Goal: Task Accomplishment & Management: Manage account settings

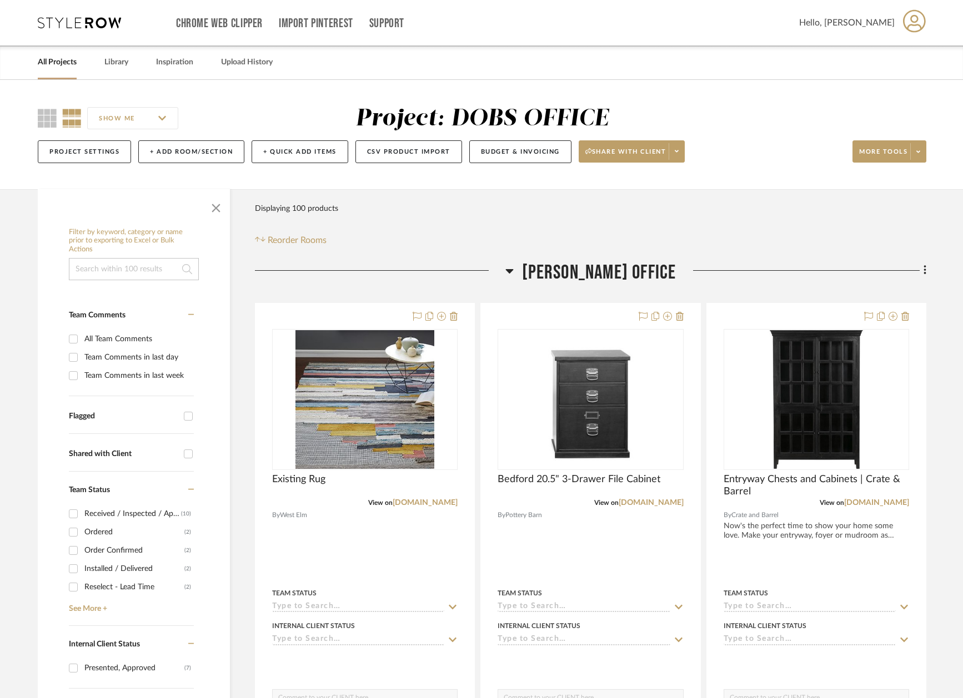
scroll to position [248, 0]
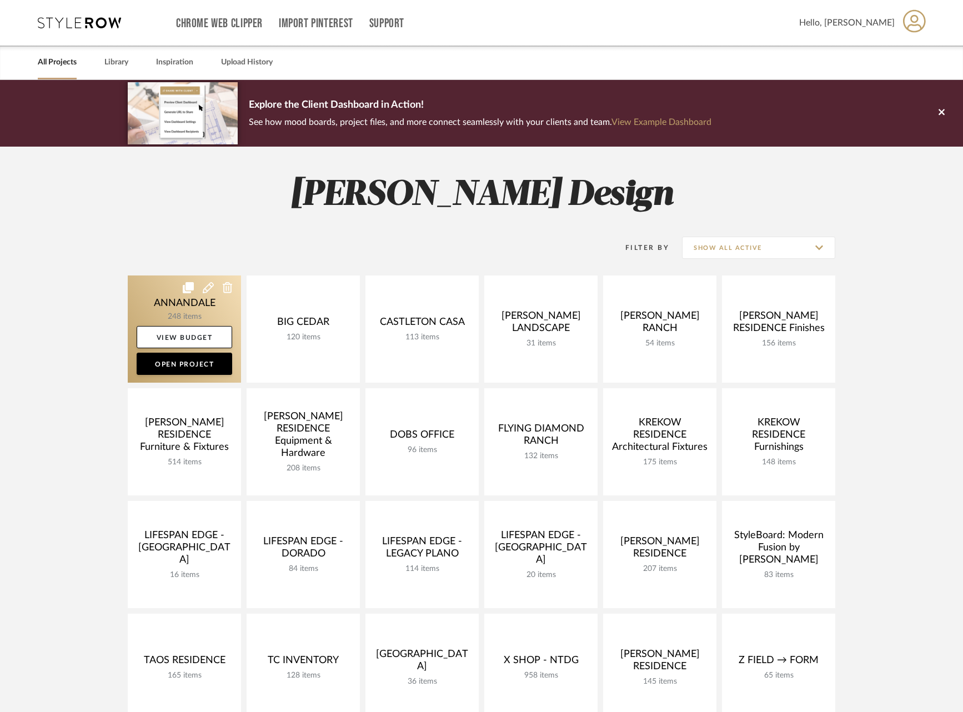
click at [144, 300] on link at bounding box center [184, 328] width 113 height 107
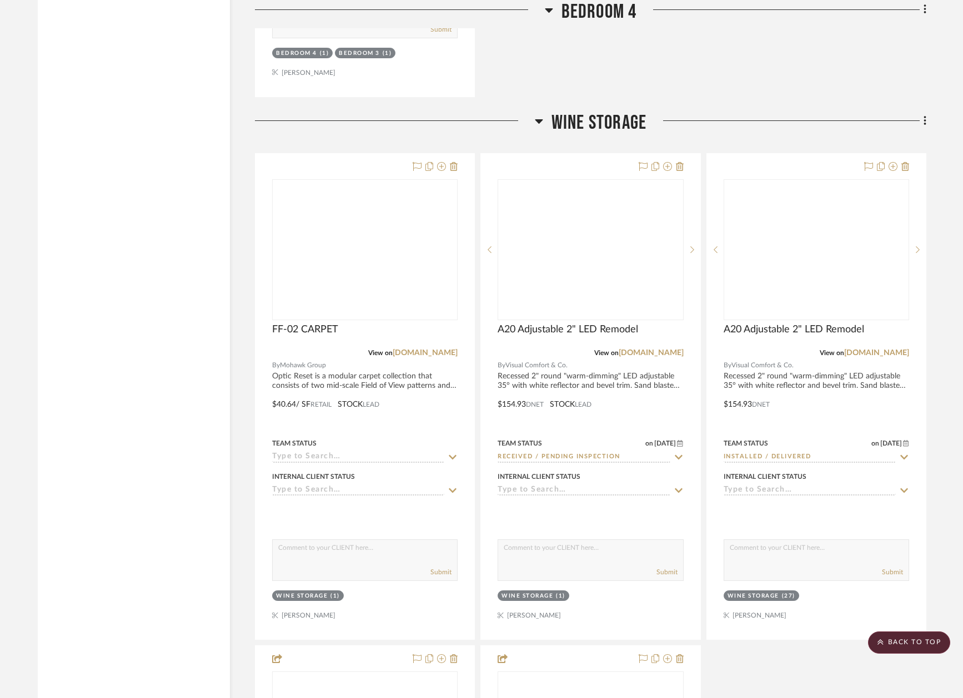
scroll to position [30043, 8]
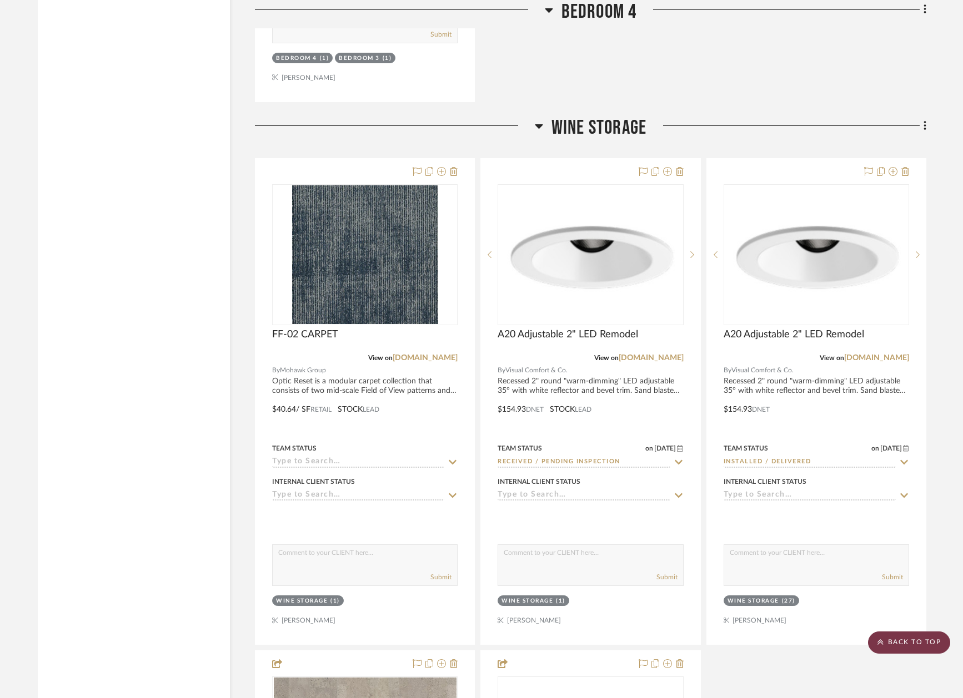
click at [907, 642] on scroll-to-top-button "BACK TO TOP" at bounding box center [909, 643] width 82 height 22
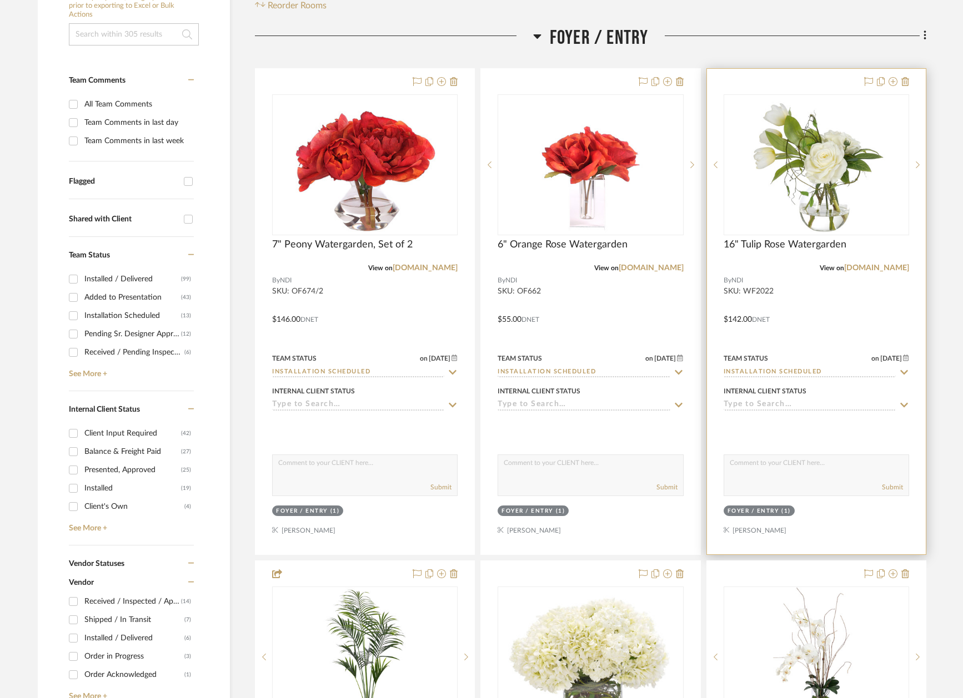
scroll to position [252, 0]
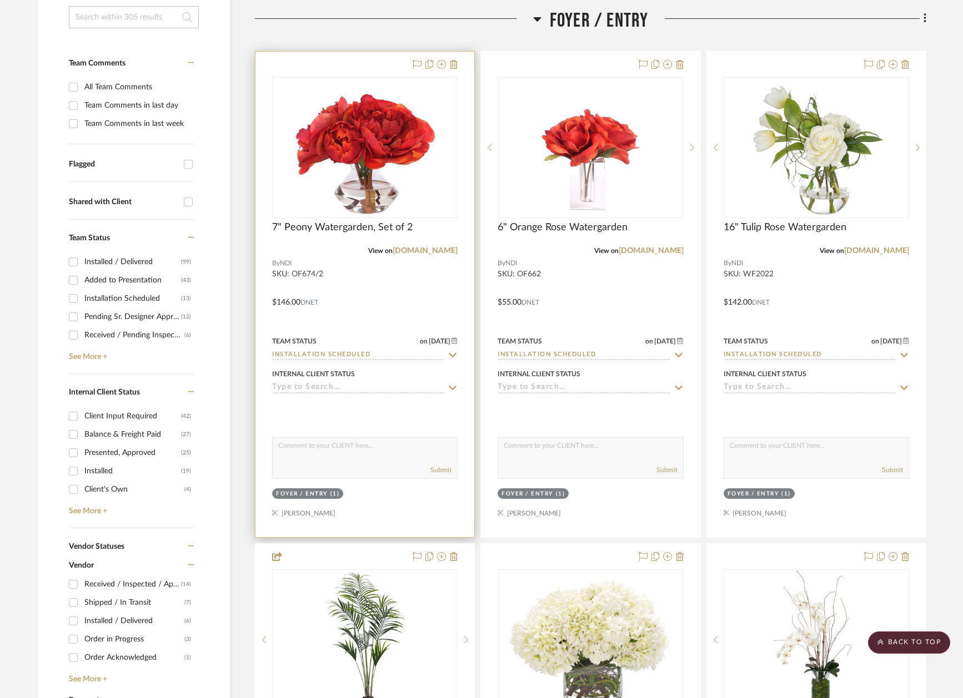
click at [450, 355] on icon at bounding box center [452, 355] width 10 height 9
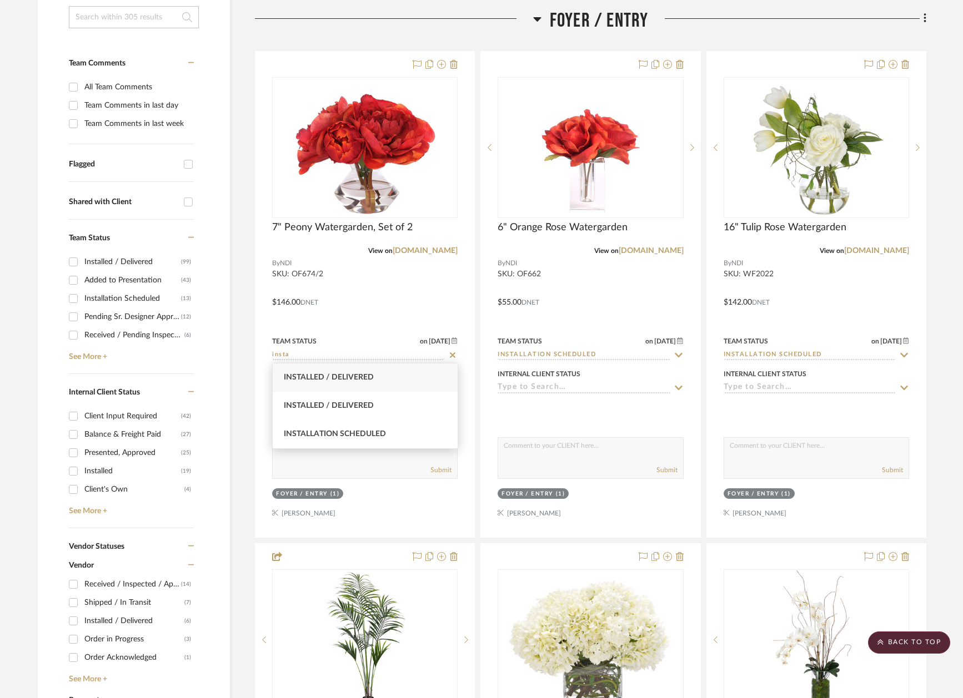
type input "insta"
click at [404, 380] on div "Installed / Delivered" at bounding box center [365, 378] width 185 height 28
type input "8/15/2025"
type input "Installed / Delivered"
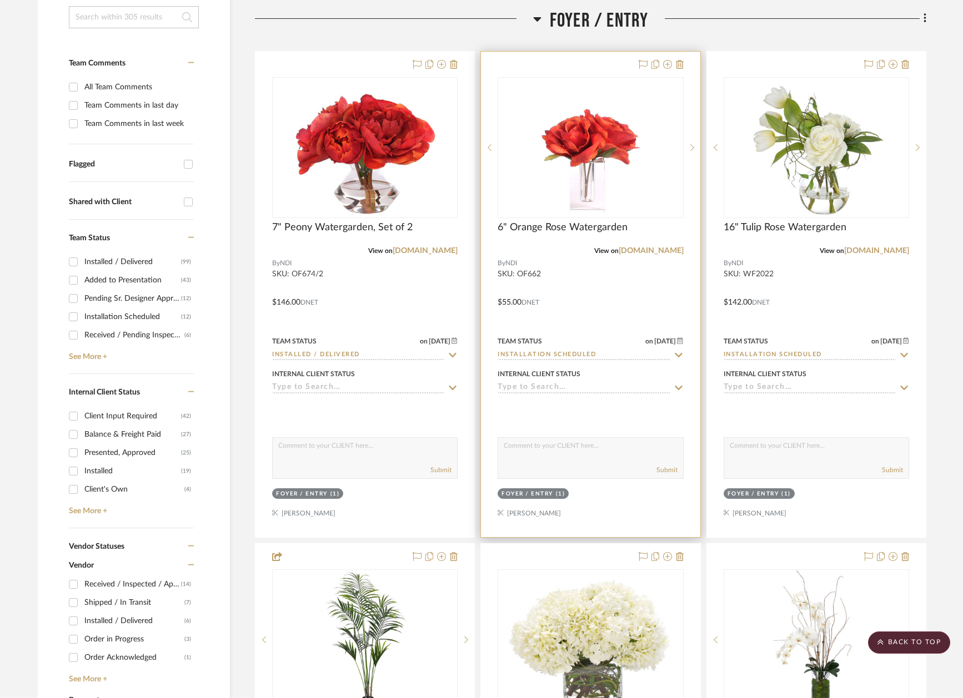
click at [680, 354] on icon at bounding box center [679, 355] width 8 height 4
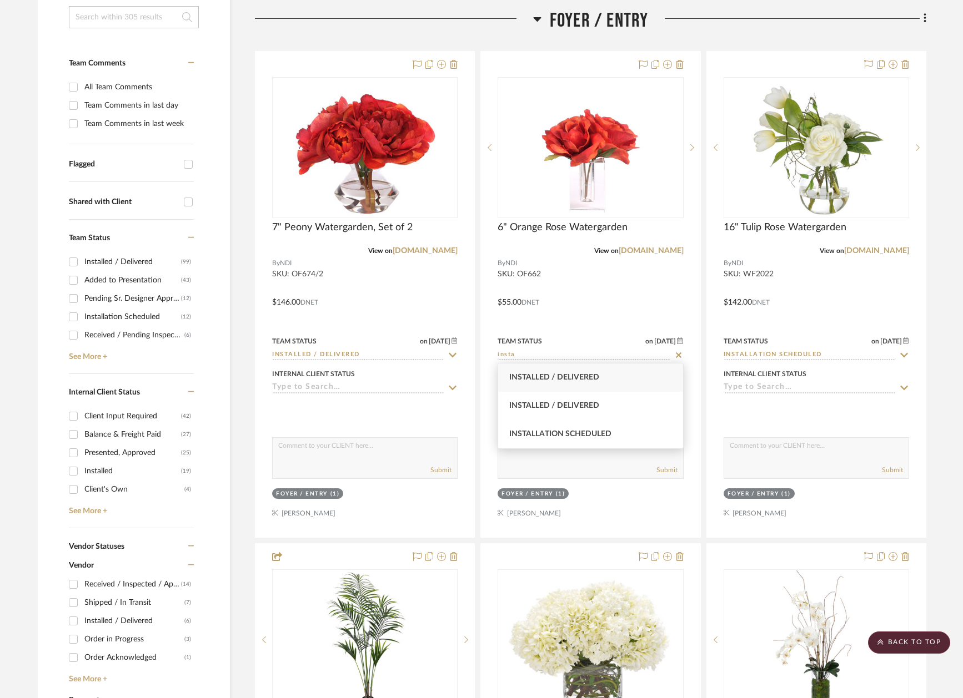
type input "insta"
click at [630, 385] on div "Installed / Delivered" at bounding box center [590, 378] width 185 height 28
type input "8/15/2025"
type input "Installed / Delivered"
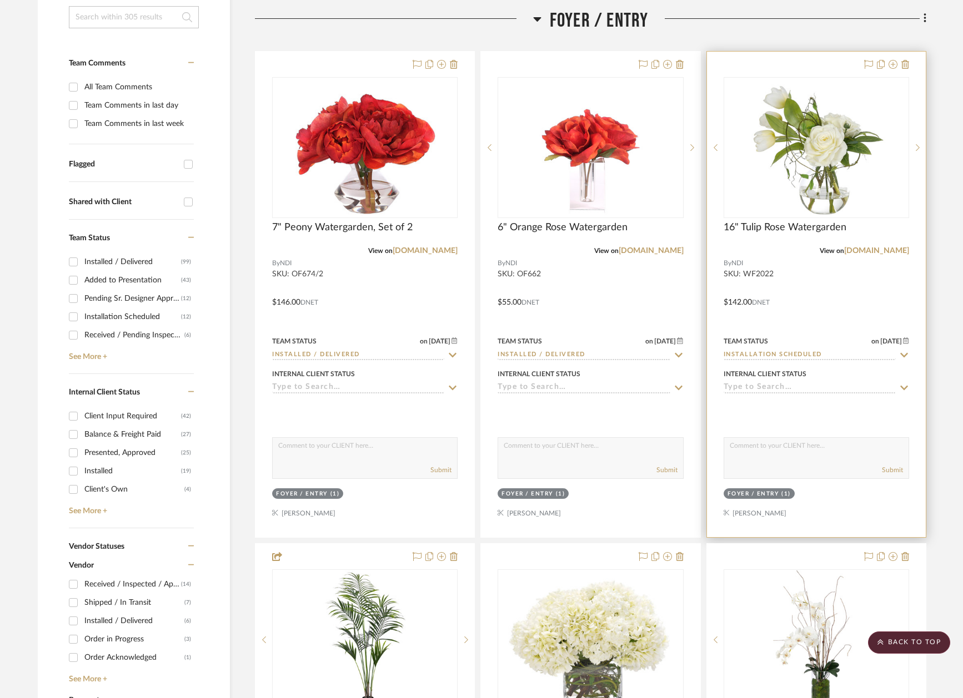
click at [899, 354] on icon at bounding box center [904, 355] width 10 height 9
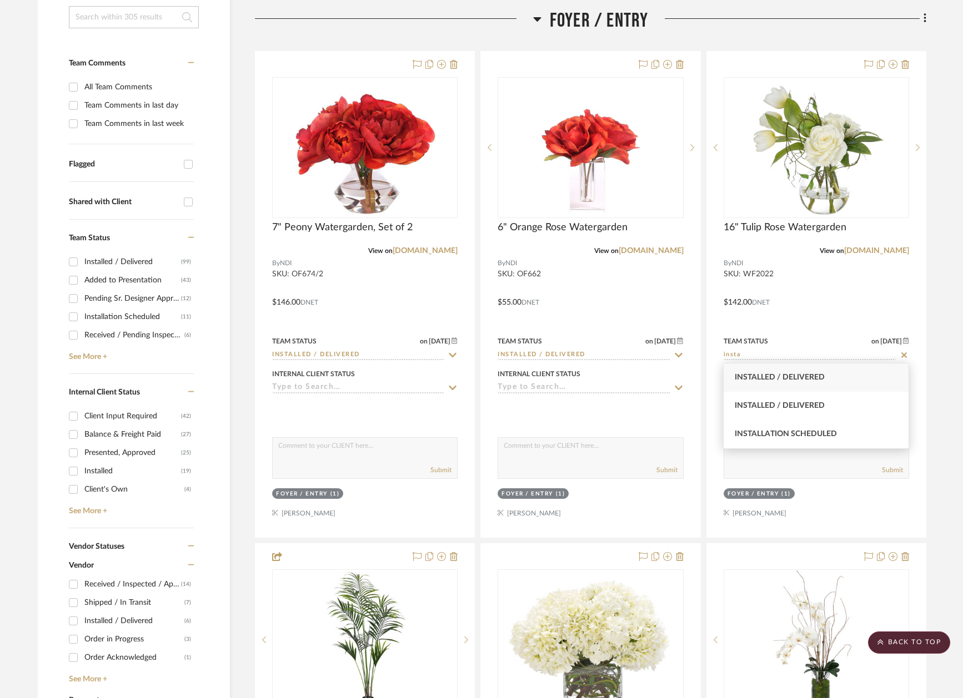
type input "insta"
click at [847, 374] on div "Installed / Delivered" at bounding box center [815, 378] width 185 height 28
type input "8/15/2025"
type input "Installed / Delivered"
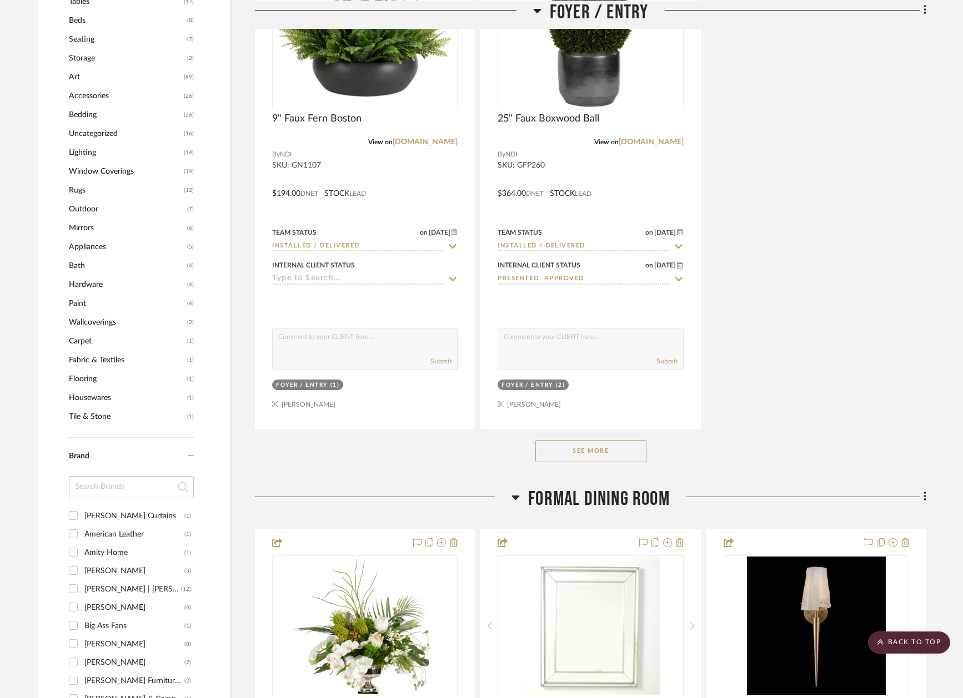
scroll to position [1354, 0]
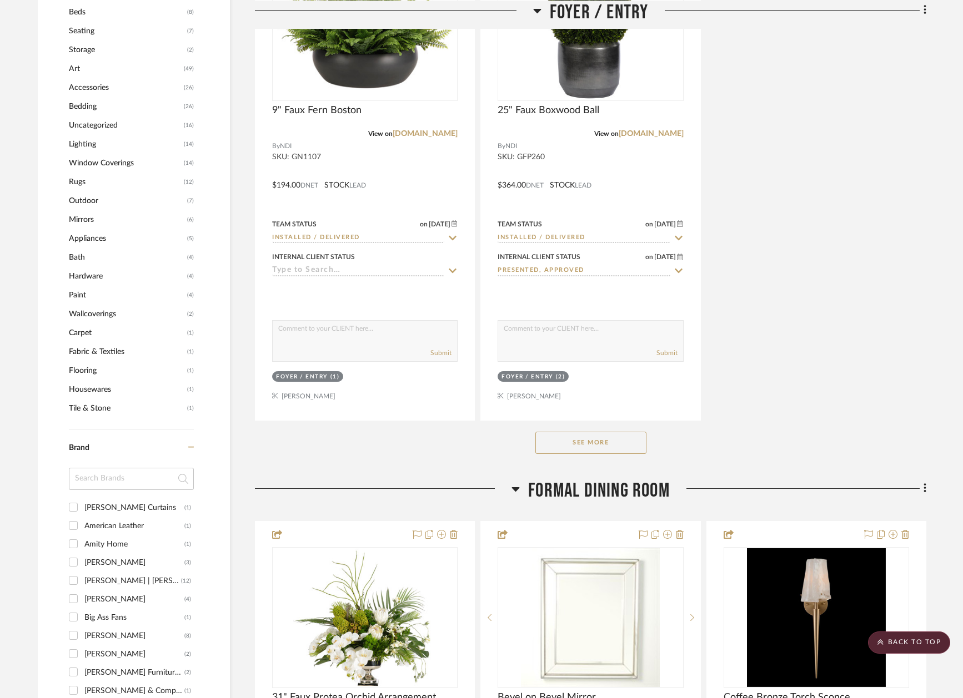
click at [616, 445] on button "See More" at bounding box center [590, 443] width 111 height 22
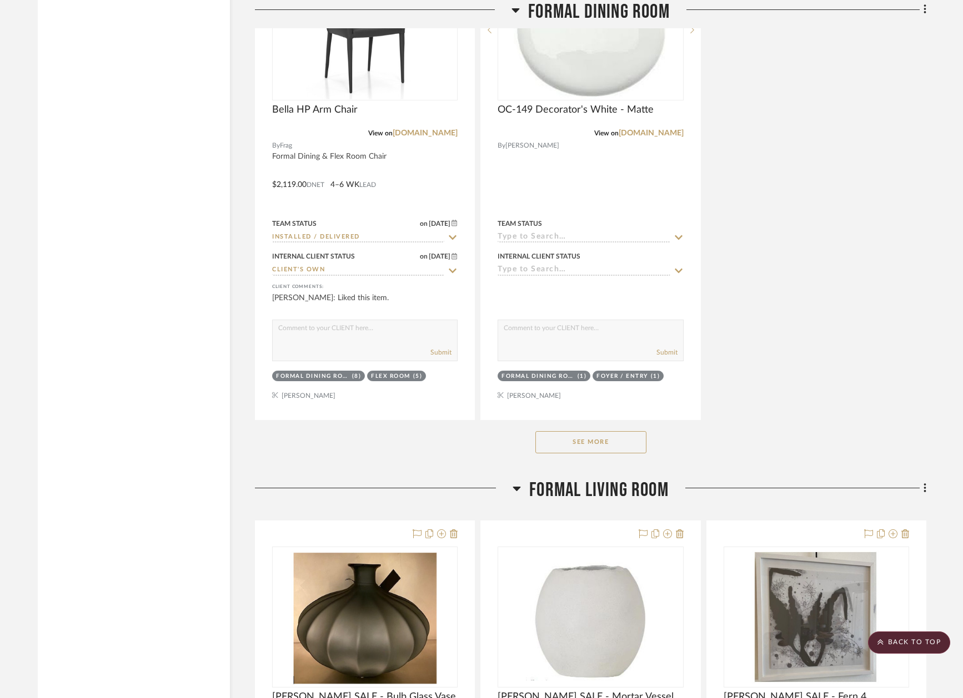
scroll to position [4414, 0]
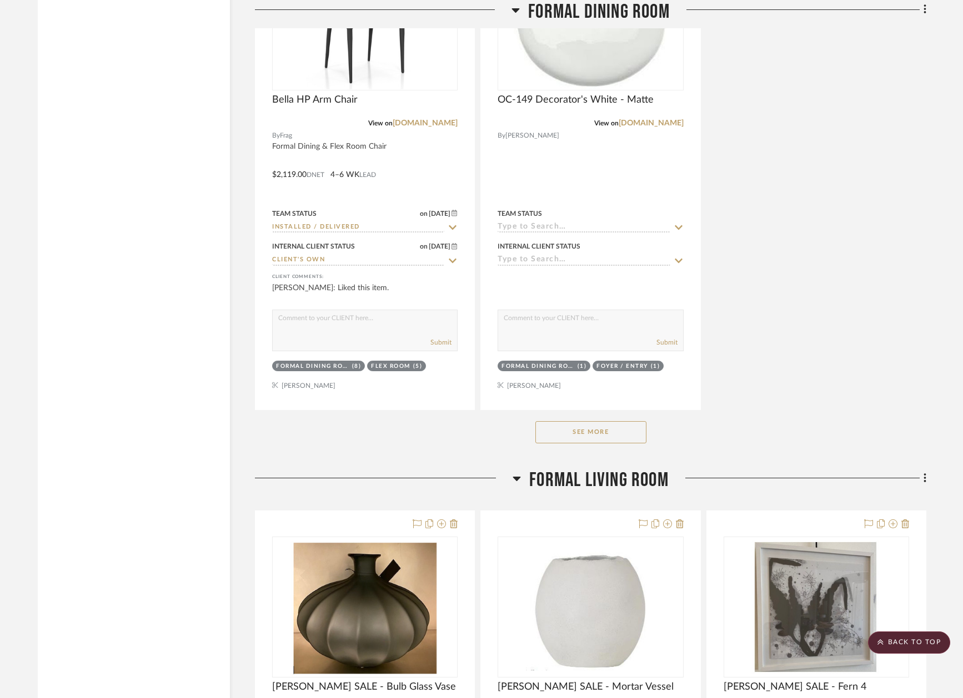
click at [616, 425] on button "See More" at bounding box center [590, 432] width 111 height 22
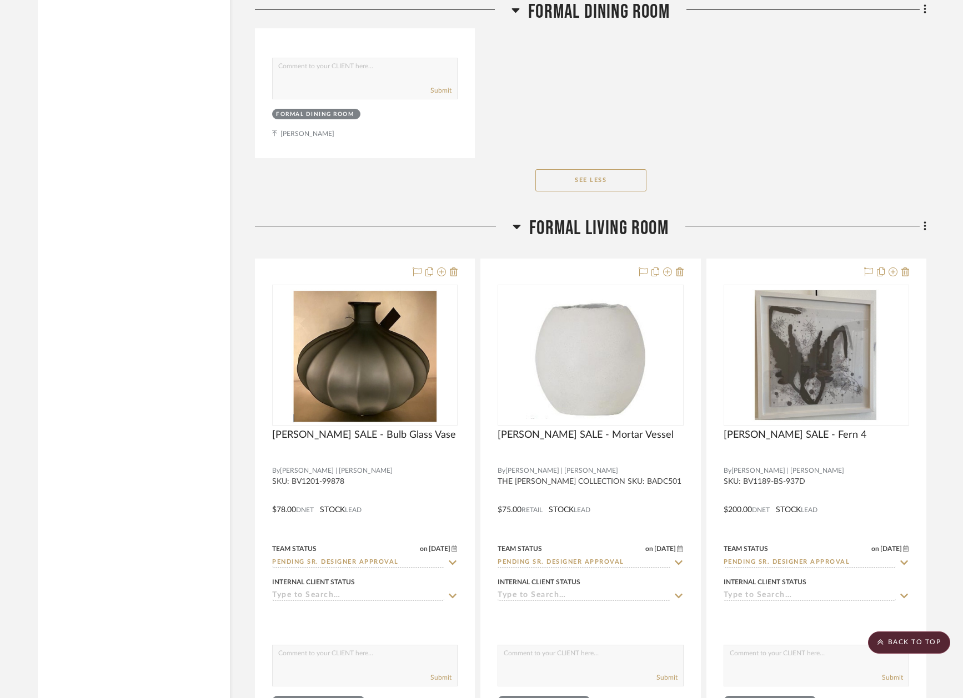
scroll to position [5774, 0]
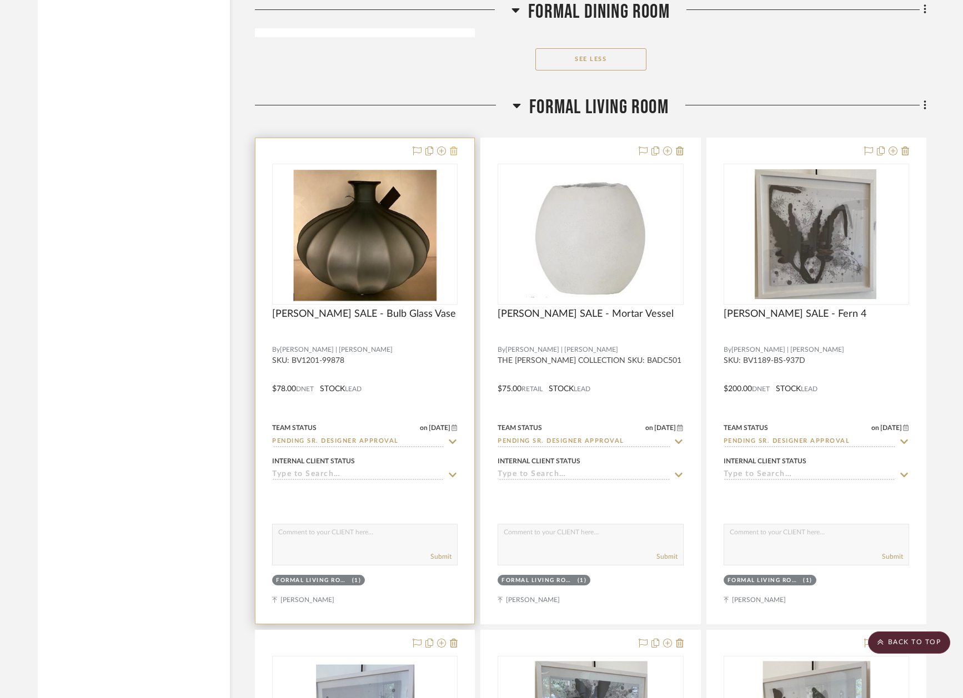
click at [455, 147] on icon at bounding box center [454, 151] width 8 height 9
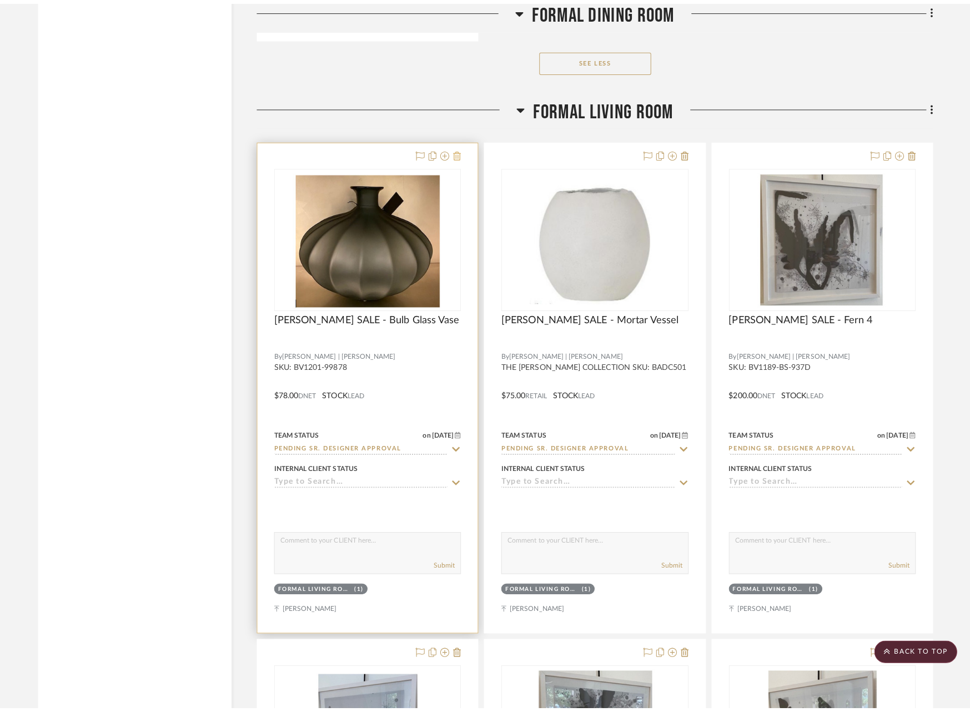
scroll to position [0, 0]
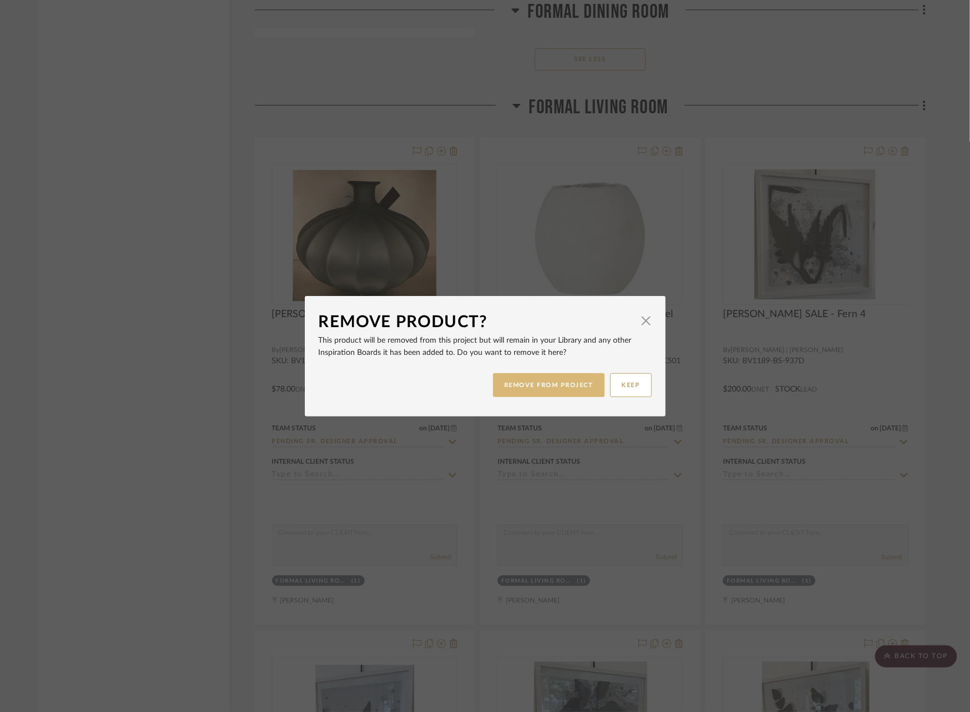
click at [569, 386] on button "REMOVE FROM PROJECT" at bounding box center [549, 385] width 112 height 24
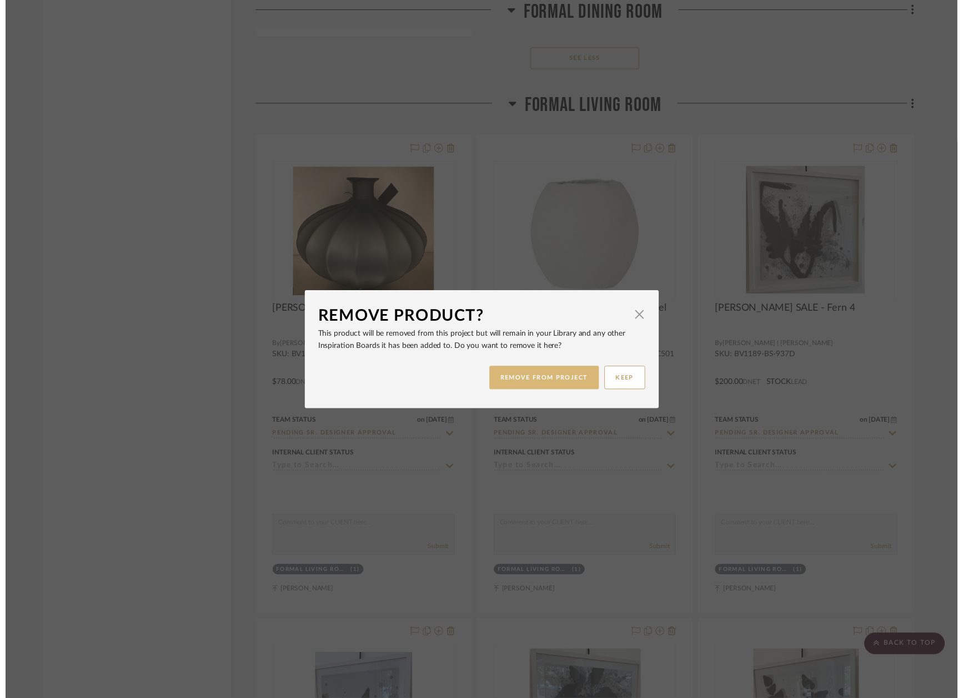
scroll to position [5774, 0]
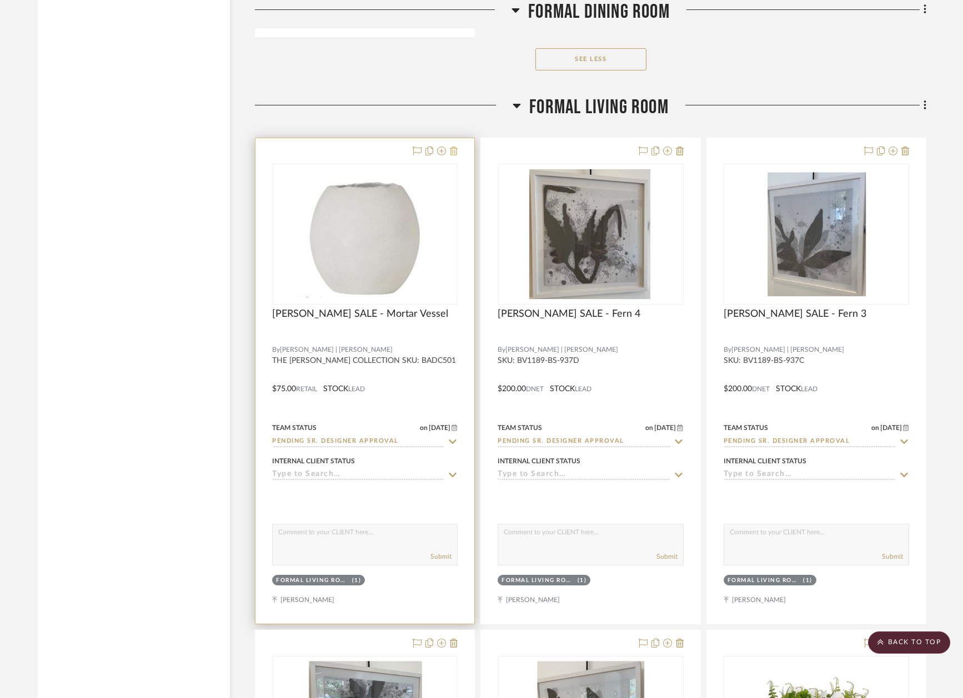
click at [456, 147] on icon at bounding box center [454, 151] width 8 height 9
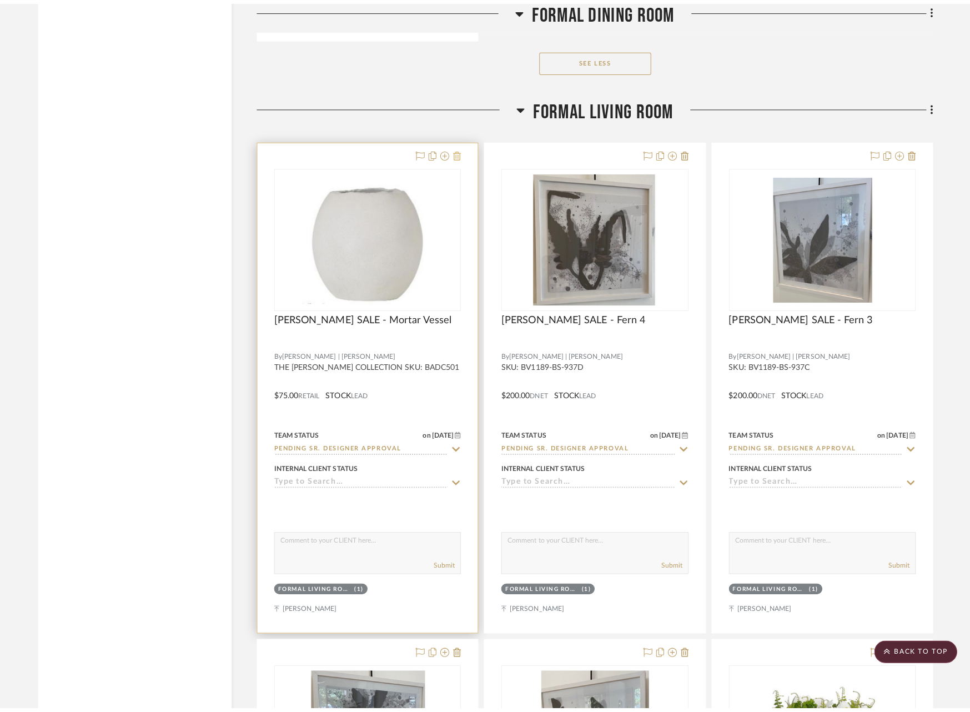
scroll to position [0, 0]
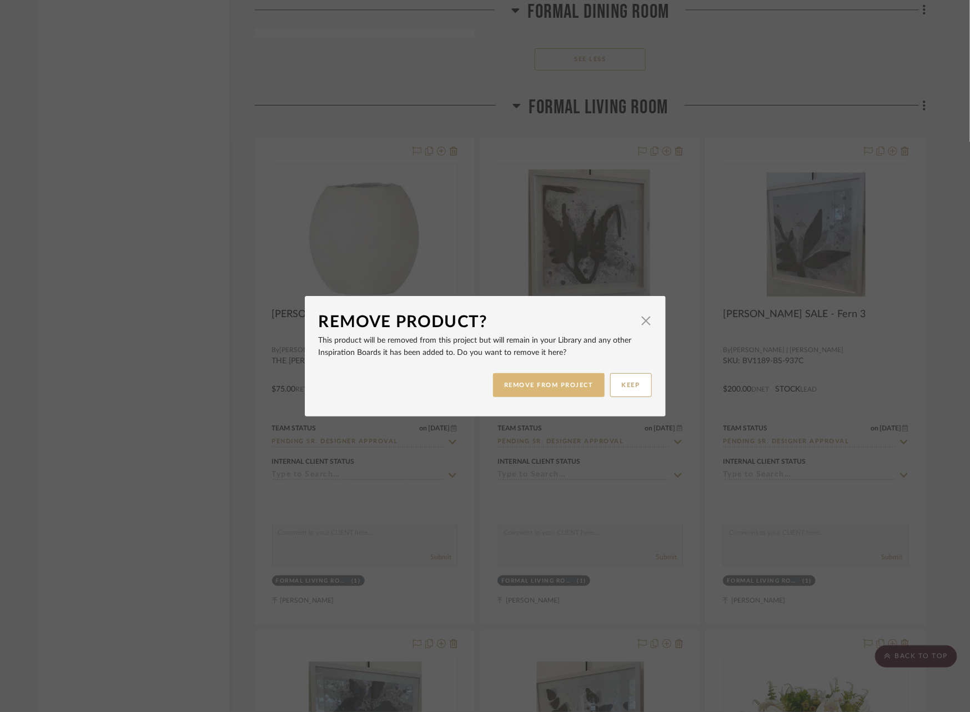
click at [526, 396] on button "REMOVE FROM PROJECT" at bounding box center [549, 385] width 112 height 24
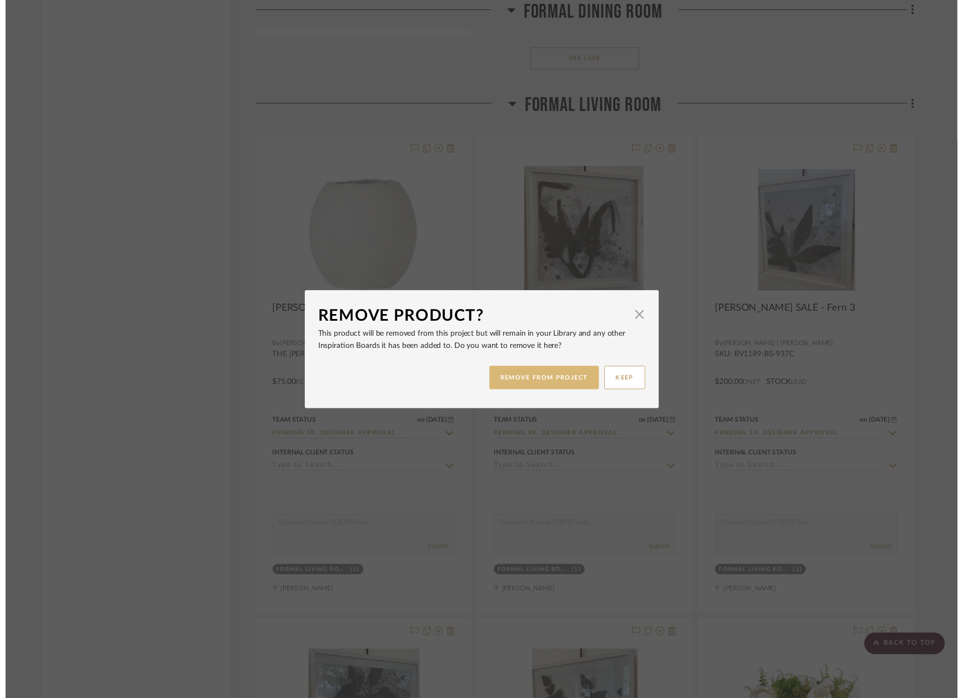
scroll to position [5774, 0]
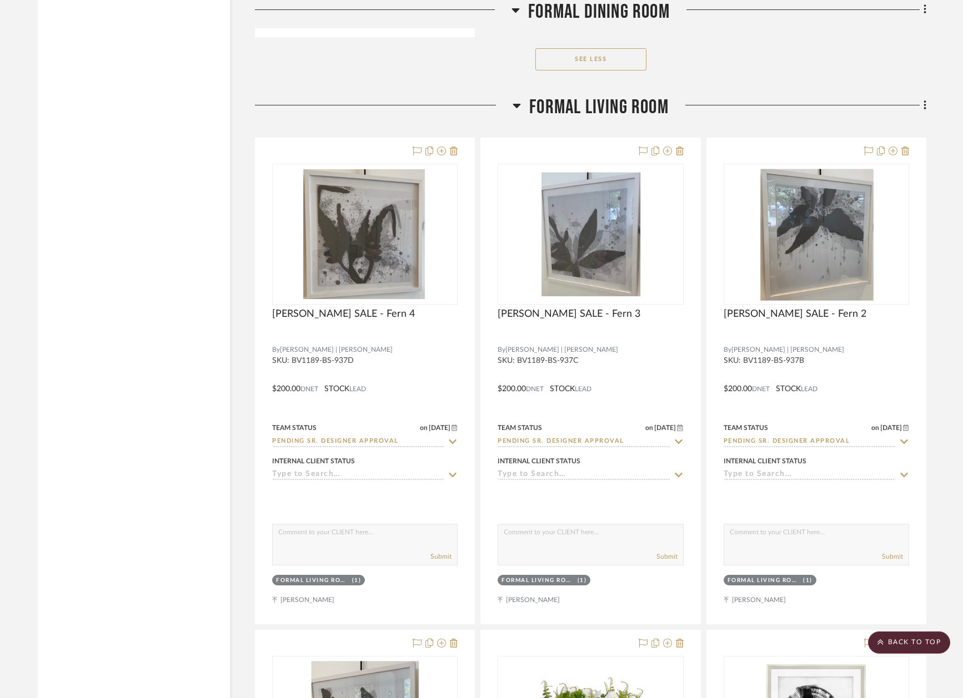
click at [456, 147] on icon at bounding box center [454, 151] width 8 height 9
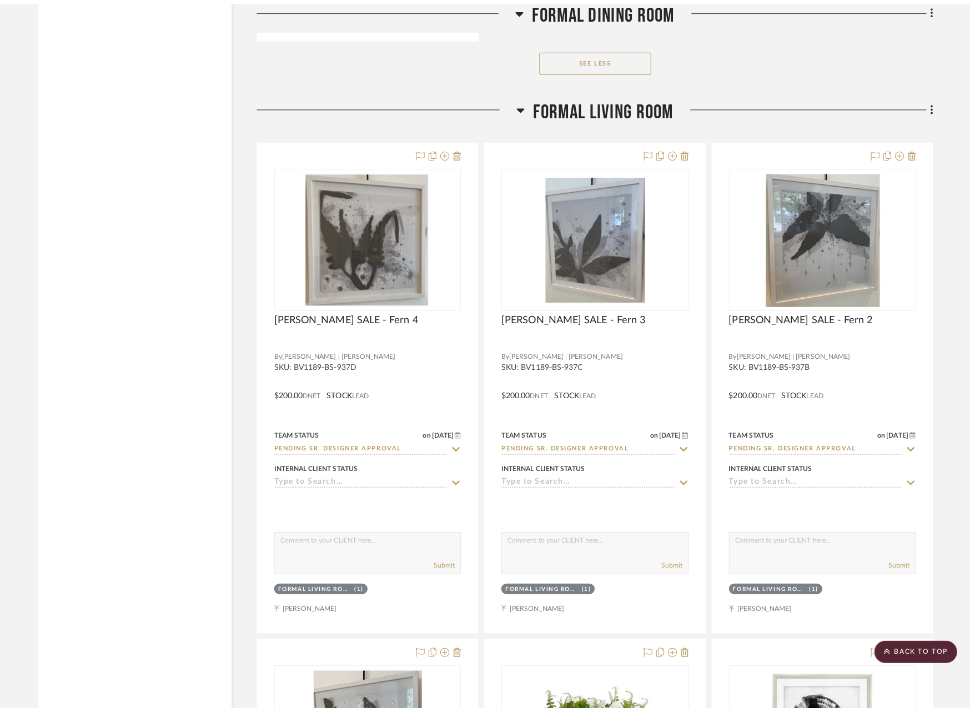
scroll to position [0, 0]
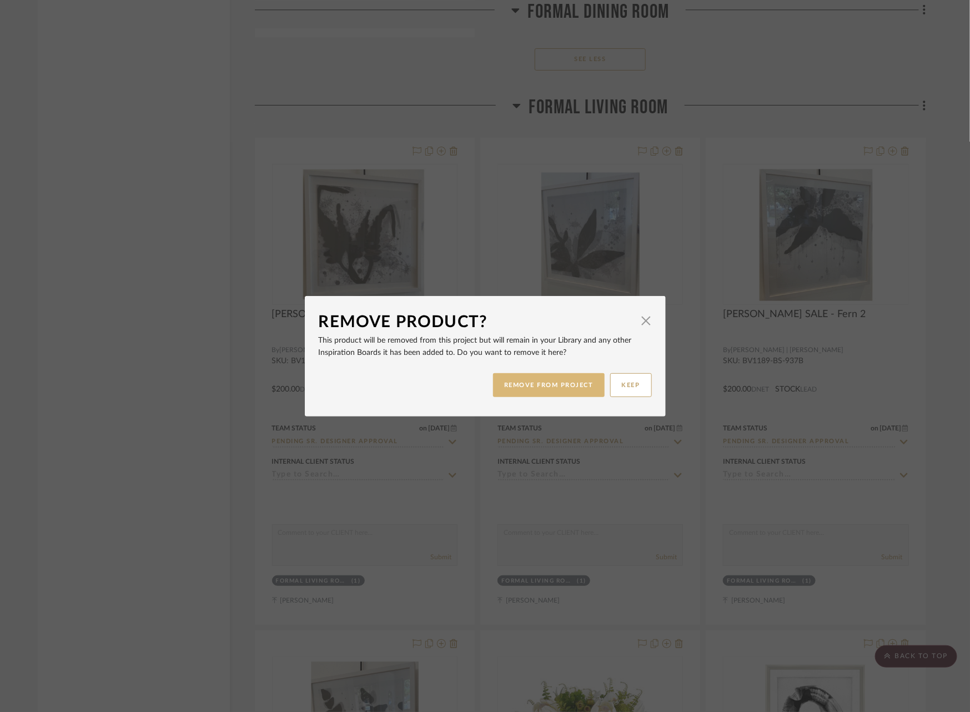
click at [565, 381] on button "REMOVE FROM PROJECT" at bounding box center [549, 385] width 112 height 24
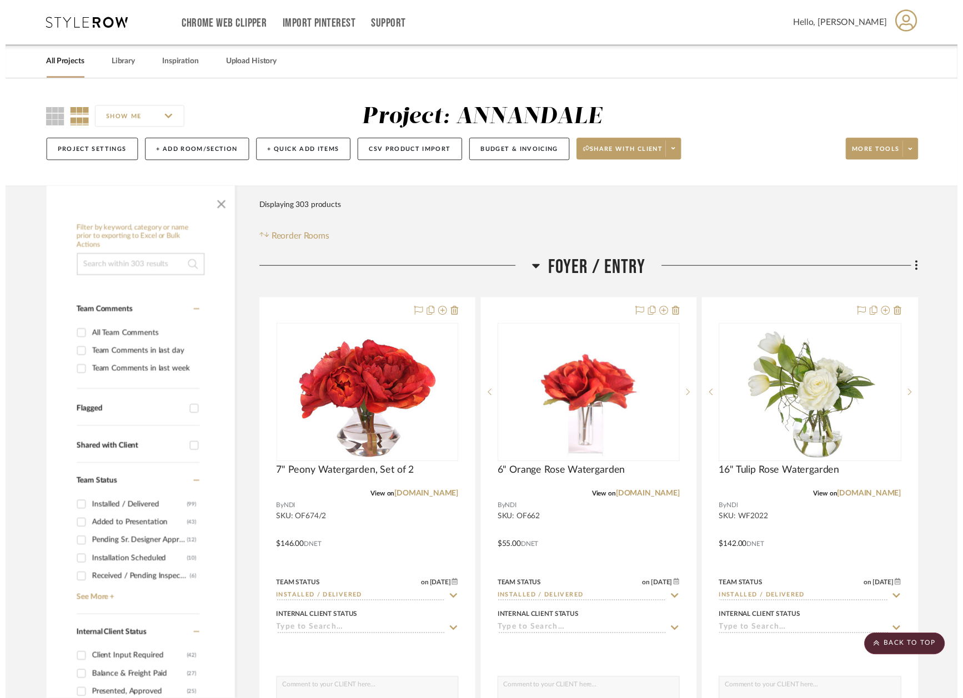
scroll to position [5774, 0]
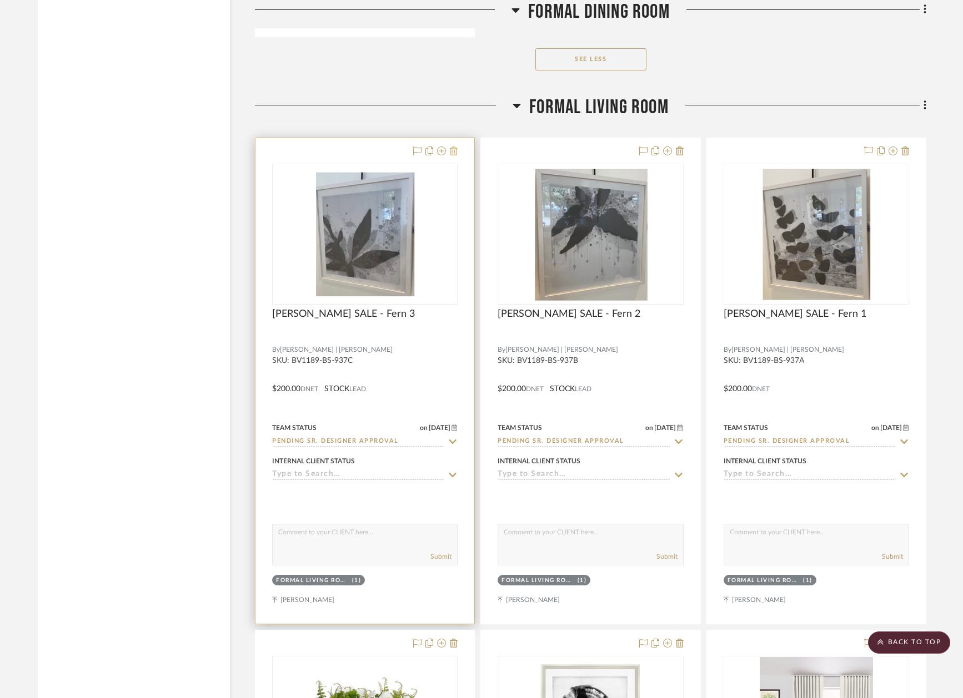
click at [455, 147] on icon at bounding box center [454, 151] width 8 height 9
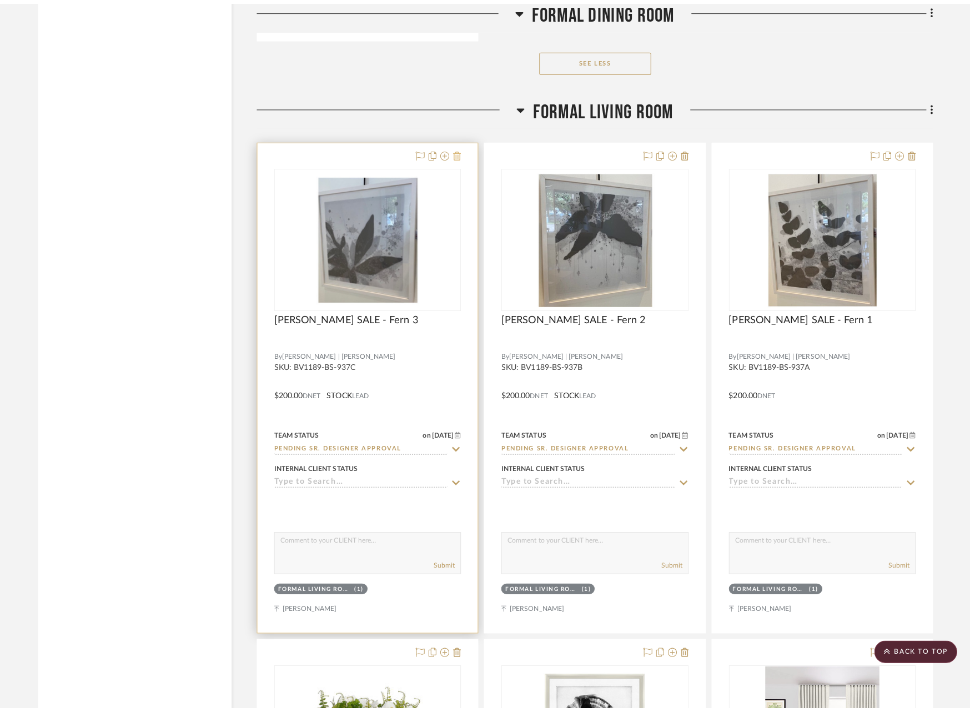
scroll to position [0, 0]
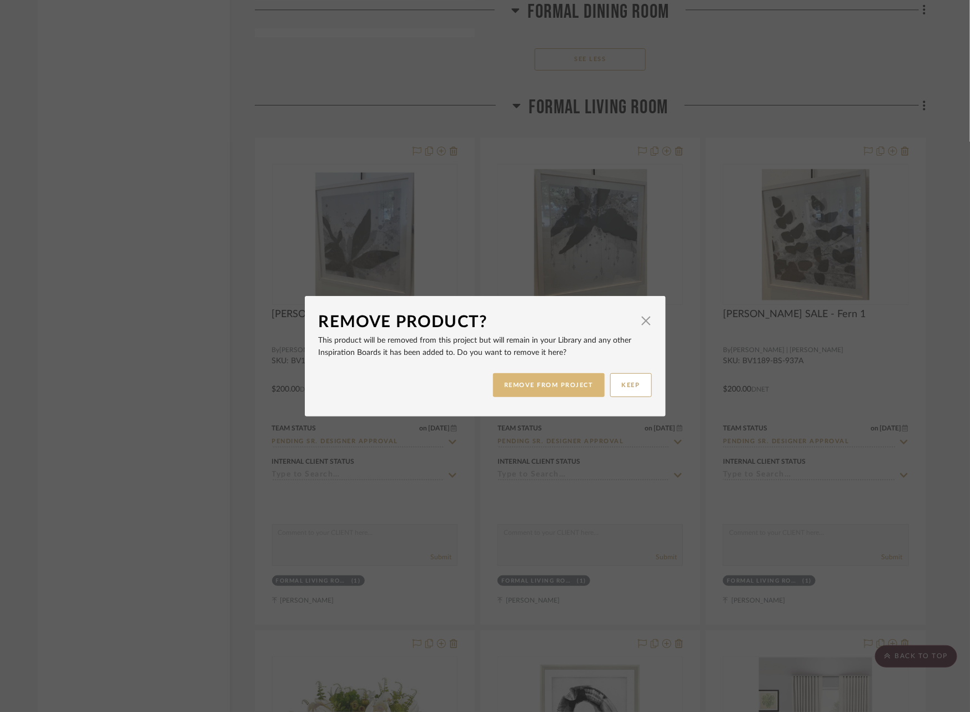
click at [533, 395] on button "REMOVE FROM PROJECT" at bounding box center [549, 385] width 112 height 24
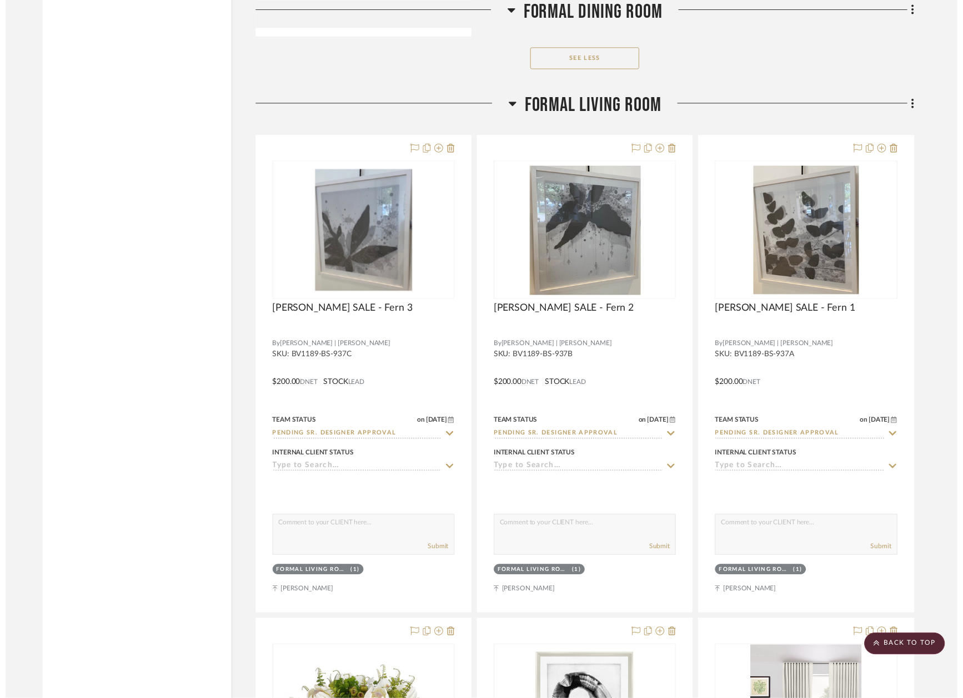
scroll to position [5774, 0]
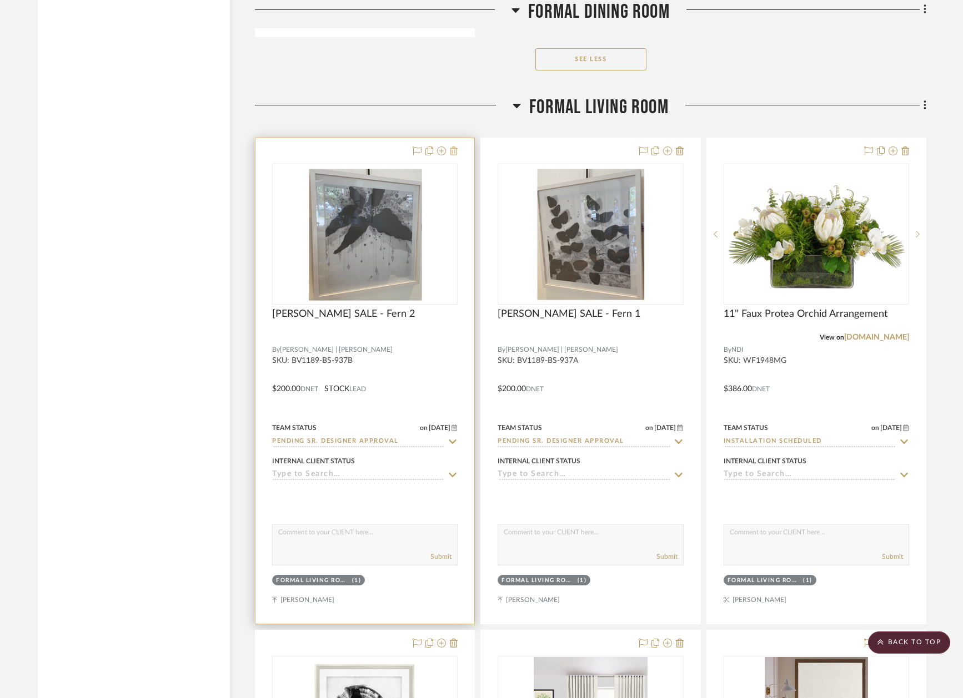
click at [454, 147] on icon at bounding box center [454, 151] width 8 height 9
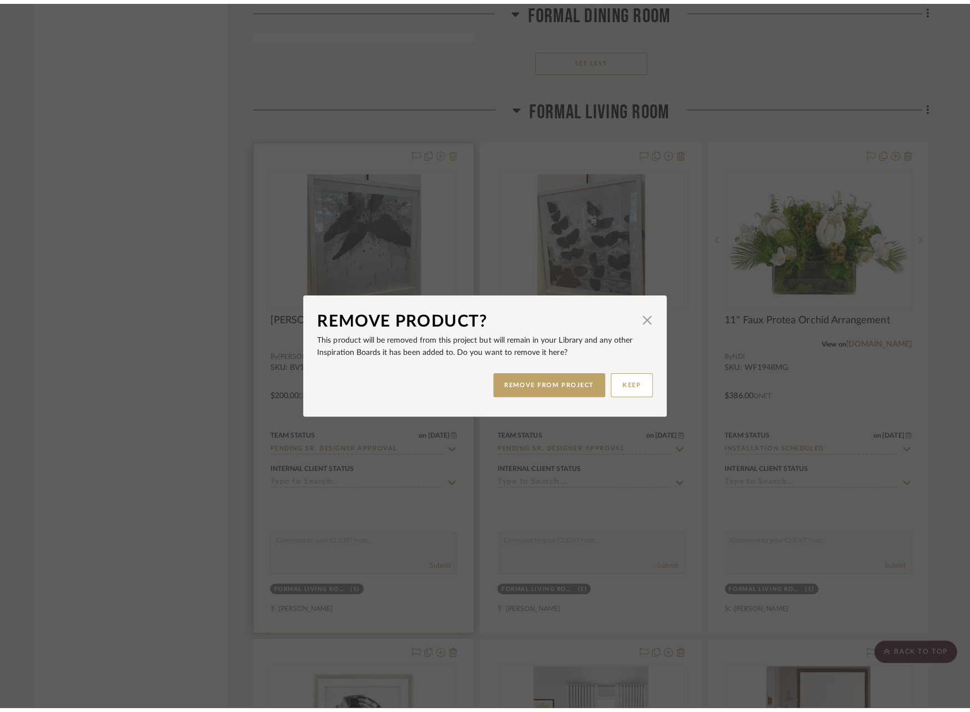
scroll to position [0, 0]
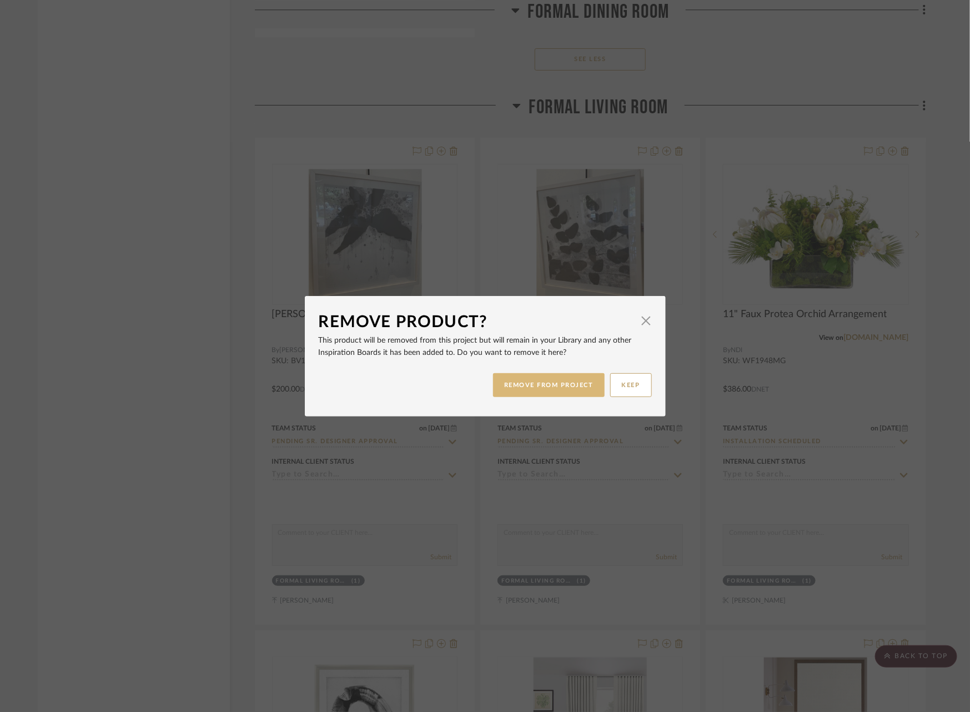
click at [546, 387] on button "REMOVE FROM PROJECT" at bounding box center [549, 385] width 112 height 24
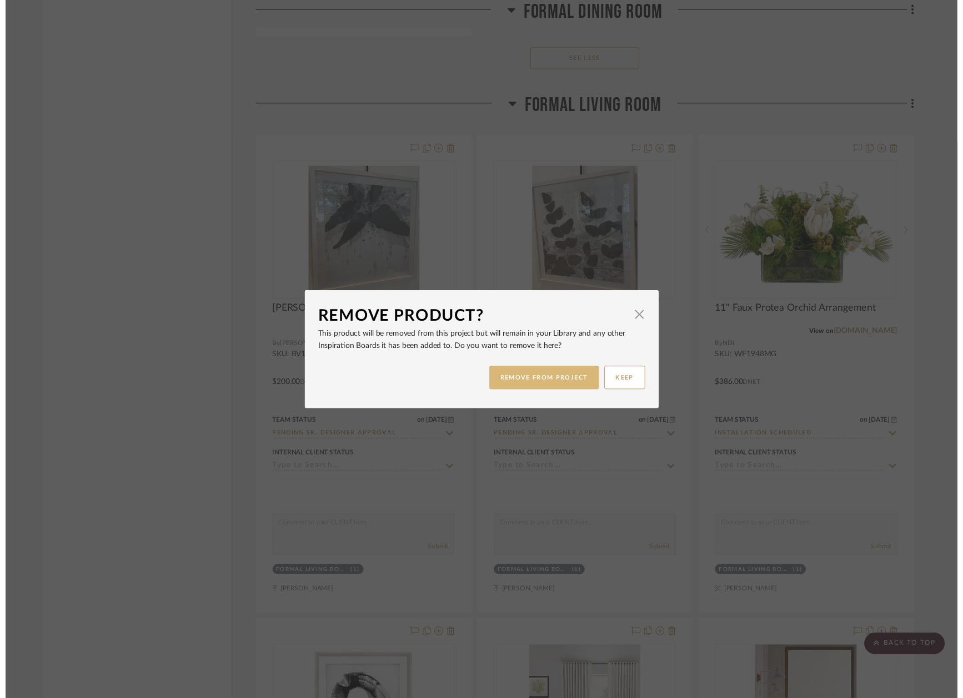
scroll to position [5774, 0]
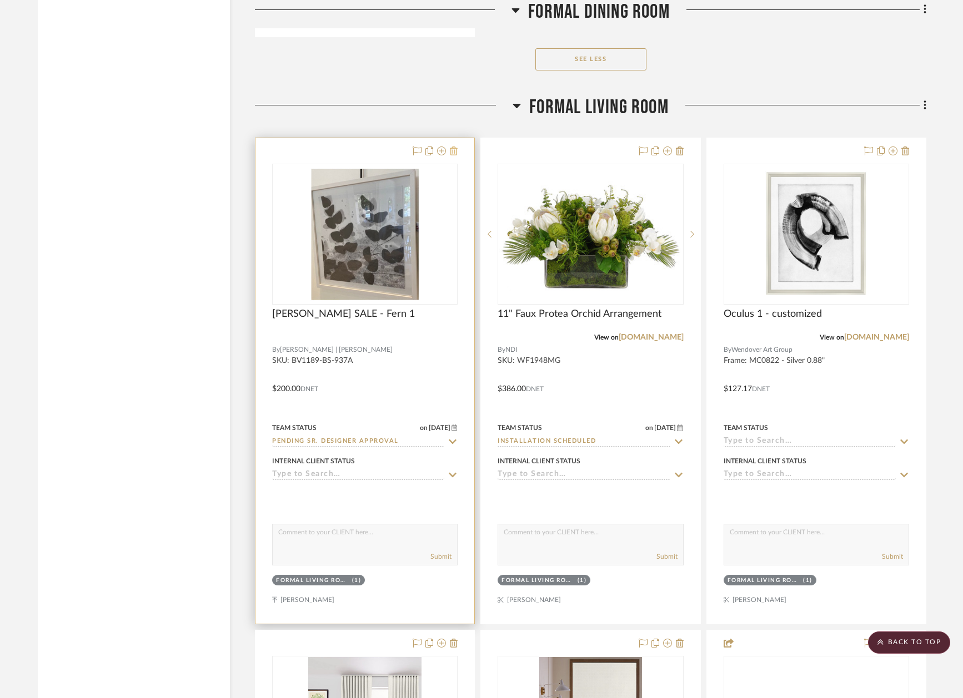
click at [452, 147] on icon at bounding box center [454, 151] width 8 height 9
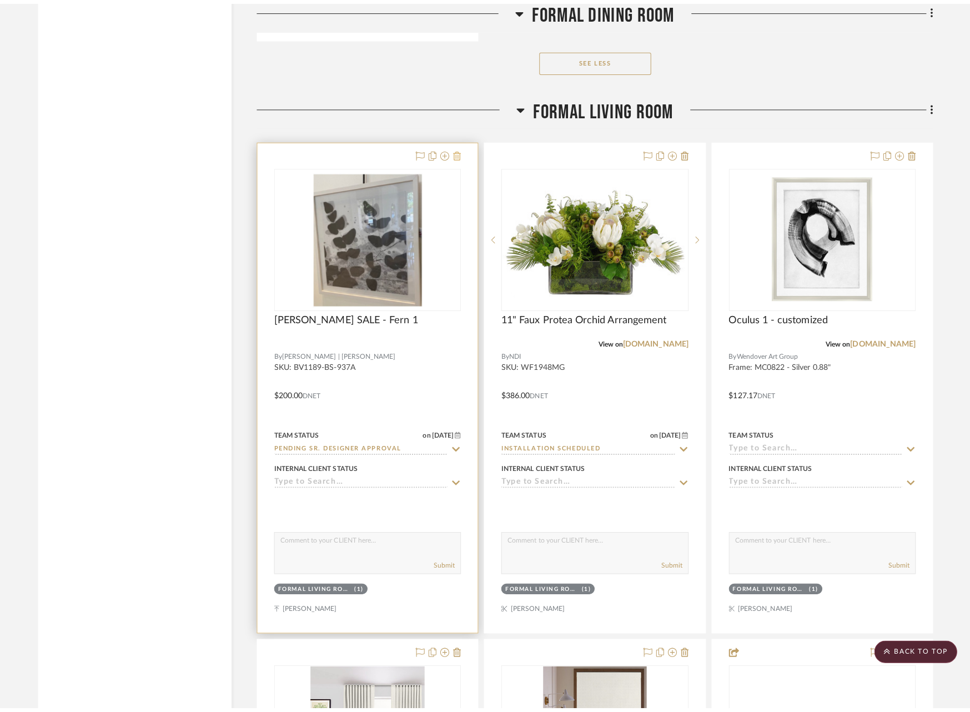
scroll to position [0, 0]
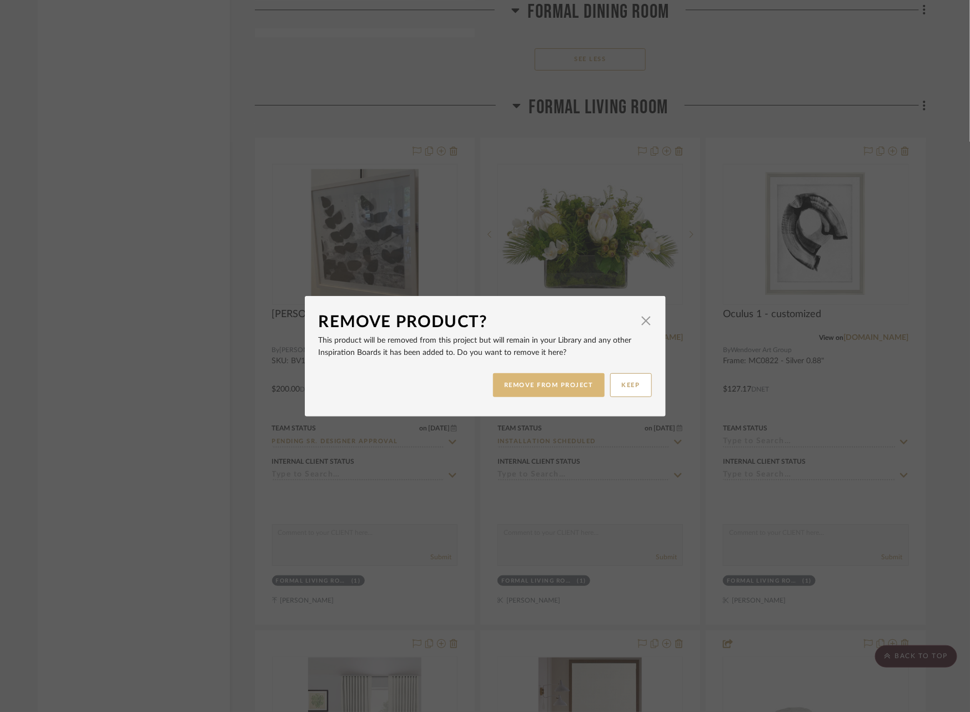
click at [552, 382] on button "REMOVE FROM PROJECT" at bounding box center [549, 385] width 112 height 24
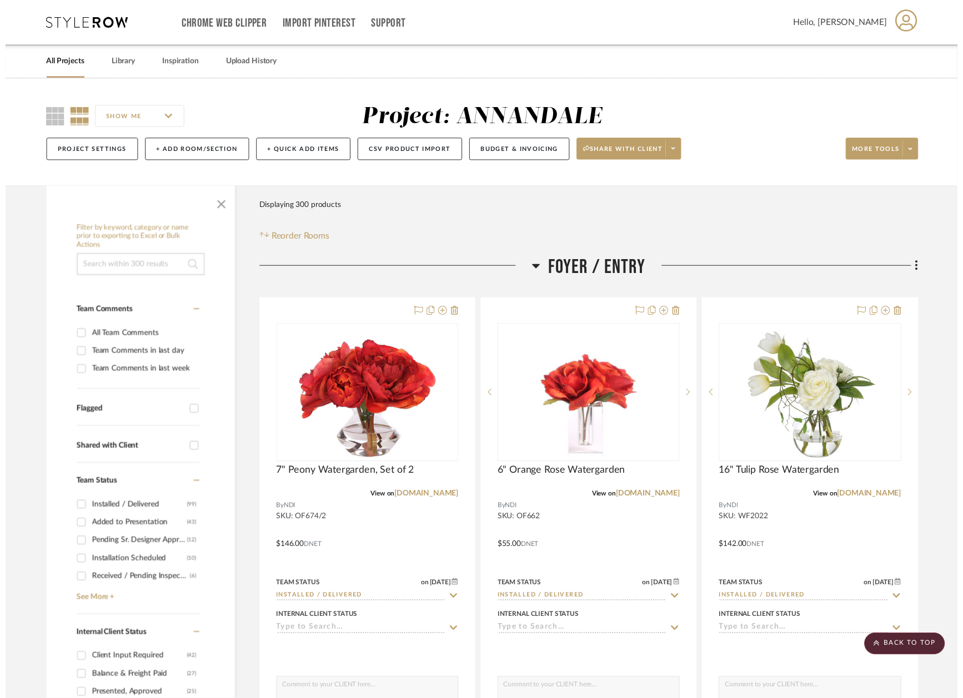
scroll to position [5774, 0]
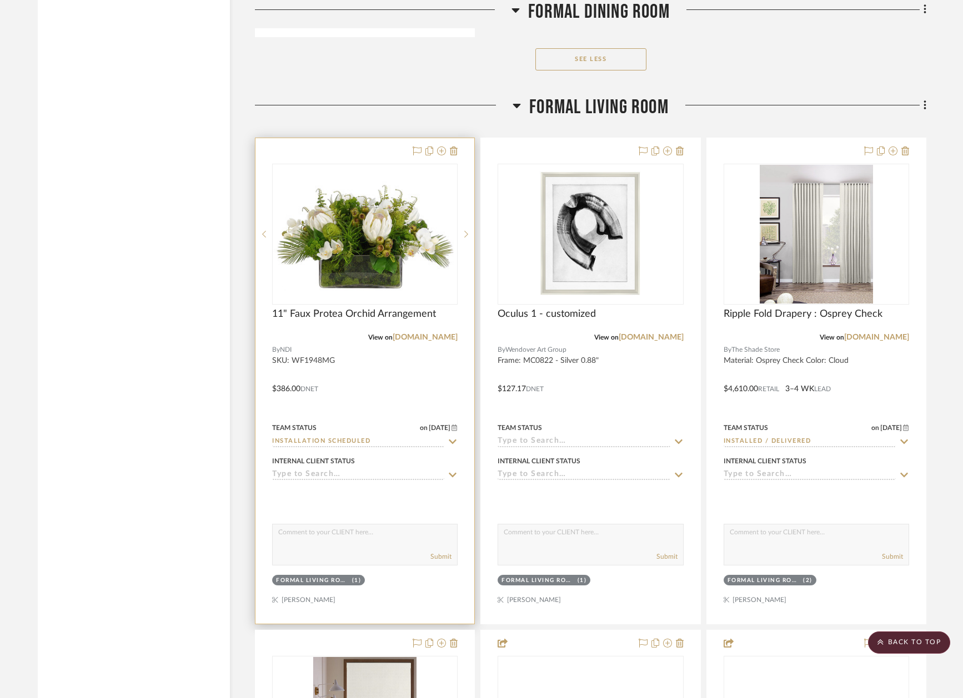
click at [454, 437] on icon at bounding box center [452, 441] width 10 height 9
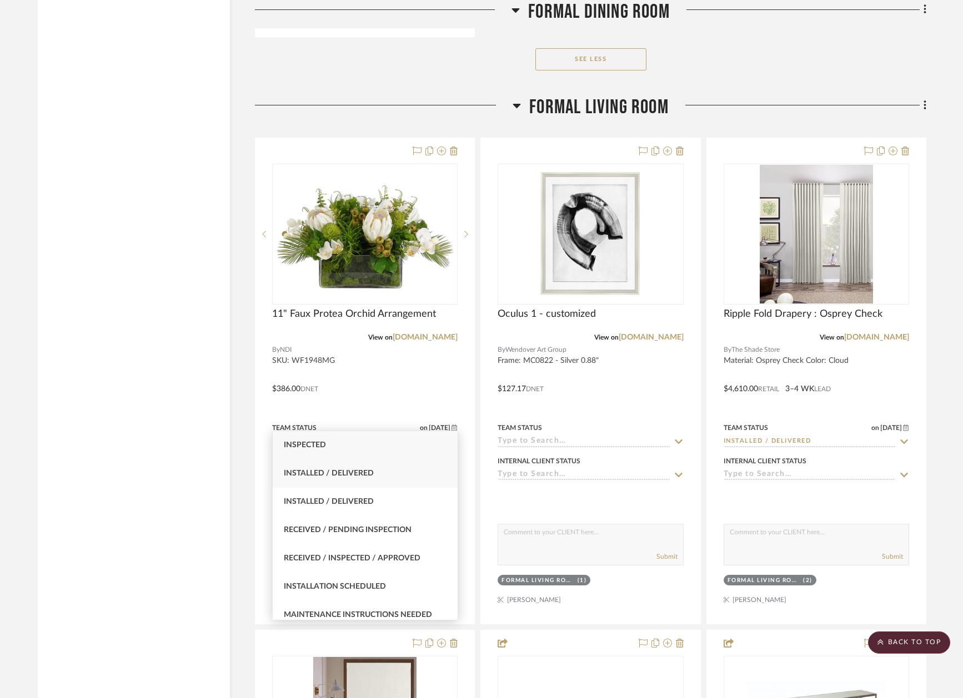
type input "ins"
click at [401, 468] on div "Installed / Delivered" at bounding box center [365, 474] width 185 height 28
type input "8/15/2025"
type input "Installed / Delivered"
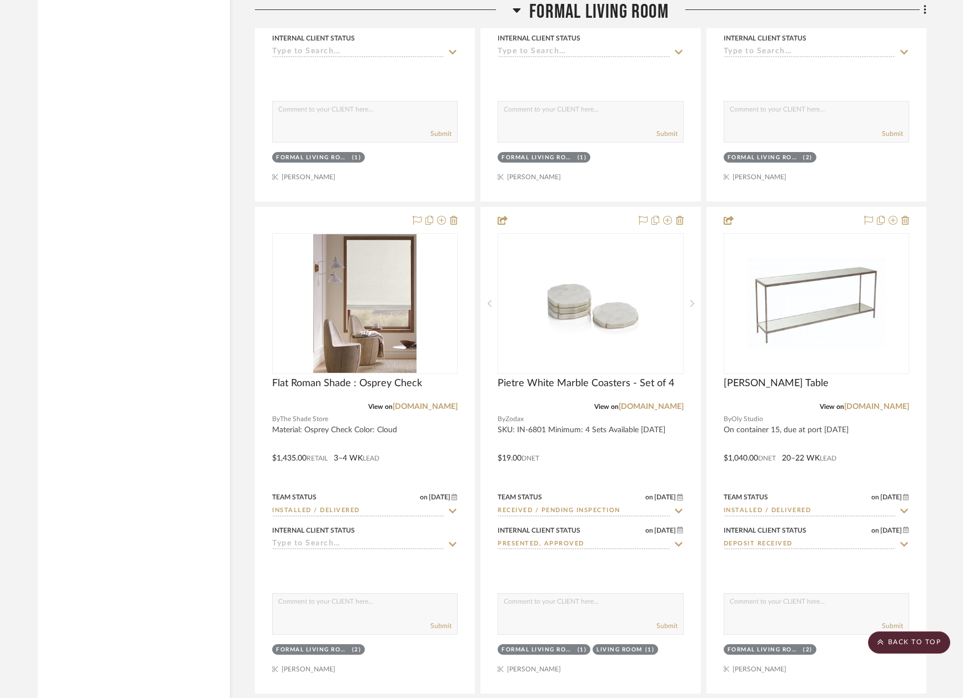
scroll to position [6231, 0]
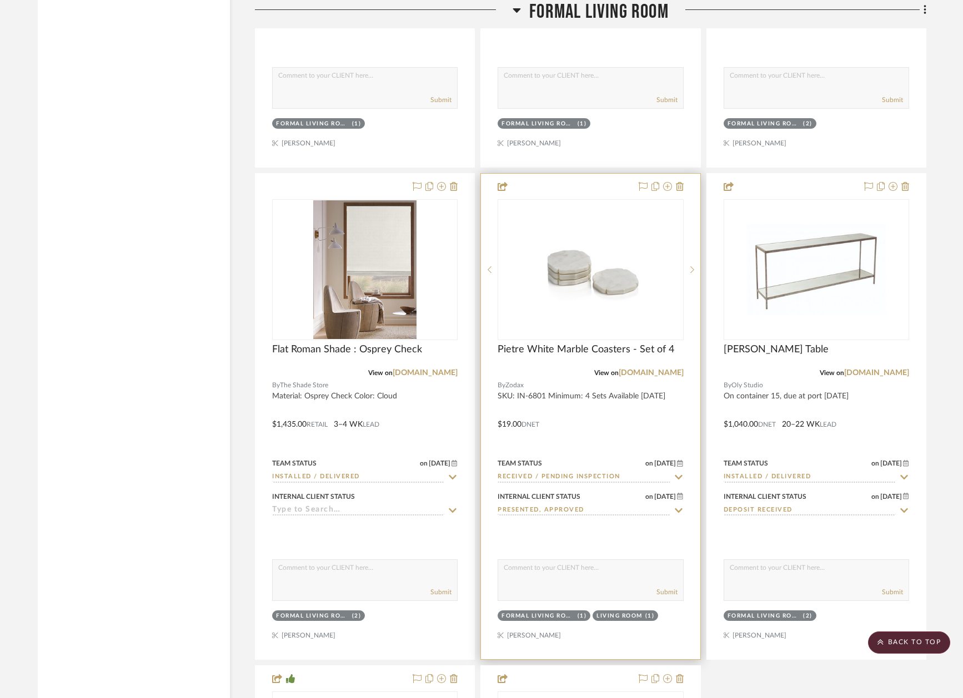
click at [678, 473] on icon at bounding box center [678, 477] width 10 height 9
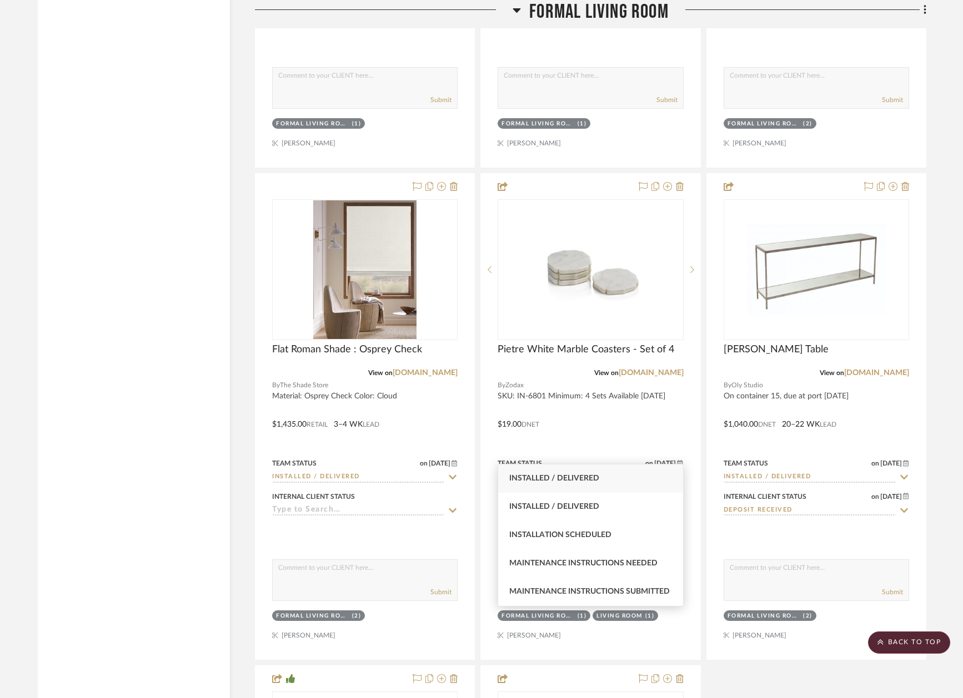
type input "inst"
click at [598, 462] on div "Installed / Delivered Installed / Delivered Installation Scheduled Maintenance …" at bounding box center [590, 535] width 186 height 150
type input "8/15/2025"
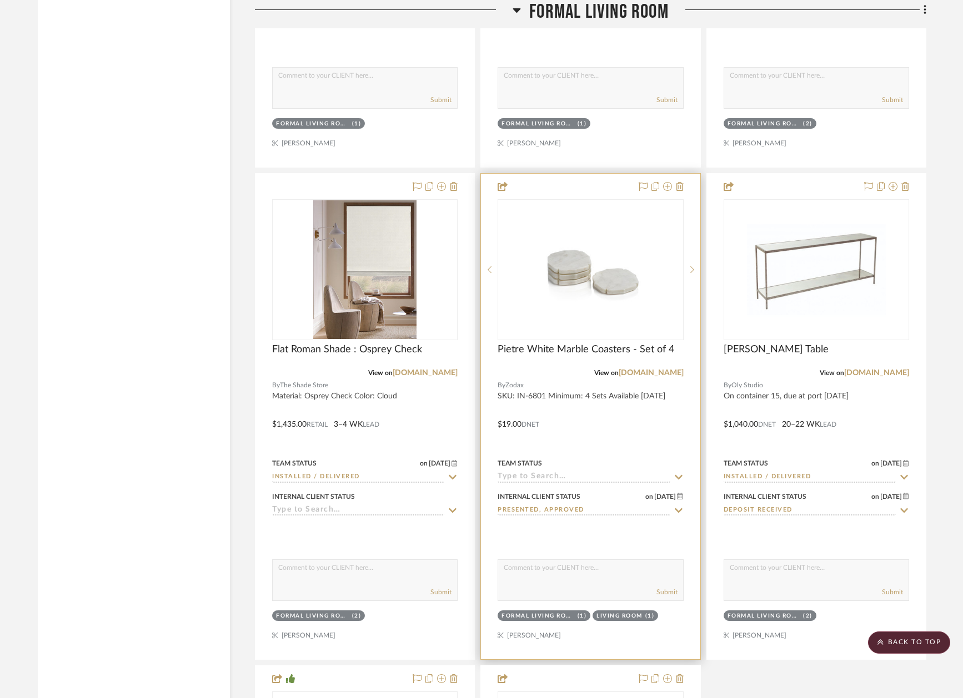
click at [591, 492] on div "Internal Client Status on 9/27/2024" at bounding box center [589, 497] width 185 height 10
click at [677, 475] on icon at bounding box center [679, 477] width 8 height 4
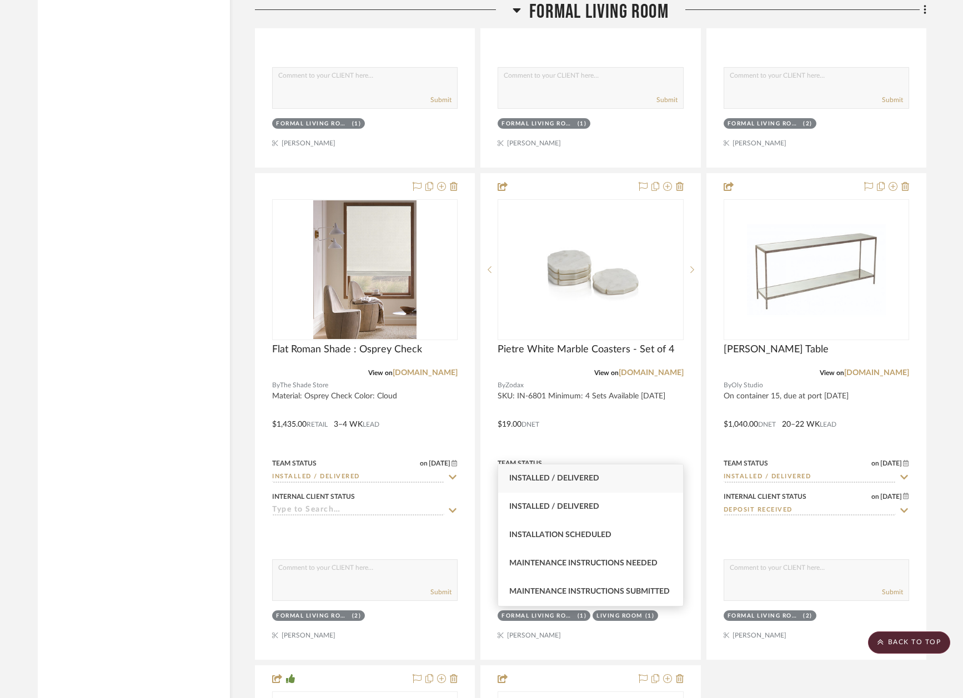
click at [608, 479] on div "Installed / Delivered" at bounding box center [590, 479] width 185 height 28
type input "Installed / Delivered"
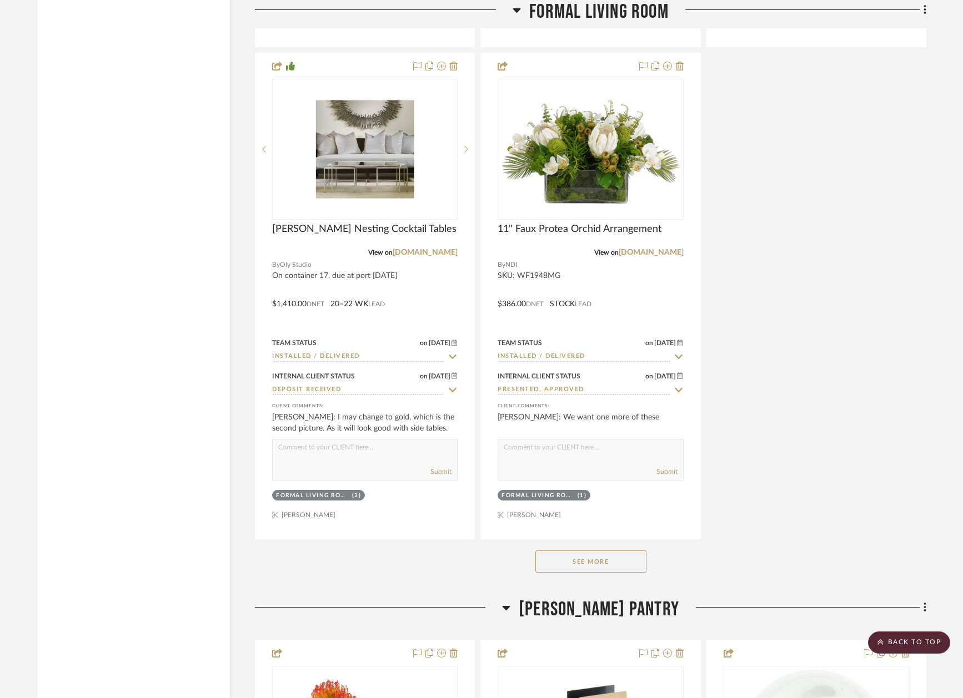
scroll to position [6846, 0]
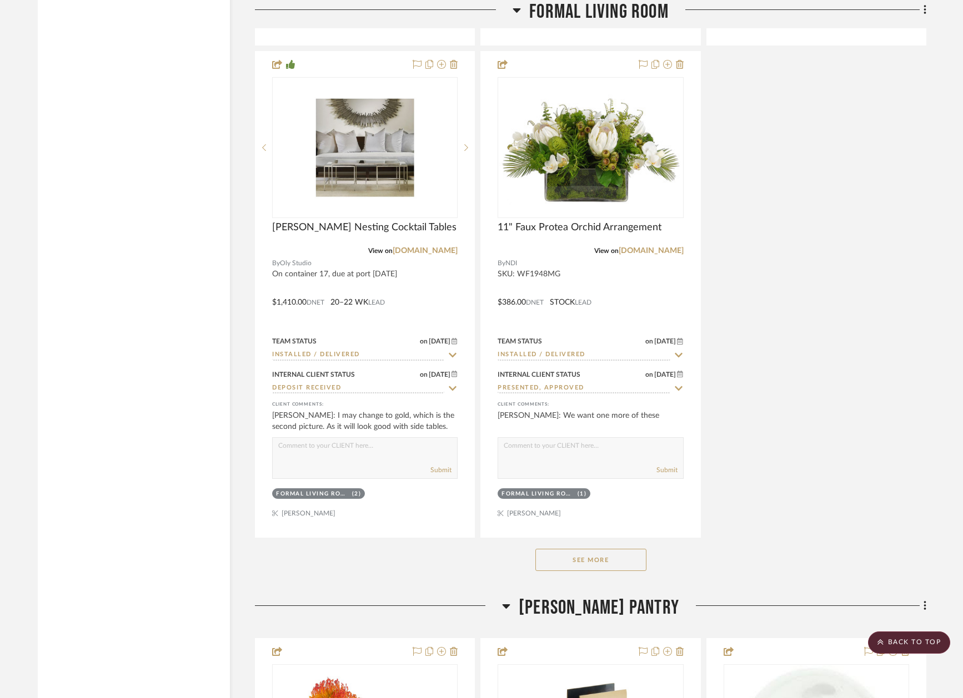
click at [604, 549] on button "See More" at bounding box center [590, 560] width 111 height 22
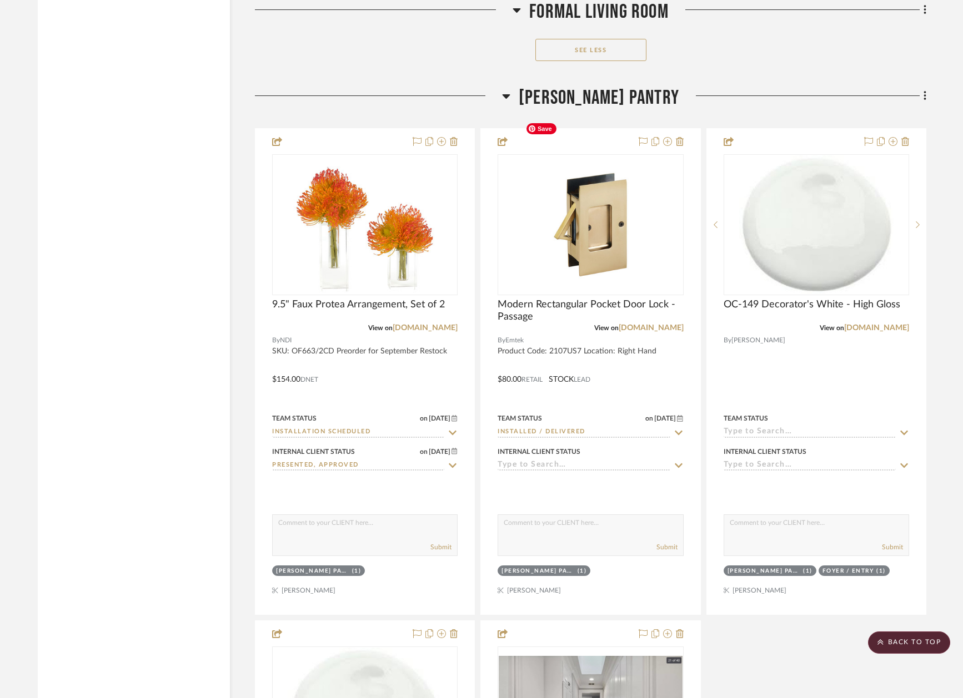
scroll to position [10804, 0]
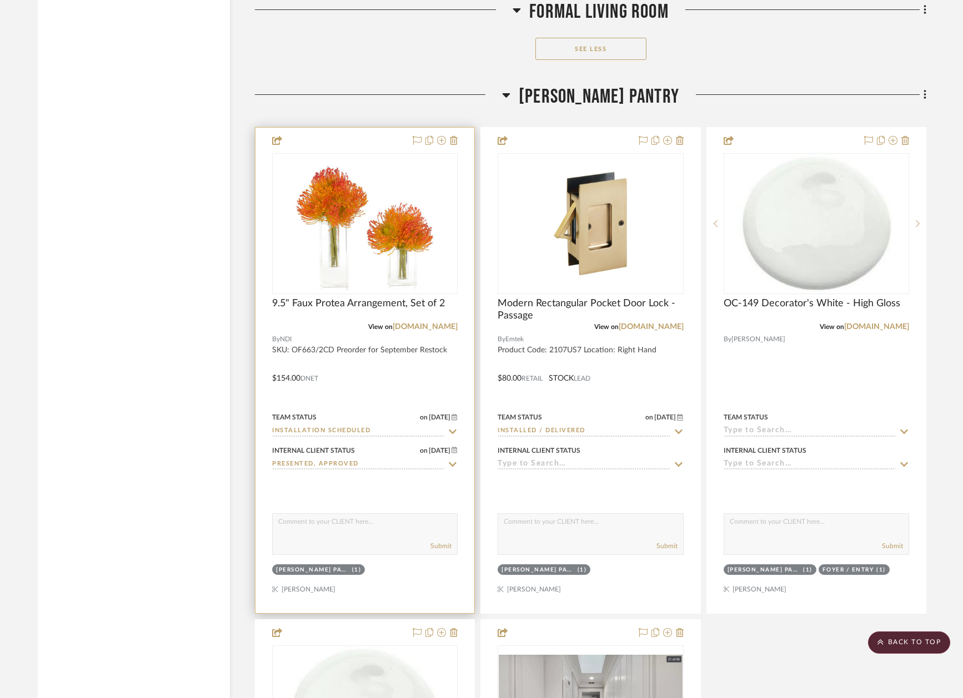
click at [452, 427] on icon at bounding box center [452, 431] width 10 height 9
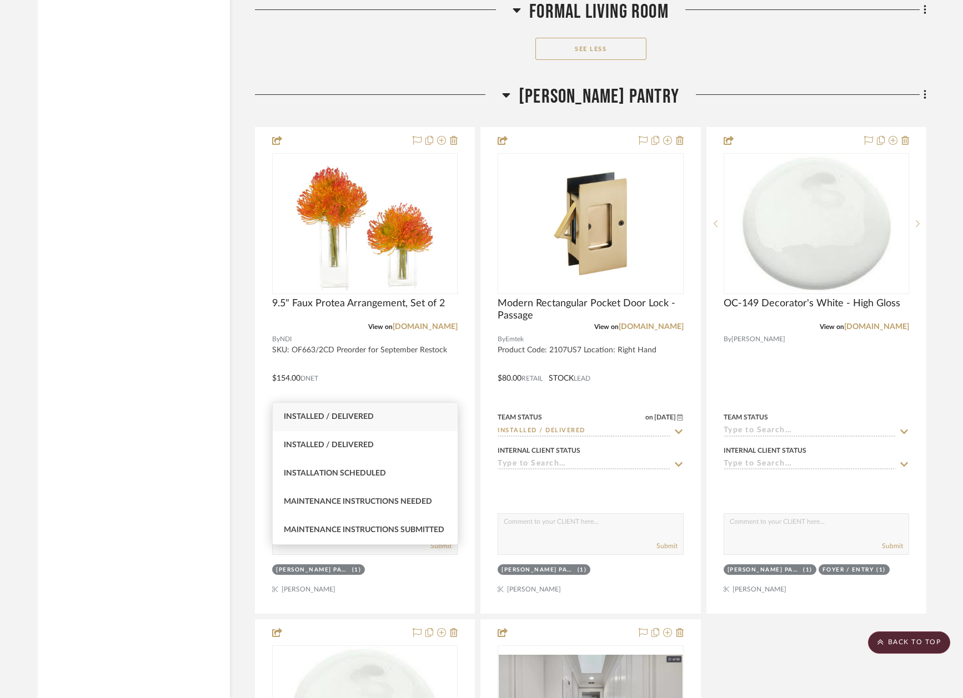
type input "inst"
click at [398, 414] on div "Installed / Delivered" at bounding box center [365, 417] width 185 height 28
type input "8/15/2025"
type input "Installed / Delivered"
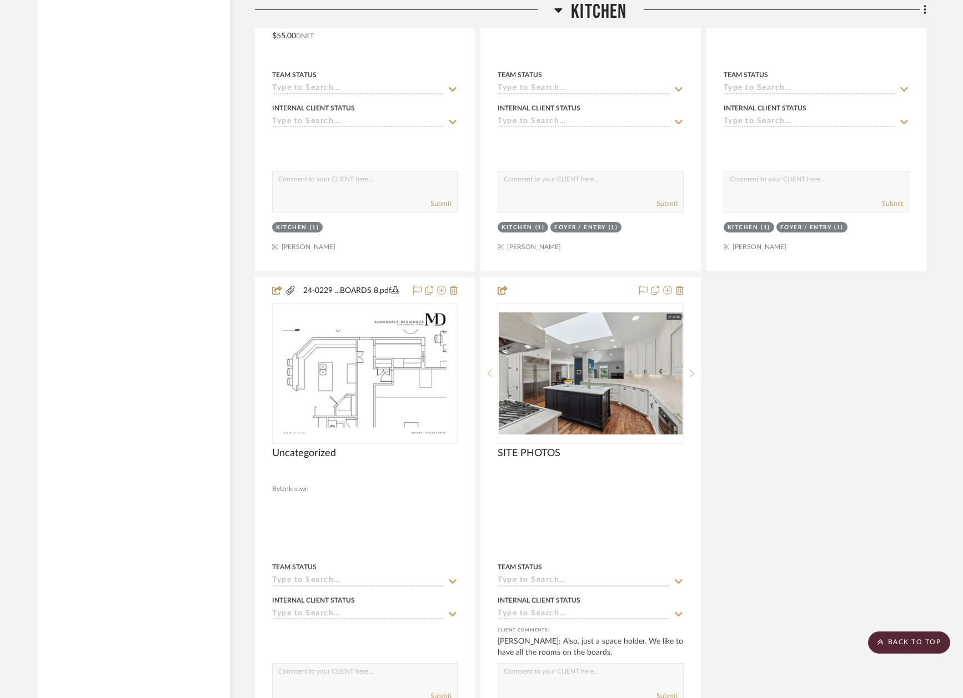
scroll to position [12923, 0]
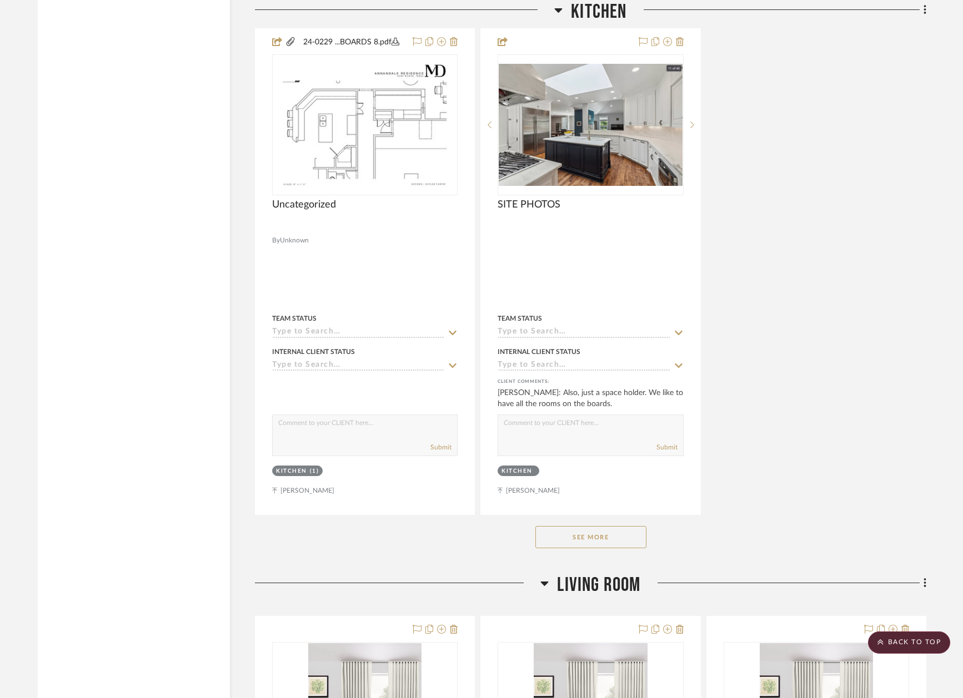
click at [608, 526] on button "See More" at bounding box center [590, 537] width 111 height 22
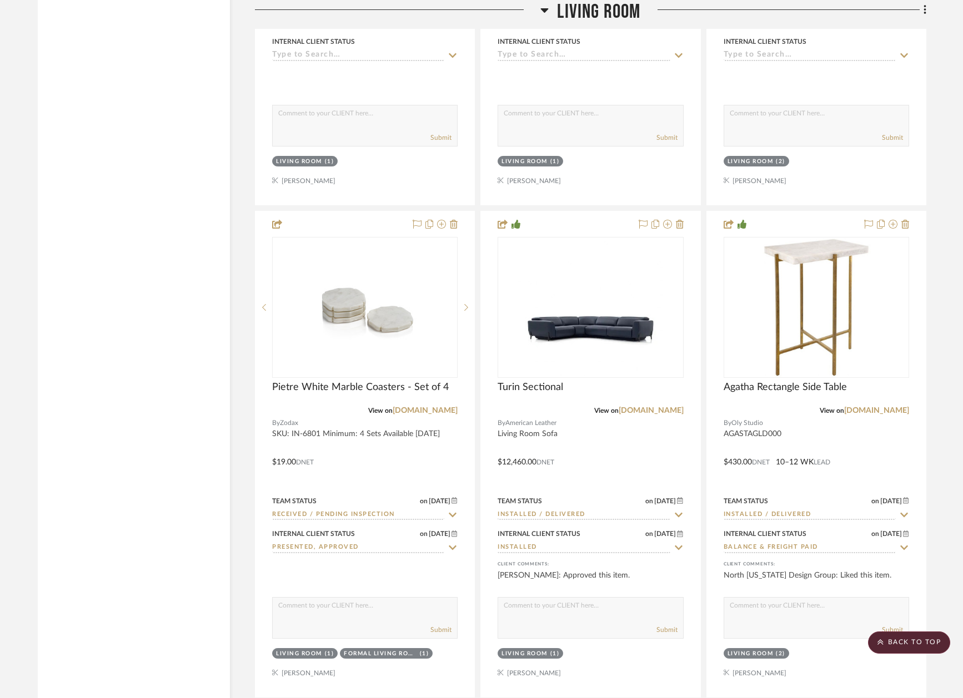
scroll to position [13797, 0]
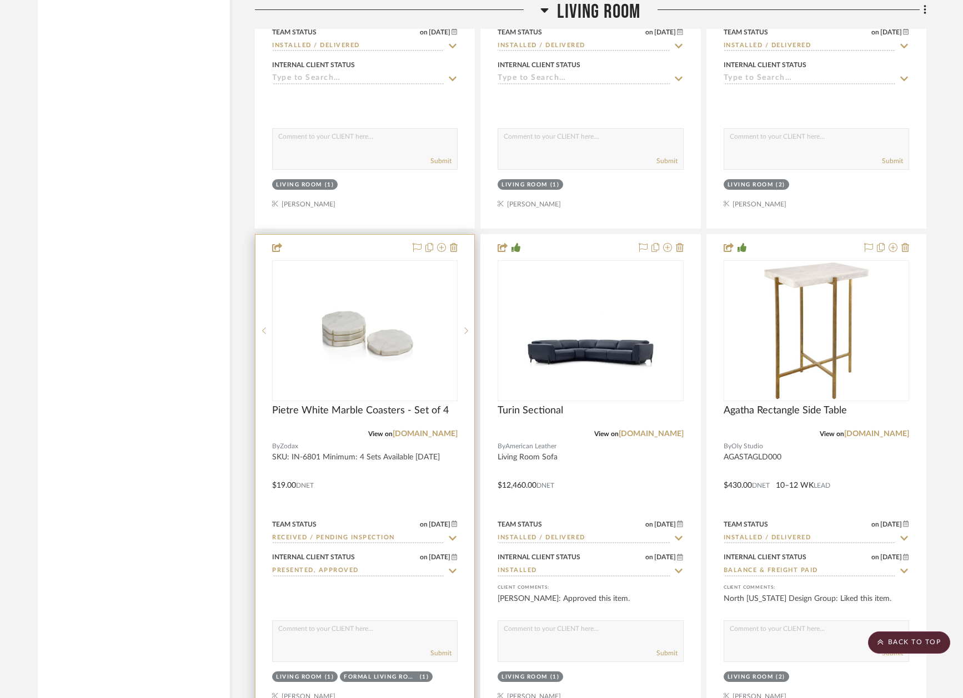
click at [454, 534] on icon at bounding box center [452, 538] width 10 height 9
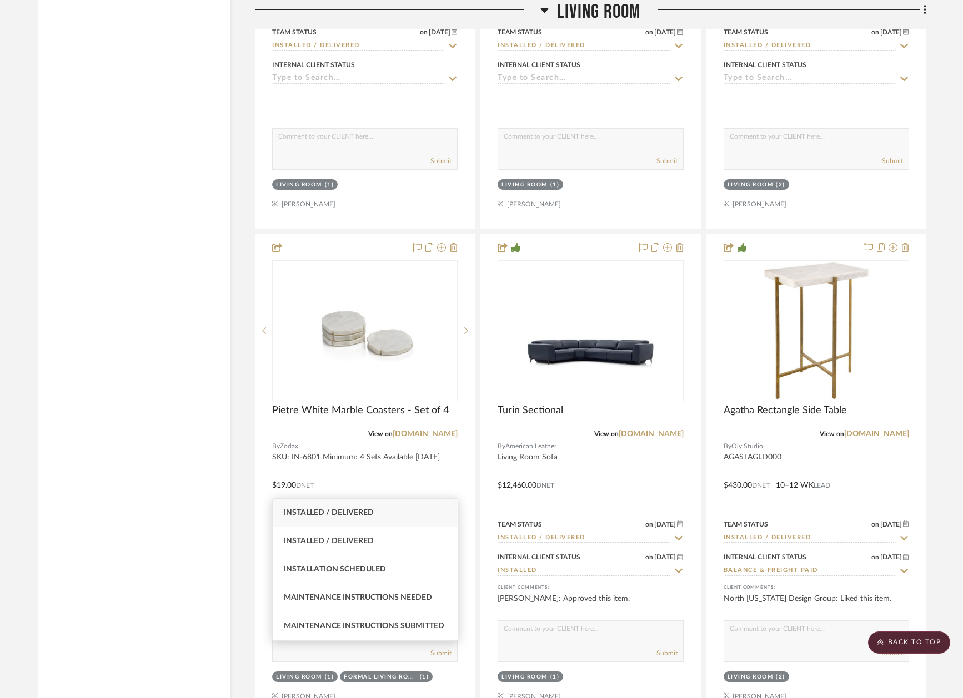
type input "inst"
click at [391, 511] on div "Installed / Delivered" at bounding box center [365, 513] width 185 height 28
type input "8/15/2025"
type input "Installed / Delivered"
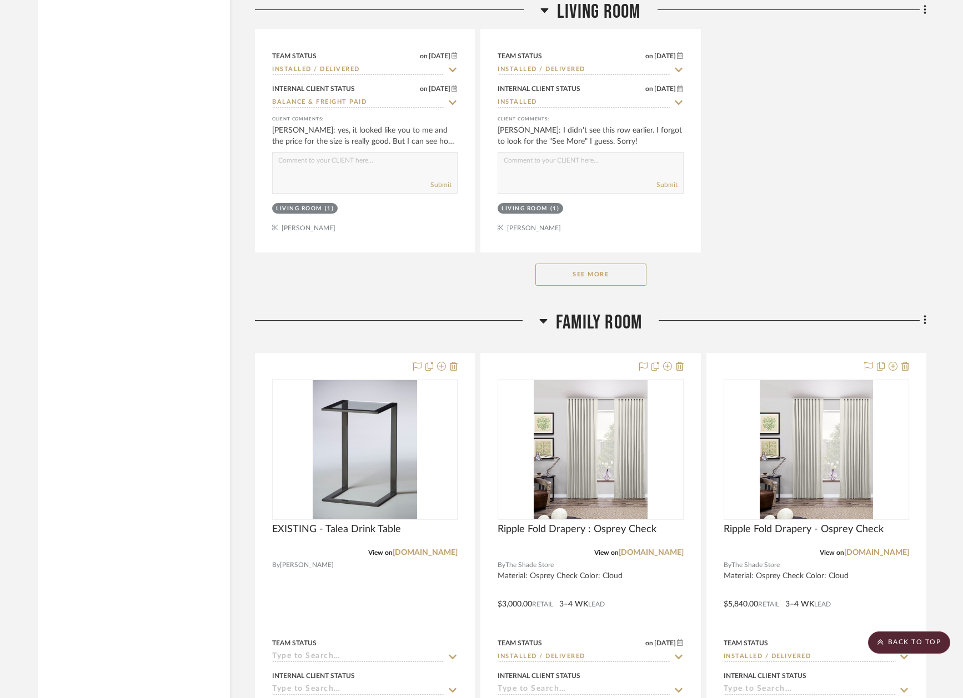
scroll to position [14754, 0]
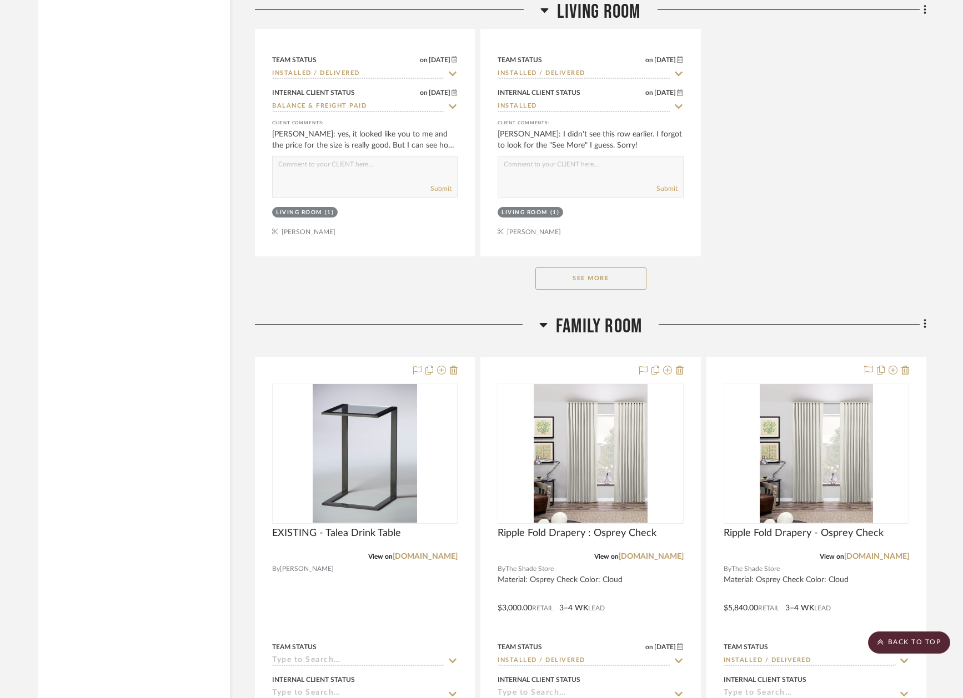
click at [579, 268] on button "See More" at bounding box center [590, 279] width 111 height 22
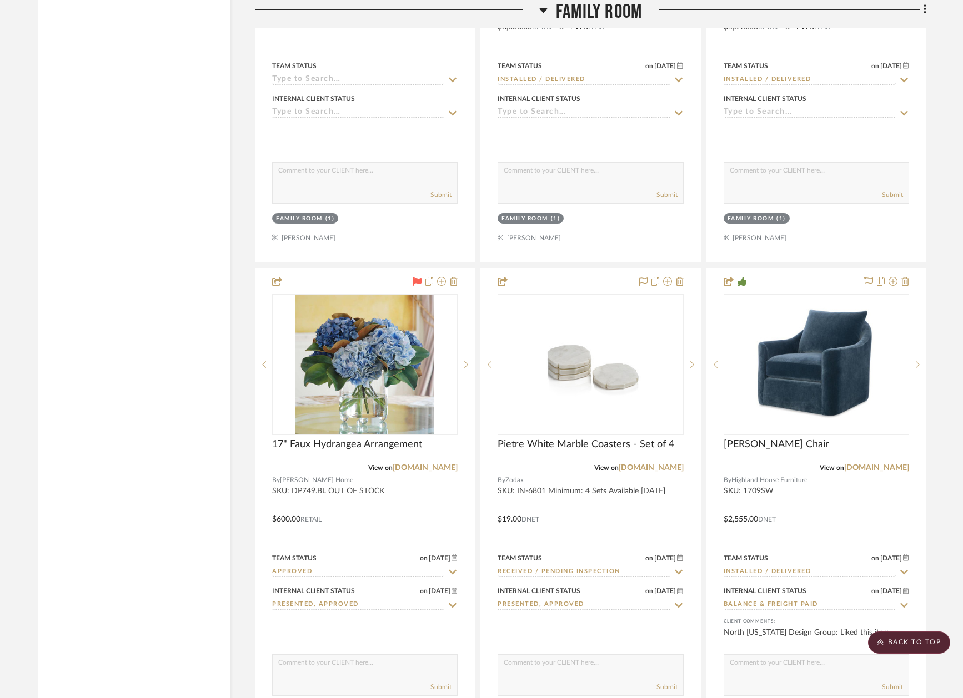
scroll to position [16840, 0]
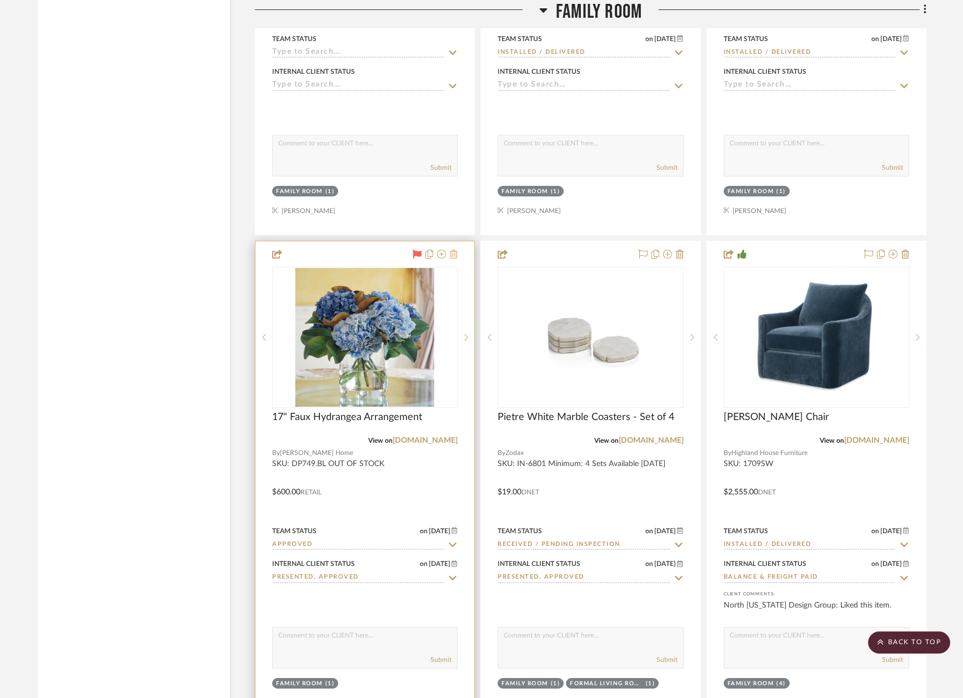
click at [454, 250] on icon at bounding box center [454, 254] width 8 height 9
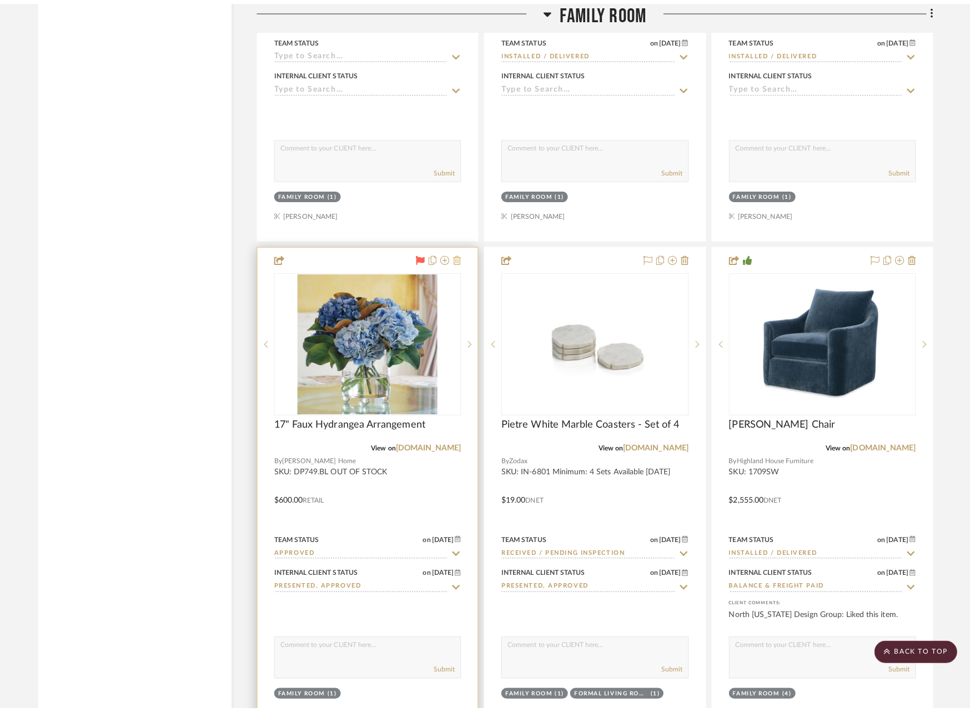
scroll to position [0, 0]
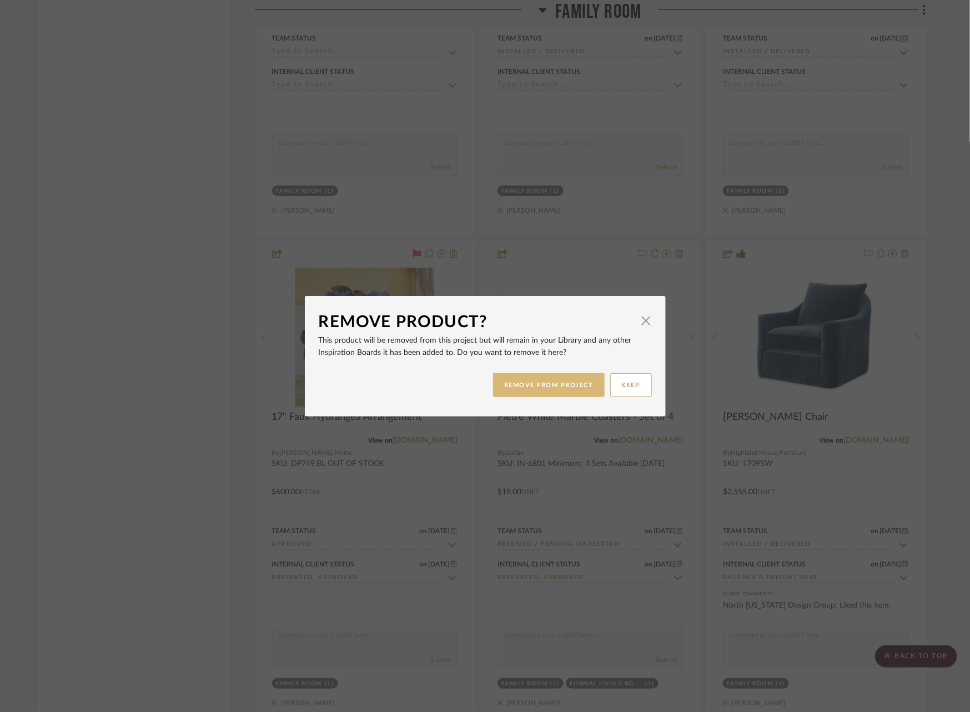
click at [563, 384] on button "REMOVE FROM PROJECT" at bounding box center [549, 385] width 112 height 24
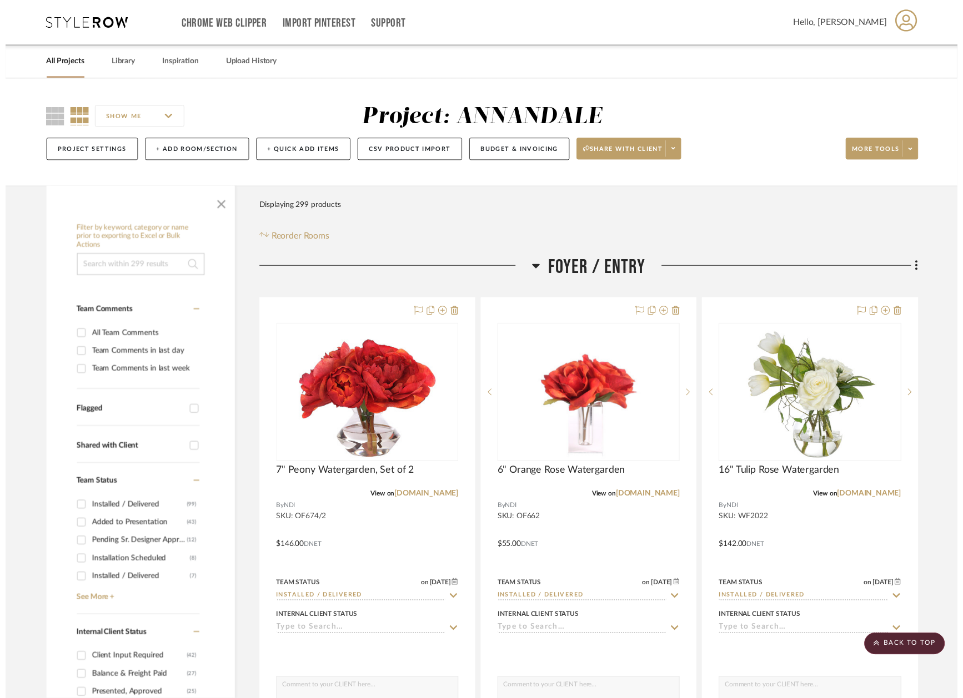
scroll to position [16840, 0]
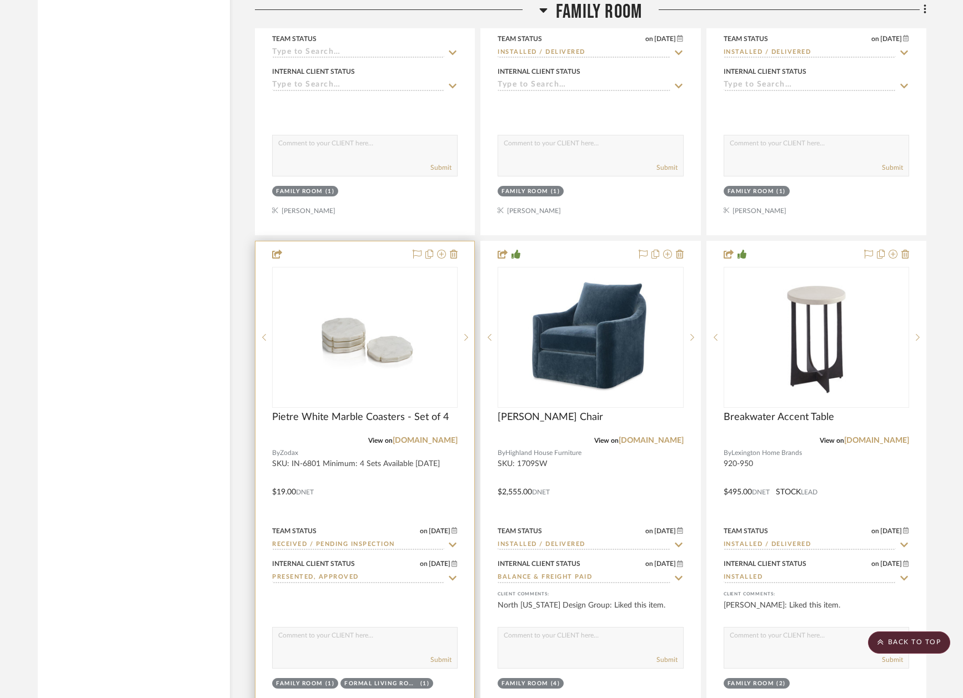
click at [455, 541] on icon at bounding box center [452, 545] width 10 height 9
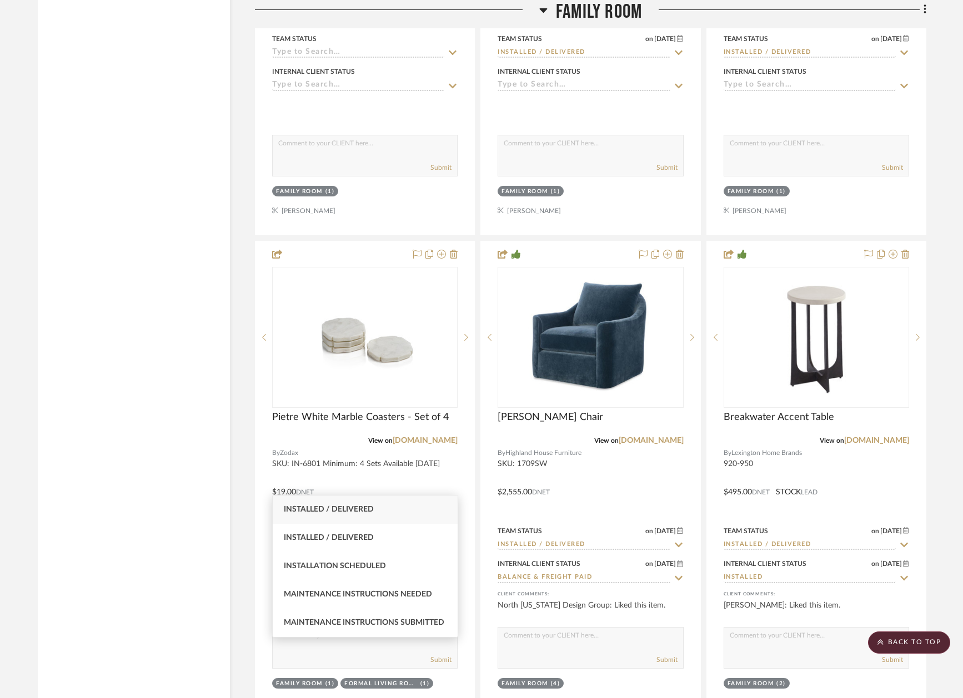
type input "inst"
click at [370, 507] on span "Installed / Delivered" at bounding box center [329, 510] width 90 height 8
type input "8/15/2025"
type input "Installed / Delivered"
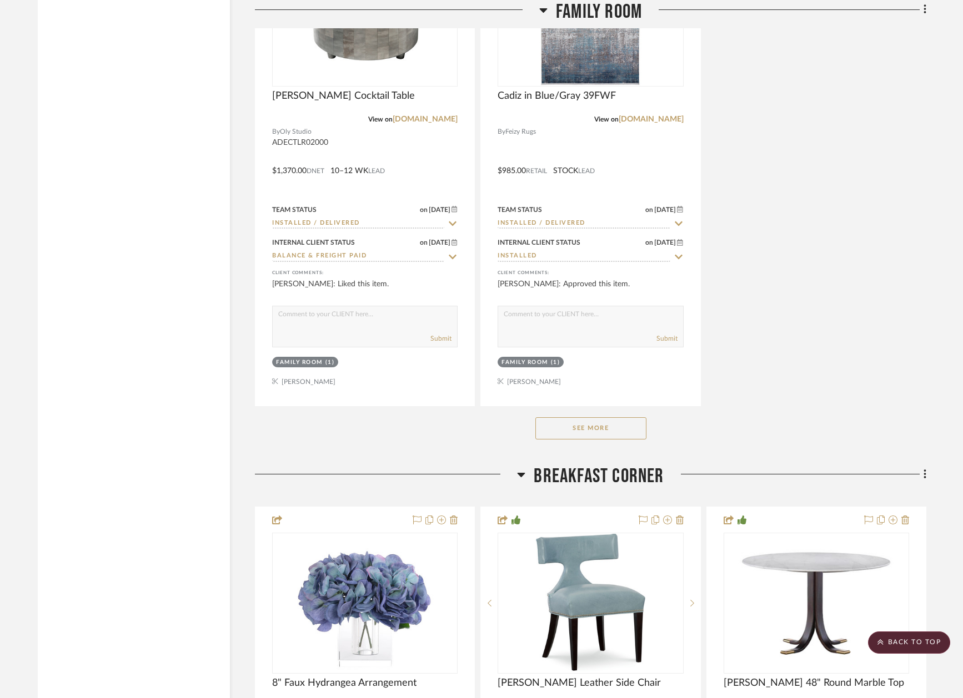
scroll to position [17658, 0]
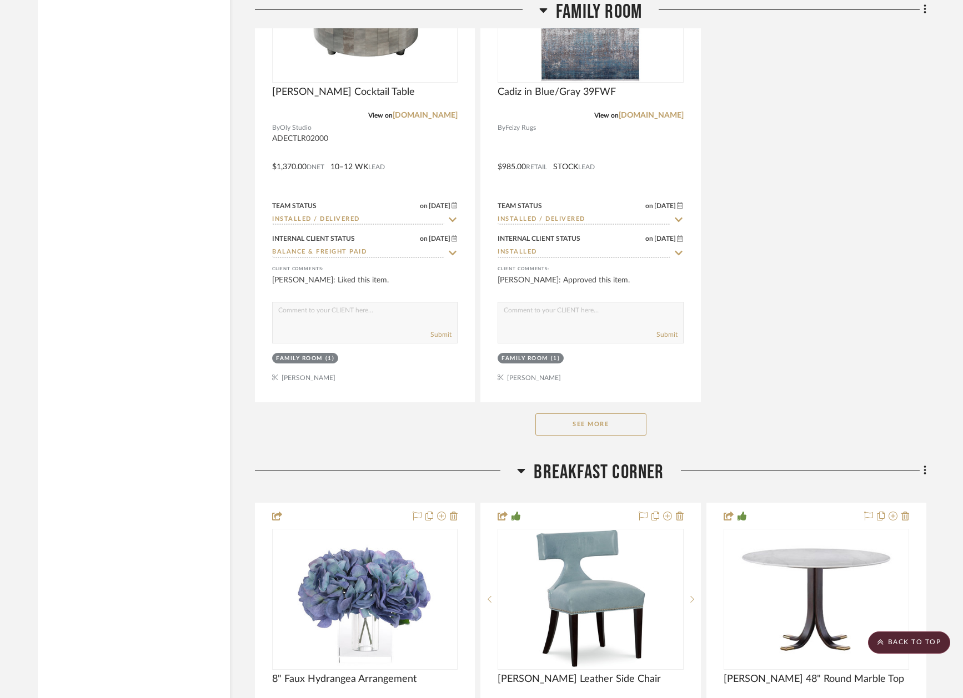
click at [605, 414] on button "See More" at bounding box center [590, 425] width 111 height 22
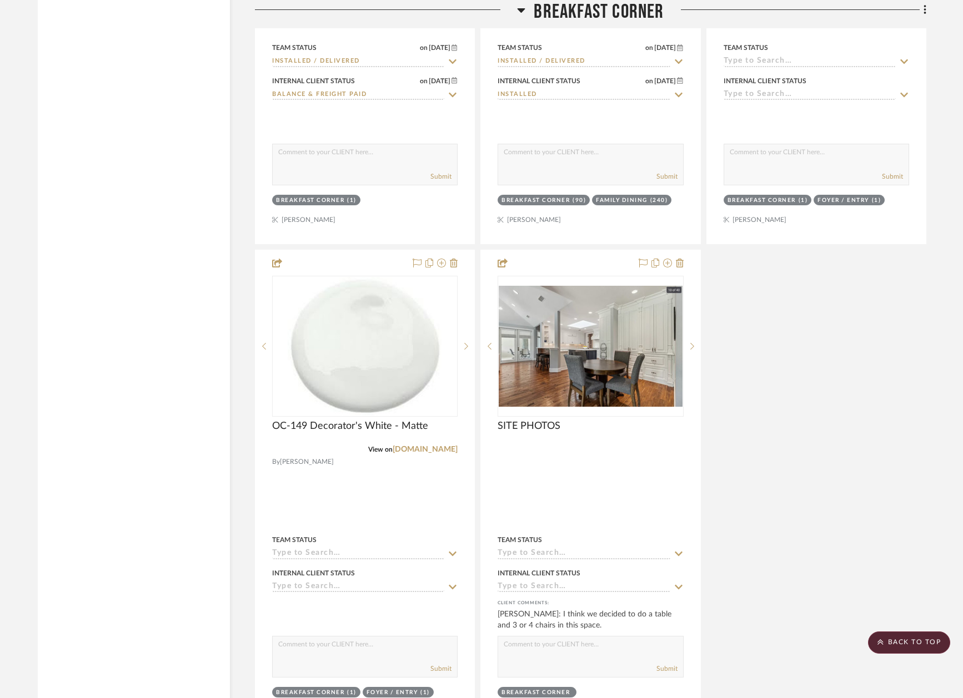
scroll to position [19904, 0]
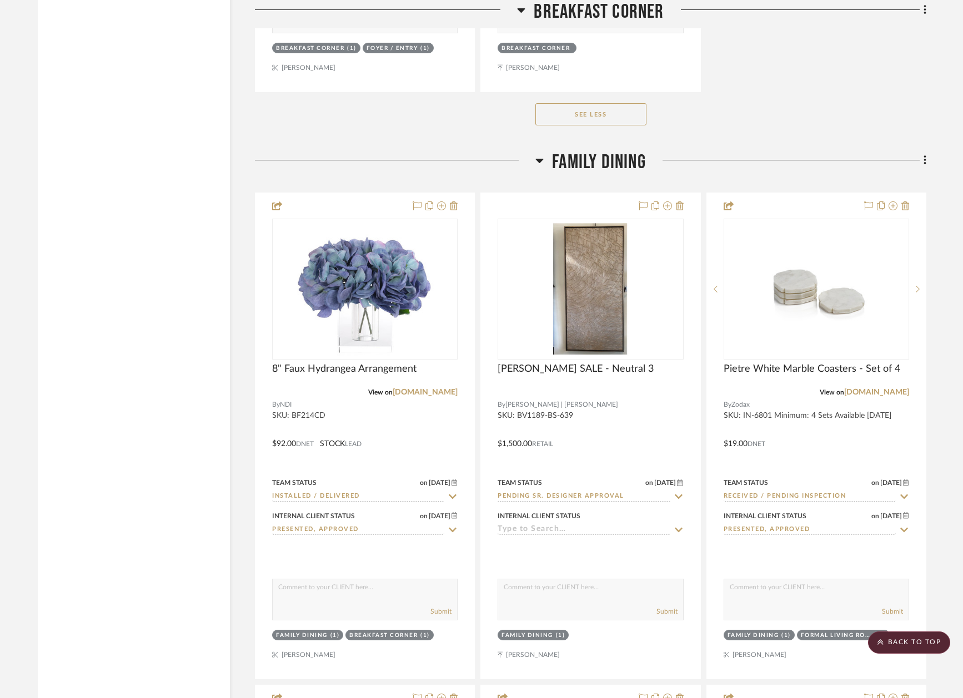
scroll to position [20527, 0]
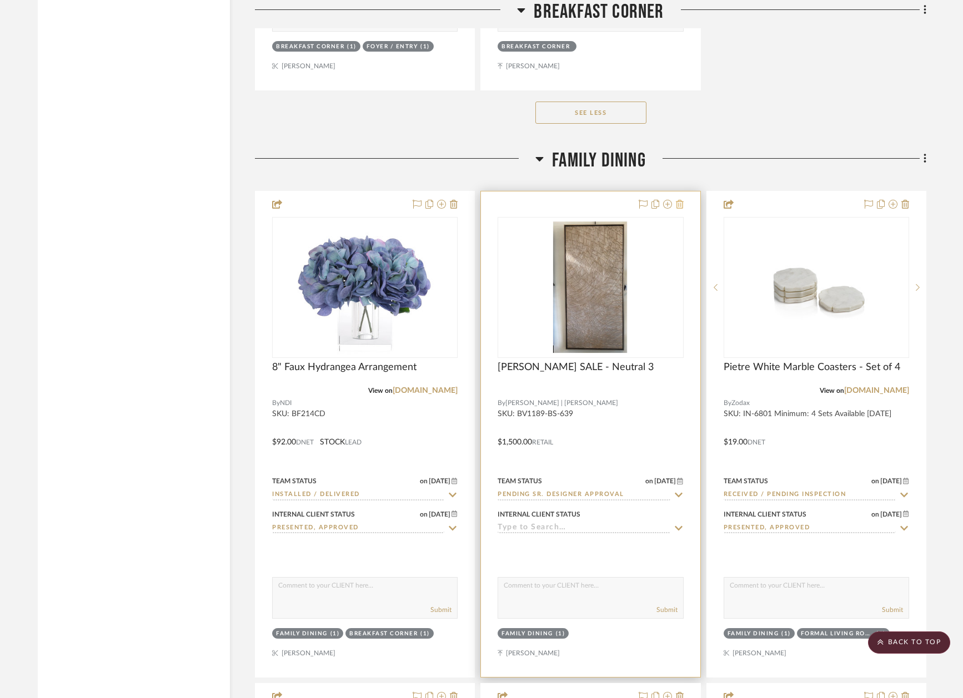
click at [680, 200] on icon at bounding box center [680, 204] width 8 height 9
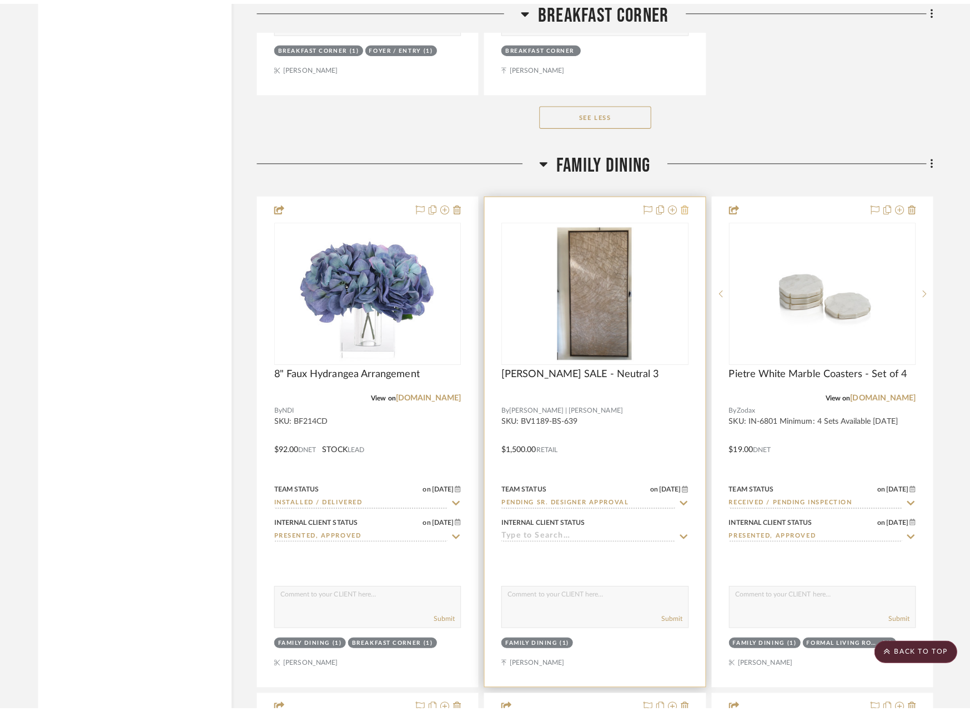
scroll to position [0, 0]
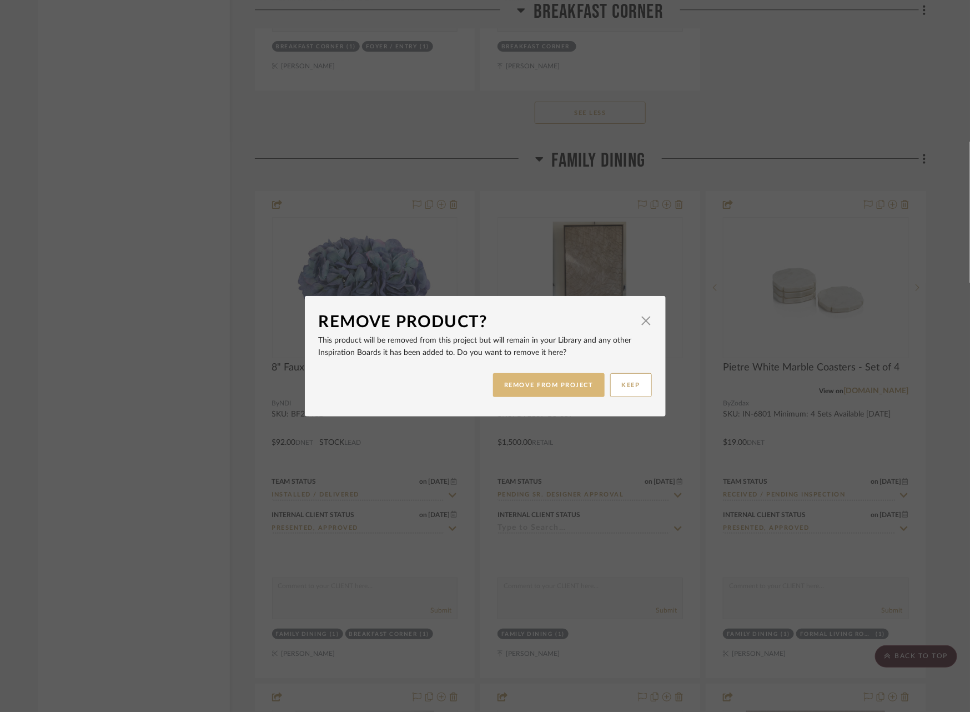
click at [555, 383] on button "REMOVE FROM PROJECT" at bounding box center [549, 385] width 112 height 24
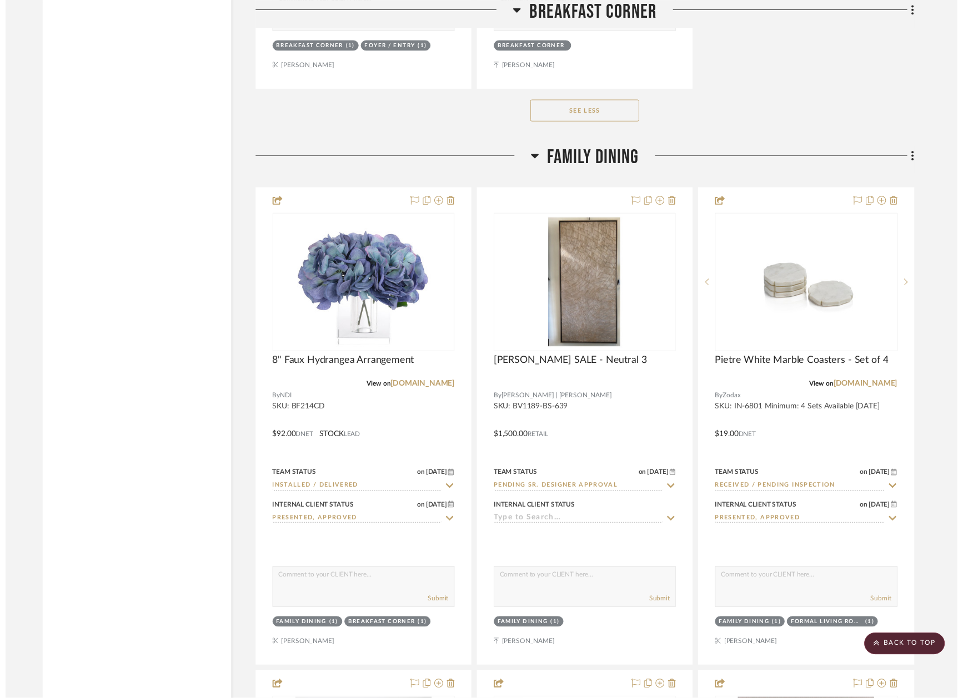
scroll to position [20527, 0]
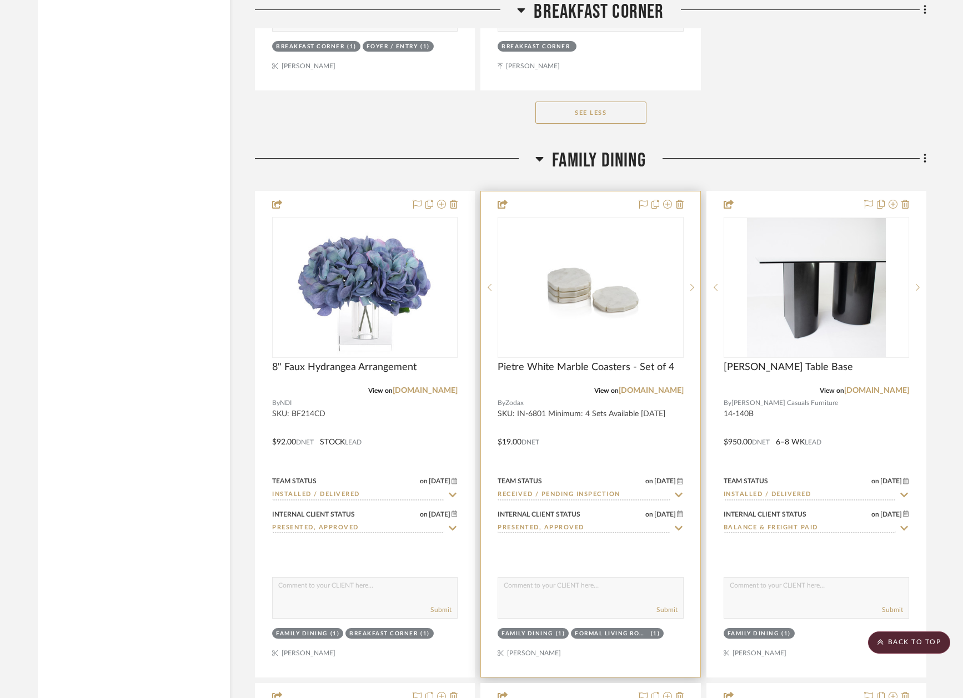
click at [677, 491] on icon at bounding box center [678, 495] width 10 height 9
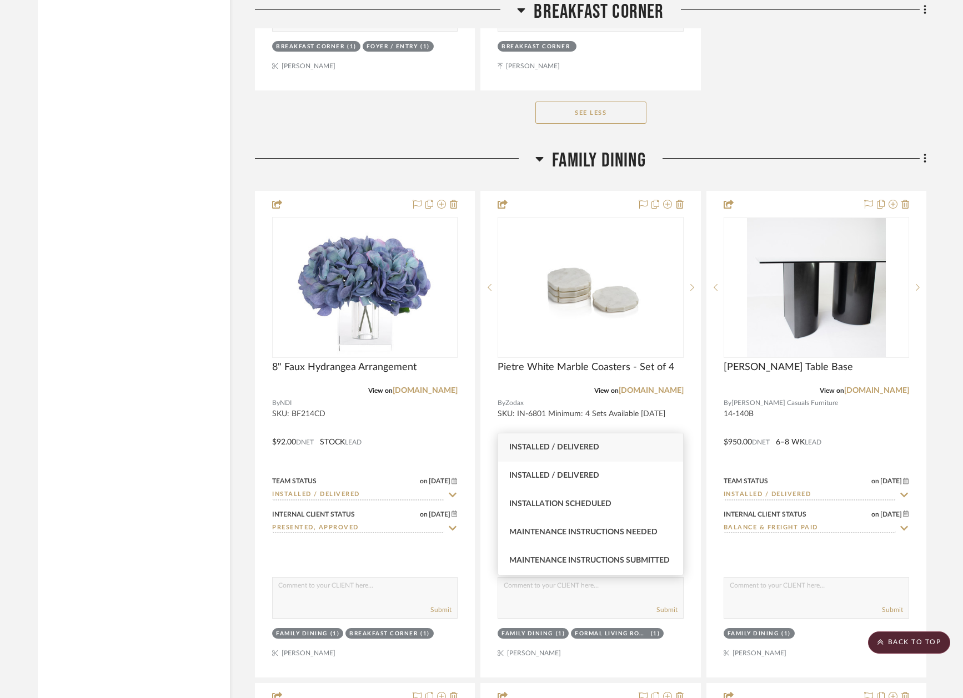
type input "inst"
click at [616, 451] on div "Installed / Delivered" at bounding box center [590, 448] width 185 height 28
type input "8/15/2025"
type input "Installed / Delivered"
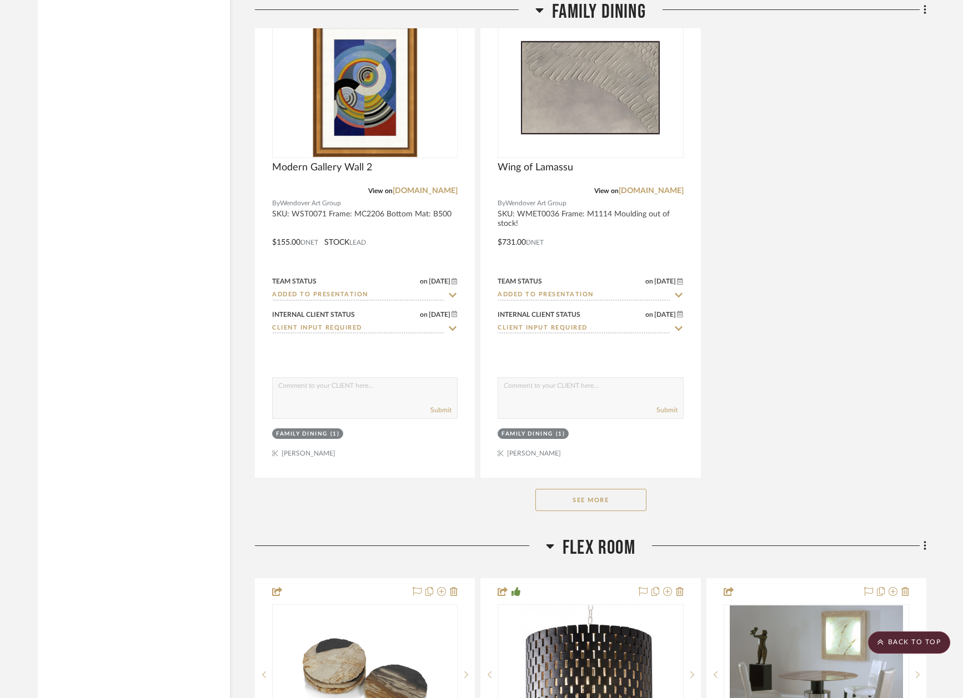
scroll to position [21715, 0]
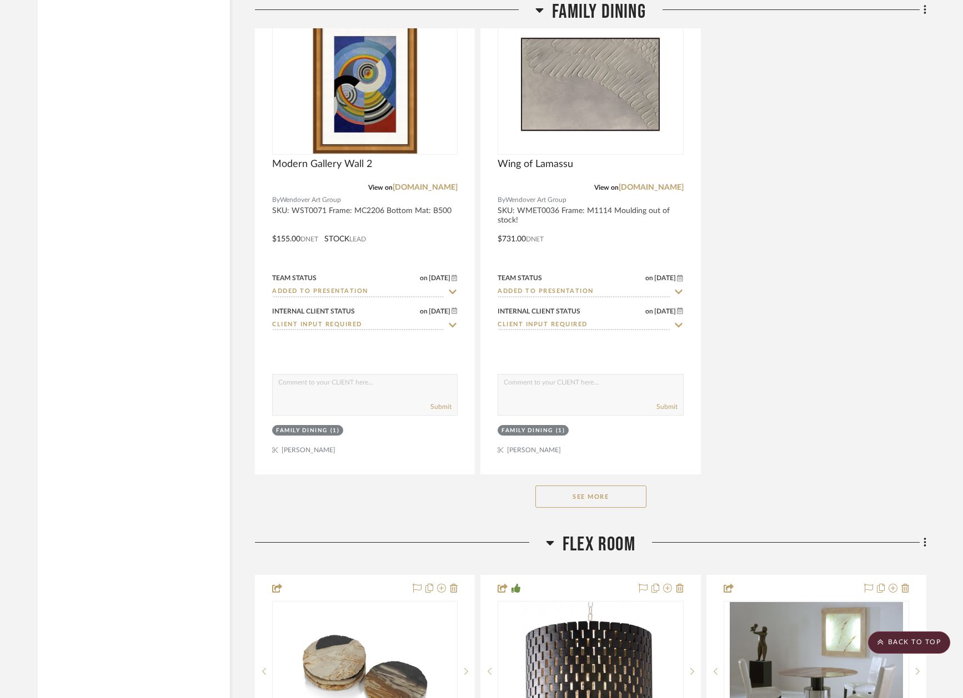
click at [607, 486] on button "See More" at bounding box center [590, 497] width 111 height 22
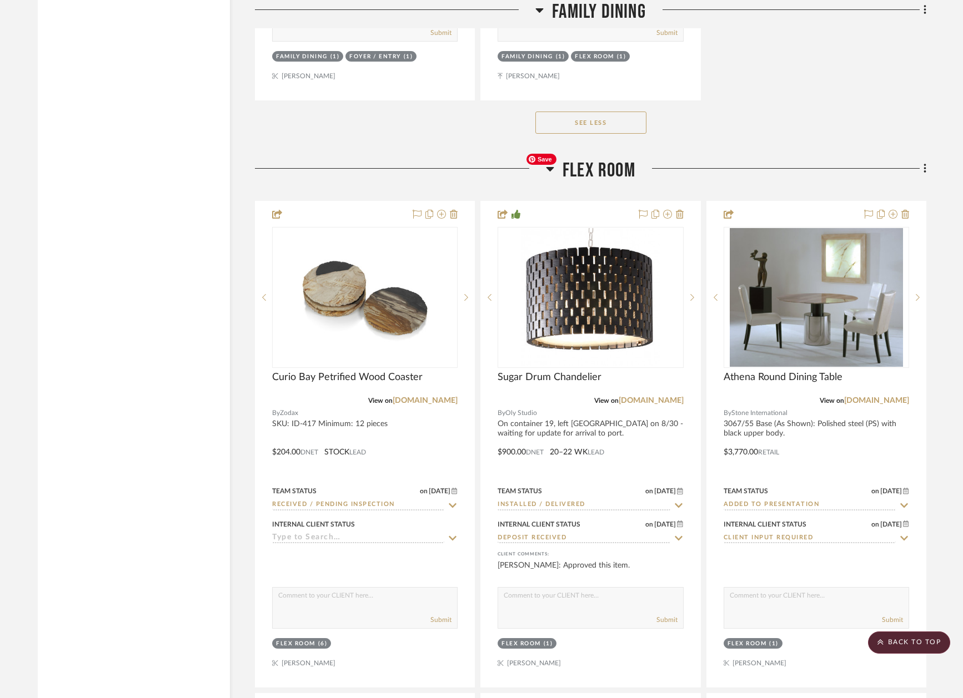
scroll to position [23075, 0]
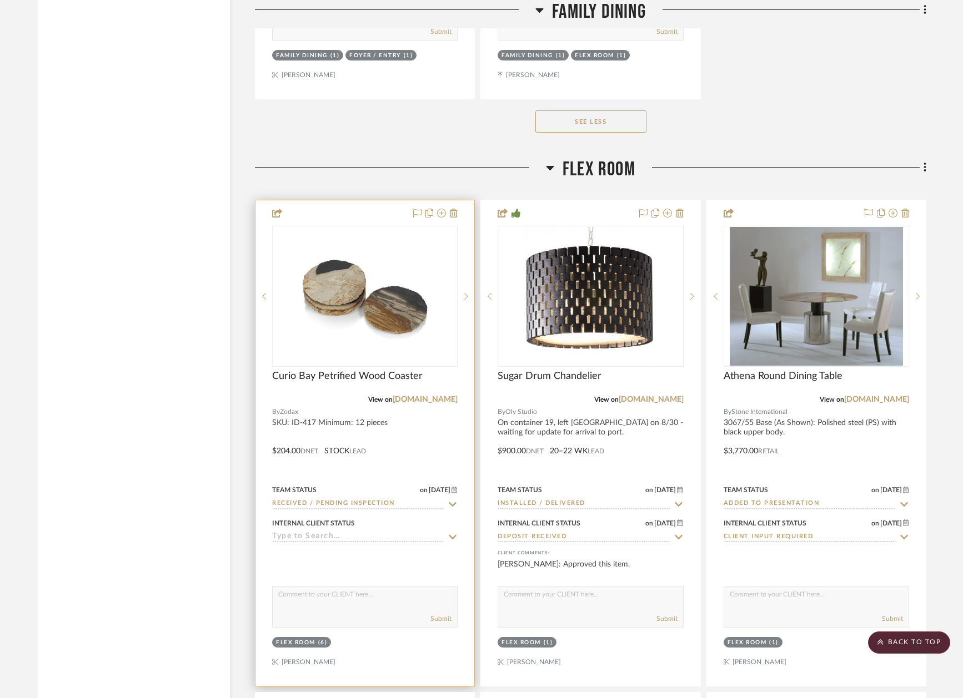
click at [452, 500] on icon at bounding box center [452, 504] width 10 height 9
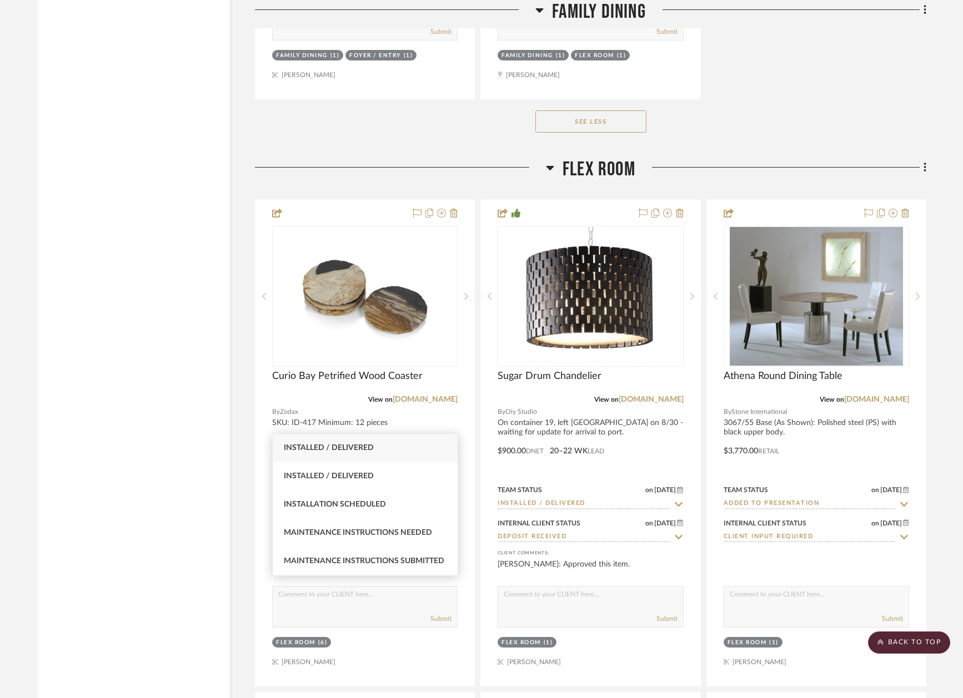
type input "inst"
click at [385, 451] on div "Installed / Delivered" at bounding box center [365, 448] width 185 height 28
type input "8/15/2025"
type input "Installed / Delivered"
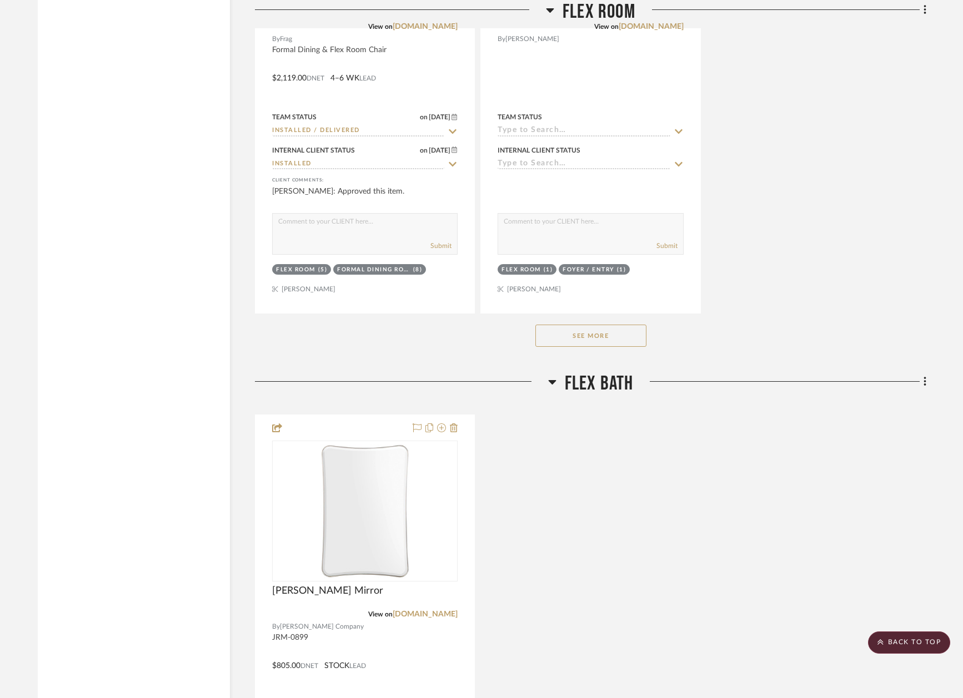
scroll to position [24434, 0]
click at [599, 324] on button "See More" at bounding box center [590, 335] width 111 height 22
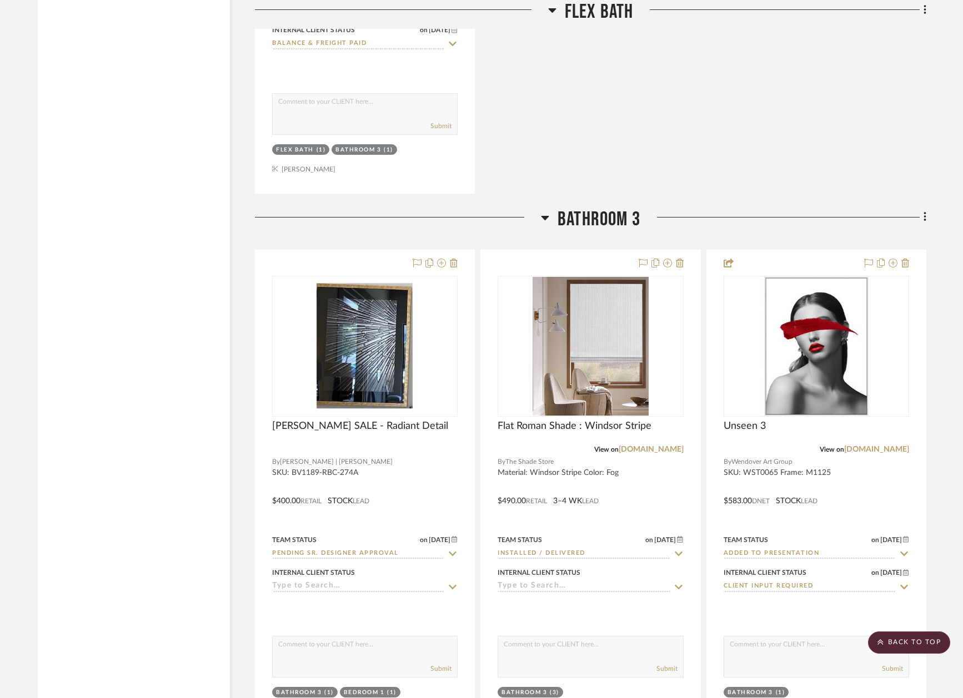
scroll to position [25633, 0]
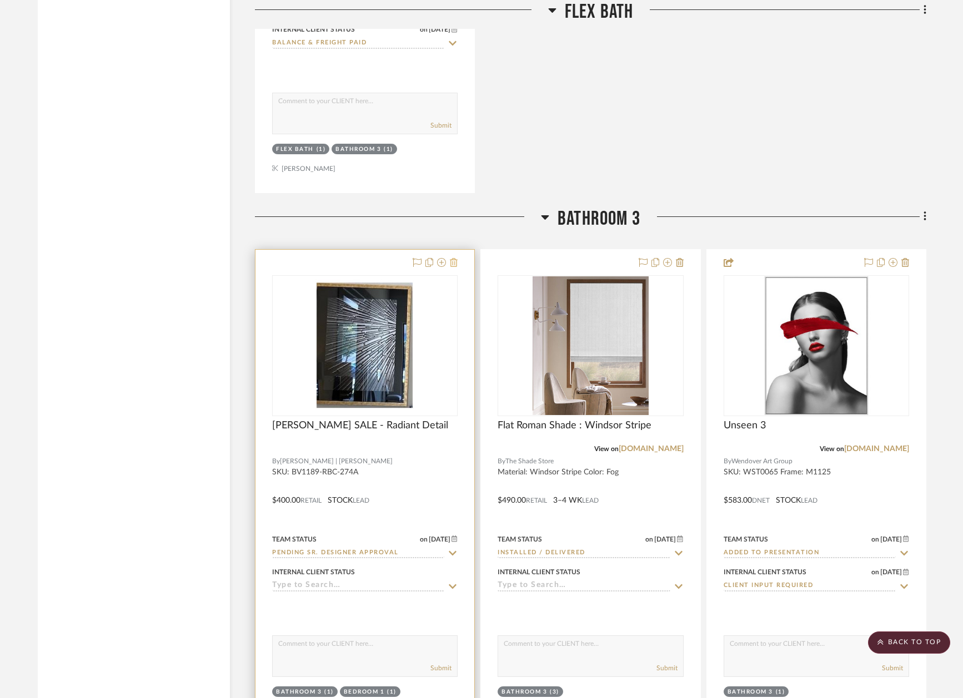
click at [454, 258] on icon at bounding box center [454, 262] width 8 height 9
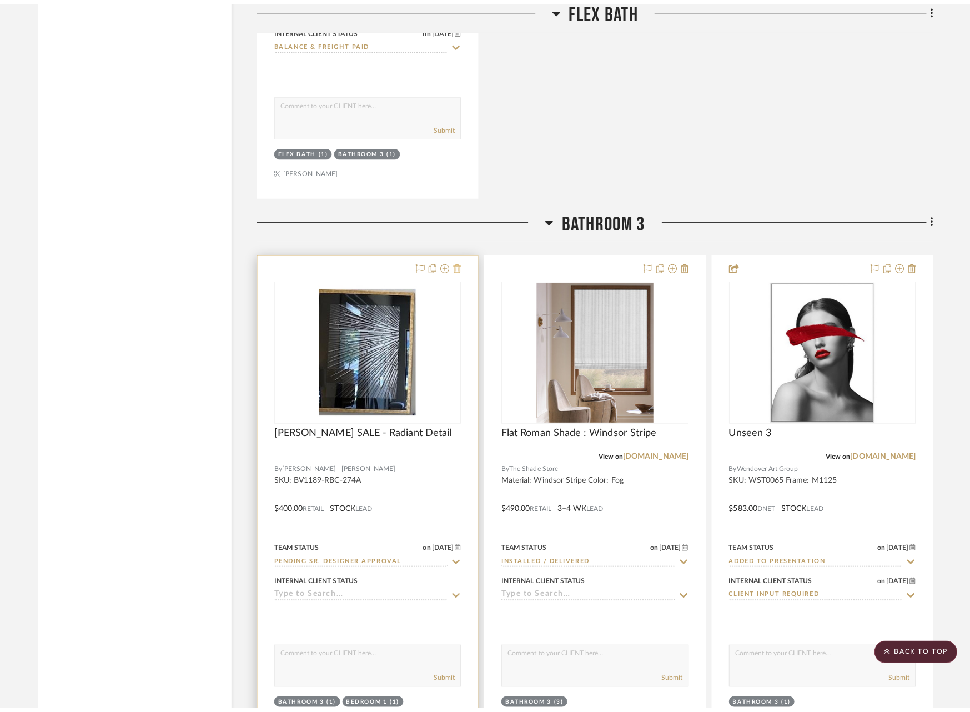
scroll to position [0, 0]
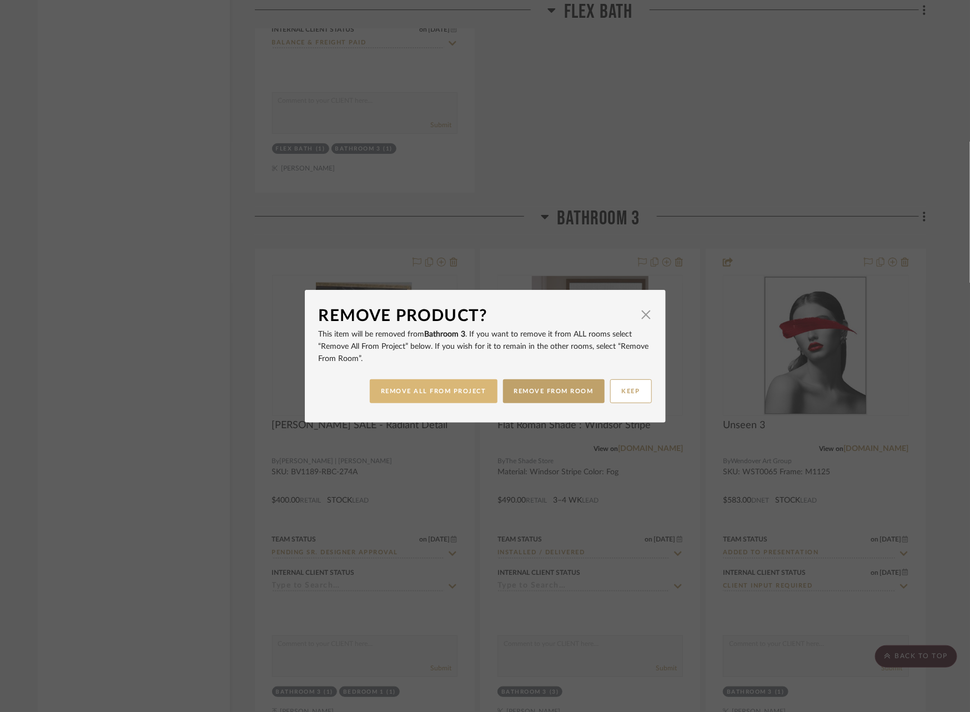
click at [437, 390] on button "REMOVE ALL FROM PROJECT" at bounding box center [434, 391] width 128 height 24
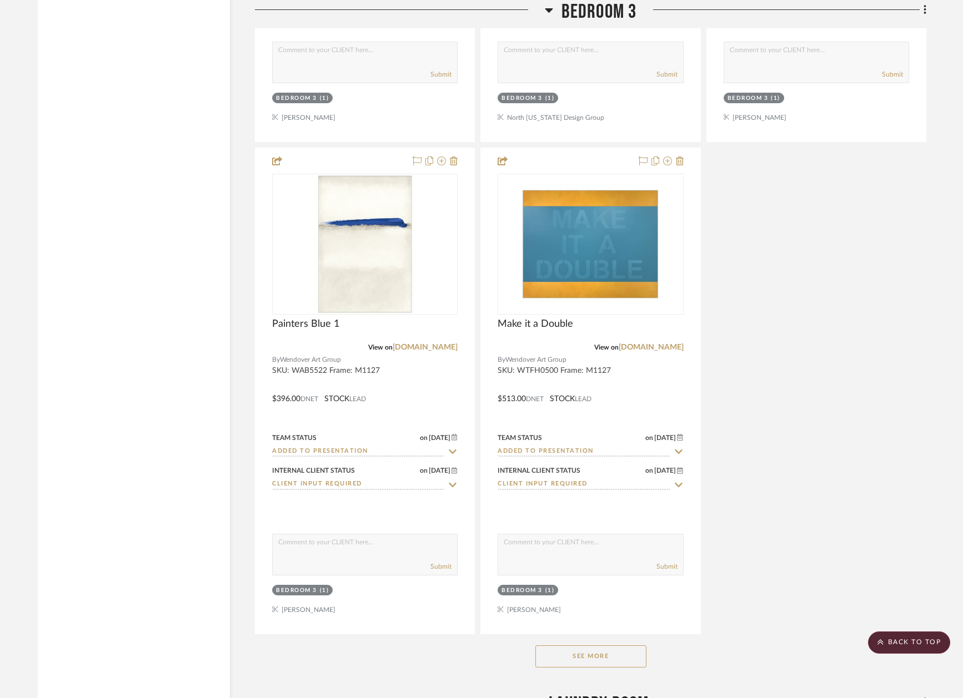
scroll to position [27786, 0]
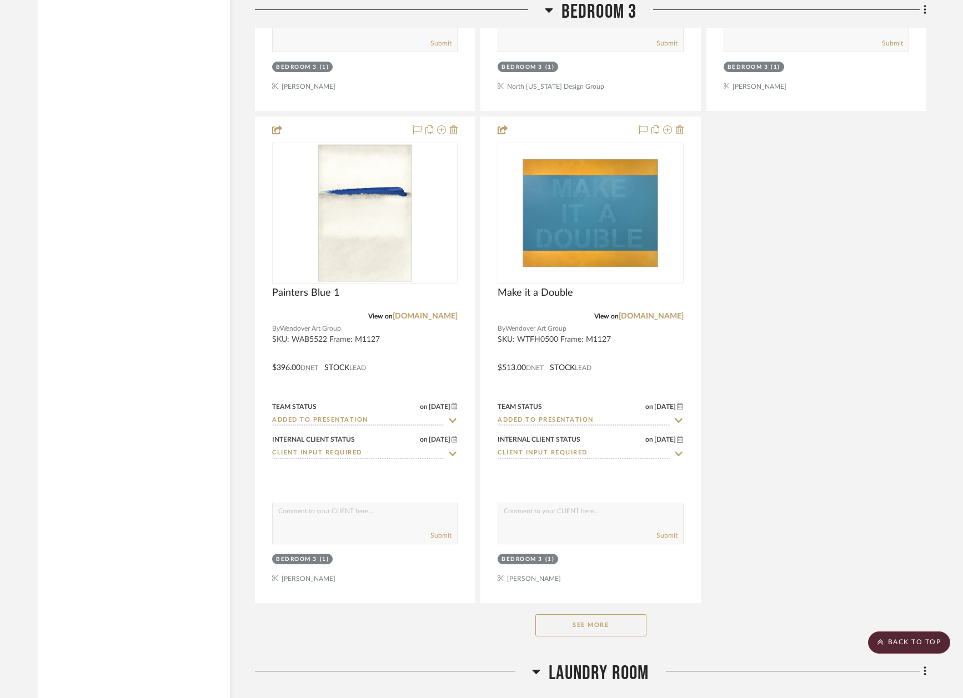
click at [575, 615] on button "See More" at bounding box center [590, 626] width 111 height 22
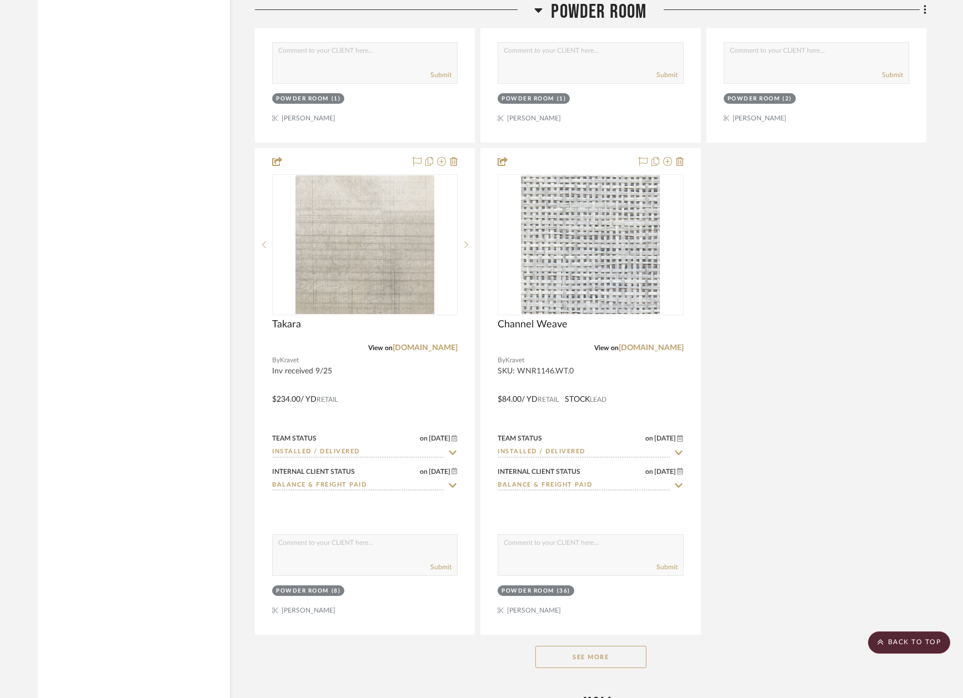
scroll to position [31349, 0]
click at [577, 645] on button "See More" at bounding box center [590, 656] width 111 height 22
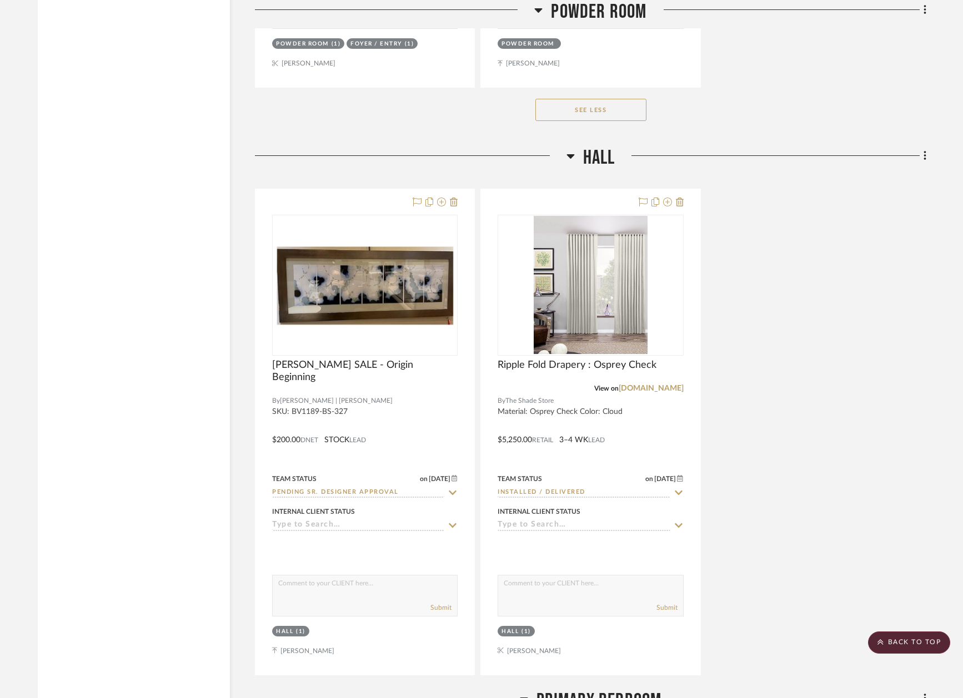
scroll to position [32883, 0]
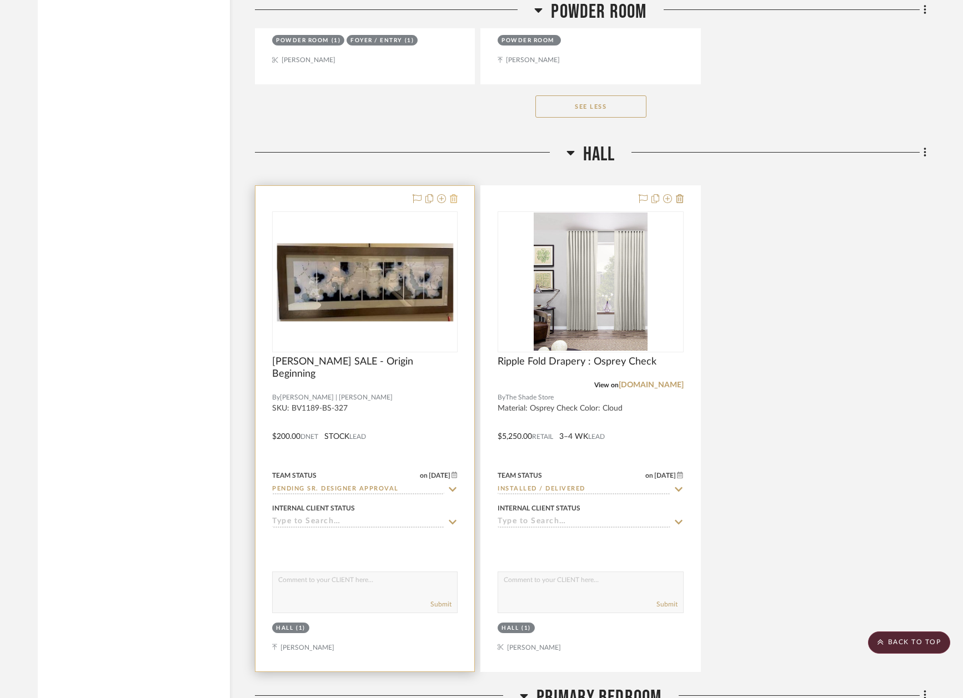
click at [451, 194] on icon at bounding box center [454, 198] width 8 height 9
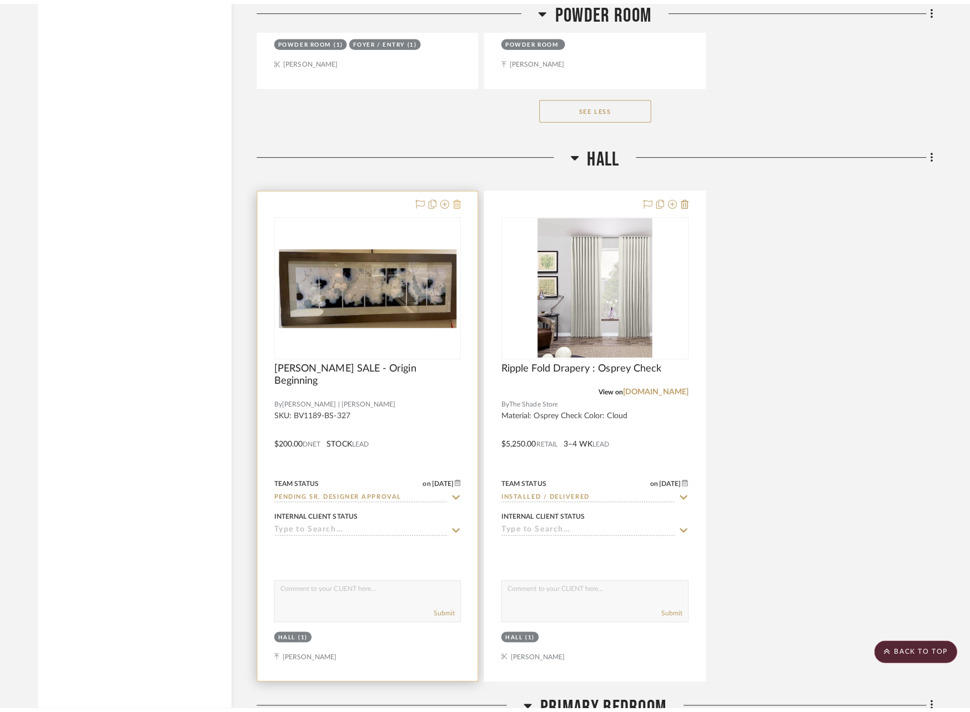
scroll to position [0, 0]
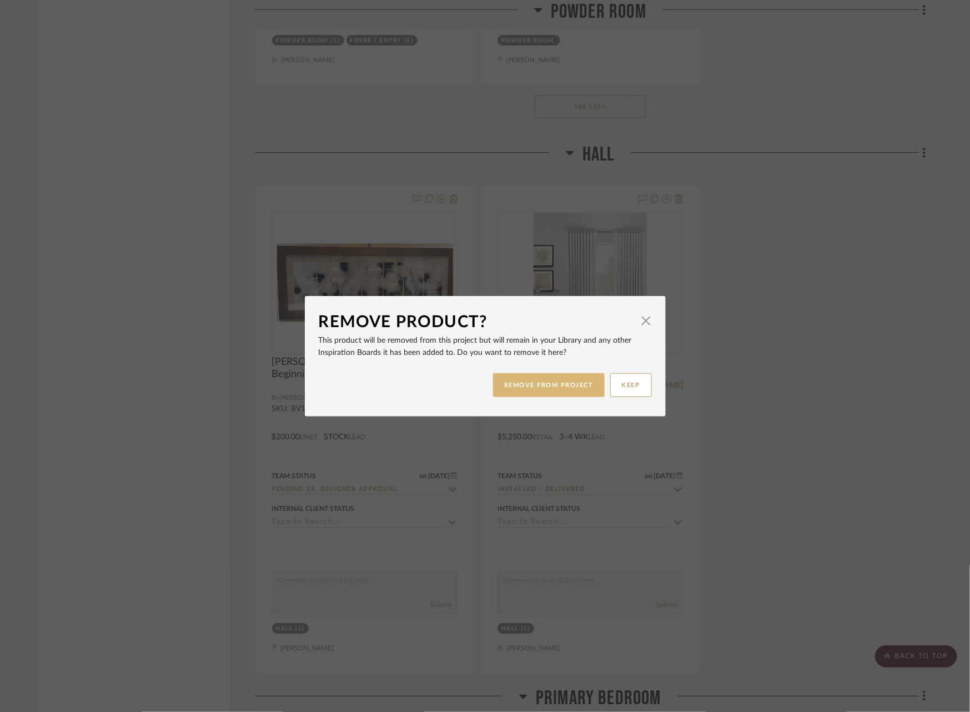
click at [541, 382] on button "REMOVE FROM PROJECT" at bounding box center [549, 385] width 112 height 24
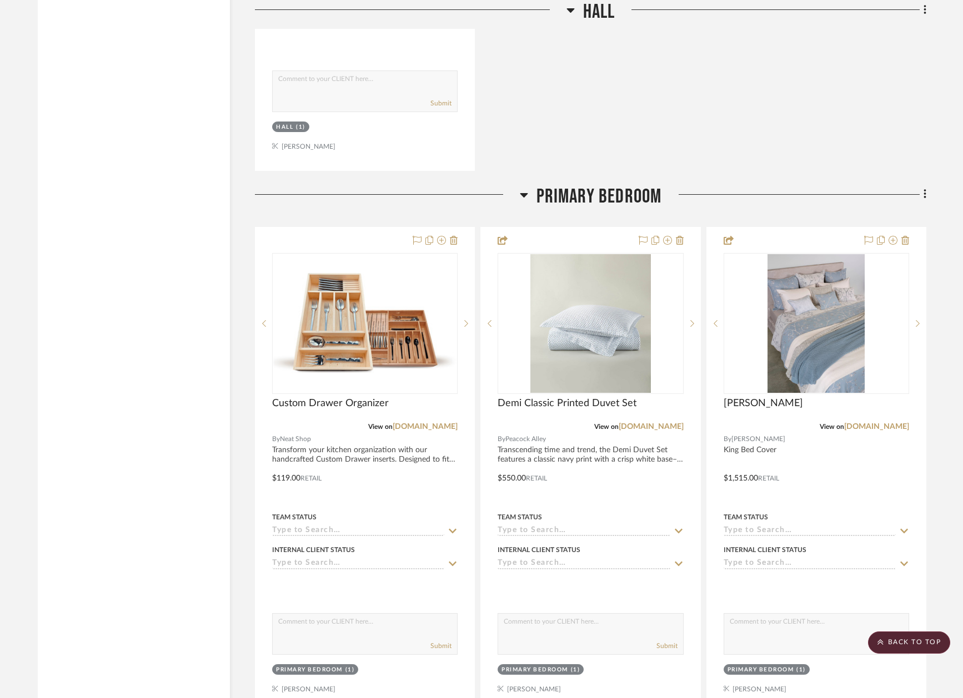
scroll to position [33391, 0]
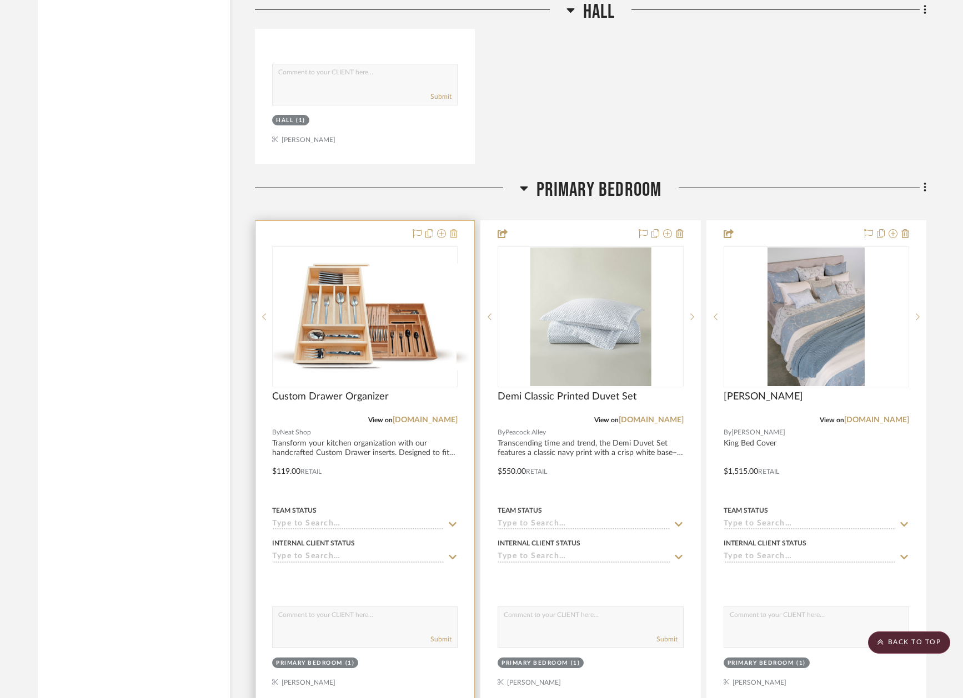
click at [452, 229] on icon at bounding box center [454, 233] width 8 height 9
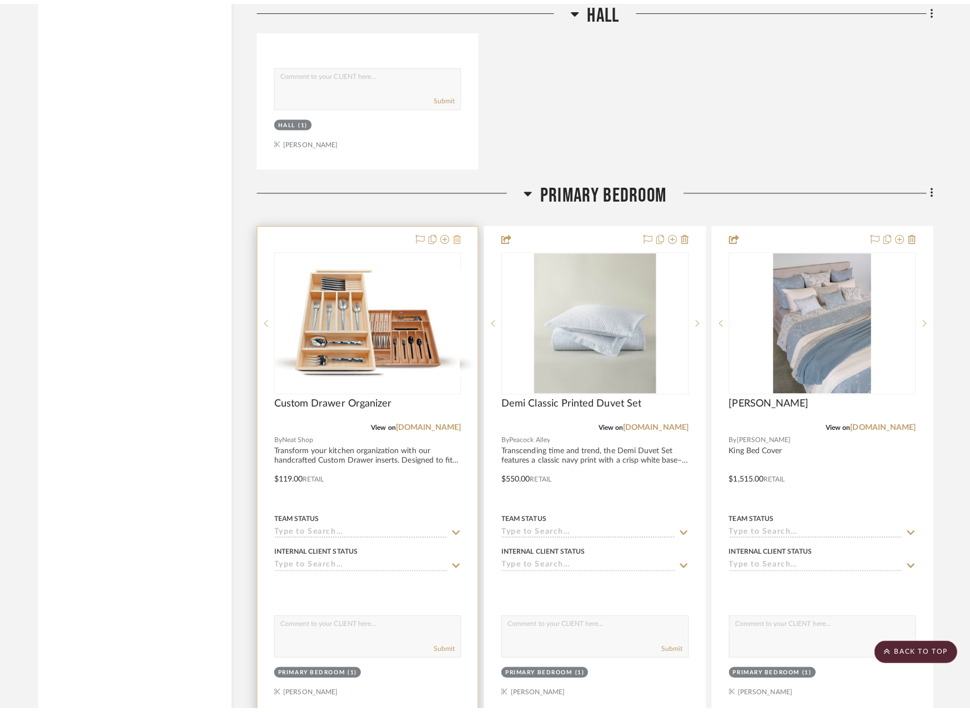
scroll to position [0, 0]
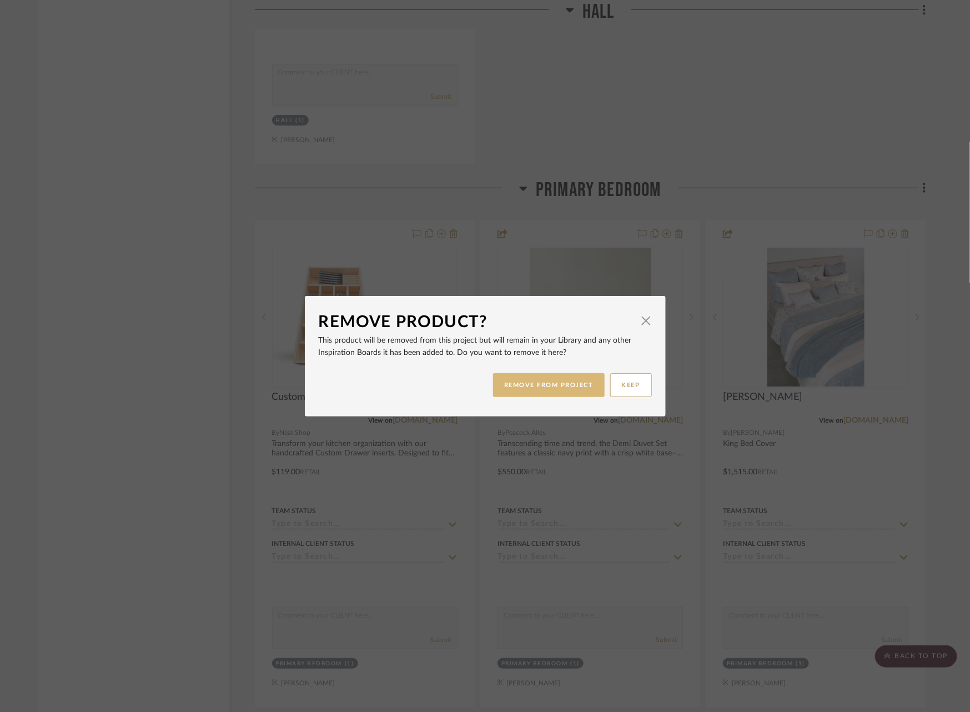
click at [530, 379] on button "REMOVE FROM PROJECT" at bounding box center [549, 385] width 112 height 24
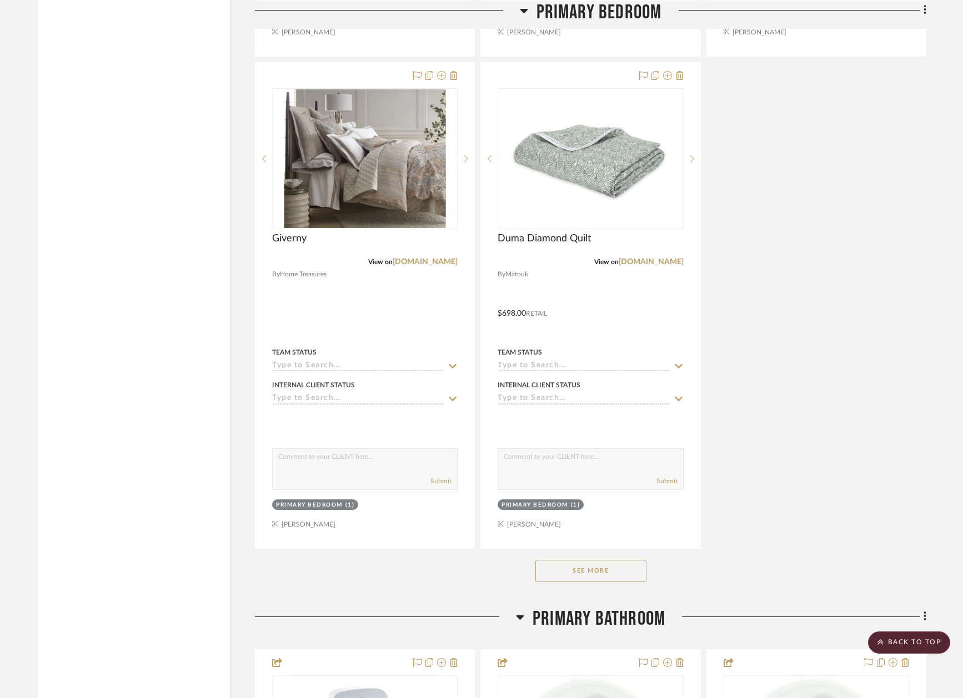
scroll to position [34535, 0]
click at [558, 548] on div "See More" at bounding box center [590, 570] width 671 height 44
click at [575, 559] on button "See More" at bounding box center [590, 570] width 111 height 22
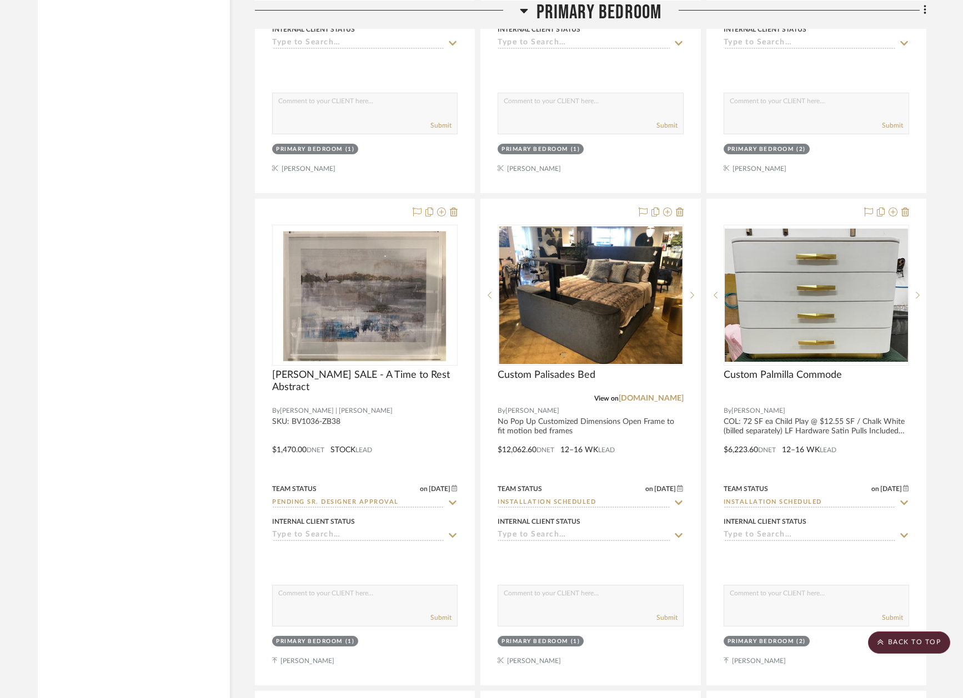
scroll to position [37766, 0]
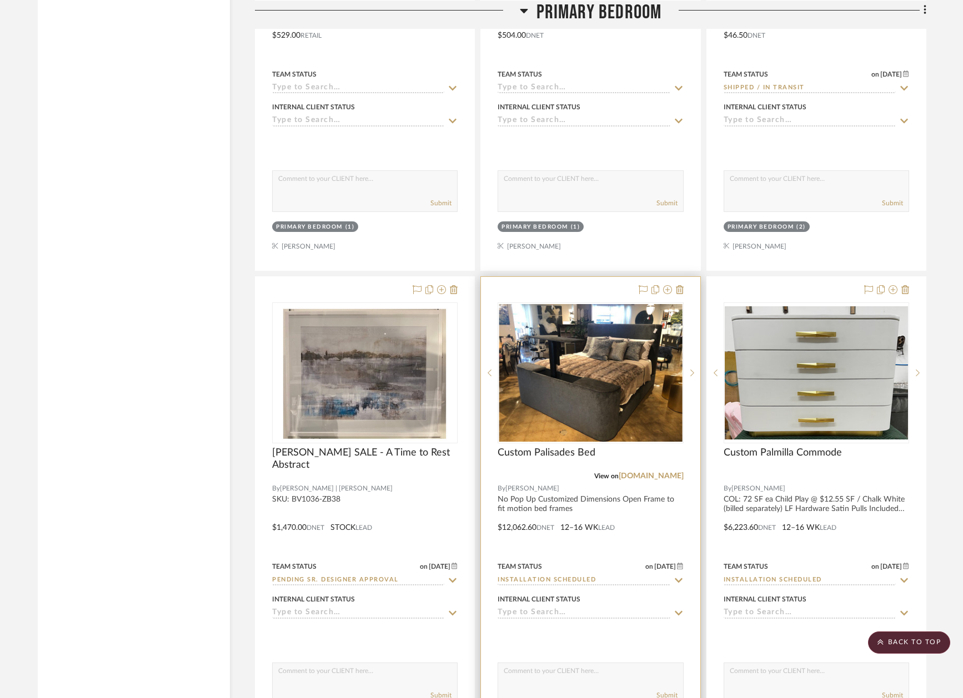
click at [680, 576] on icon at bounding box center [678, 580] width 10 height 9
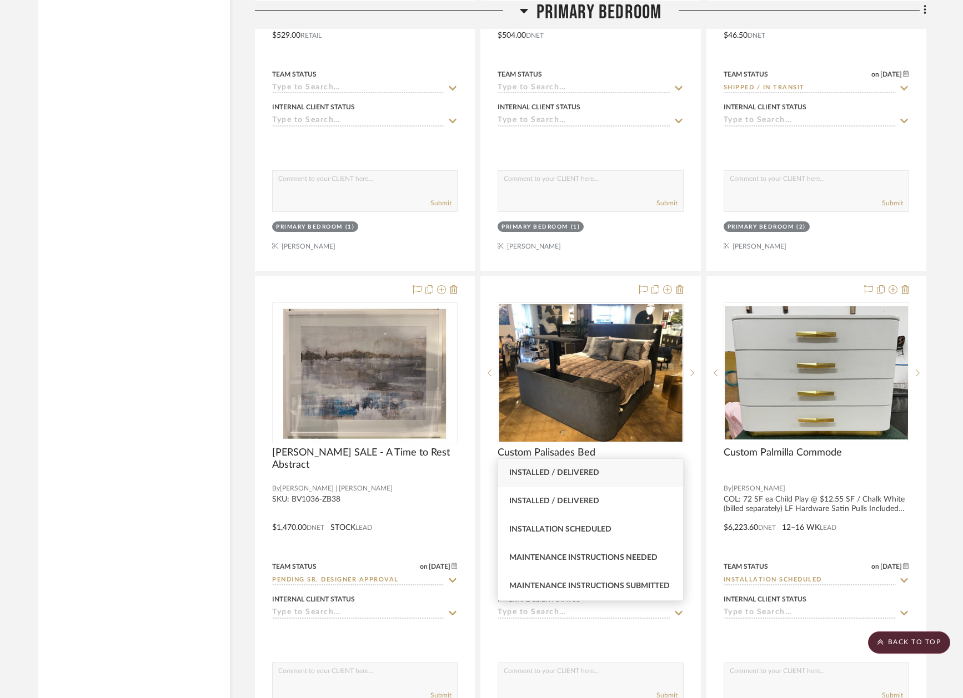
type input "inst"
click at [607, 472] on div "Installed / Delivered" at bounding box center [590, 473] width 185 height 28
type input "8/15/2025"
type input "Installed / Delivered"
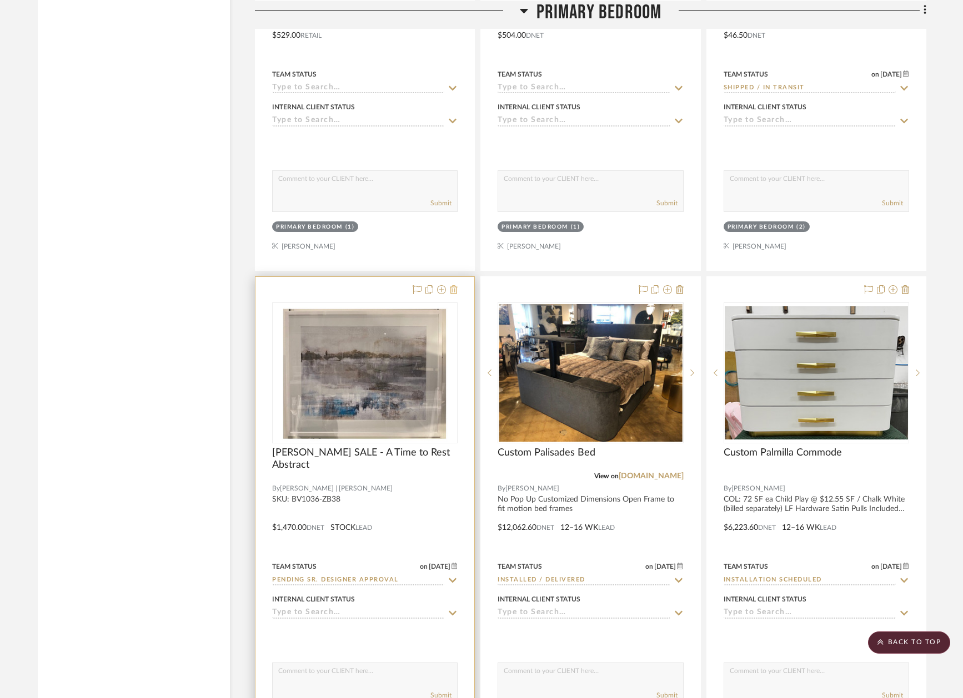
click at [451, 285] on icon at bounding box center [454, 289] width 8 height 9
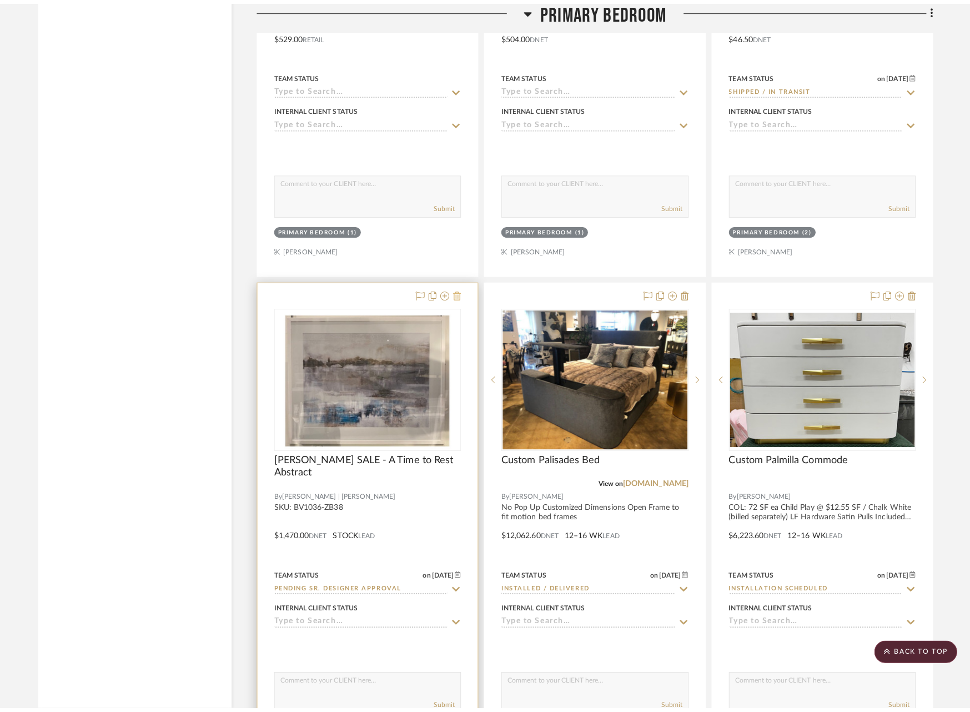
scroll to position [0, 0]
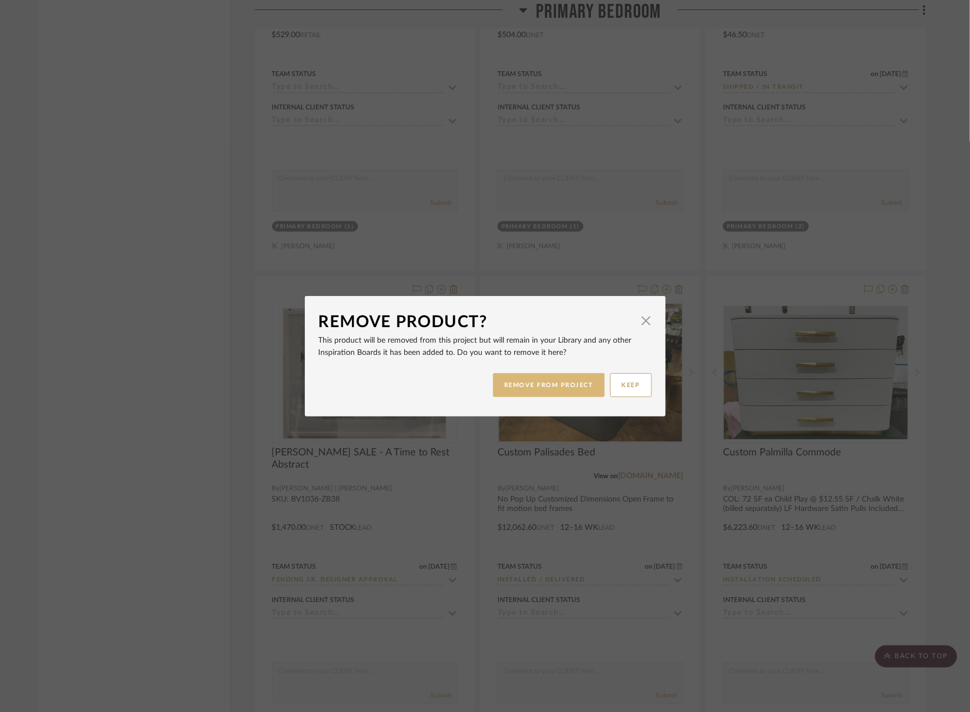
click at [512, 382] on button "REMOVE FROM PROJECT" at bounding box center [549, 385] width 112 height 24
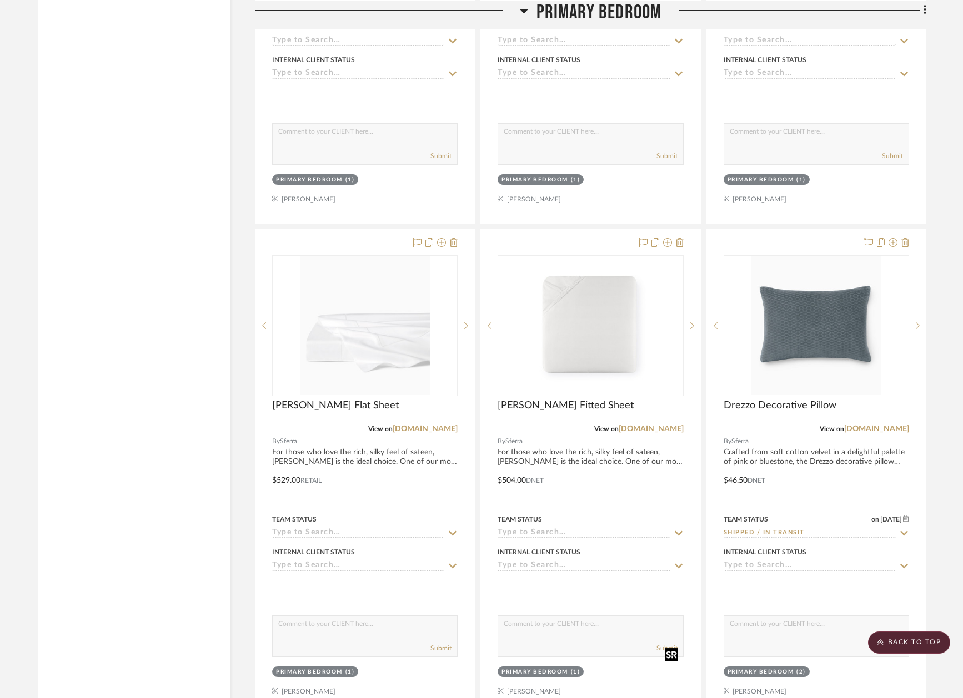
scroll to position [37318, 0]
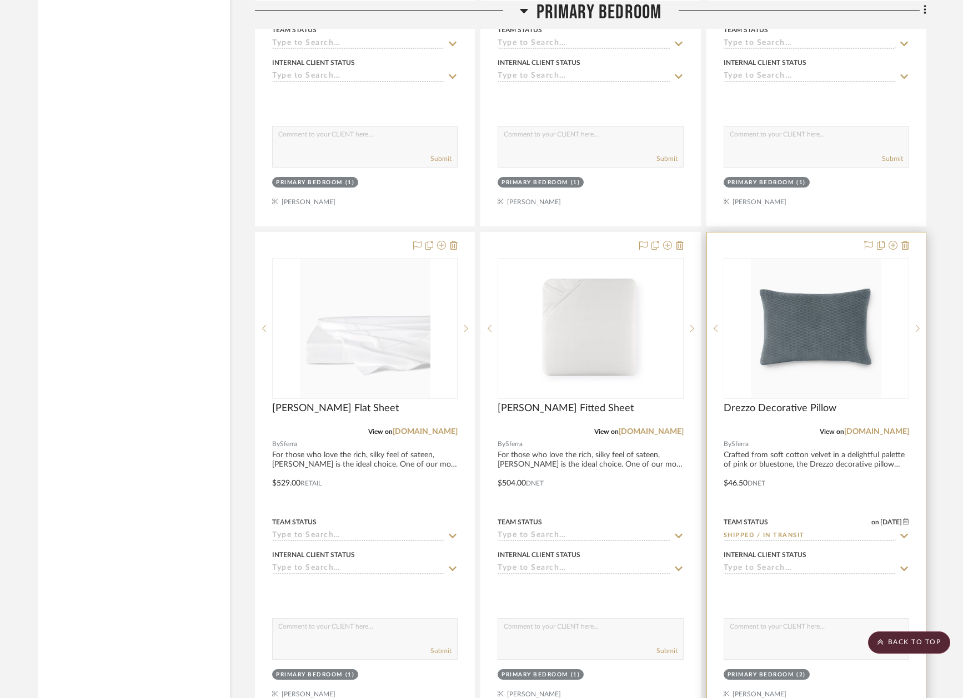
click at [903, 532] on icon at bounding box center [904, 536] width 10 height 9
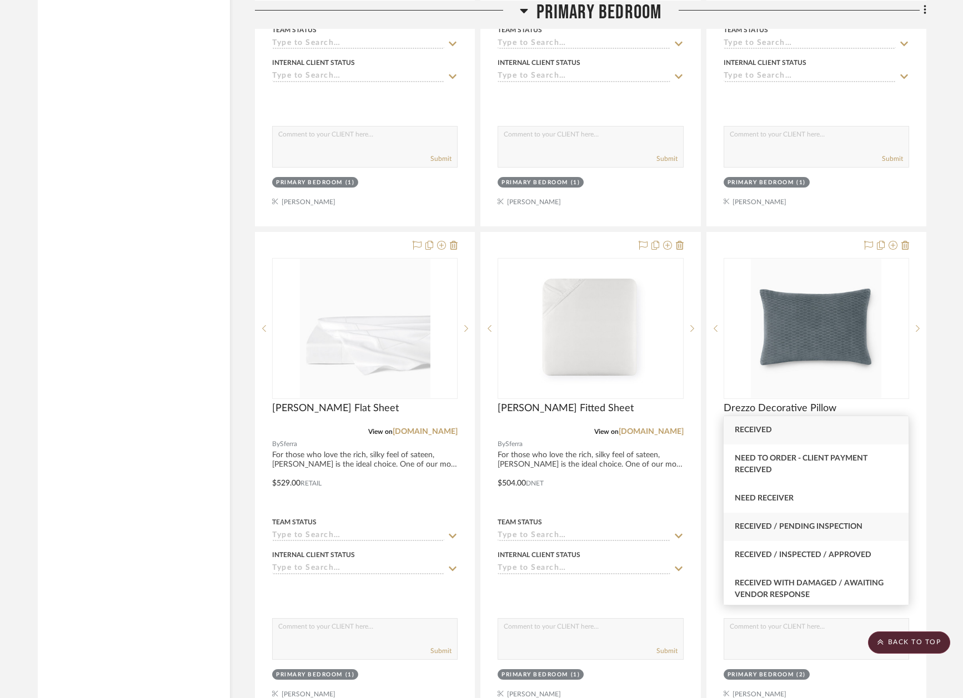
type input "rece"
click at [835, 525] on span "Received / Pending Inspection" at bounding box center [798, 527] width 128 height 8
type input "8/15/2025"
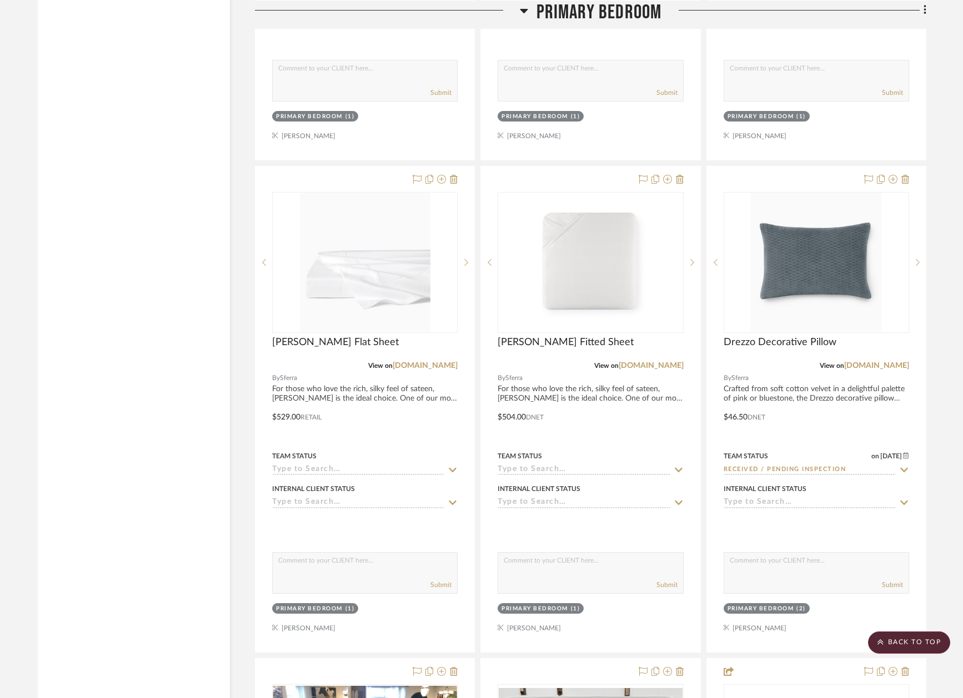
scroll to position [37384, 2]
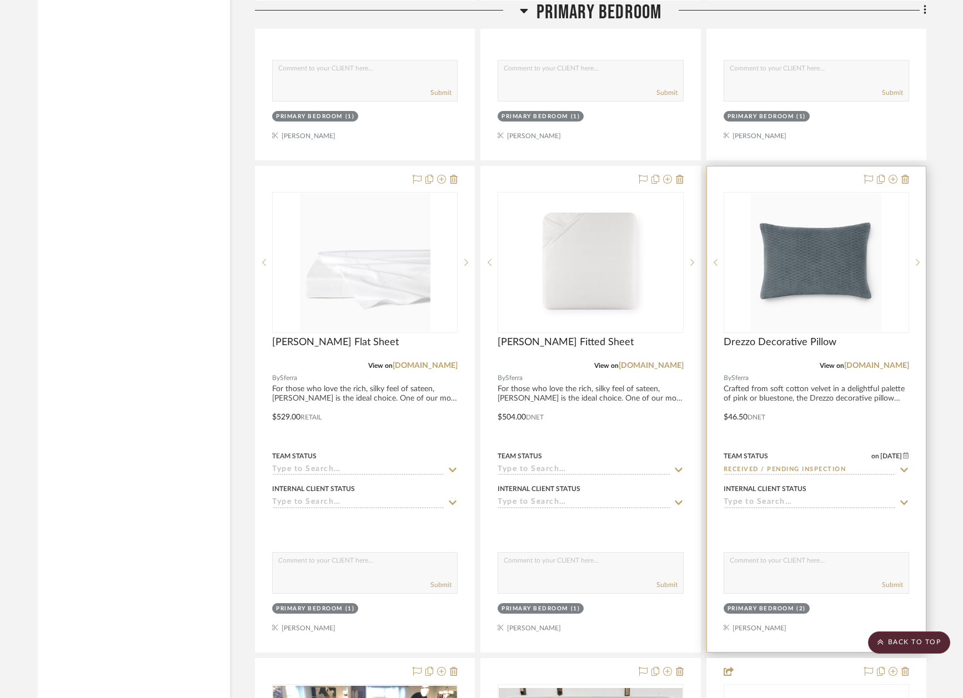
click at [902, 466] on icon at bounding box center [904, 470] width 10 height 9
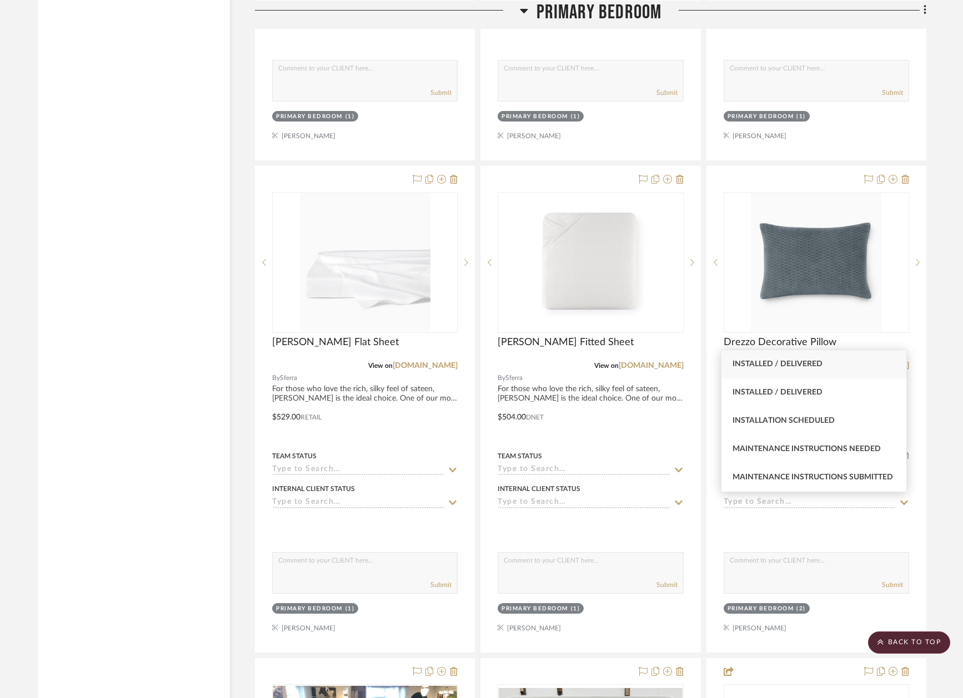
click at [804, 366] on span "Installed / Delivered" at bounding box center [777, 364] width 90 height 8
type input "Installed / Delivered"
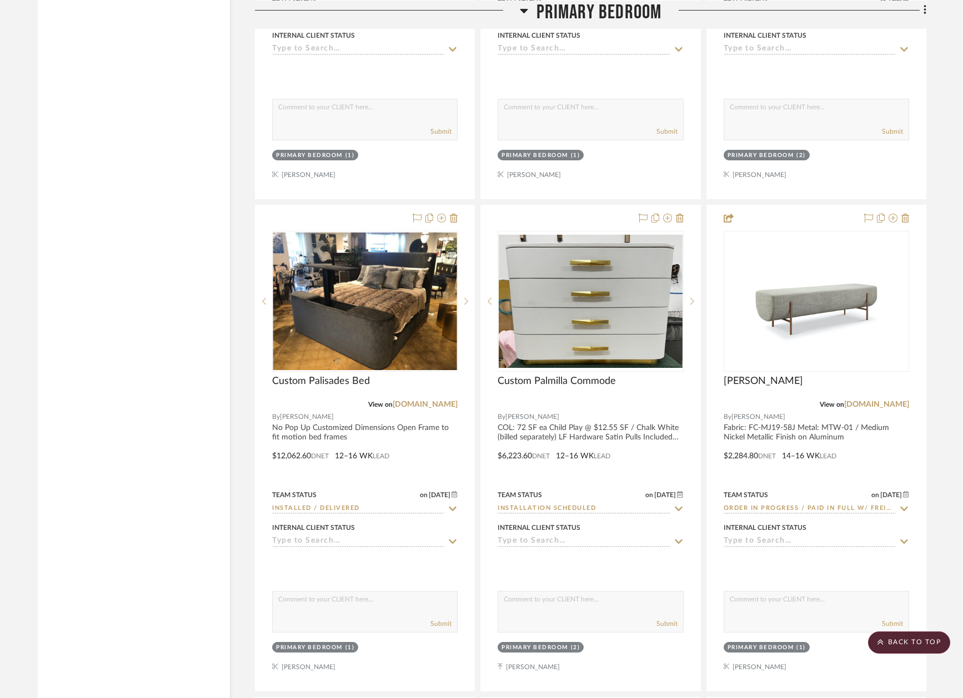
scroll to position [37847, 2]
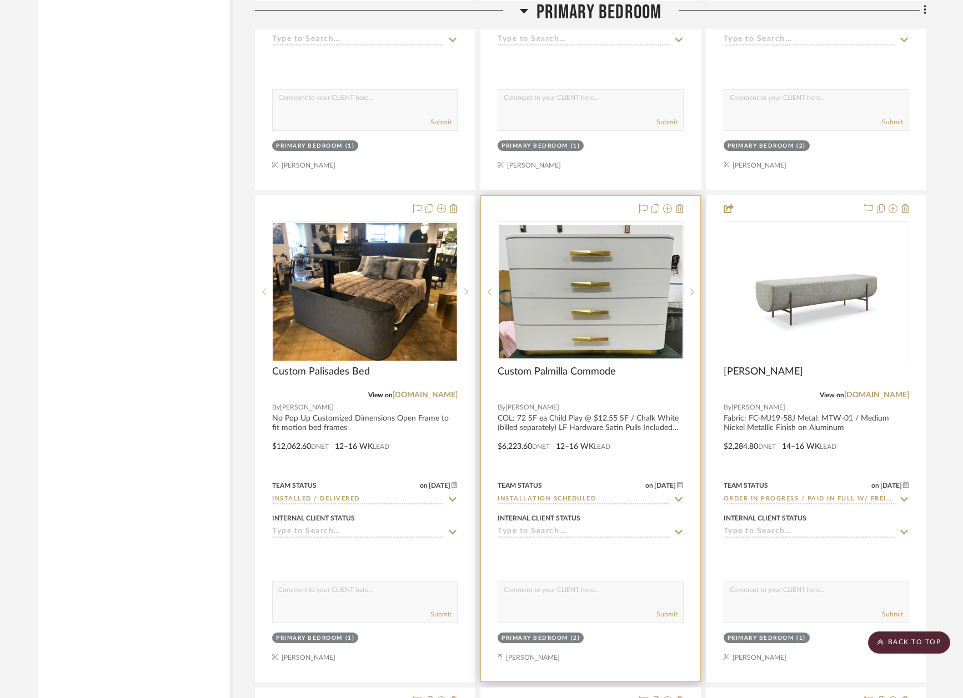
click at [677, 497] on icon at bounding box center [679, 499] width 8 height 4
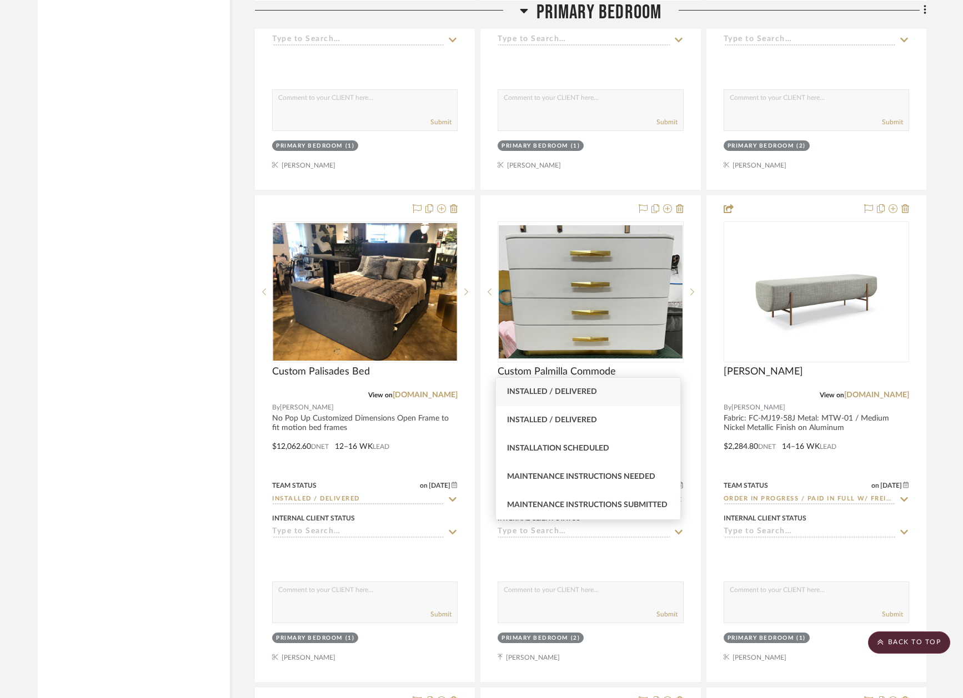
type input "inst"
click at [567, 393] on span "Installed / Delivered" at bounding box center [552, 392] width 90 height 8
type input "8/15/2025"
type input "Installed / Delivered"
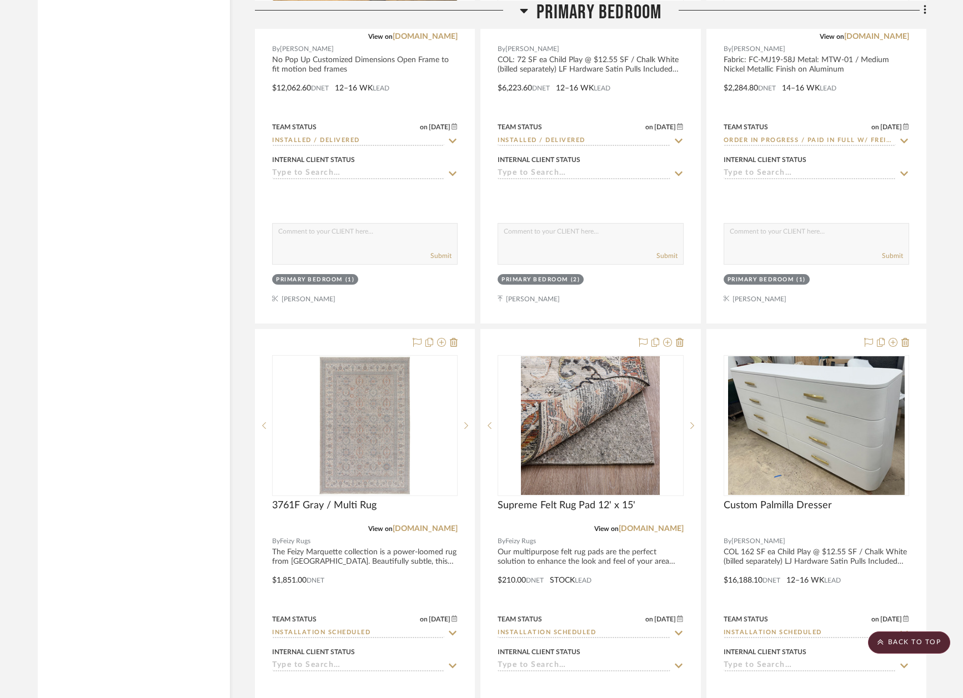
scroll to position [38213, 2]
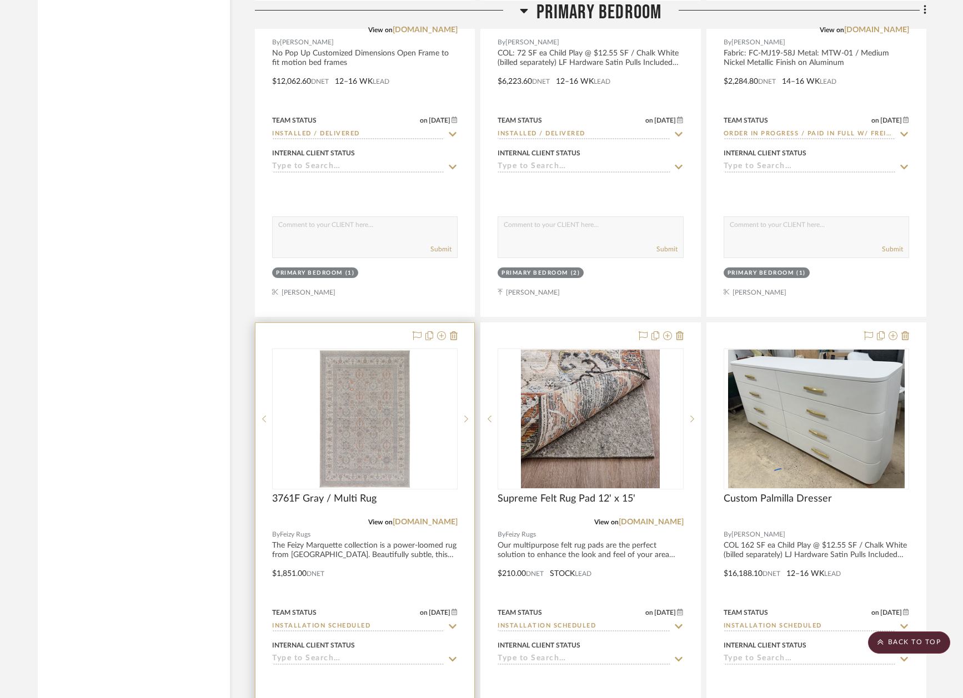
click at [449, 625] on icon at bounding box center [453, 627] width 8 height 4
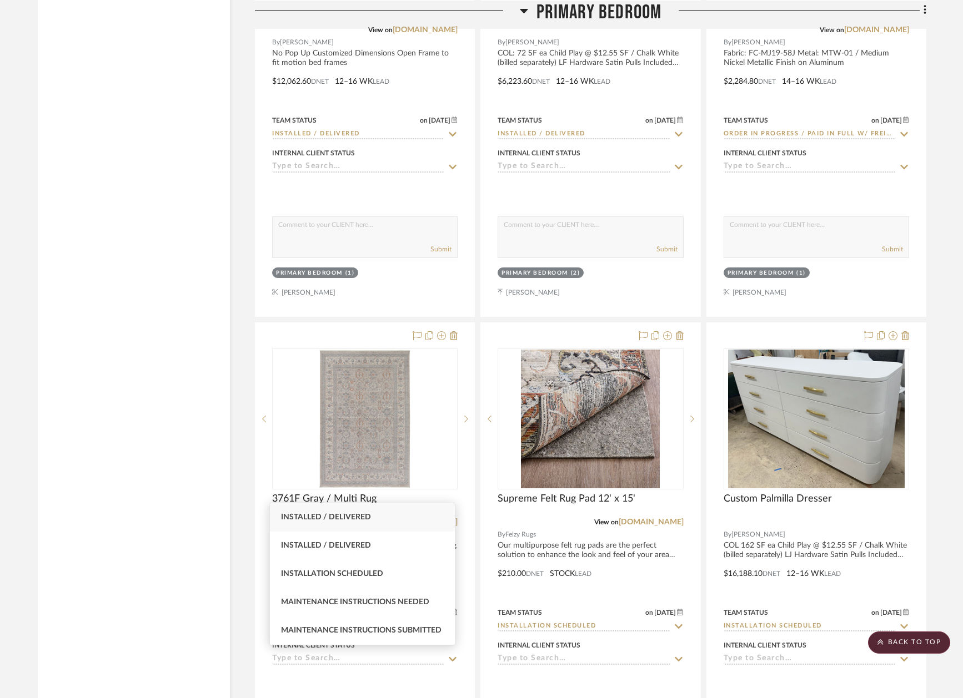
type input "inst"
click at [373, 522] on div "Installed / Delivered" at bounding box center [362, 518] width 185 height 28
type input "8/15/2025"
type input "Installed / Delivered"
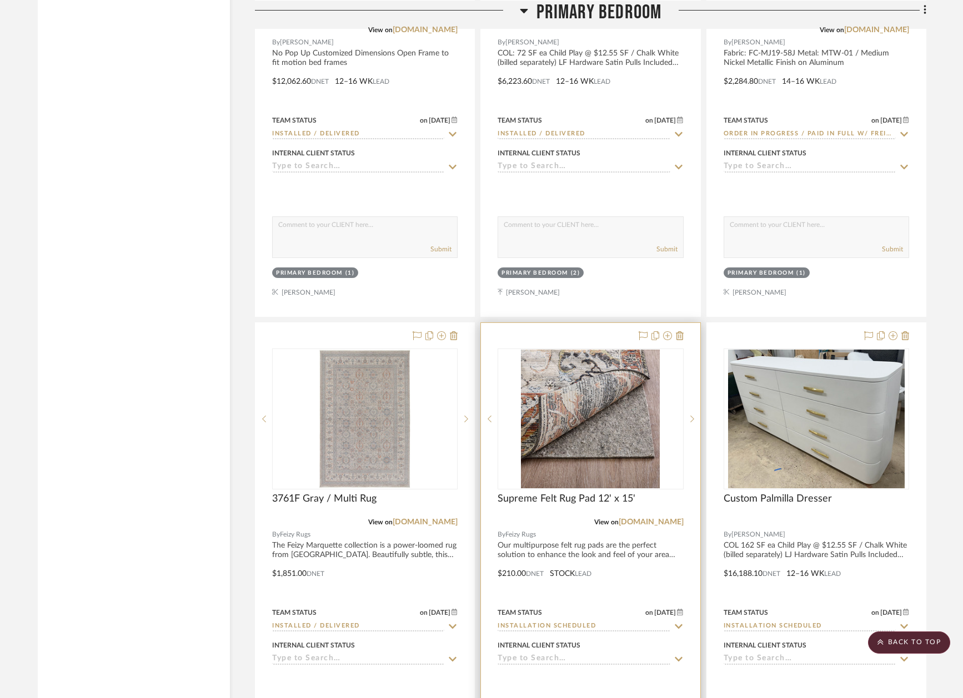
click at [674, 622] on icon at bounding box center [678, 626] width 10 height 9
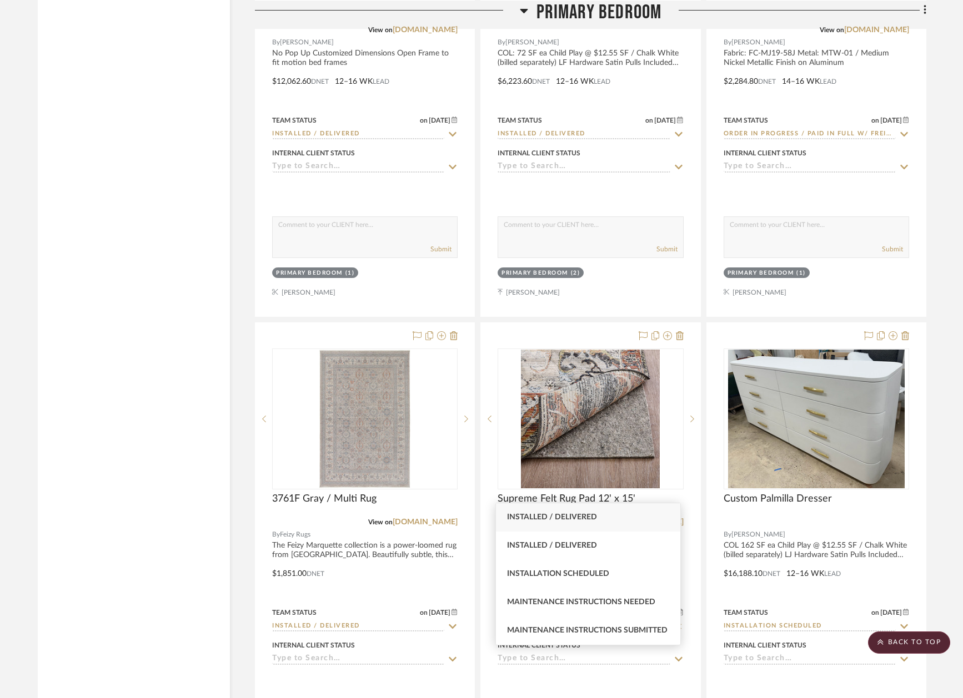
type input "inst"
click at [575, 514] on span "Installed / Delivered" at bounding box center [552, 518] width 90 height 8
type input "8/15/2025"
type input "Installed / Delivered"
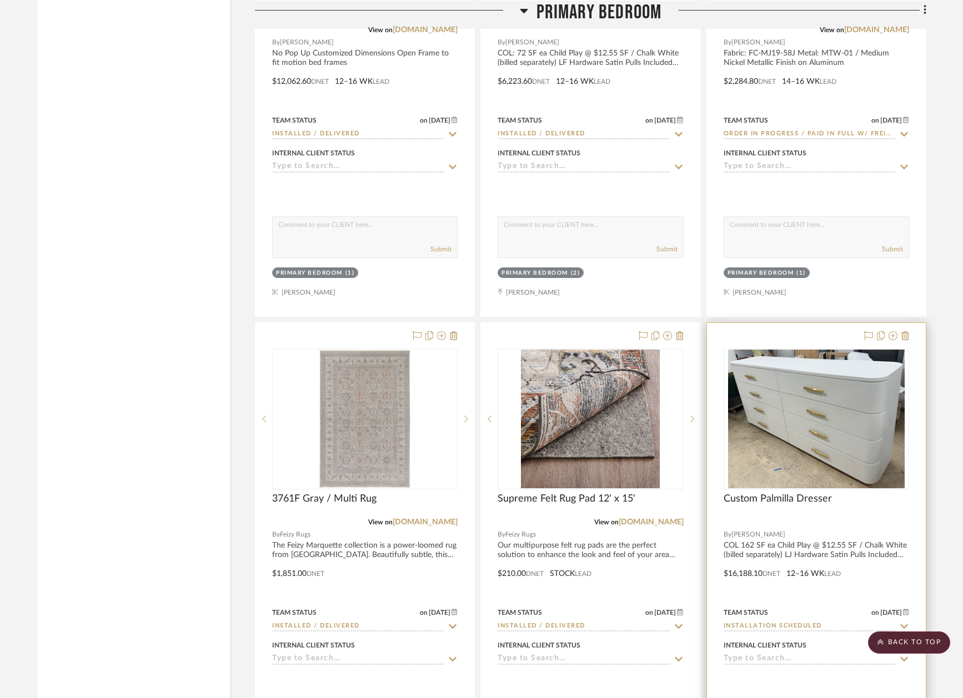
click at [903, 622] on icon at bounding box center [904, 626] width 10 height 9
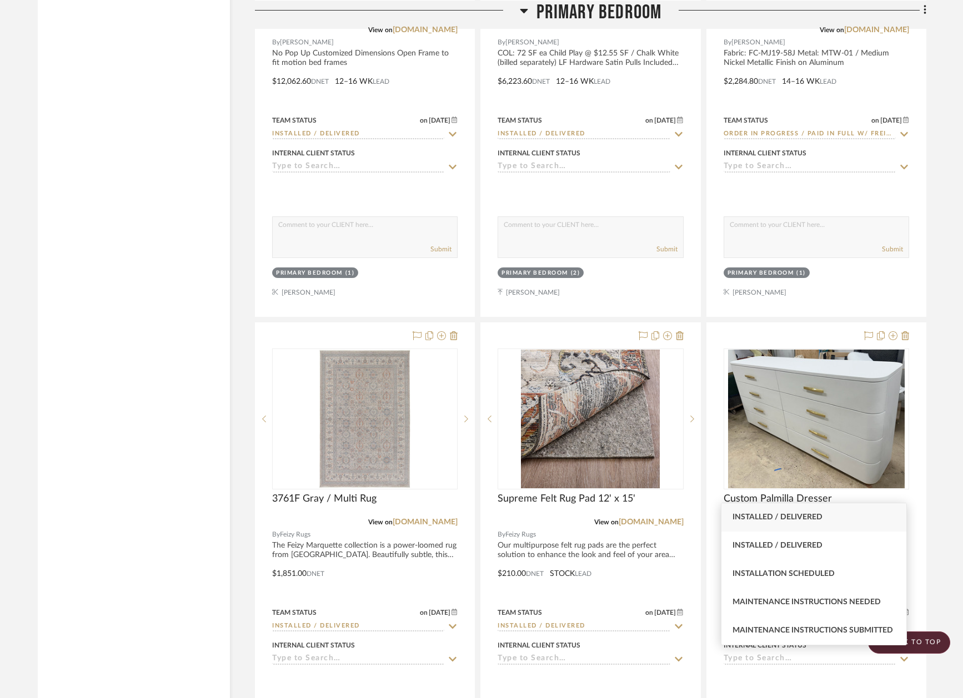
type input "inst"
click at [835, 520] on div "Installed / Delivered" at bounding box center [813, 518] width 185 height 28
type input "8/15/2025"
type input "Installed / Delivered"
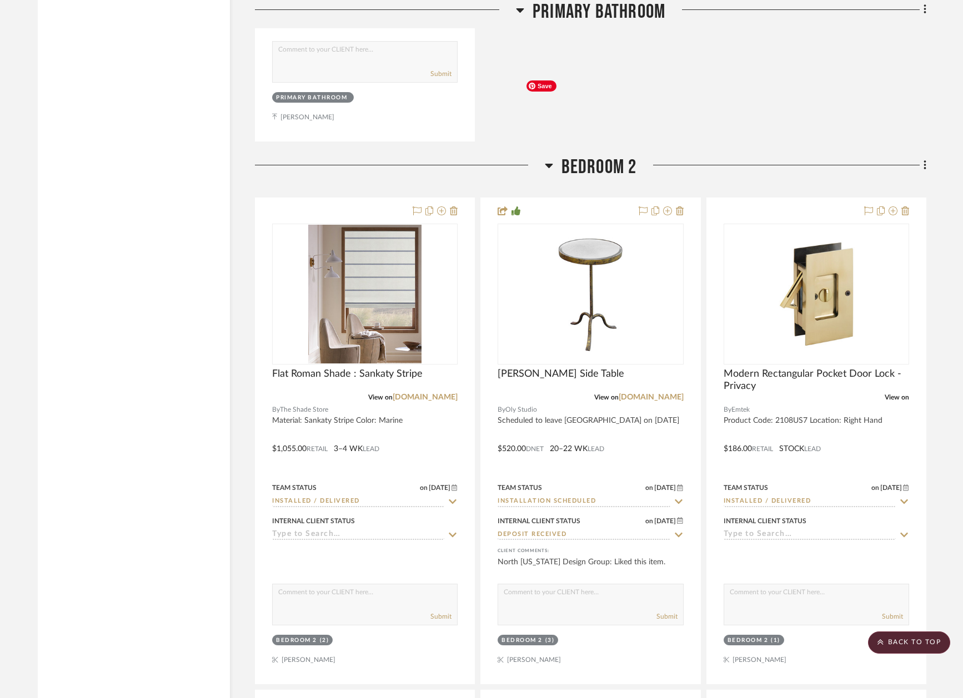
scroll to position [43402, 1]
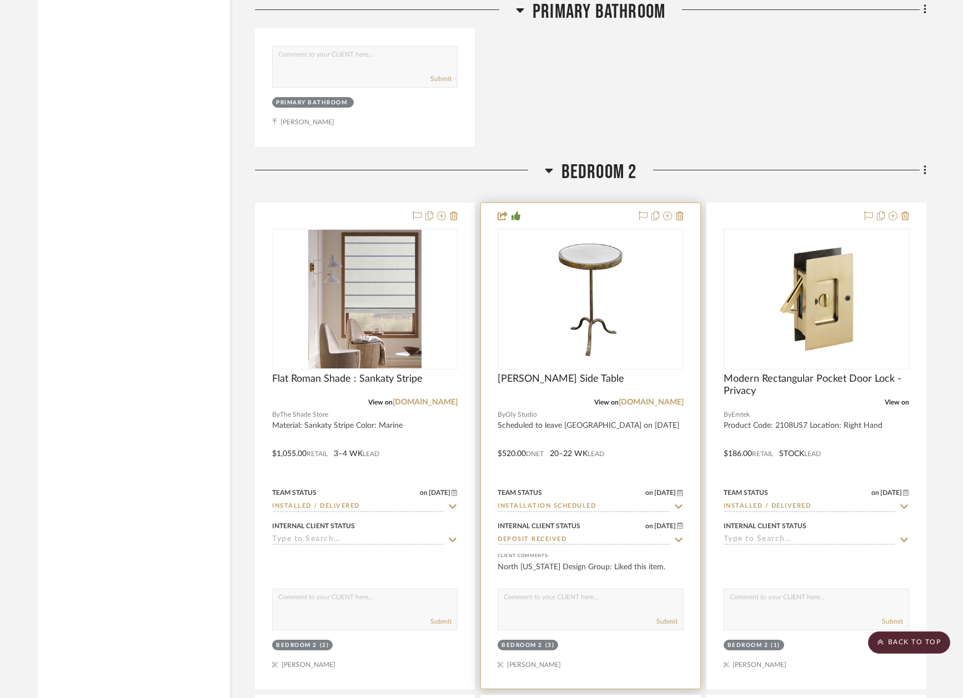
click at [675, 502] on icon at bounding box center [678, 506] width 10 height 9
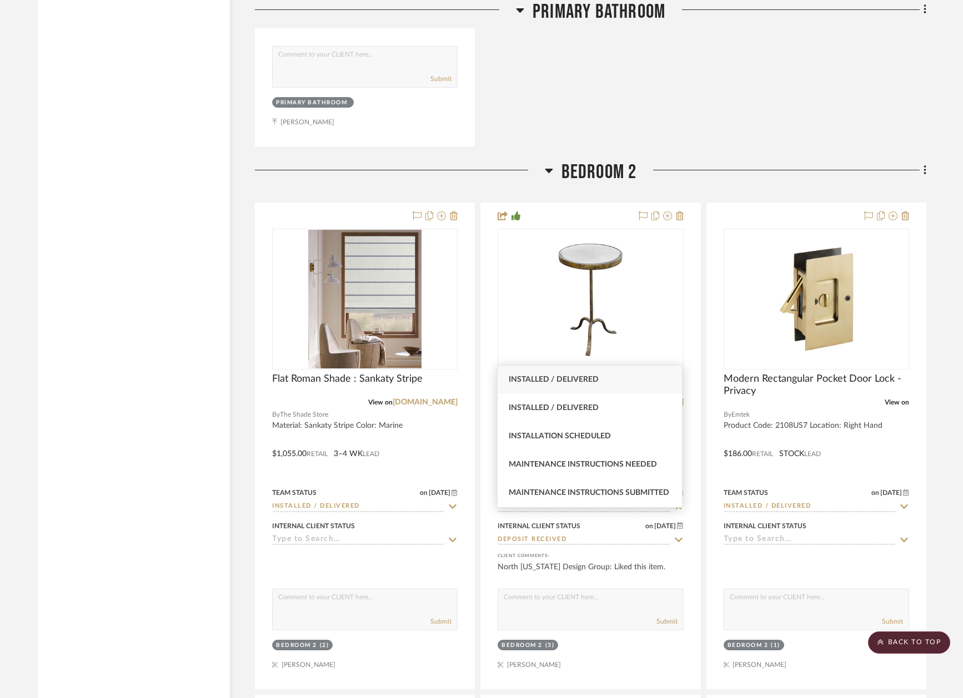
type input "inst"
click at [626, 379] on div "Installed / Delivered" at bounding box center [589, 380] width 185 height 28
type input "8/15/2025"
type input "Installed / Delivered"
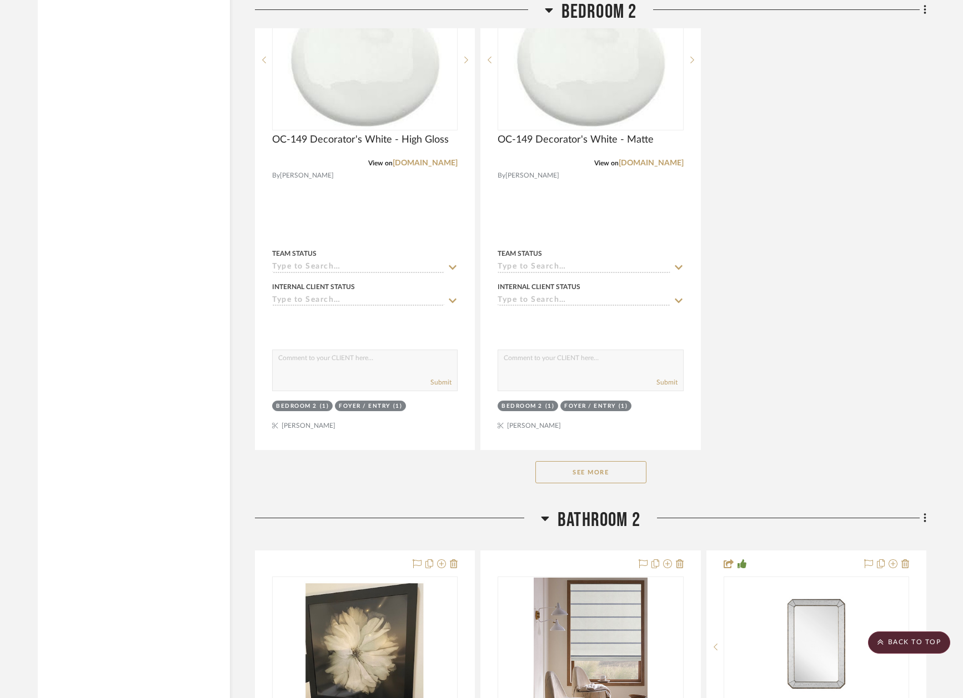
scroll to position [44643, 0]
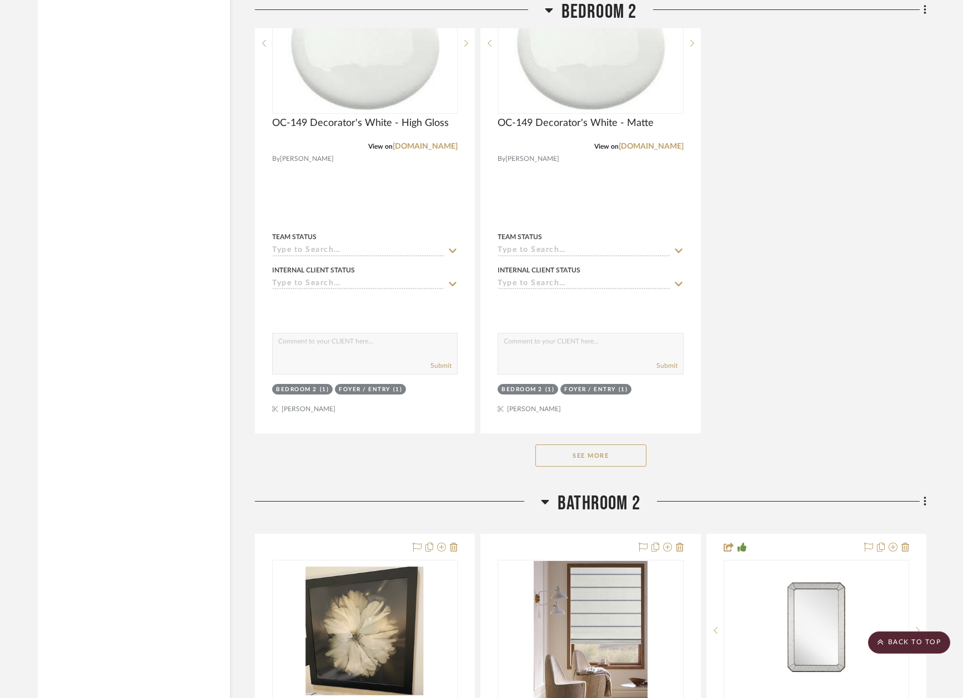
click at [605, 445] on button "See More" at bounding box center [590, 456] width 111 height 22
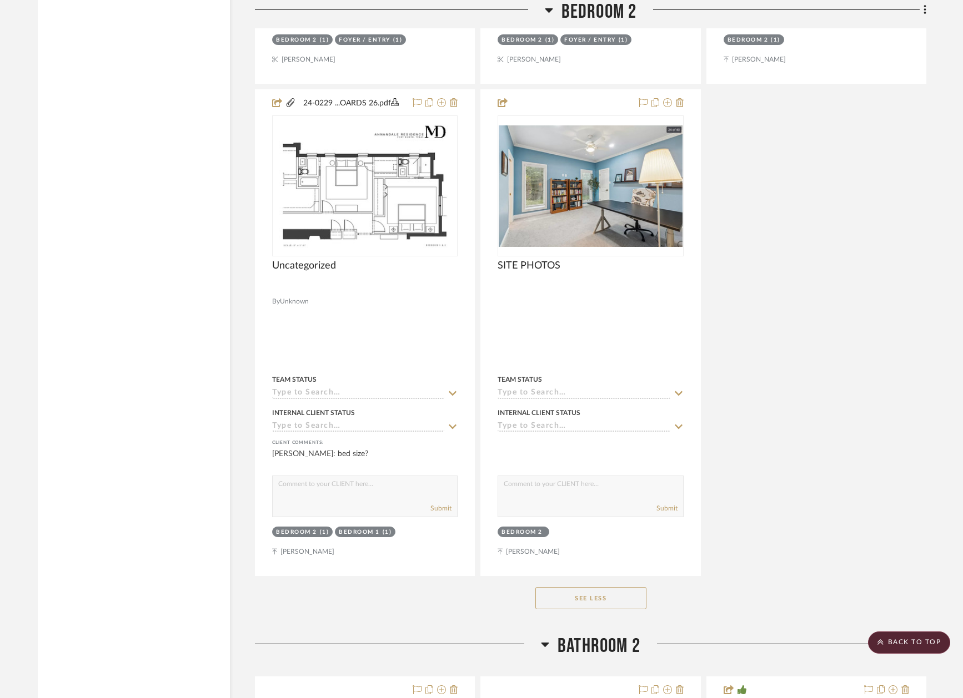
scroll to position [44996, 0]
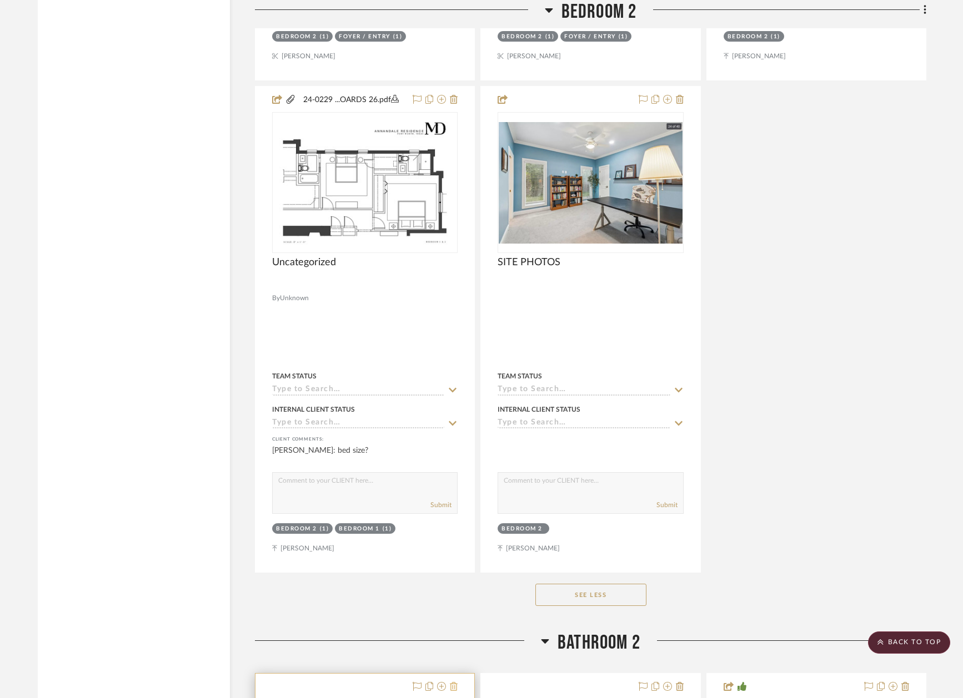
click at [454, 682] on icon at bounding box center [454, 686] width 8 height 9
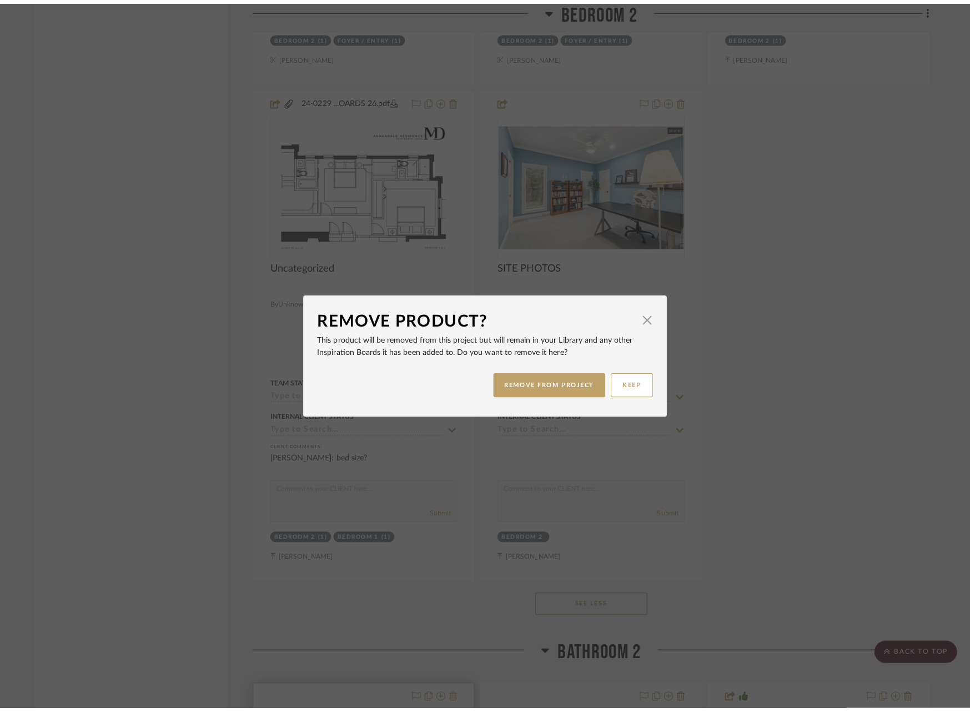
scroll to position [0, 0]
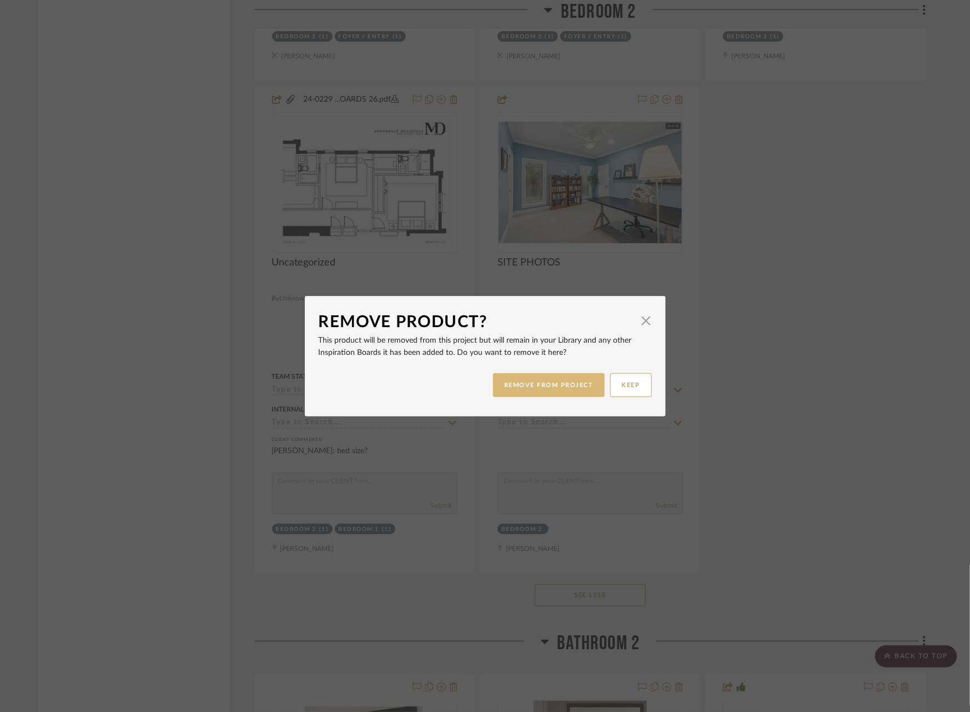
click at [545, 389] on button "REMOVE FROM PROJECT" at bounding box center [549, 385] width 112 height 24
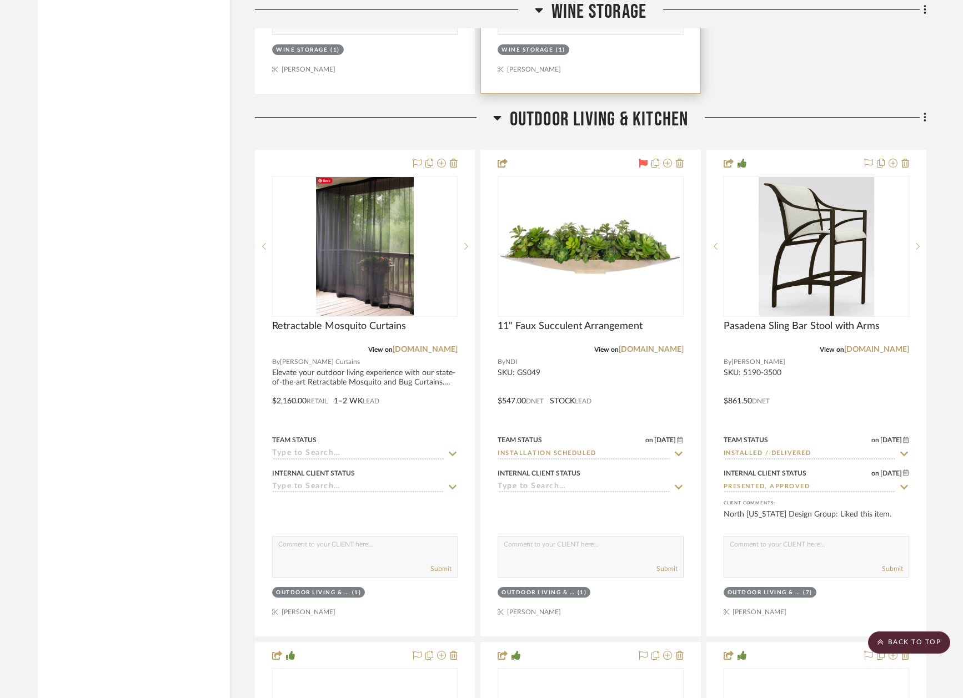
scroll to position [50745, 0]
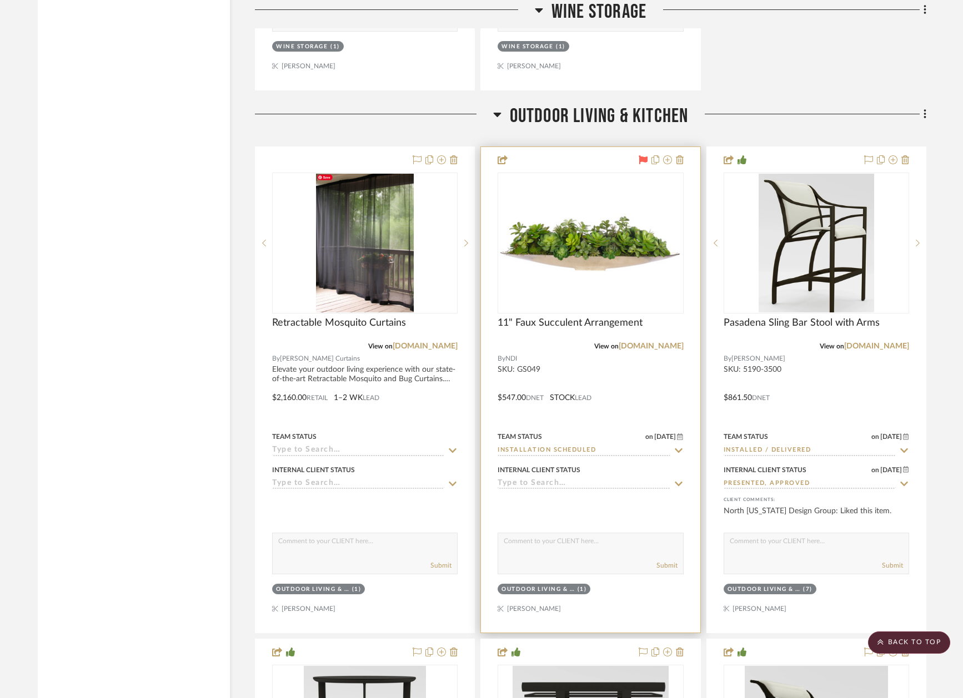
click at [676, 446] on icon at bounding box center [678, 450] width 10 height 9
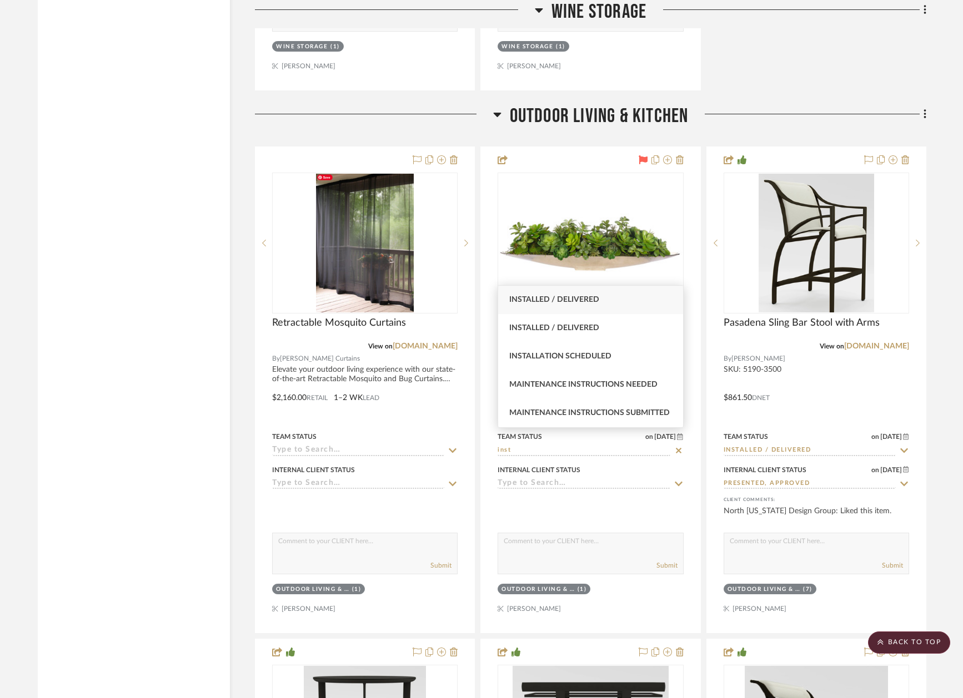
type input "inst"
click at [610, 302] on div "Installed / Delivered" at bounding box center [590, 300] width 185 height 28
type input "8/15/2025"
type input "Installed / Delivered"
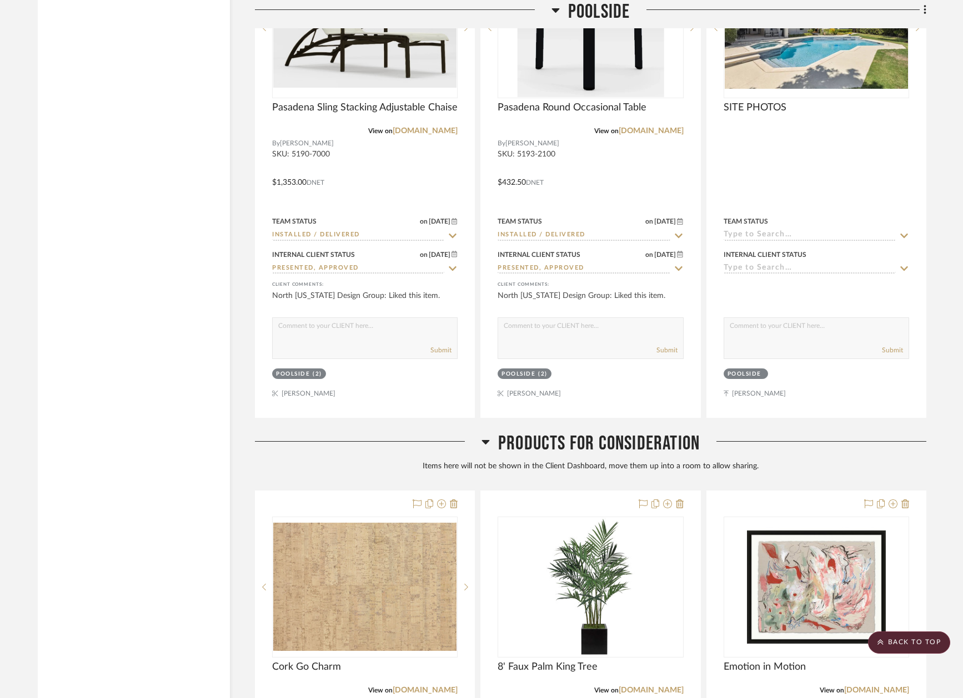
scroll to position [52550, 0]
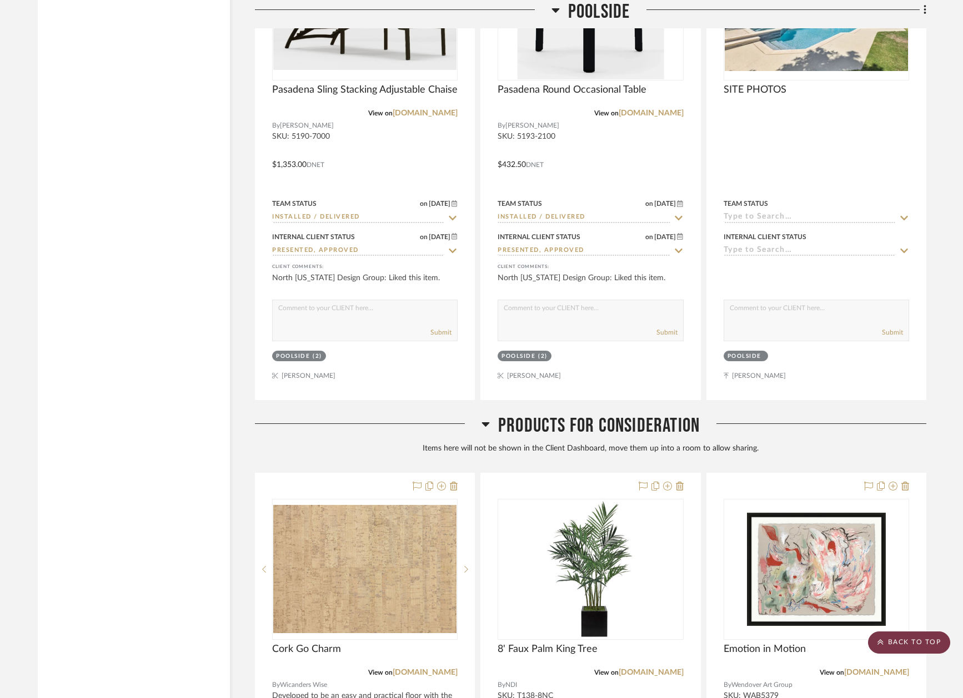
click at [910, 647] on scroll-to-top-button "BACK TO TOP" at bounding box center [909, 643] width 82 height 22
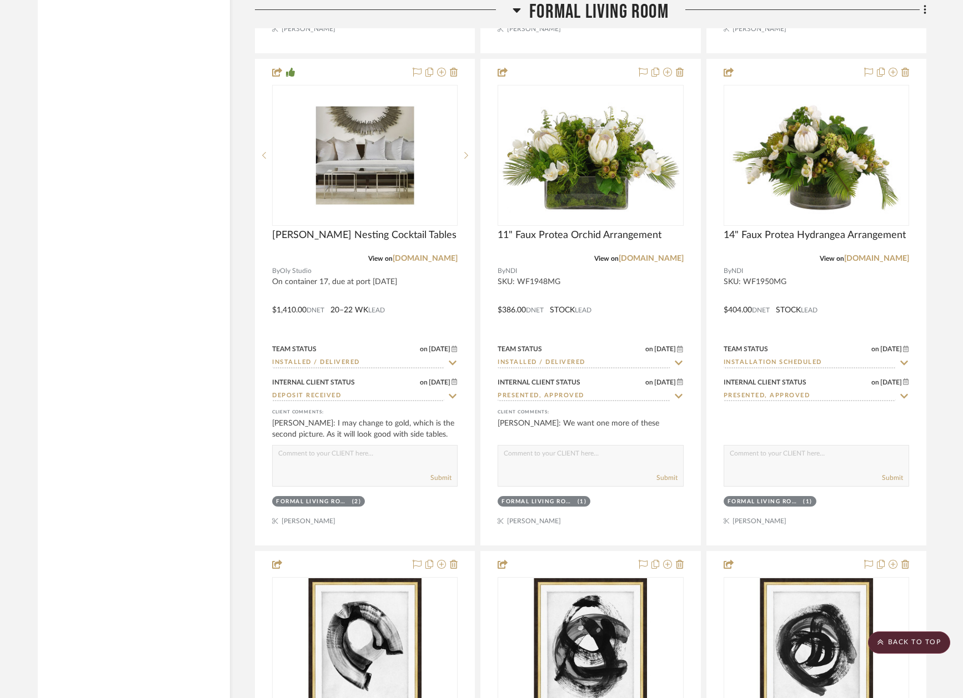
scroll to position [0, 0]
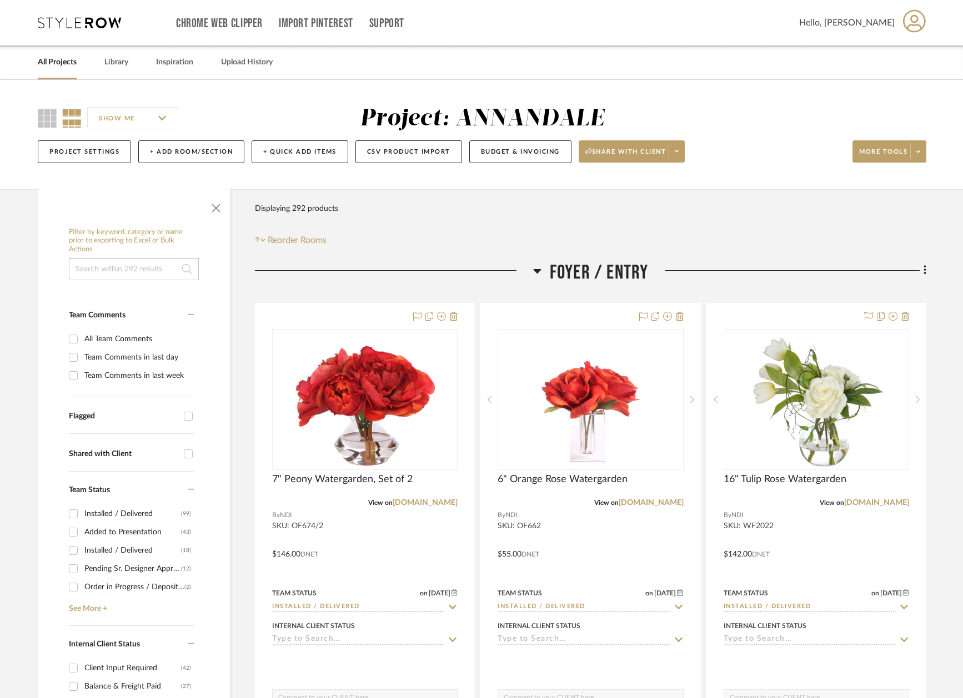
click at [52, 66] on link "All Projects" at bounding box center [57, 62] width 39 height 15
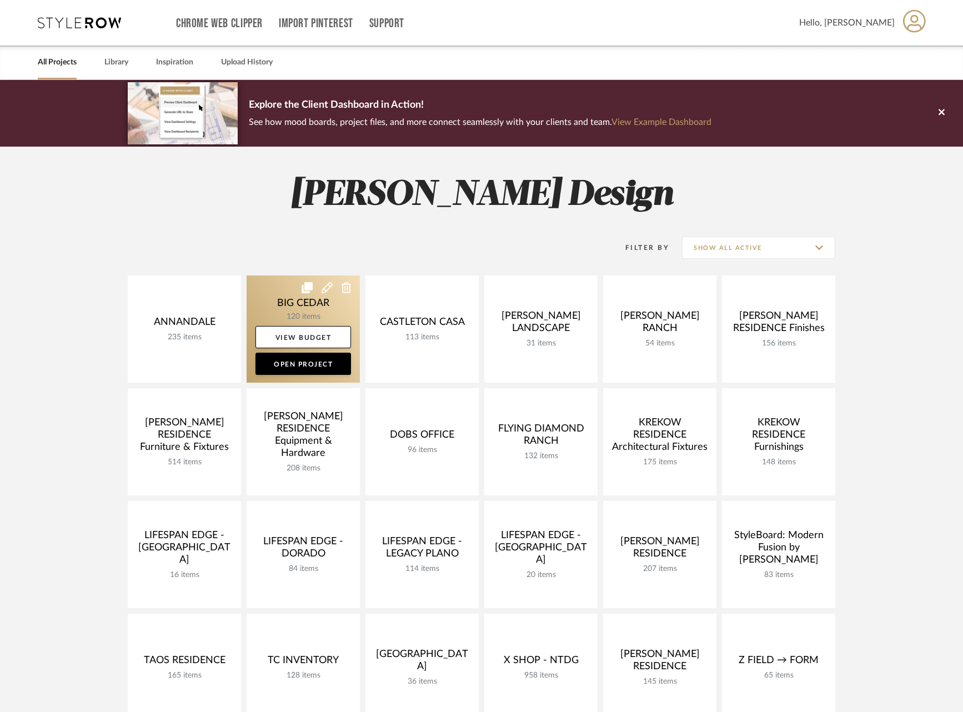
click at [280, 306] on link at bounding box center [302, 328] width 113 height 107
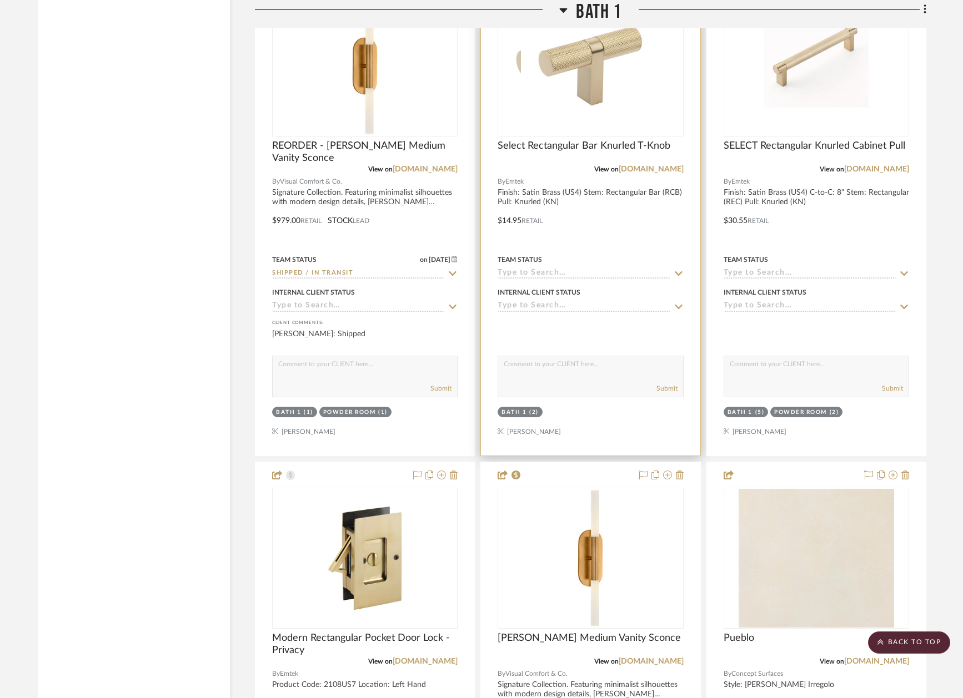
scroll to position [7684, 0]
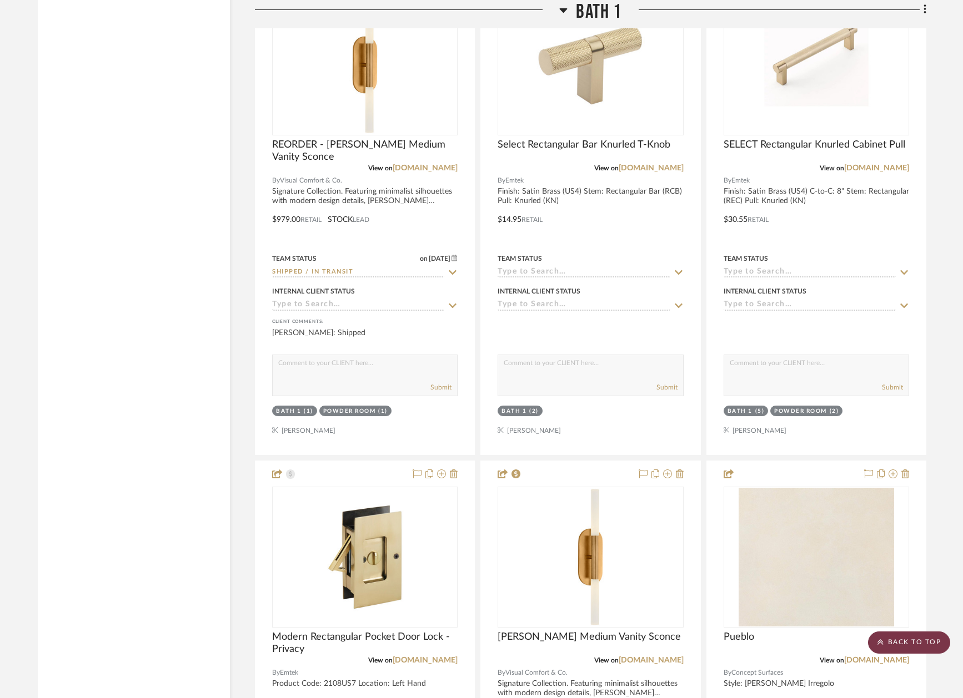
click at [912, 646] on scroll-to-top-button "BACK TO TOP" at bounding box center [909, 643] width 82 height 22
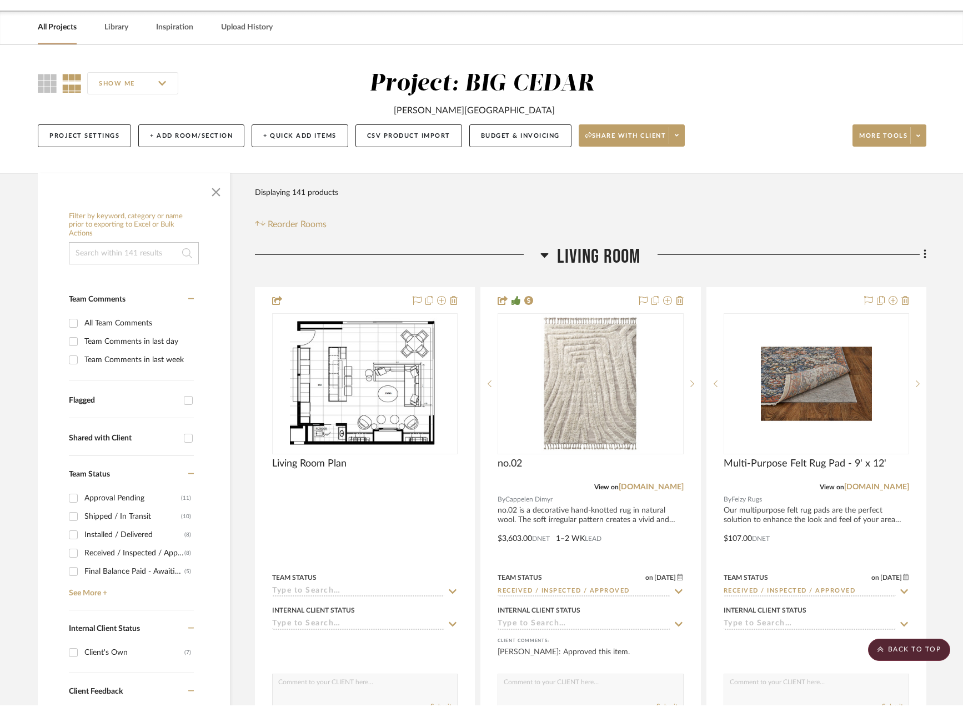
scroll to position [0, 0]
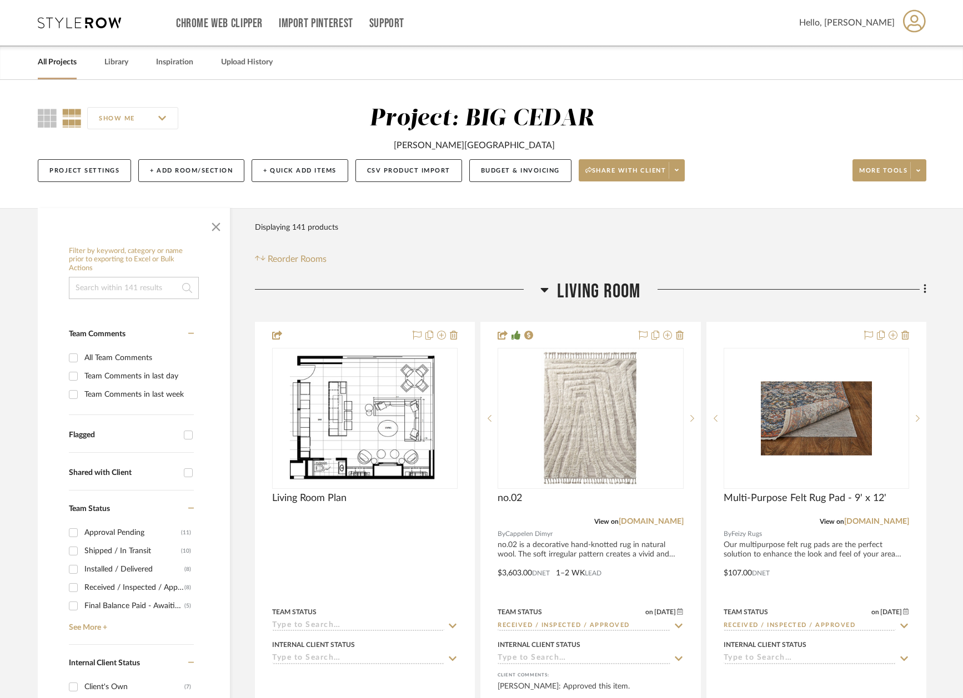
click at [52, 66] on link "All Projects" at bounding box center [57, 62] width 39 height 15
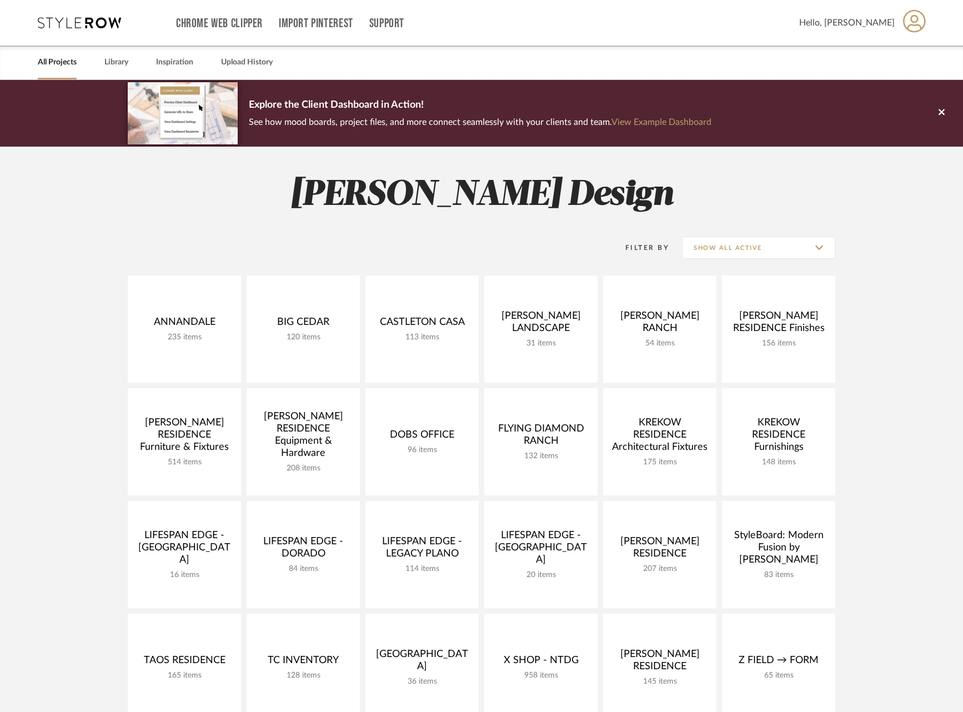
scroll to position [71, 0]
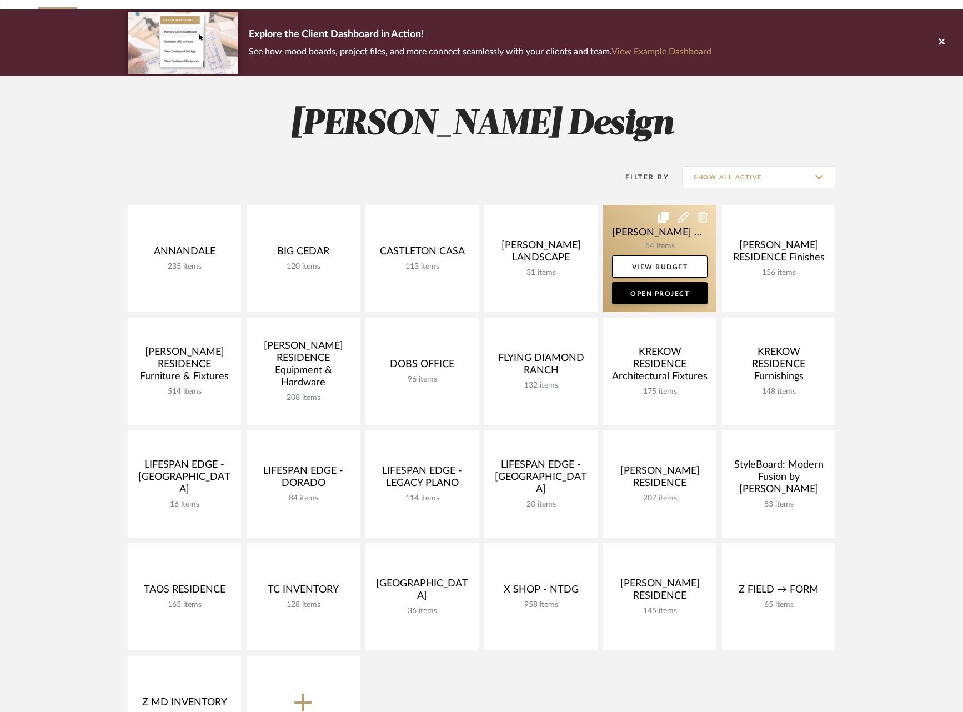
click at [626, 238] on link at bounding box center [659, 258] width 113 height 107
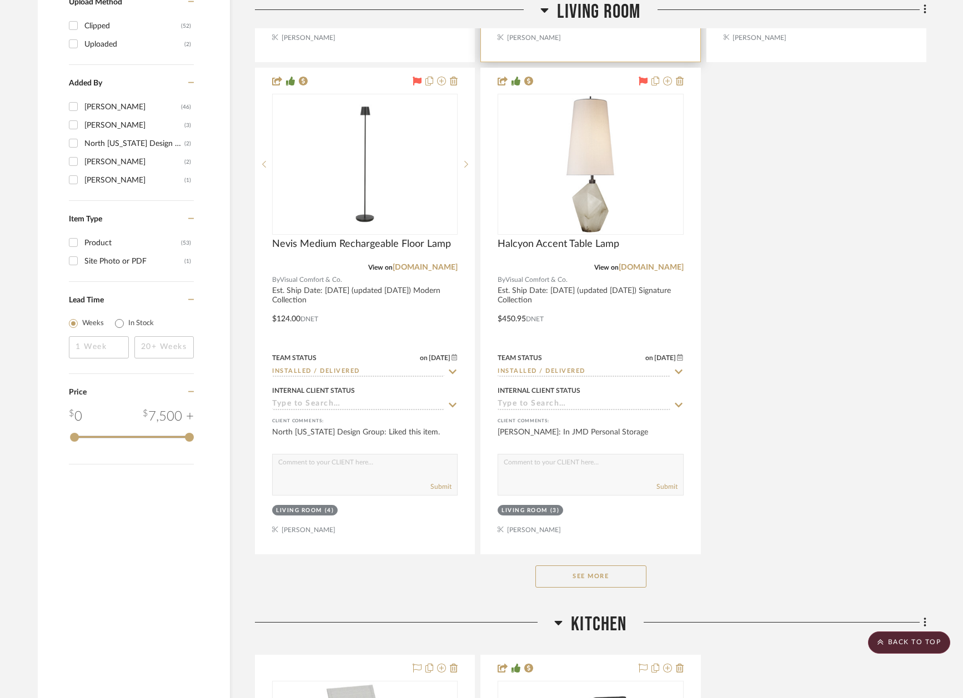
scroll to position [1792, 0]
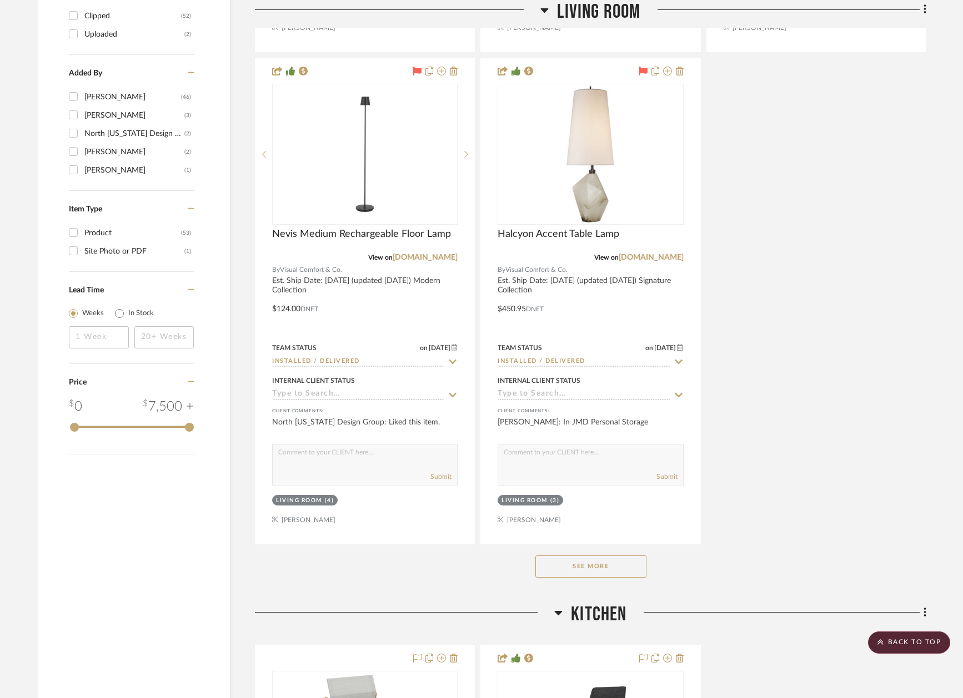
click at [558, 558] on button "See More" at bounding box center [590, 567] width 111 height 22
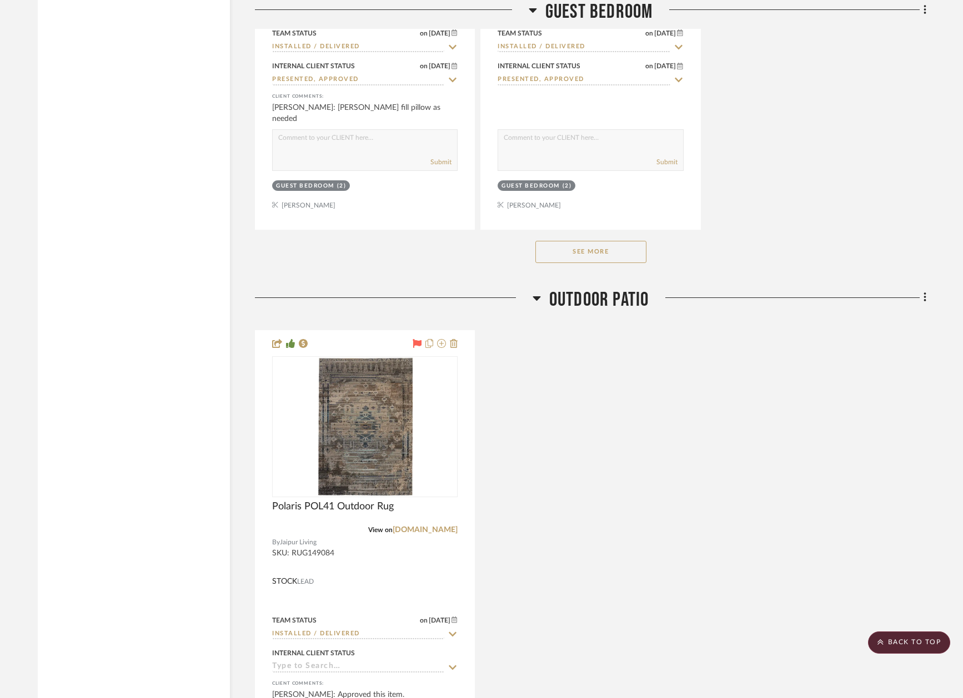
scroll to position [8147, 0]
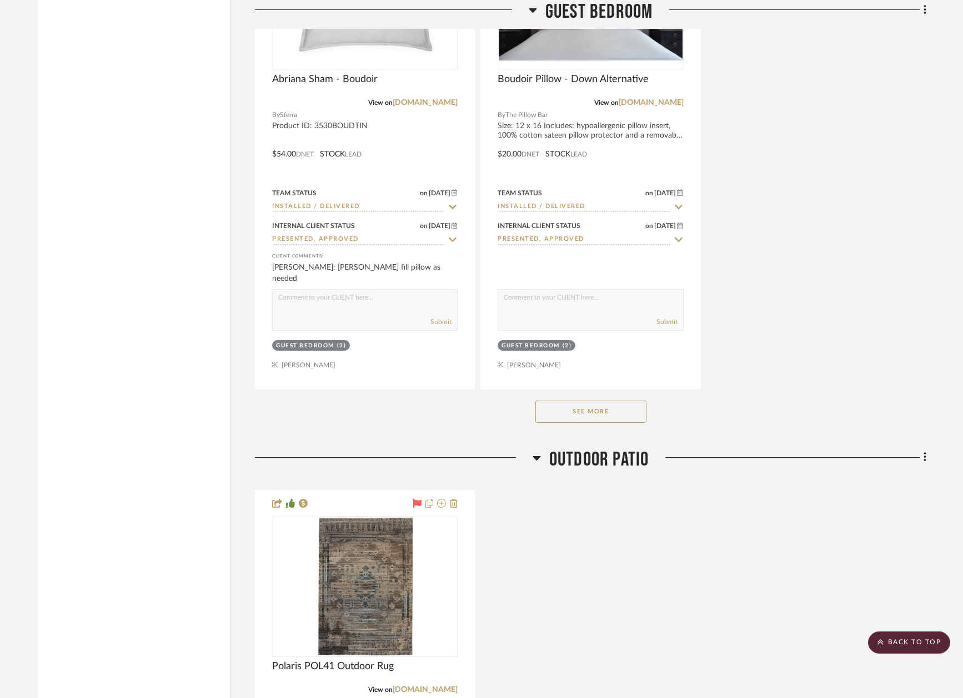
click at [605, 401] on button "See More" at bounding box center [590, 412] width 111 height 22
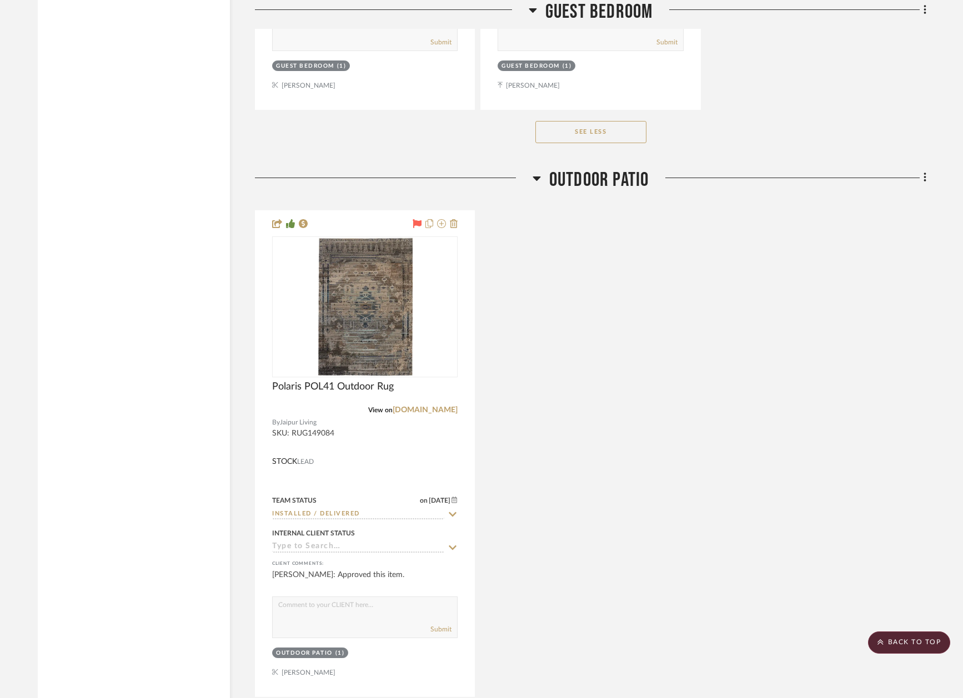
scroll to position [9450, 0]
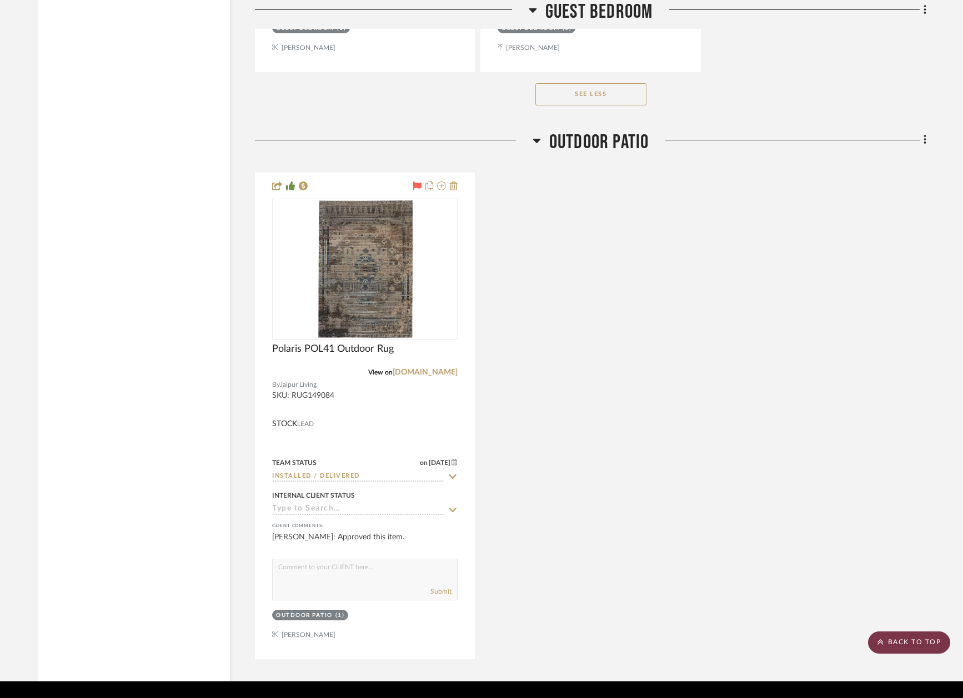
click at [891, 650] on scroll-to-top-button "BACK TO TOP" at bounding box center [909, 643] width 82 height 22
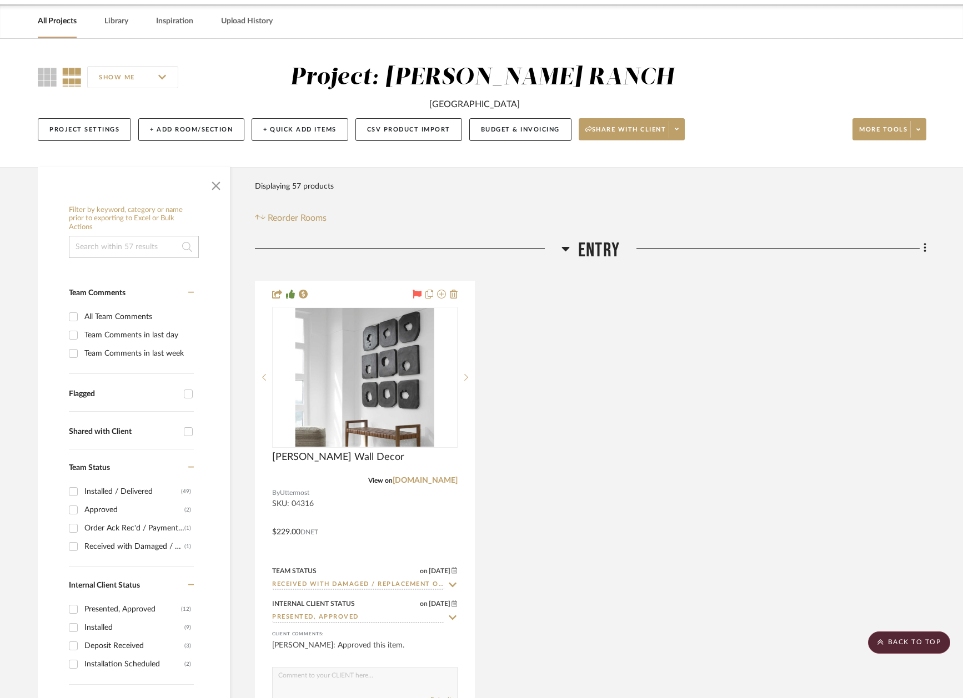
scroll to position [0, 0]
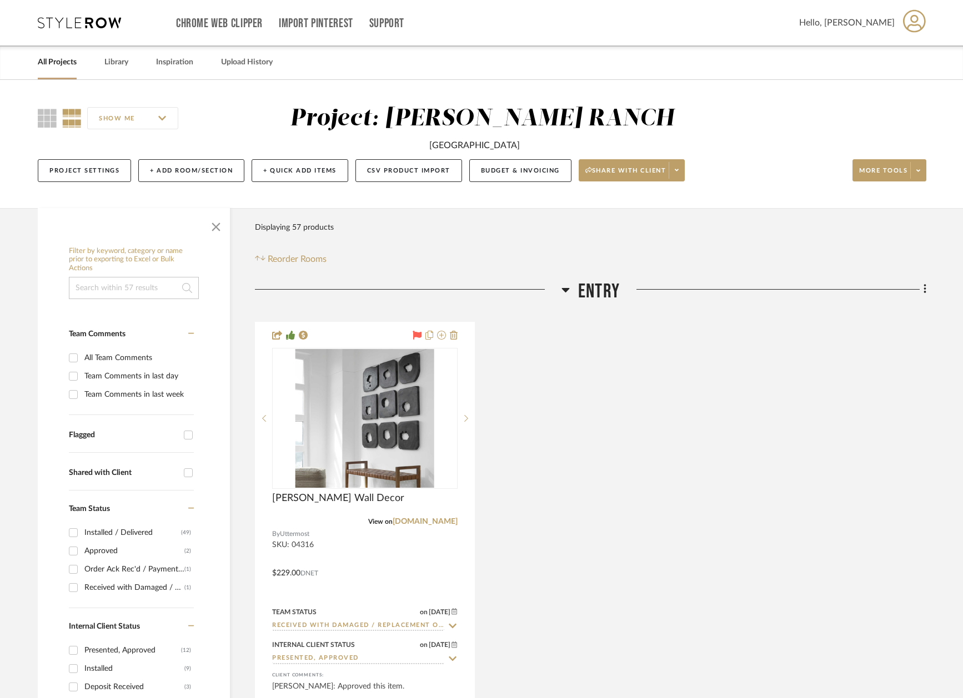
click at [57, 57] on link "All Projects" at bounding box center [57, 62] width 39 height 15
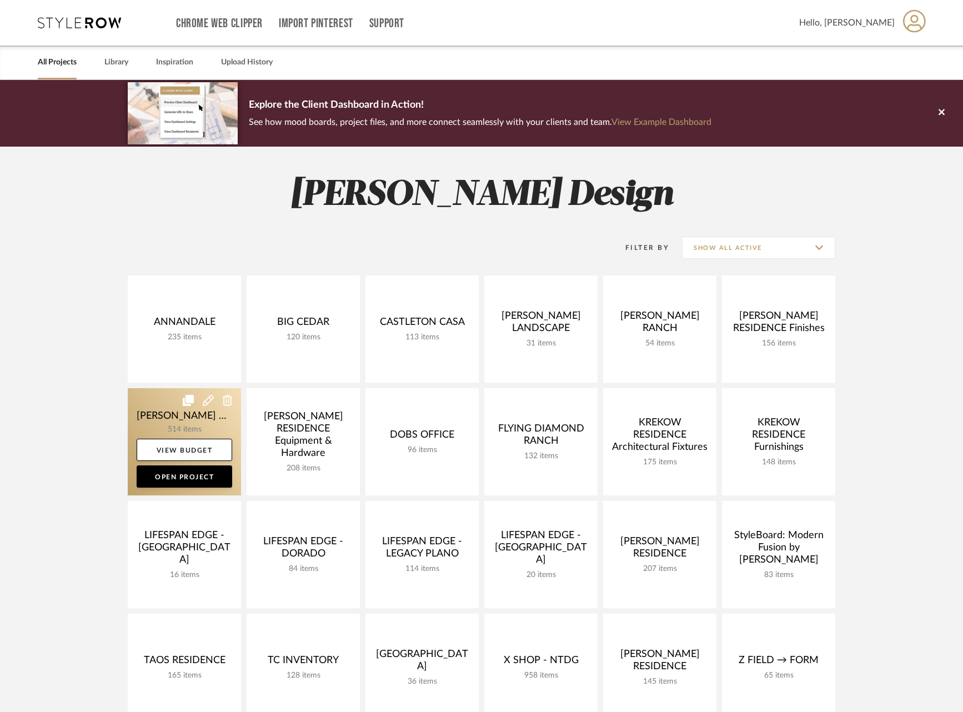
click at [163, 418] on link at bounding box center [184, 441] width 113 height 107
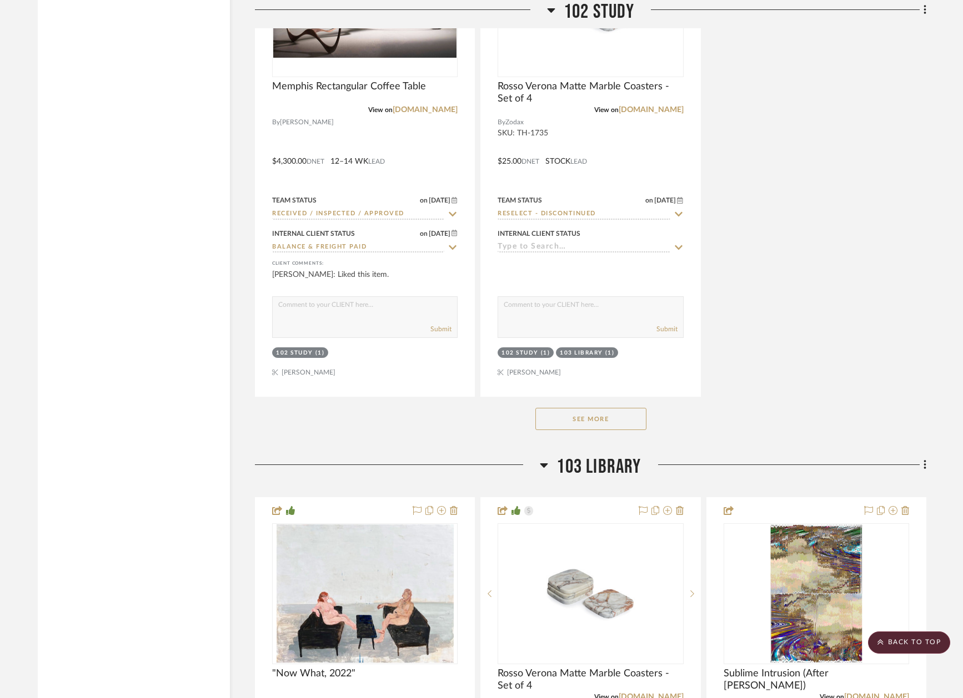
scroll to position [2992, 0]
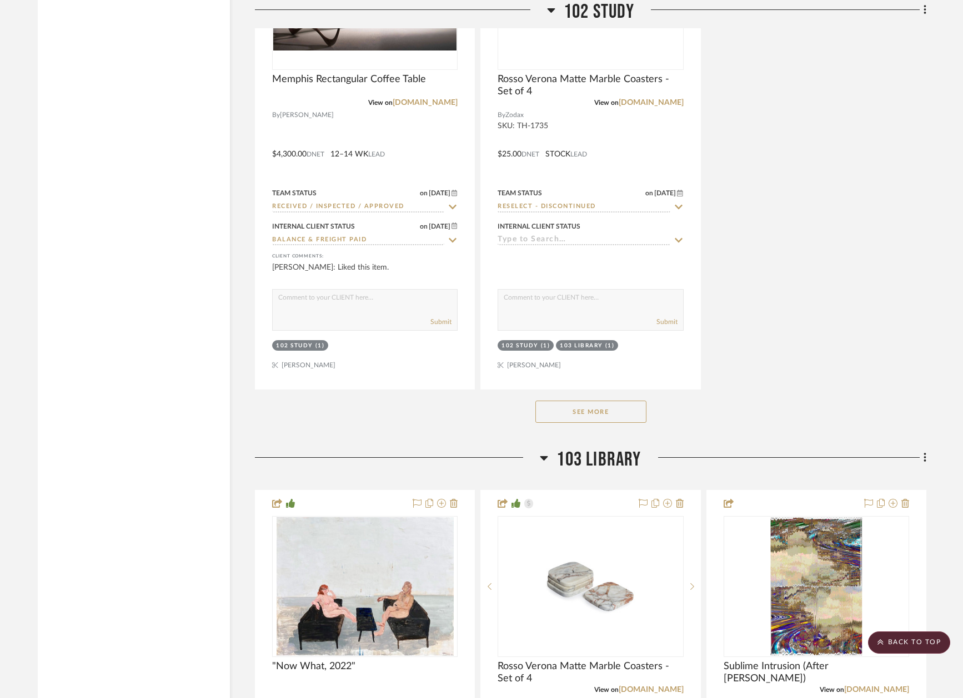
click at [593, 401] on button "See More" at bounding box center [590, 412] width 111 height 22
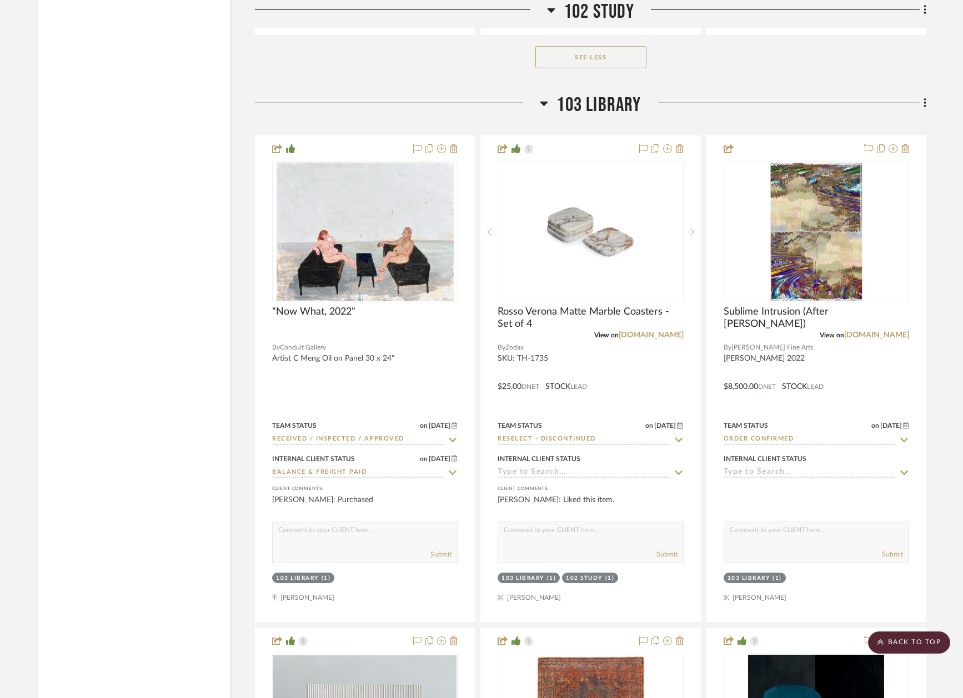
scroll to position [4823, 0]
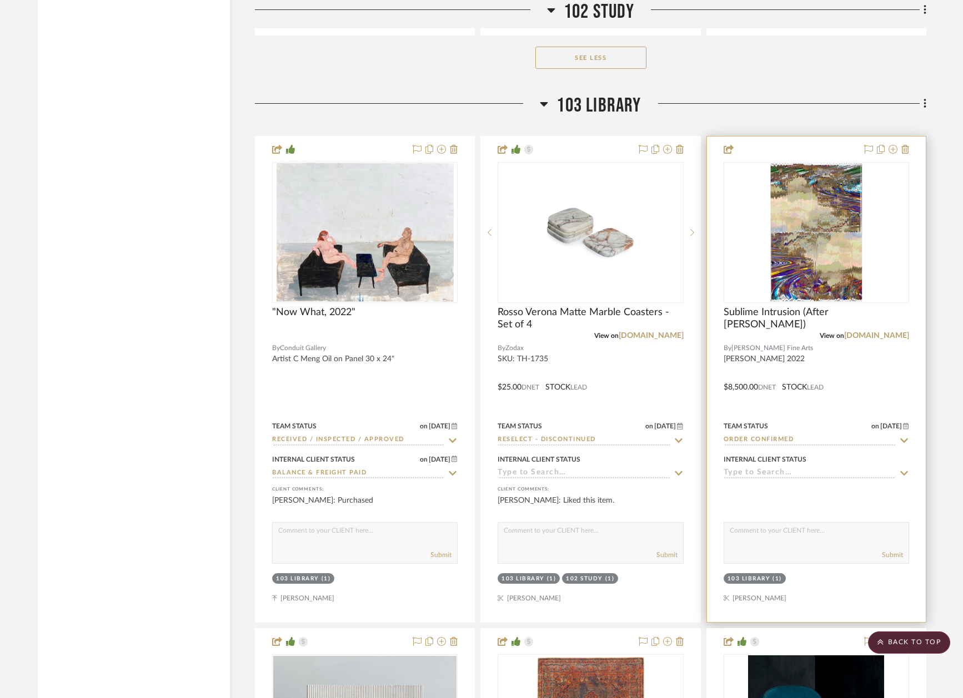
click at [905, 438] on icon at bounding box center [904, 440] width 8 height 4
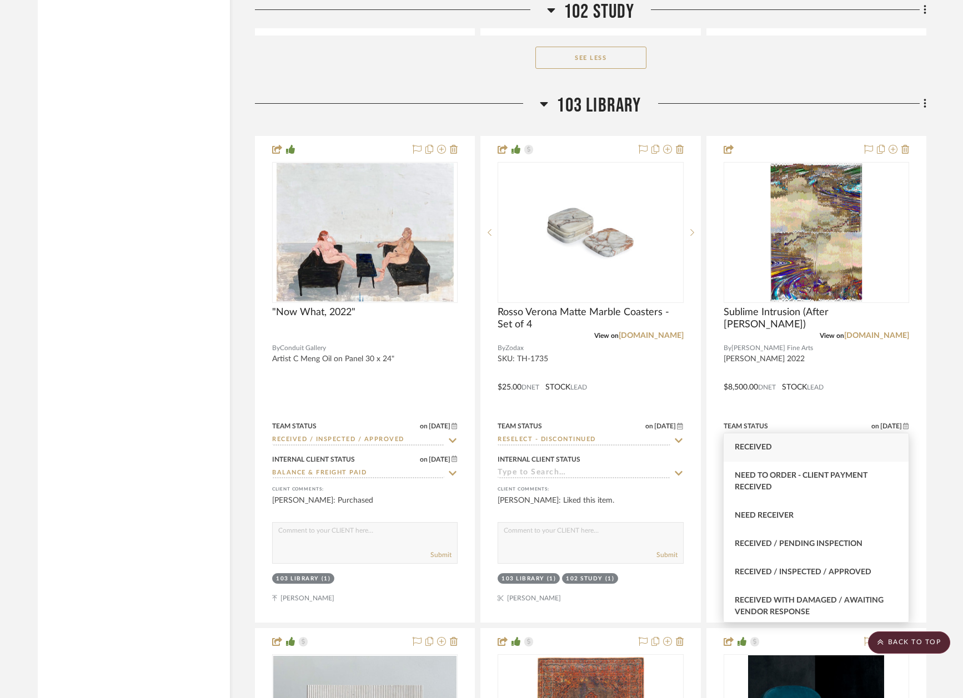
type input "rece"
click at [842, 436] on div "Received" at bounding box center [815, 448] width 185 height 28
type input "8/15/2025"
type input "Received"
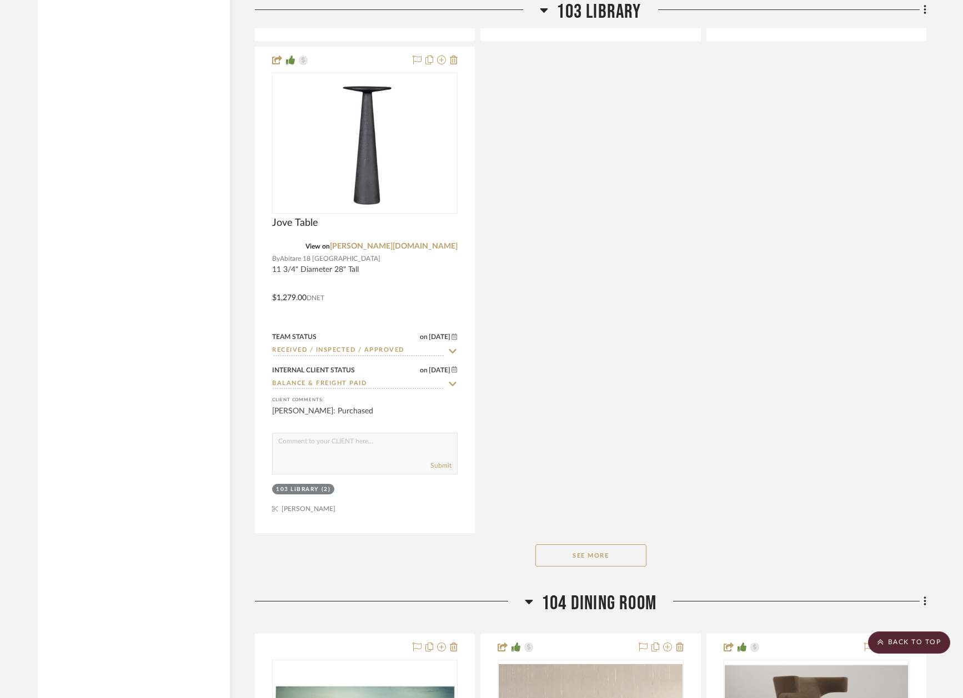
scroll to position [5917, 10]
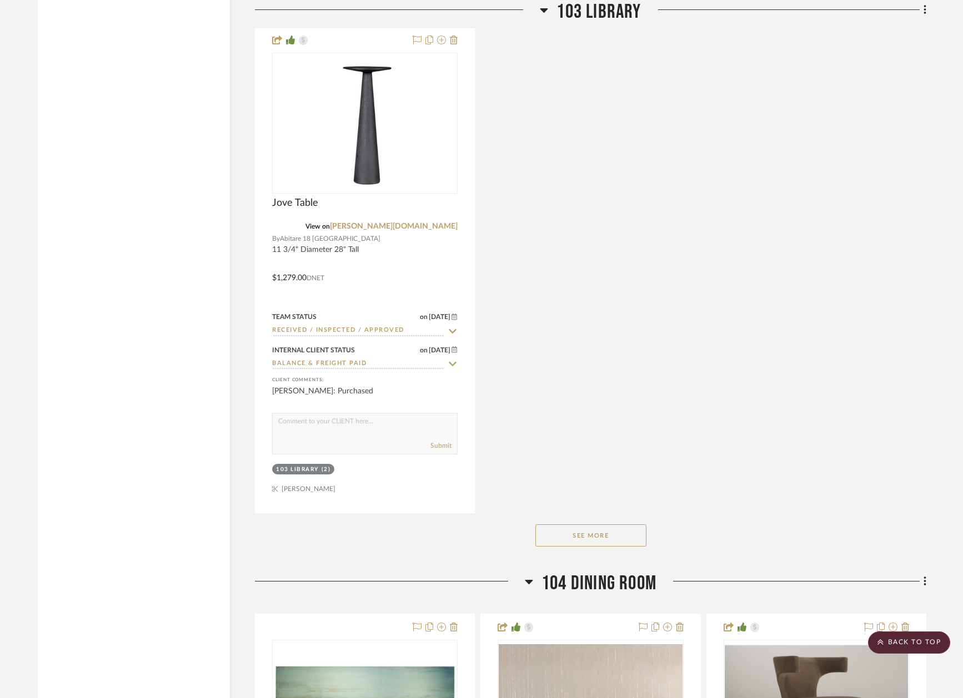
click at [612, 525] on button "See More" at bounding box center [590, 536] width 111 height 22
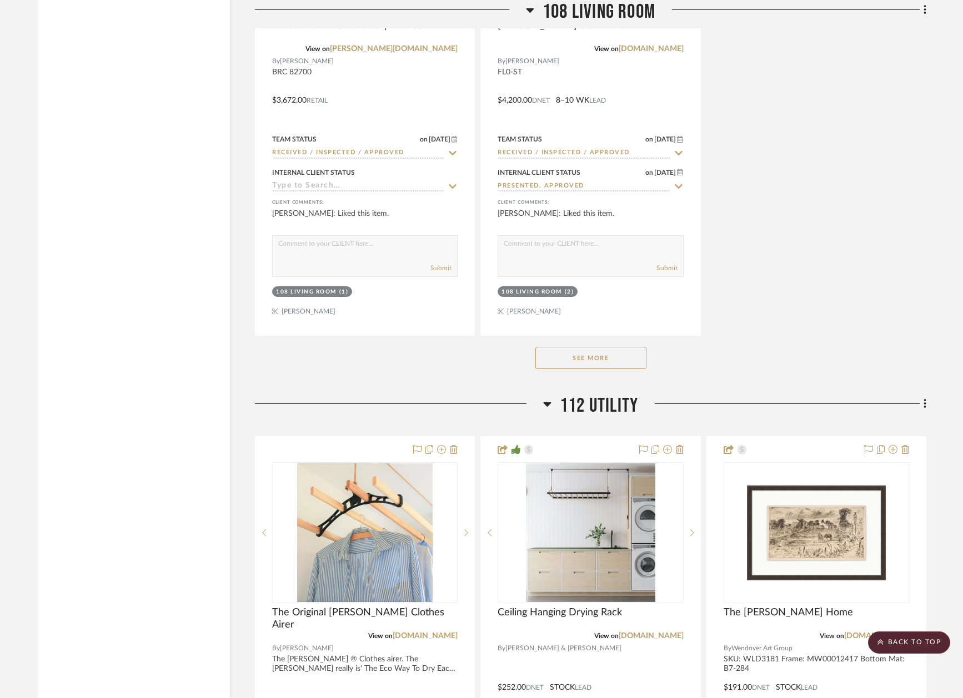
scroll to position [11317, 5]
click at [622, 335] on div "See More" at bounding box center [590, 357] width 671 height 44
click at [616, 346] on button "See More" at bounding box center [590, 357] width 111 height 22
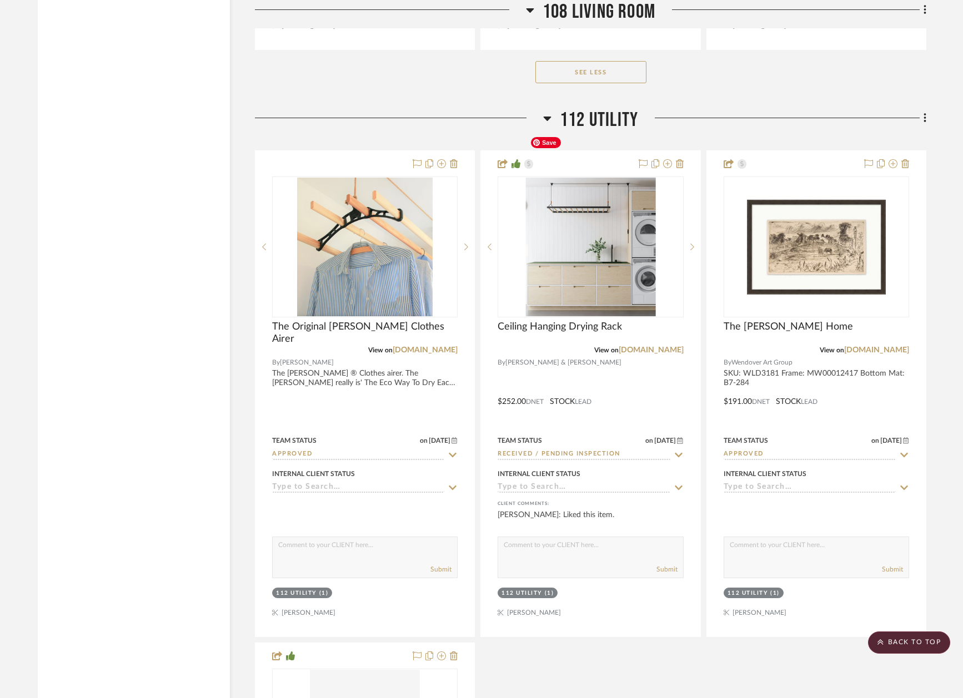
scroll to position [13588, 2]
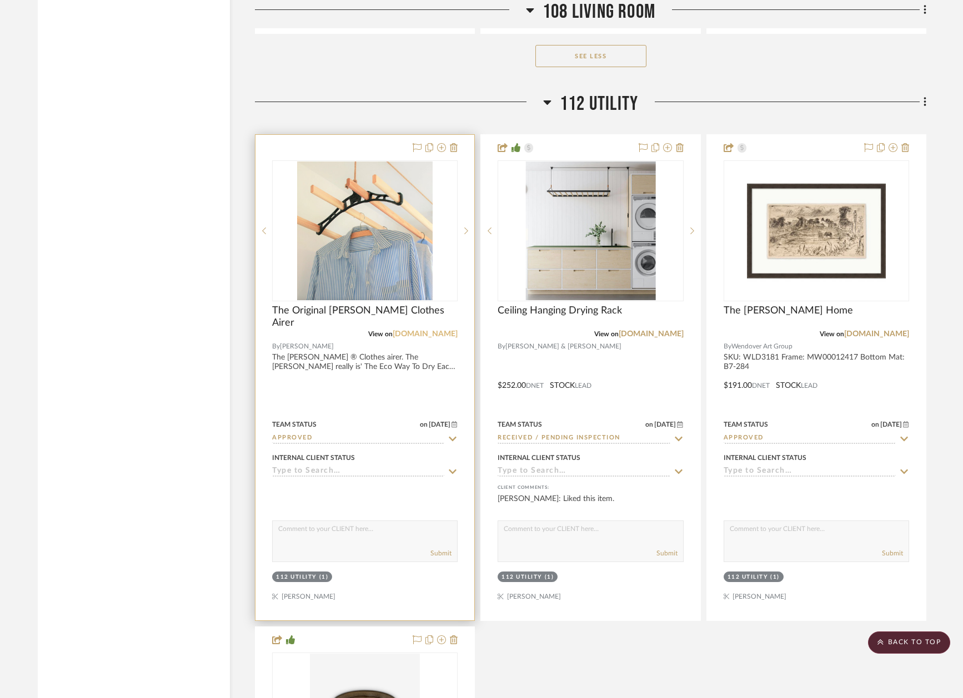
click at [422, 330] on link "sheilamaid.com" at bounding box center [424, 334] width 65 height 8
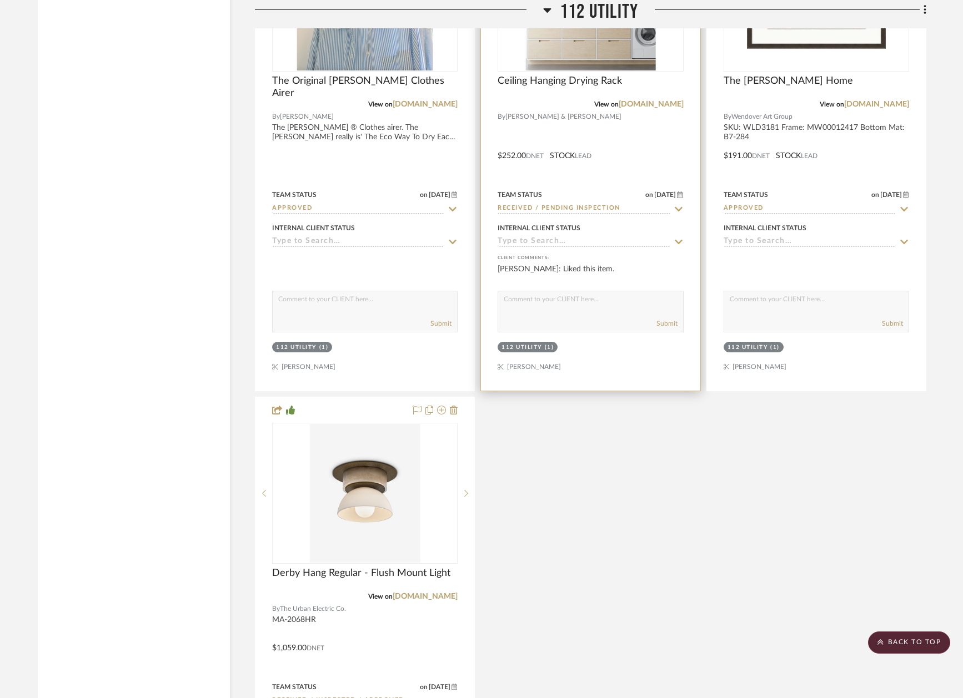
scroll to position [13877, 2]
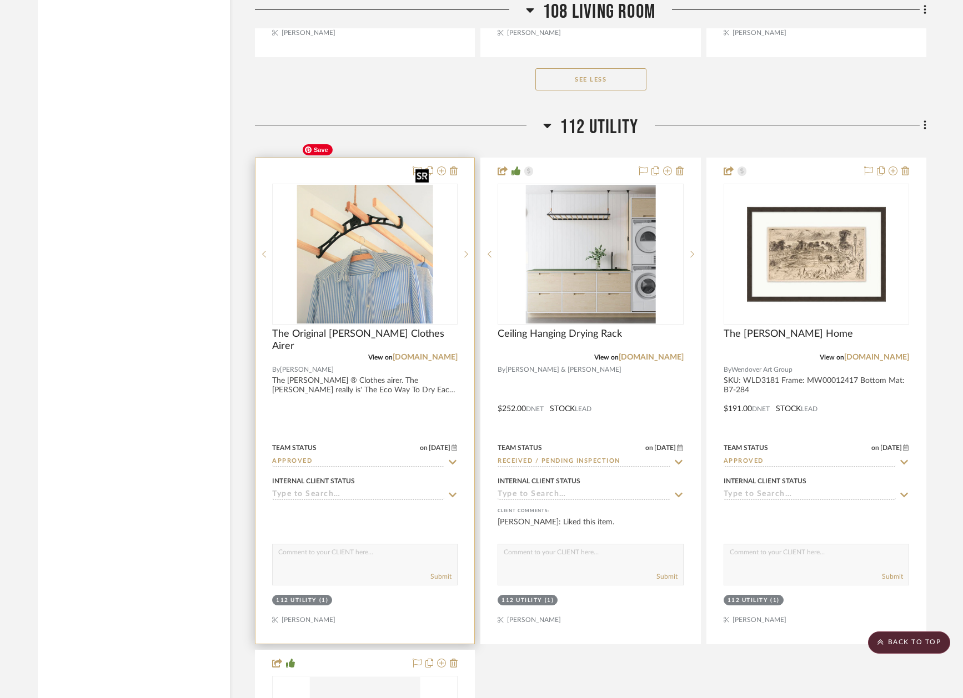
click at [360, 210] on img "0" at bounding box center [364, 254] width 135 height 139
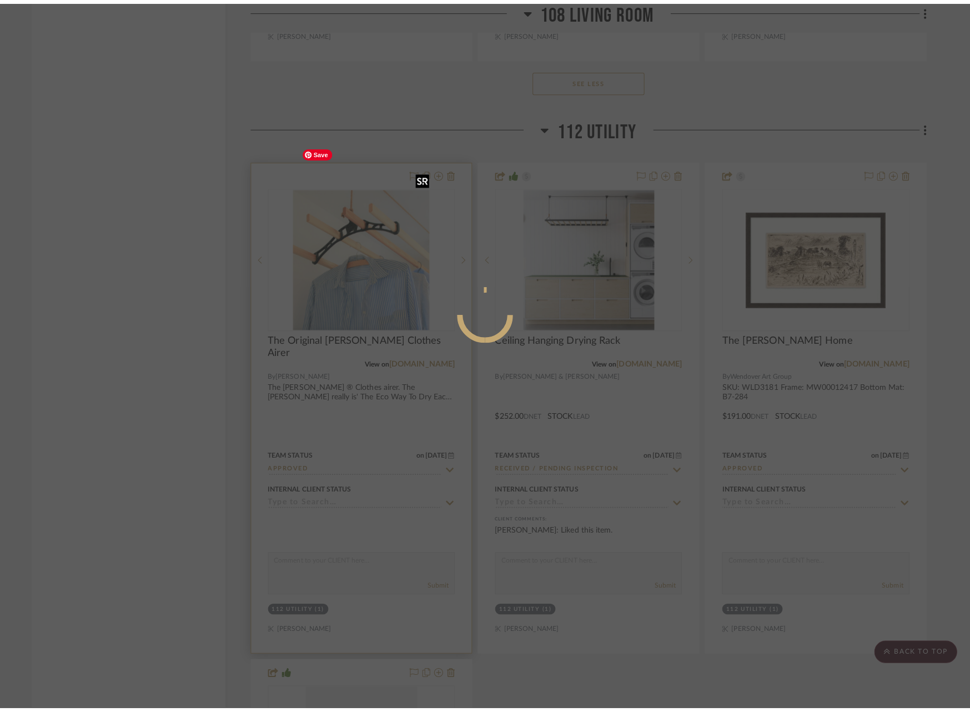
scroll to position [0, 0]
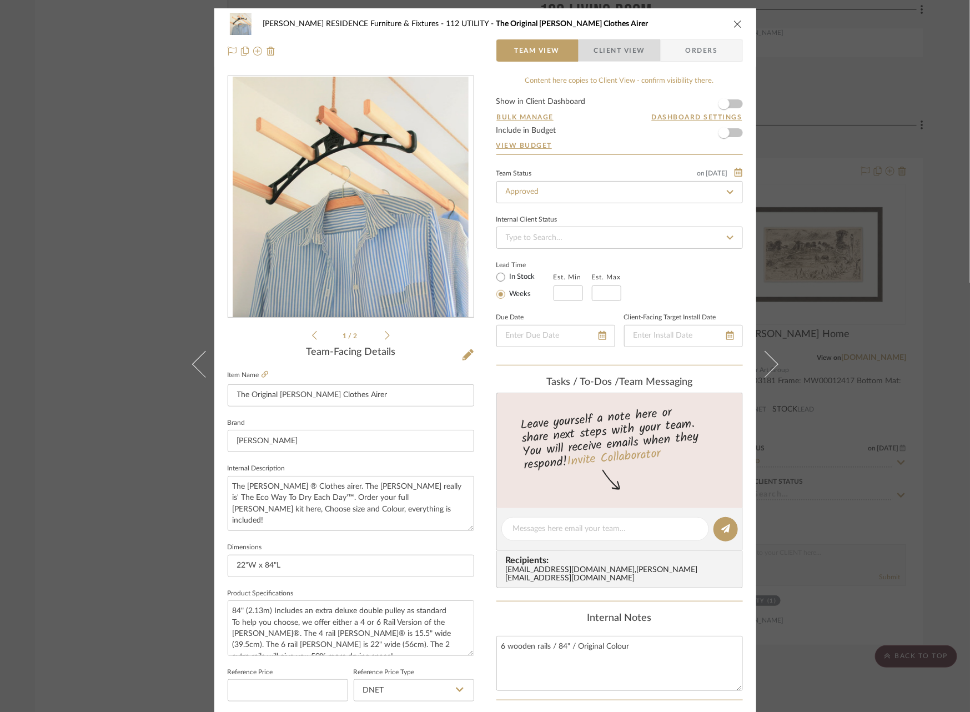
click at [630, 50] on span "Client View" at bounding box center [619, 50] width 51 height 22
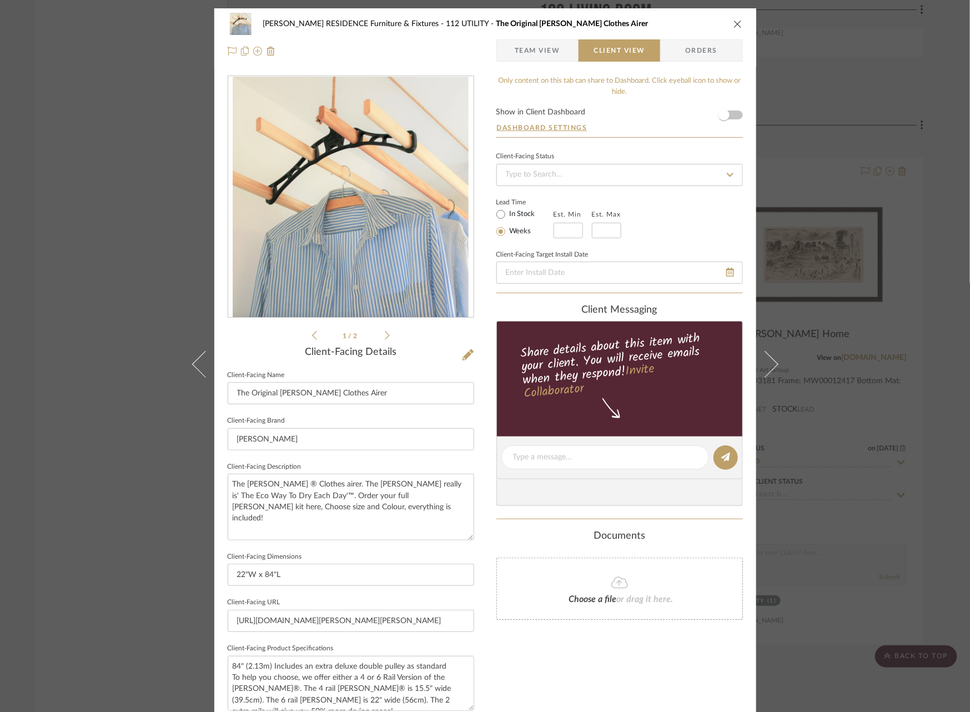
click at [536, 54] on span "Team View" at bounding box center [538, 50] width 46 height 22
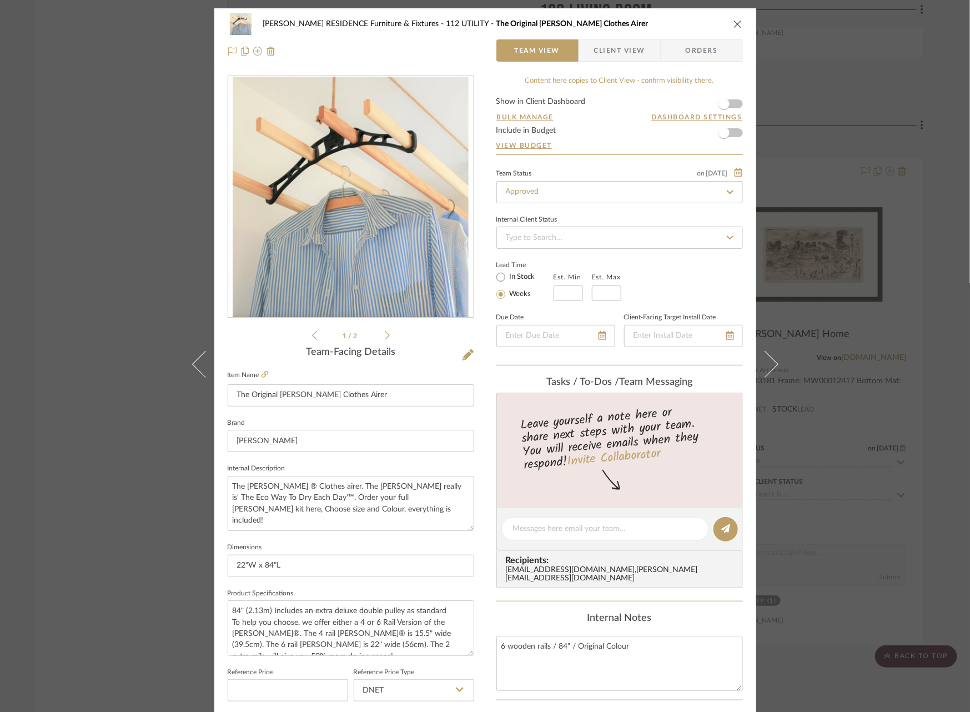
click at [109, 209] on div "COBLE RESIDENCE Furniture & Fixtures 112 UTILITY The Original Sheila Maid Cloth…" at bounding box center [485, 356] width 970 height 712
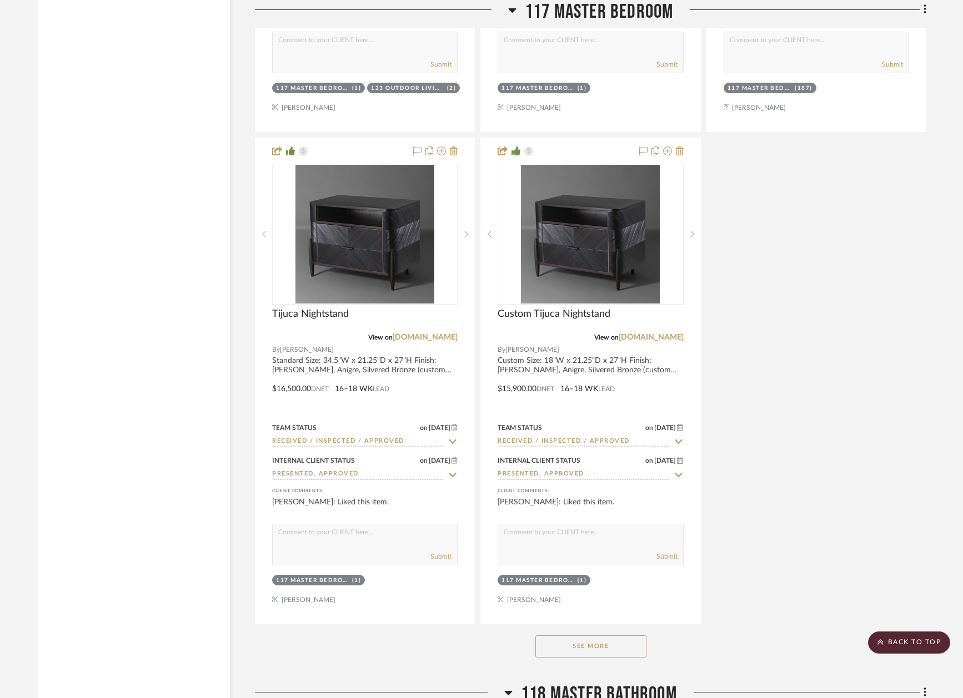
scroll to position [16150, 2]
click at [593, 635] on button "See More" at bounding box center [590, 646] width 111 height 22
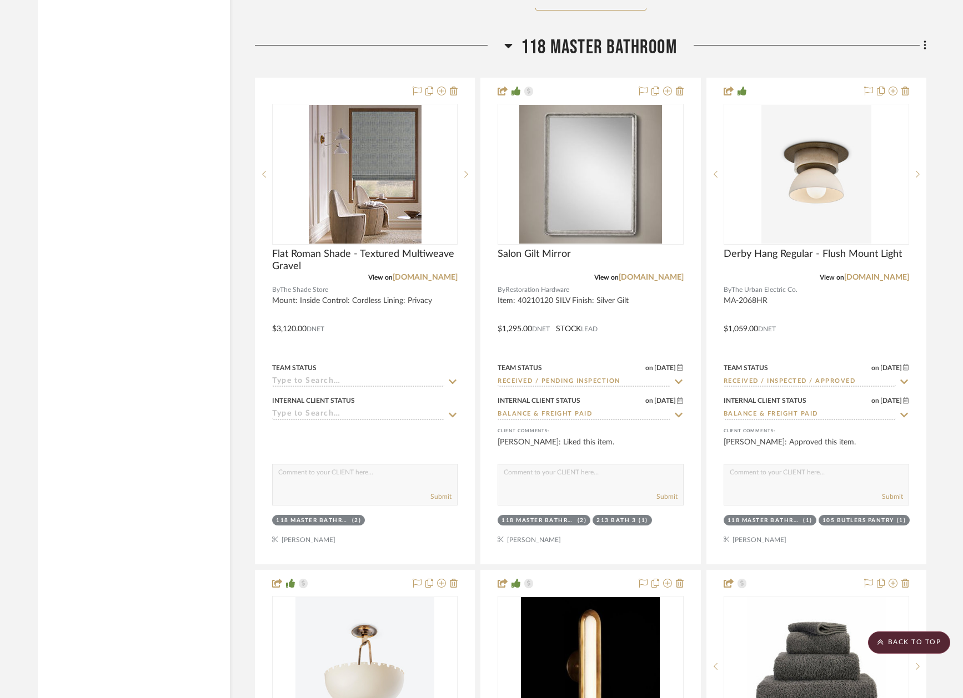
scroll to position [17777, 0]
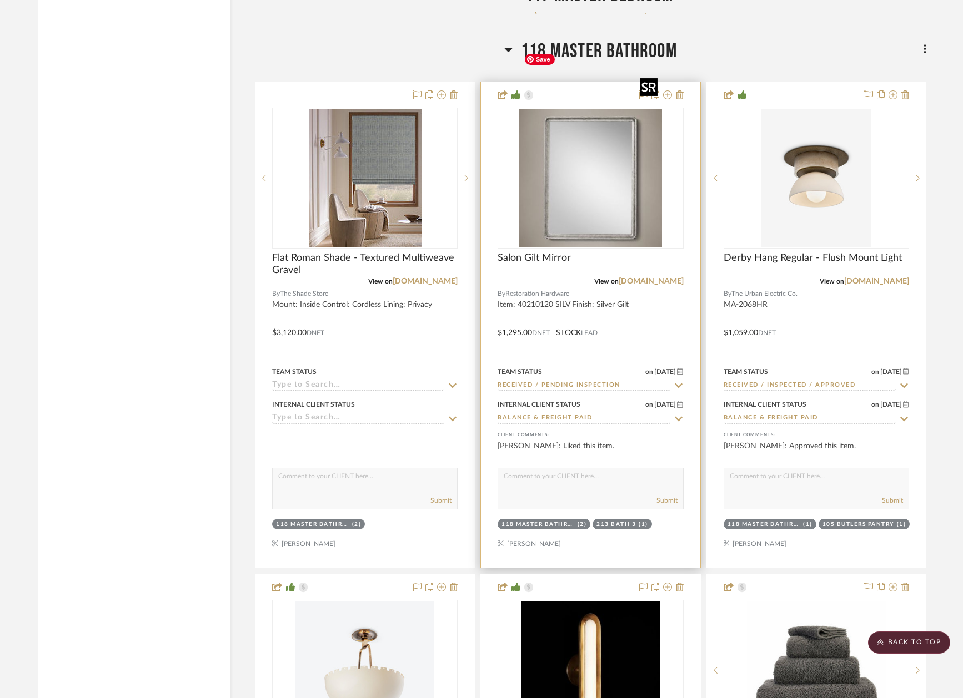
click at [0, 0] on img at bounding box center [0, 0] width 0 height 0
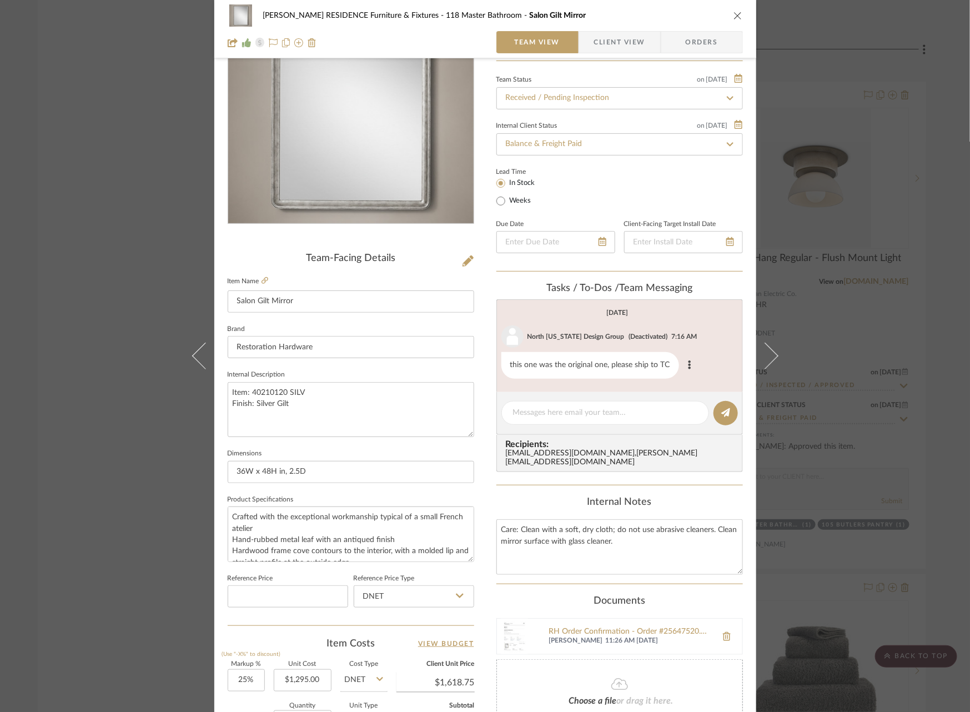
scroll to position [318, 0]
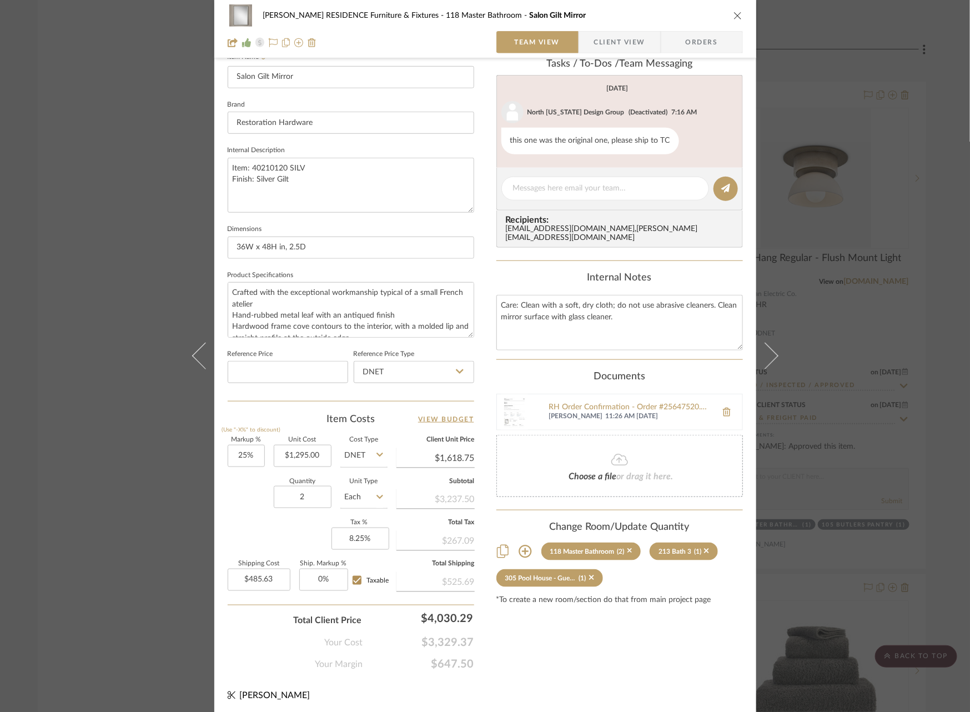
click at [861, 380] on div "COBLE RESIDENCE Furniture & Fixtures 118 Master Bathroom Salon Gilt Mirror Team…" at bounding box center [485, 356] width 970 height 712
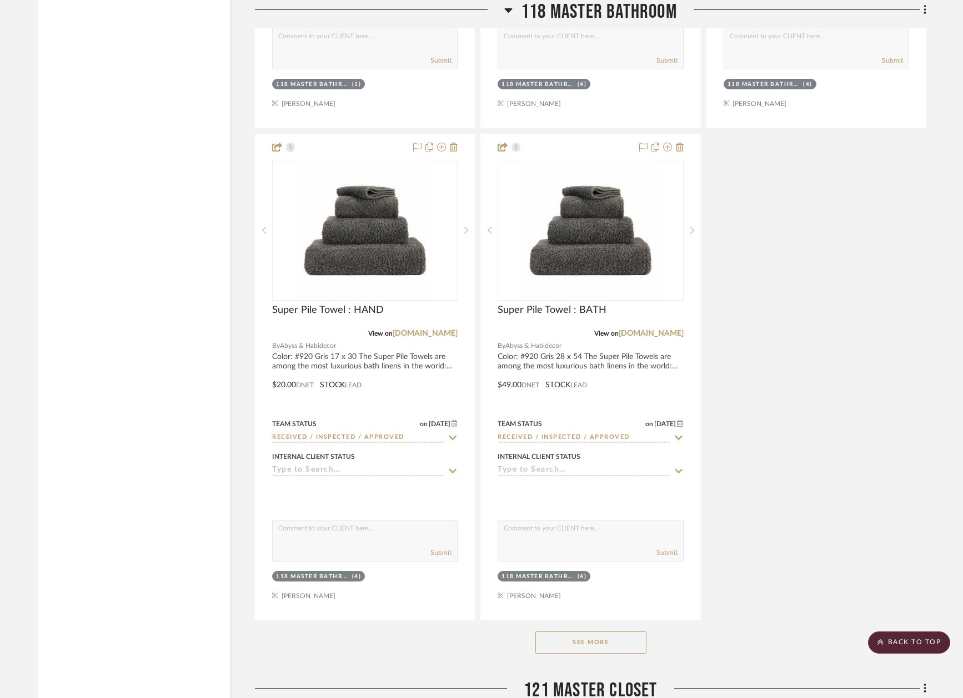
scroll to position [18712, 0]
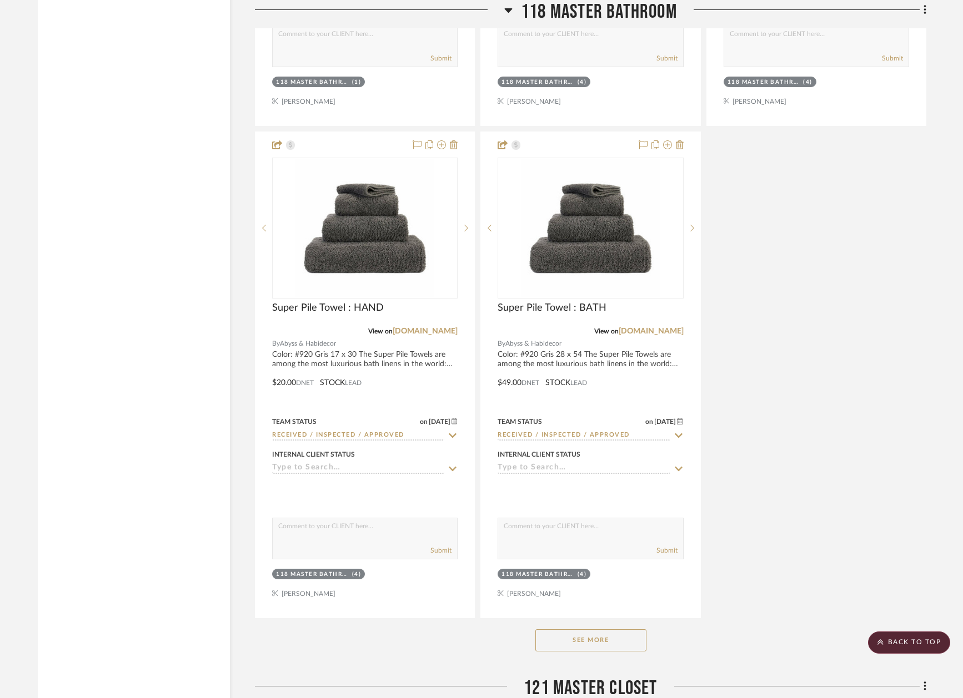
click at [581, 630] on button "See More" at bounding box center [590, 641] width 111 height 22
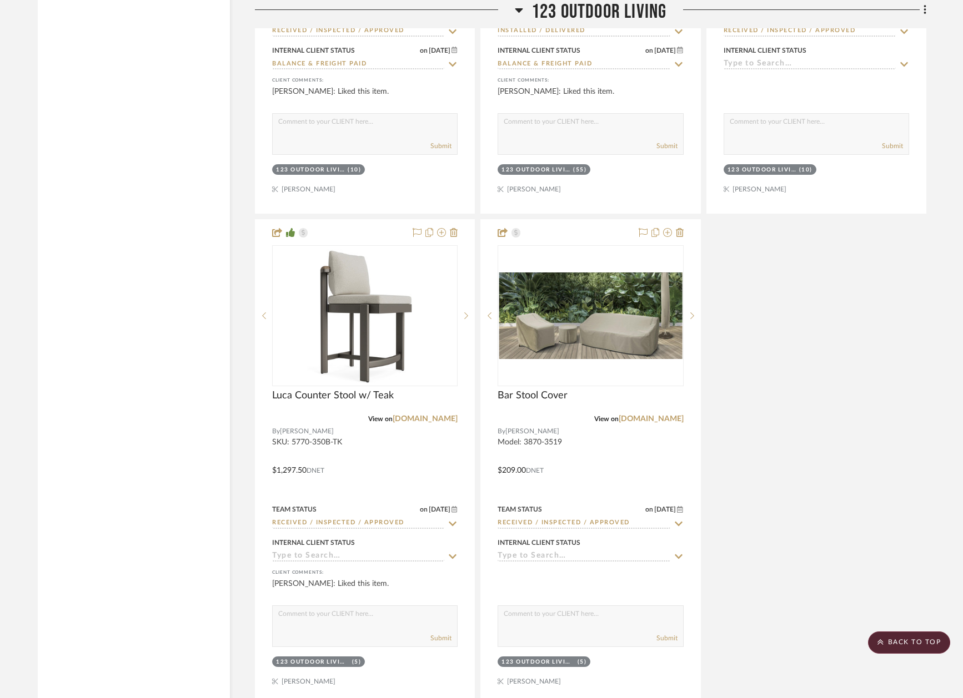
scroll to position [20892, 0]
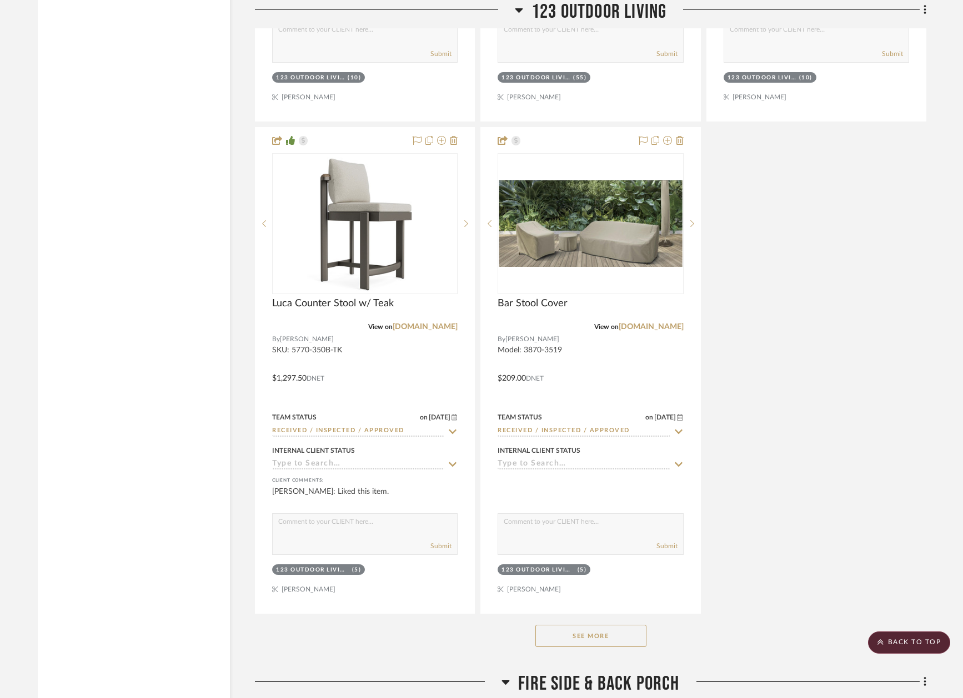
click at [582, 625] on button "See More" at bounding box center [590, 636] width 111 height 22
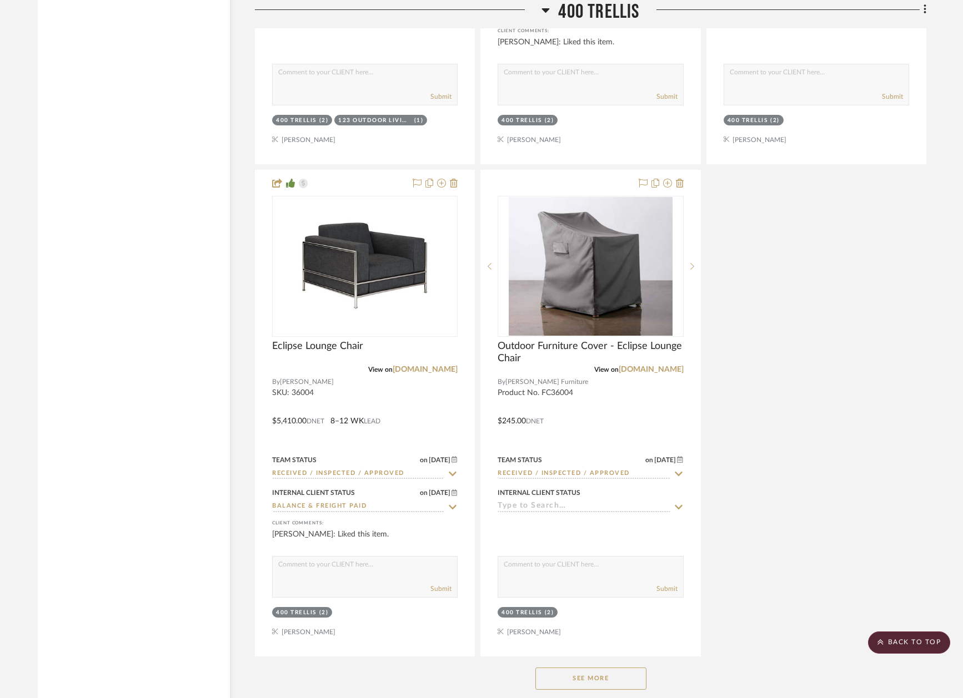
scroll to position [24496, 0]
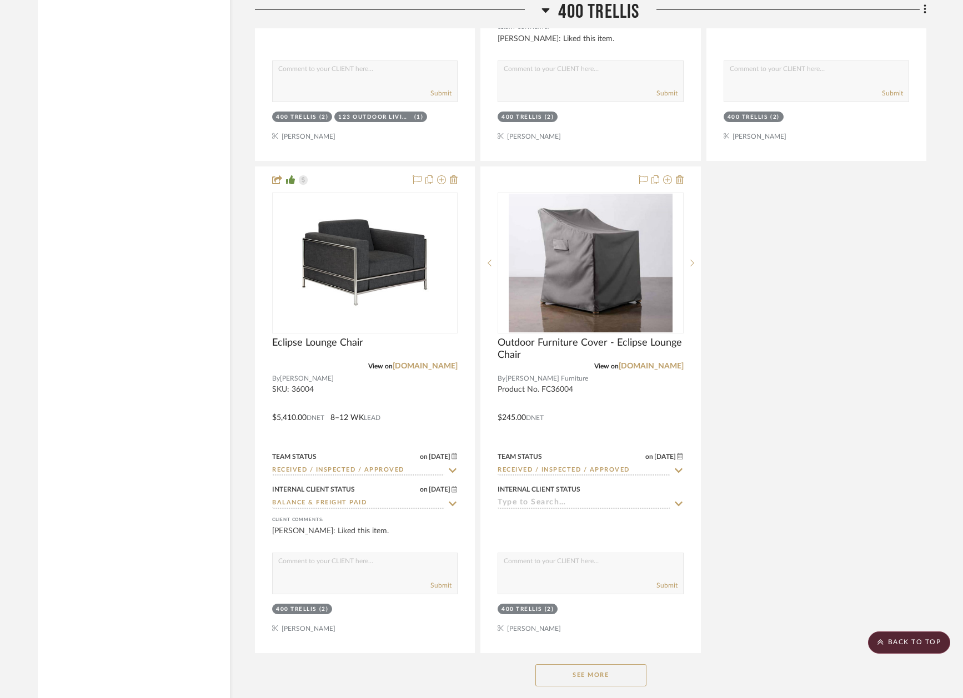
click at [581, 665] on button "See More" at bounding box center [590, 676] width 111 height 22
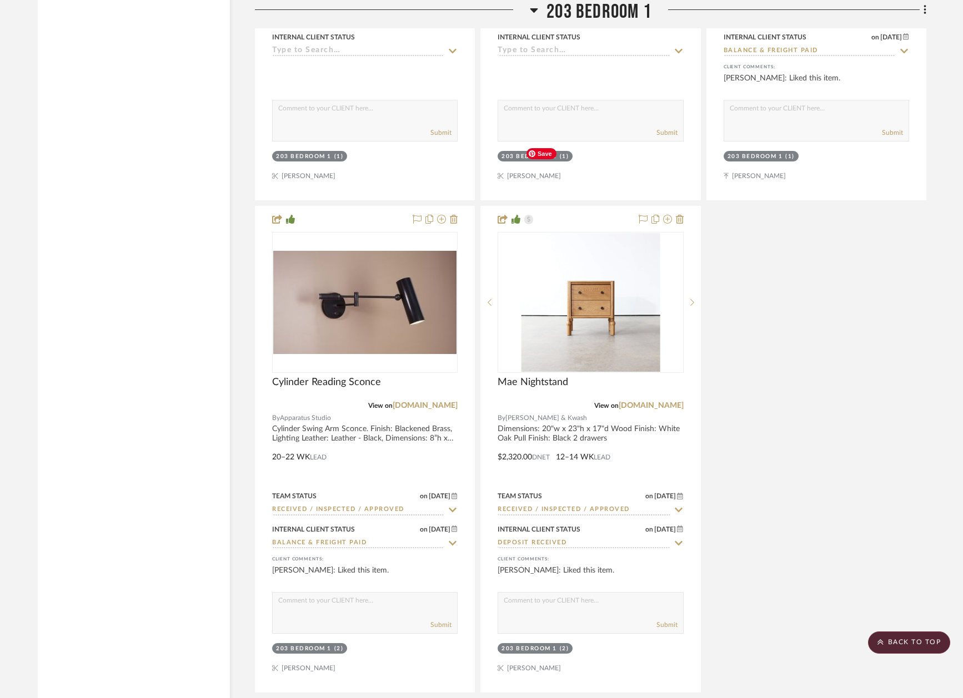
scroll to position [26578, 0]
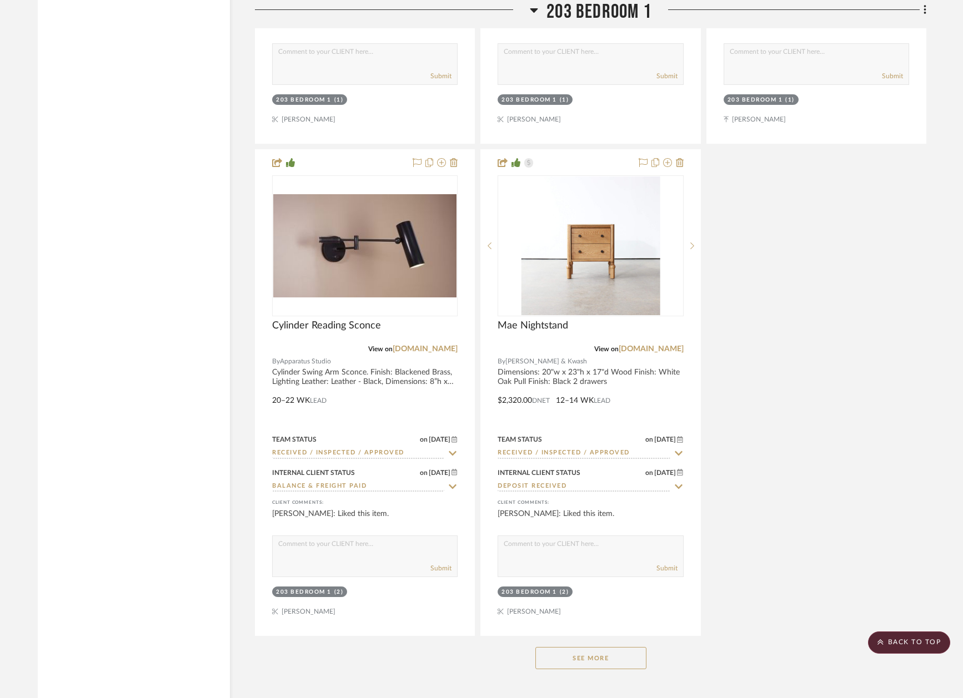
click at [587, 647] on button "See More" at bounding box center [590, 658] width 111 height 22
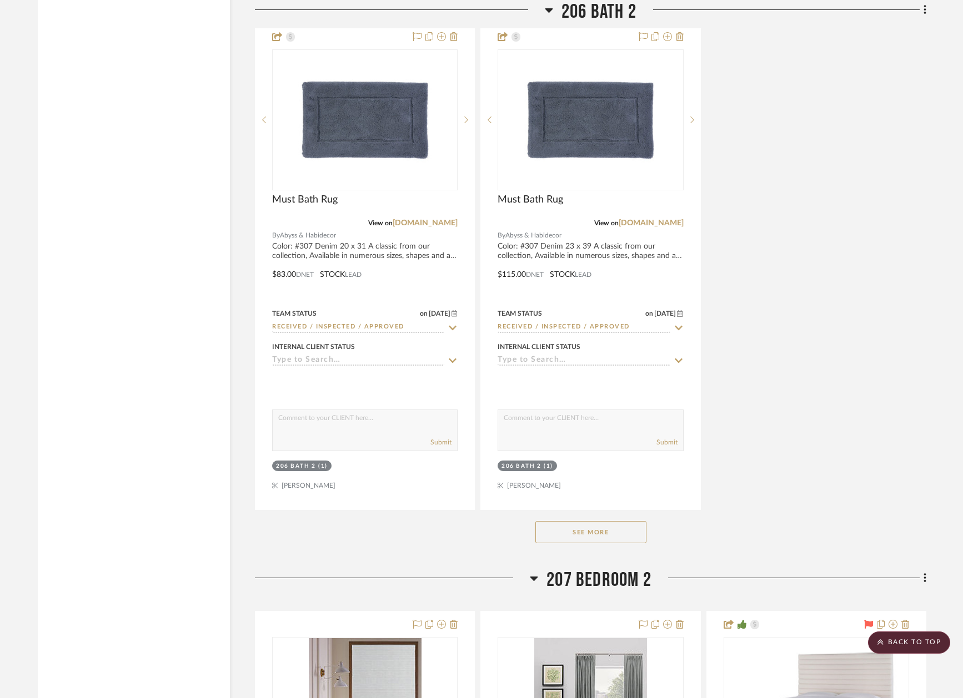
scroll to position [31332, 0]
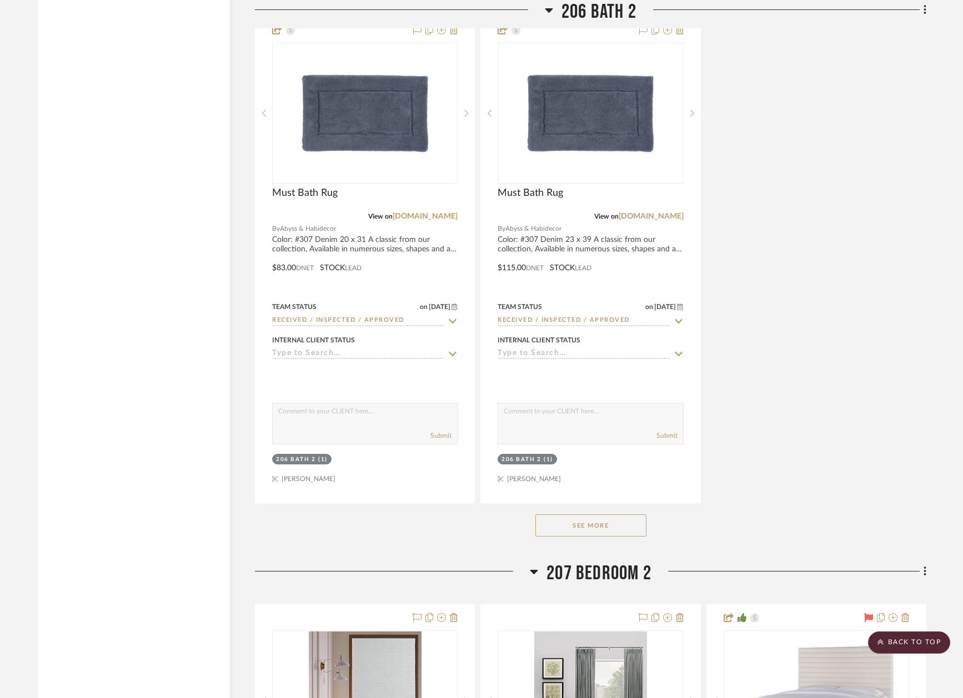
click at [601, 515] on button "See More" at bounding box center [590, 526] width 111 height 22
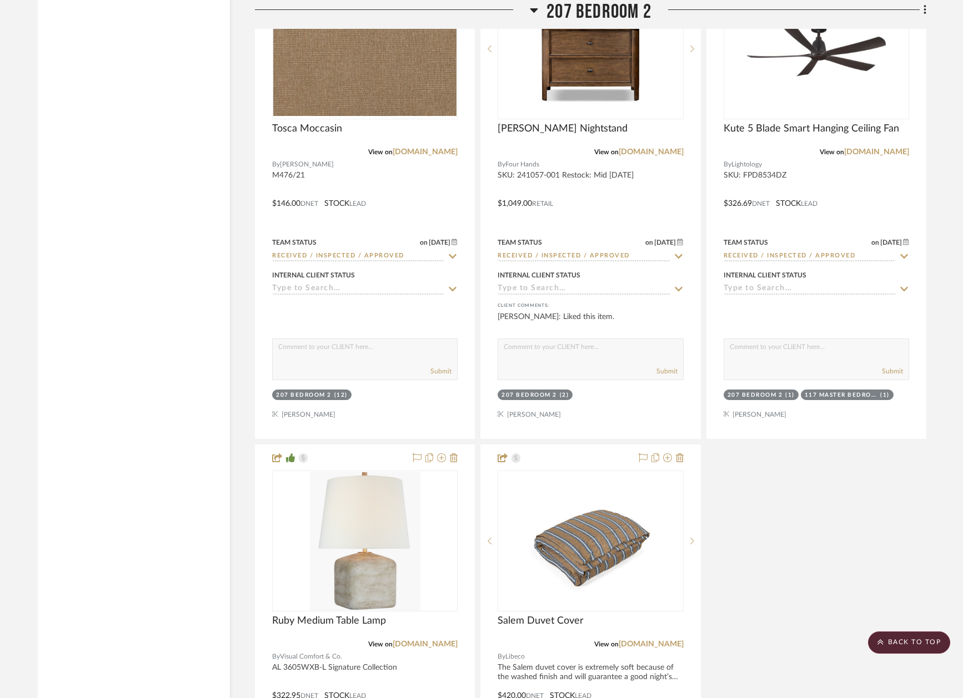
scroll to position [32777, 0]
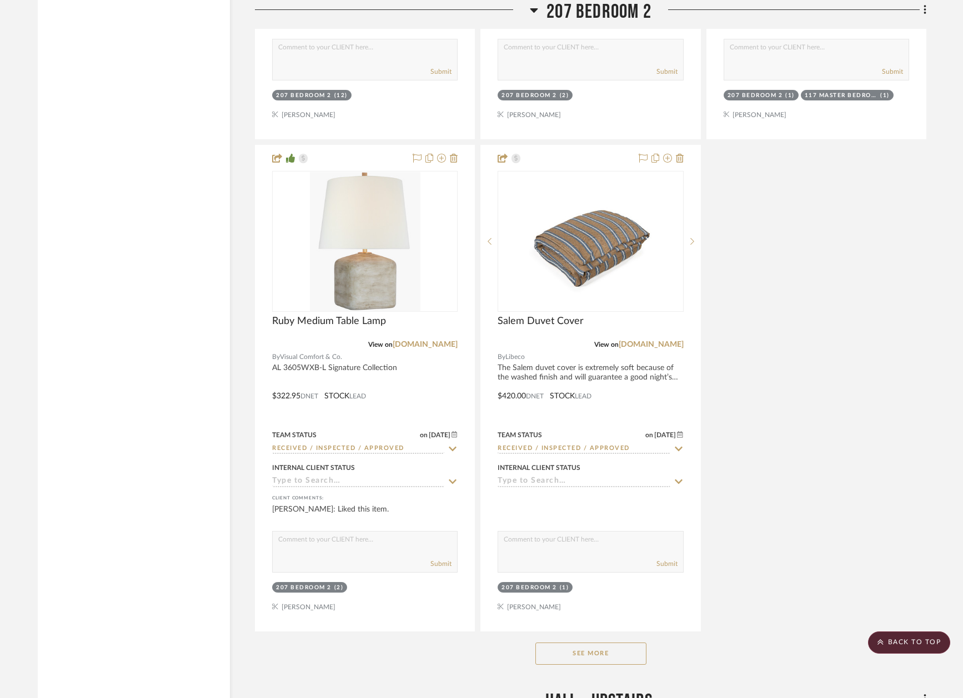
click at [579, 643] on button "See More" at bounding box center [590, 654] width 111 height 22
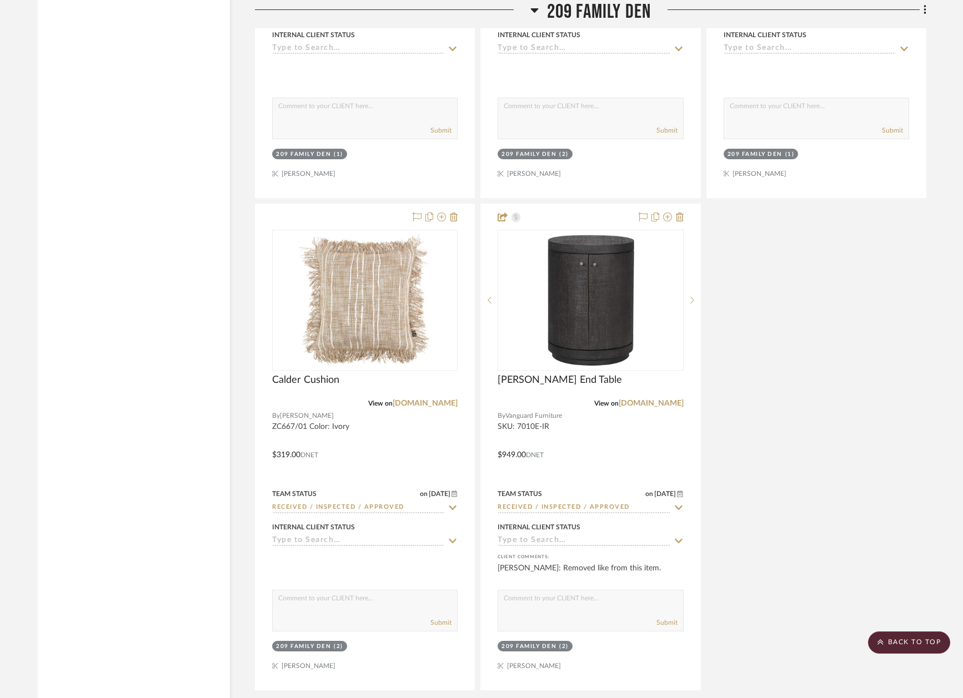
scroll to position [35857, 0]
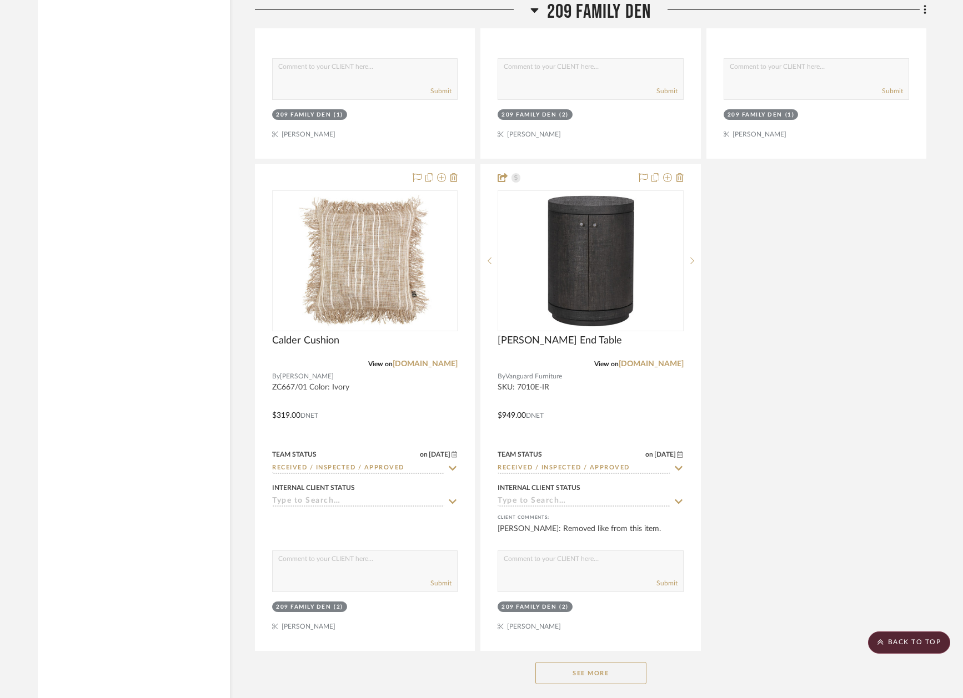
click at [579, 662] on button "See More" at bounding box center [590, 673] width 111 height 22
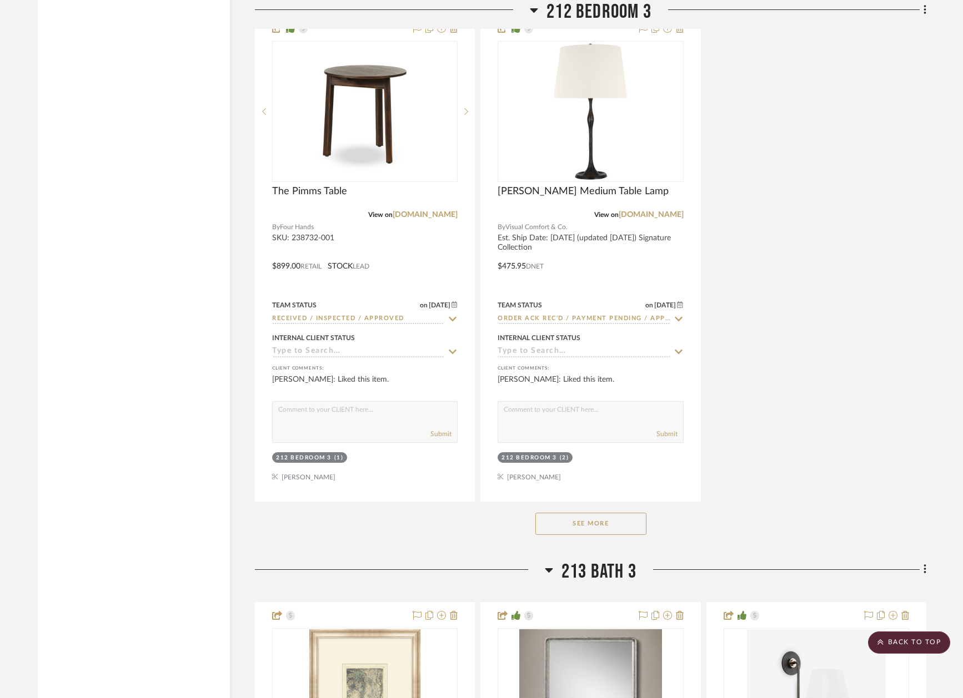
scroll to position [42161, 0]
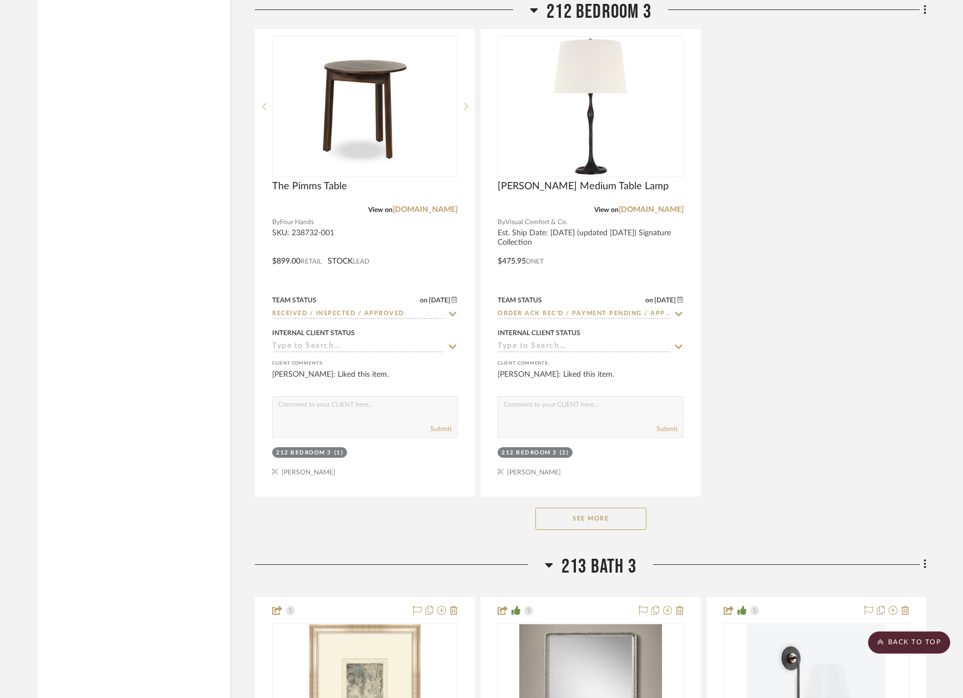
click at [581, 508] on button "See More" at bounding box center [590, 519] width 111 height 22
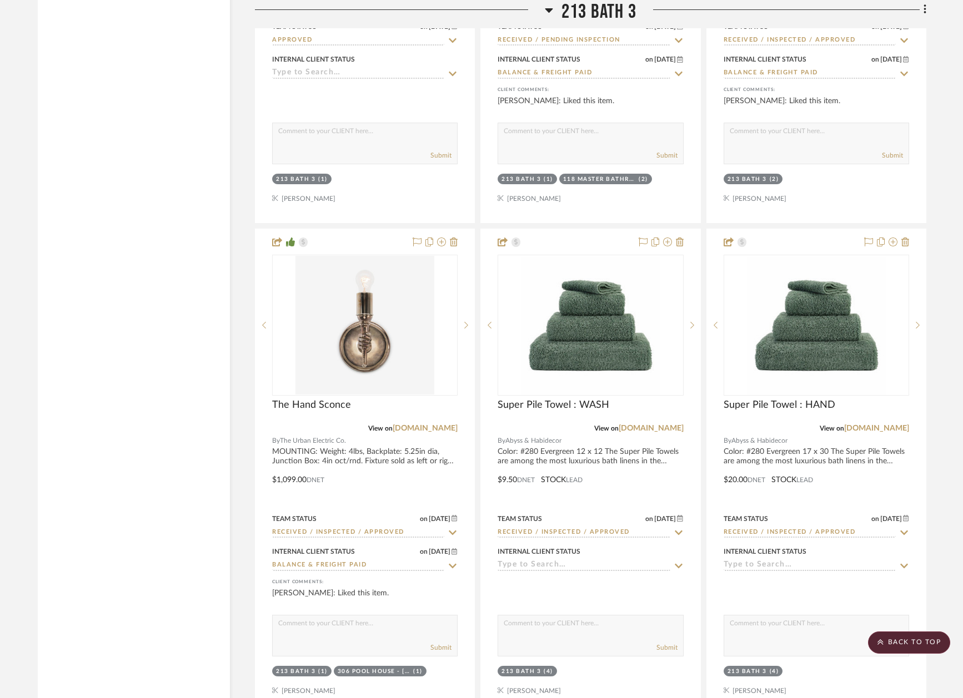
scroll to position [44917, 0]
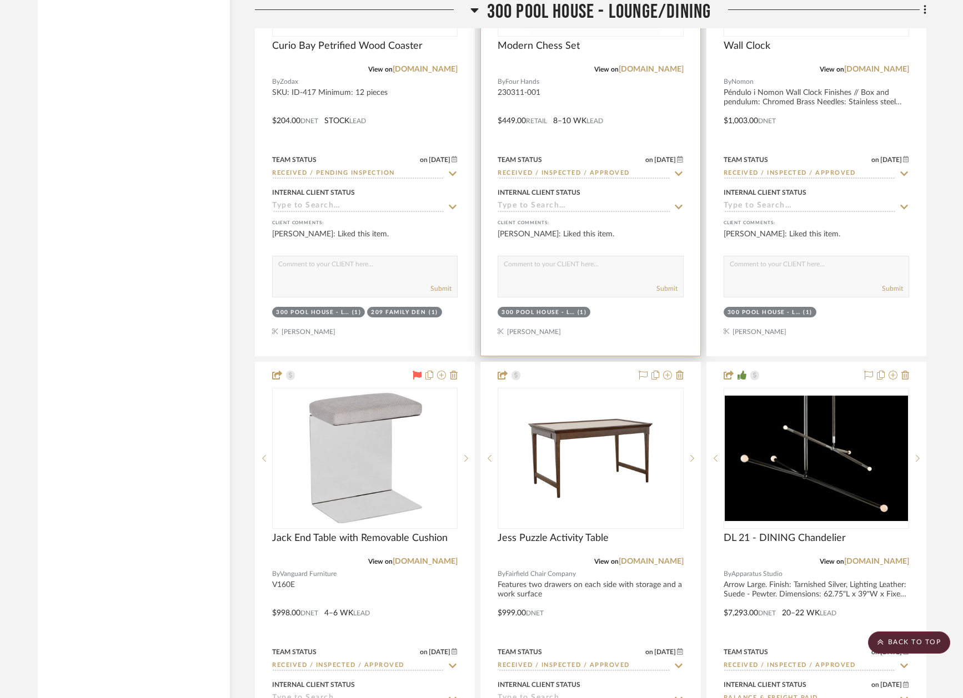
scroll to position [46574, 0]
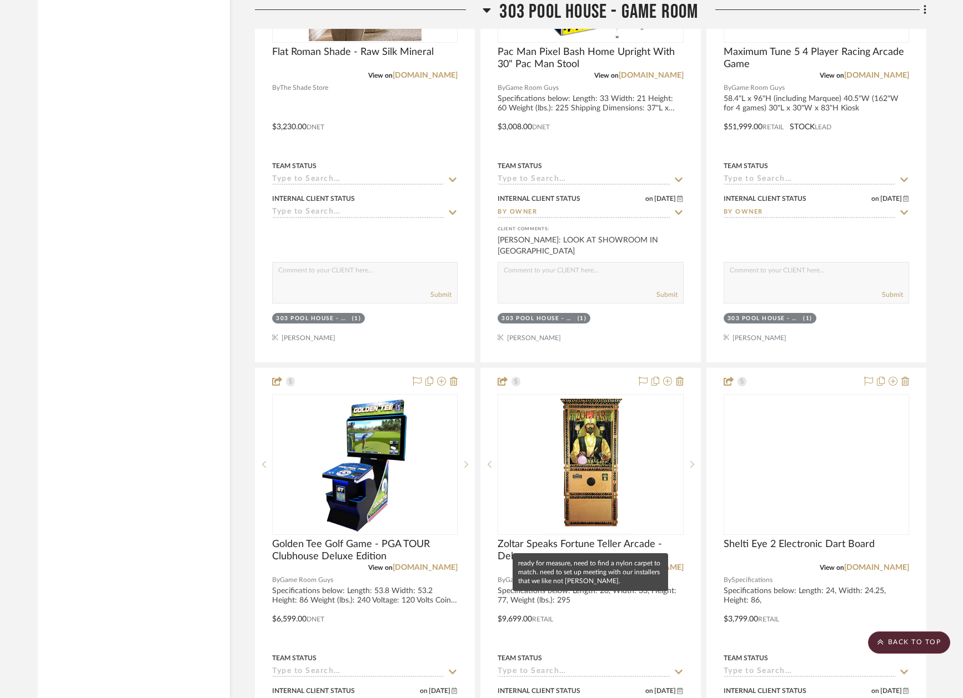
scroll to position [51140, 0]
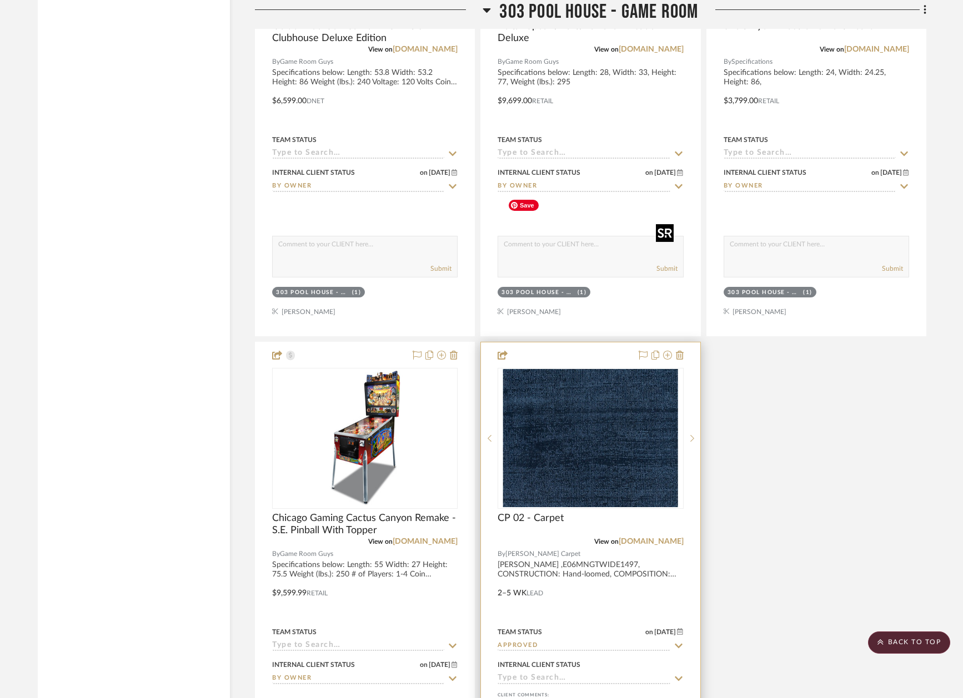
click at [0, 0] on img at bounding box center [0, 0] width 0 height 0
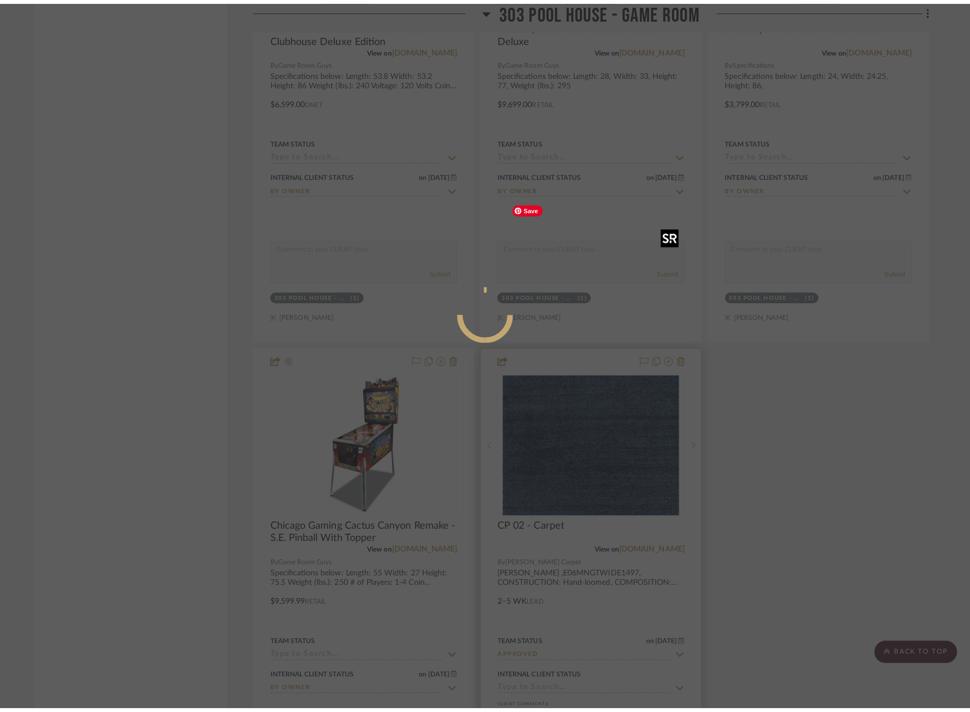
scroll to position [0, 0]
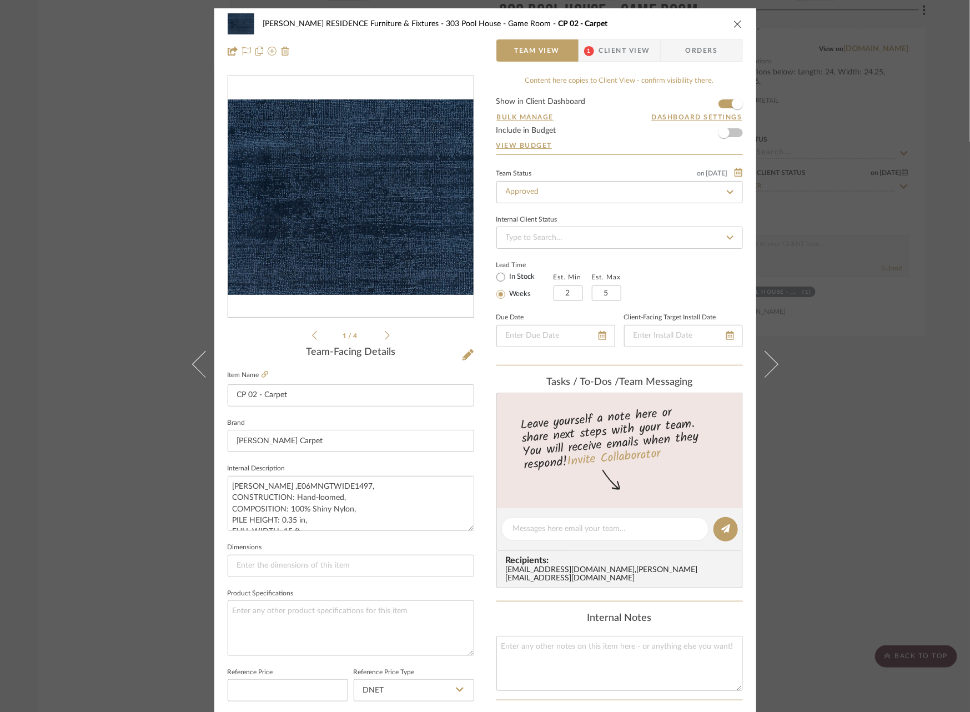
click at [612, 54] on span "Client View" at bounding box center [624, 50] width 51 height 22
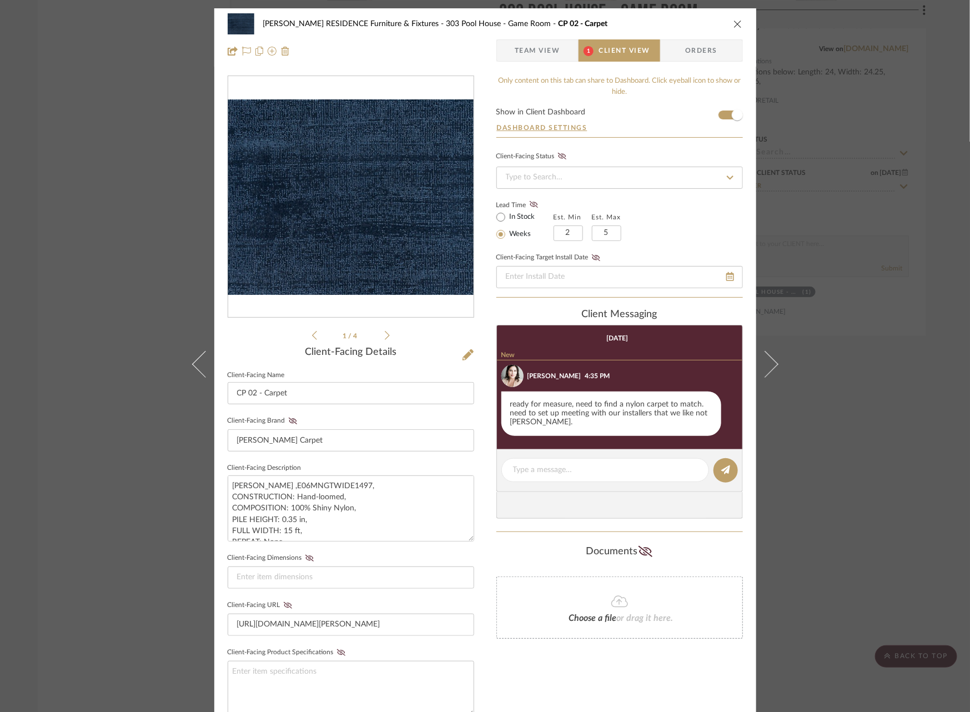
click at [864, 299] on div "COBLE RESIDENCE Furniture & Fixtures 303 Pool House - Game Room CP 02 - Carpet …" at bounding box center [485, 356] width 970 height 712
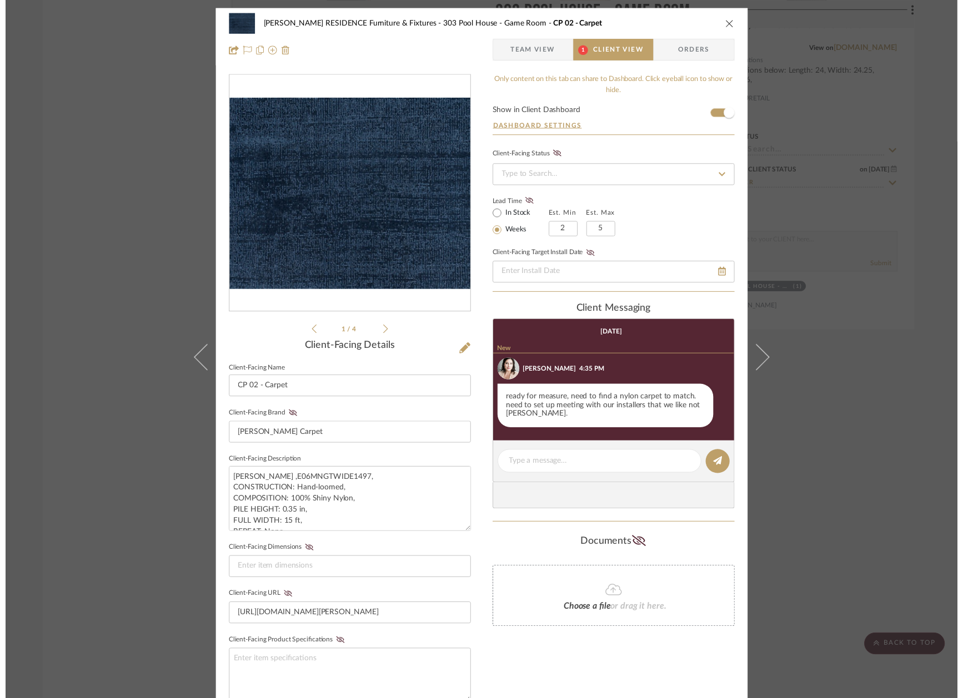
scroll to position [51140, 0]
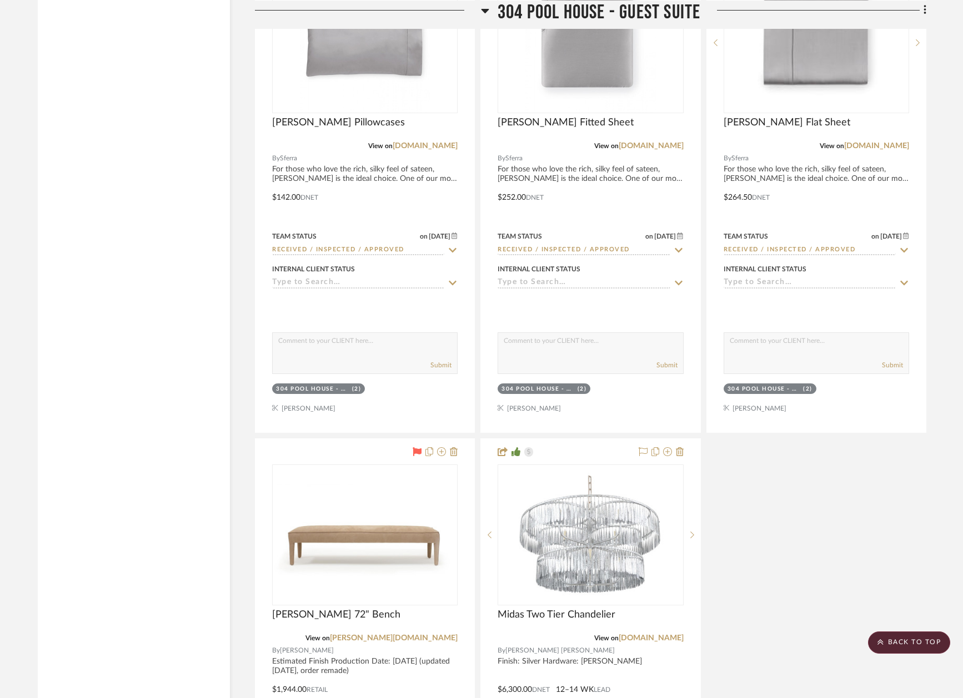
scroll to position [54406, 0]
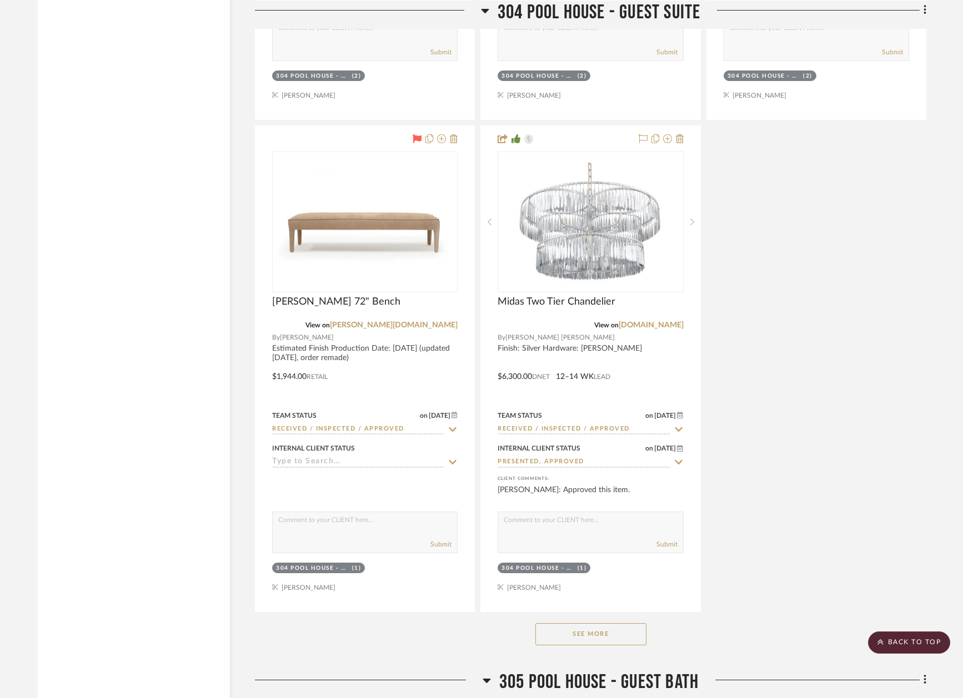
click at [586, 623] on button "See More" at bounding box center [590, 634] width 111 height 22
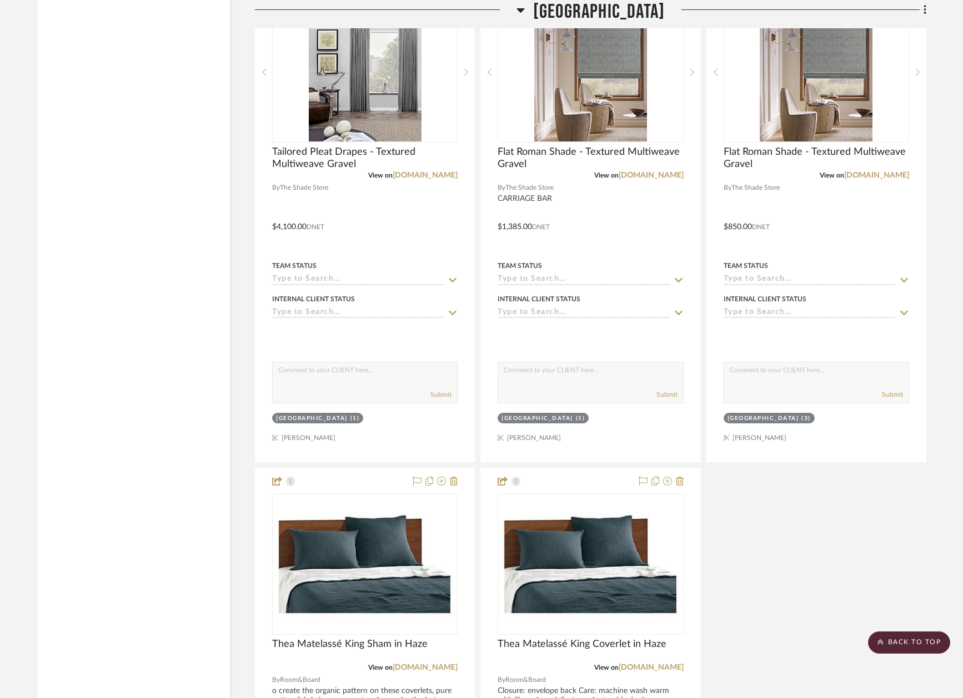
scroll to position [59506, 0]
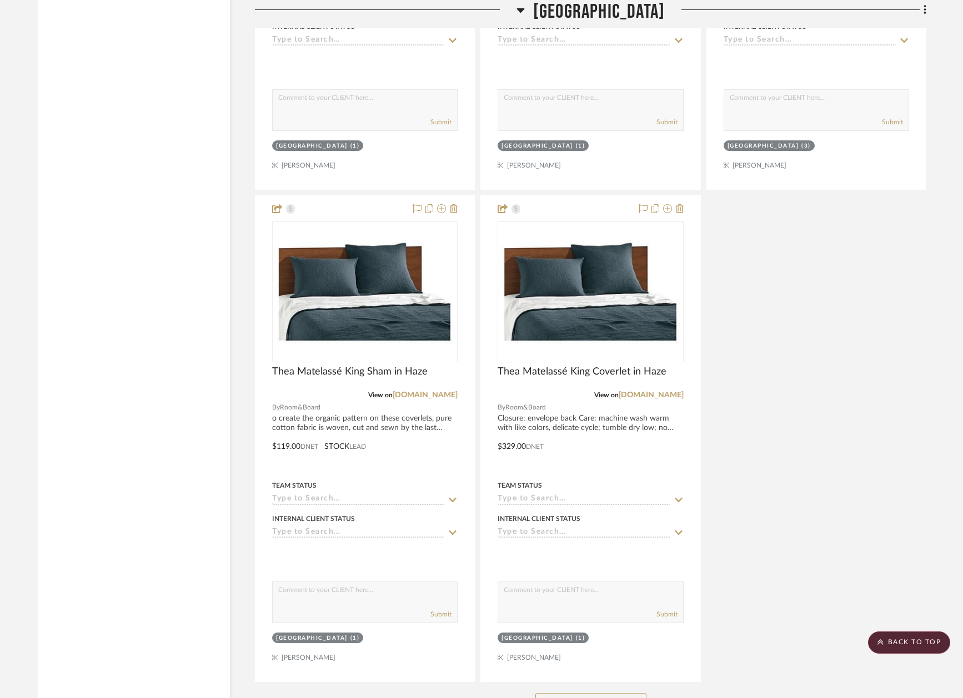
click at [587, 693] on button "See More" at bounding box center [590, 704] width 111 height 22
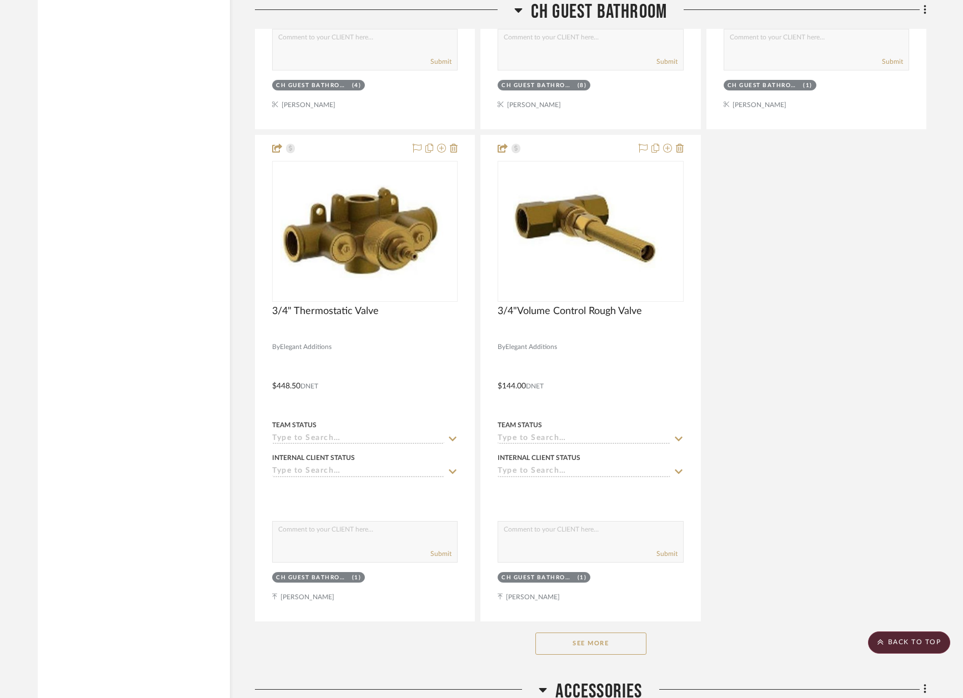
scroll to position [62125, 0]
click at [597, 632] on button "See More" at bounding box center [590, 643] width 111 height 22
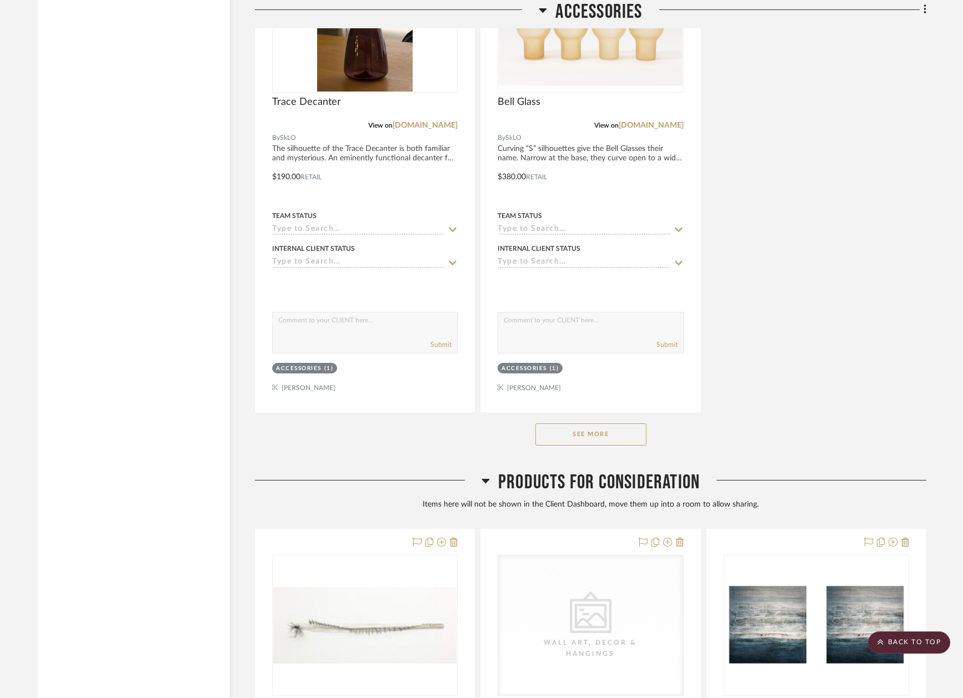
scroll to position [67361, 0]
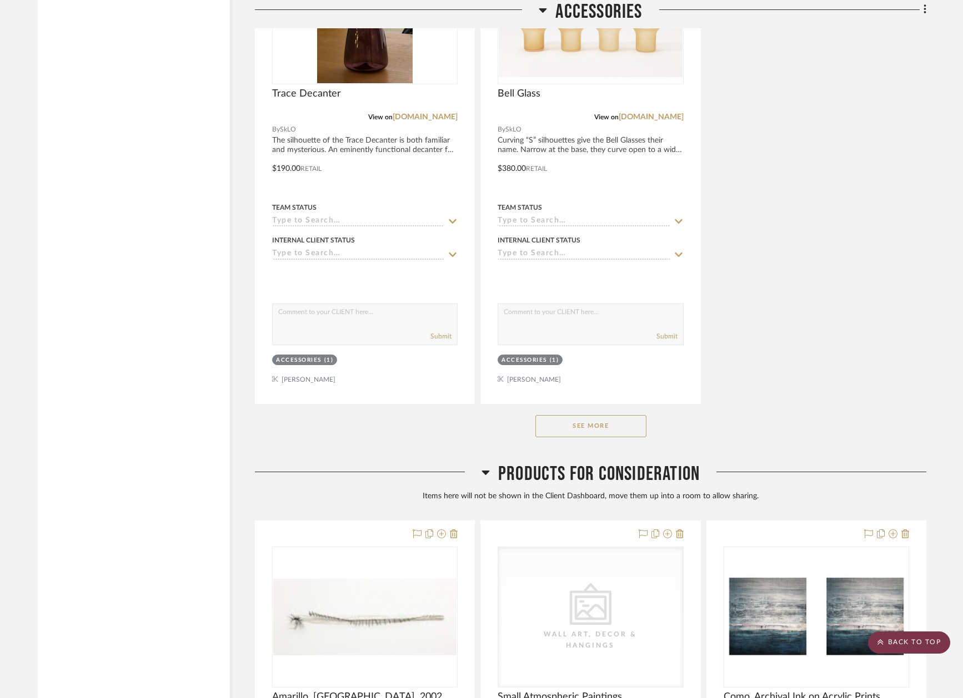
click at [905, 646] on scroll-to-top-button "BACK TO TOP" at bounding box center [909, 643] width 82 height 22
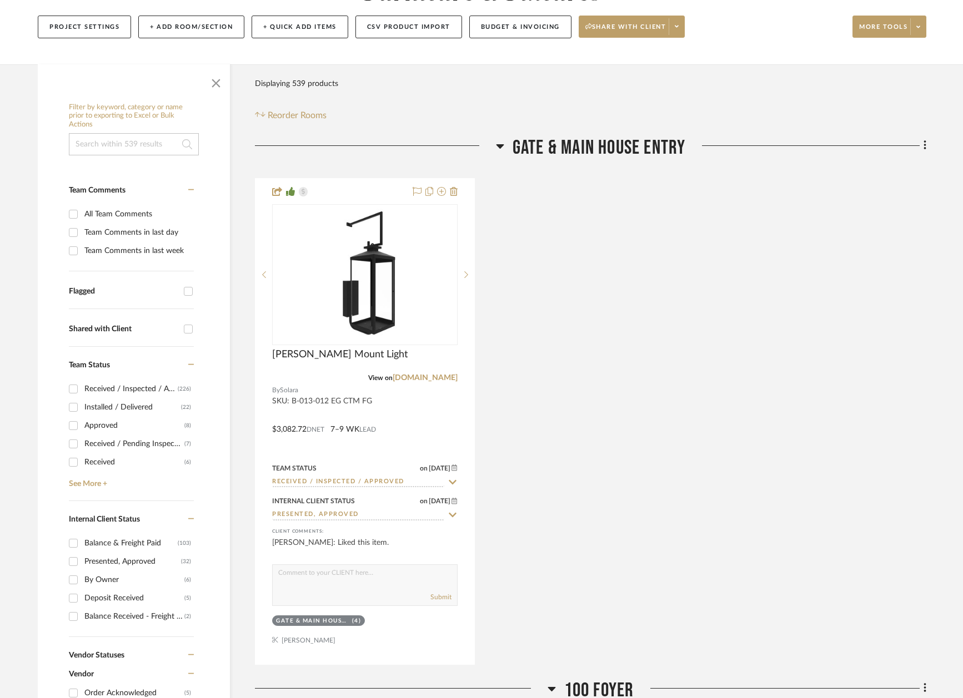
scroll to position [187, 0]
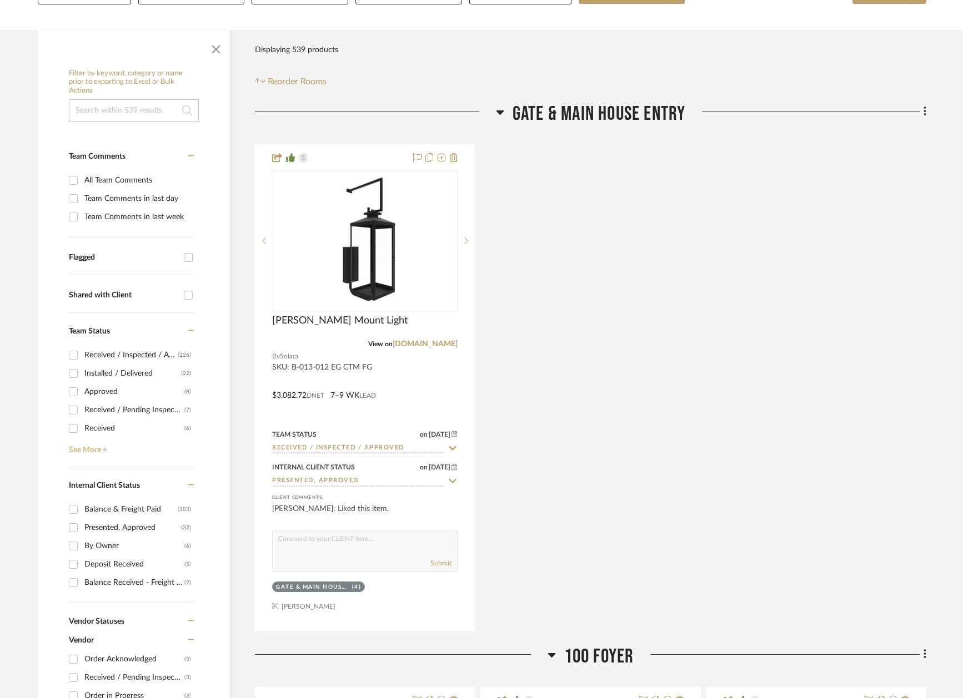
click at [98, 448] on link "See More +" at bounding box center [130, 446] width 128 height 18
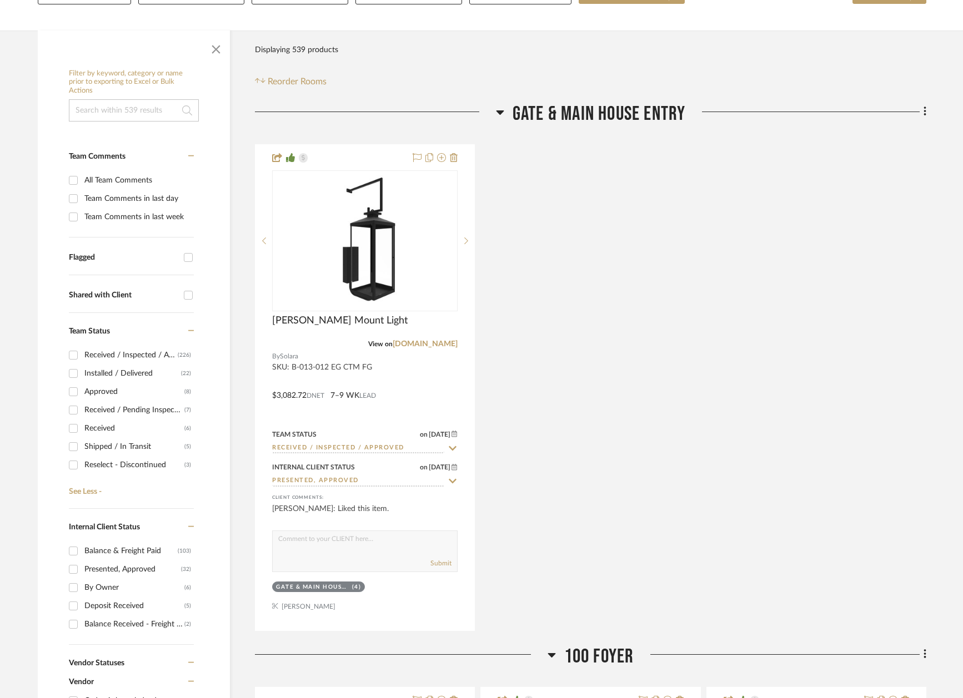
click at [103, 387] on div "Approved" at bounding box center [134, 392] width 100 height 18
click at [82, 387] on input "Approved (8)" at bounding box center [73, 392] width 18 height 18
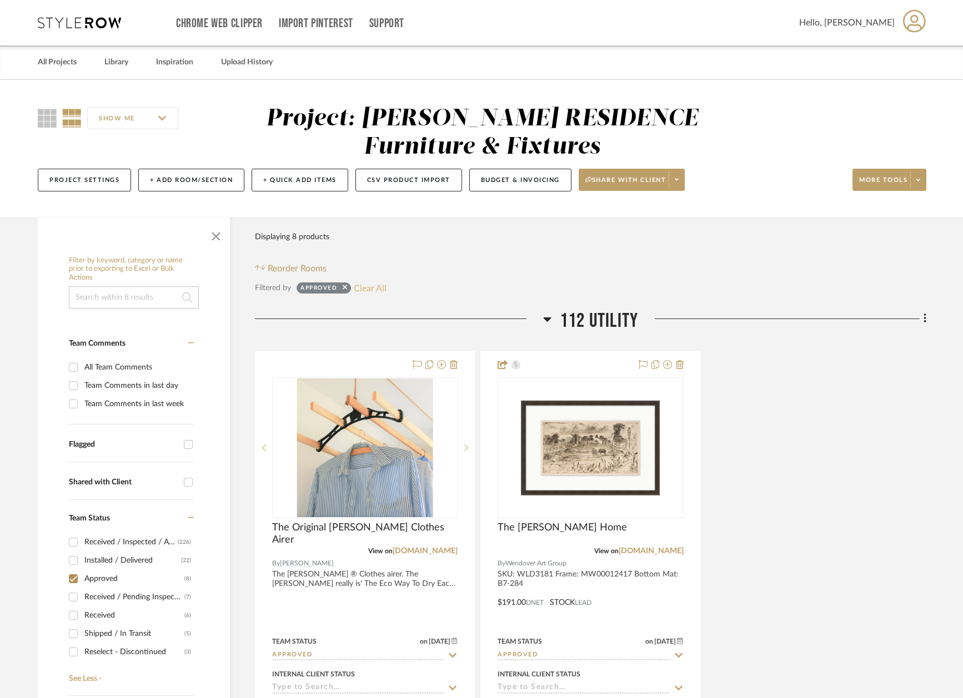
click at [379, 291] on button "Clear All" at bounding box center [370, 288] width 33 height 14
checkbox input "false"
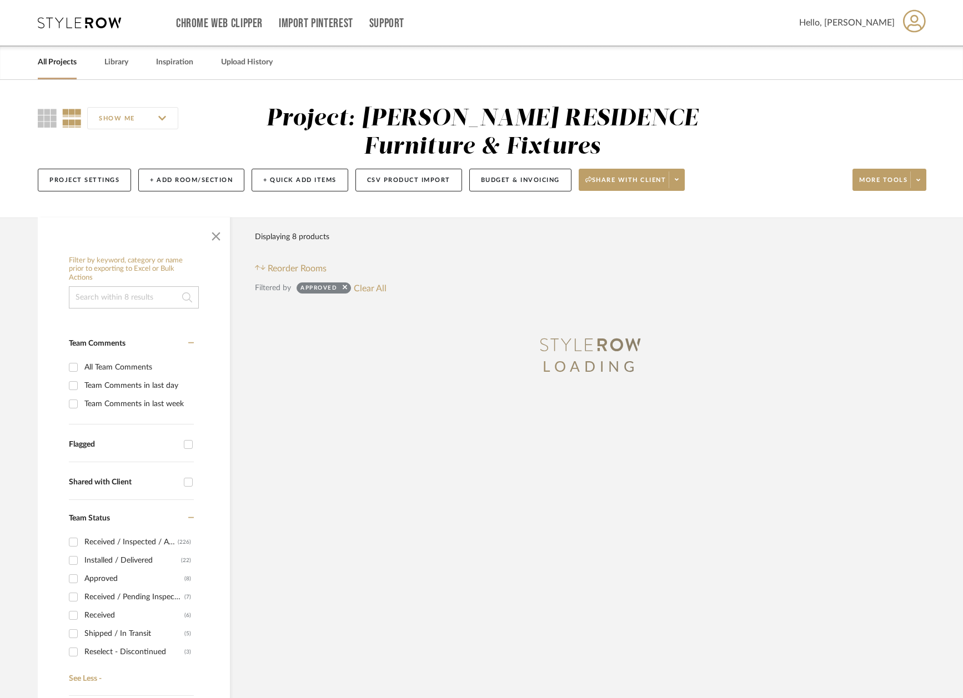
click at [47, 66] on link "All Projects" at bounding box center [57, 62] width 39 height 15
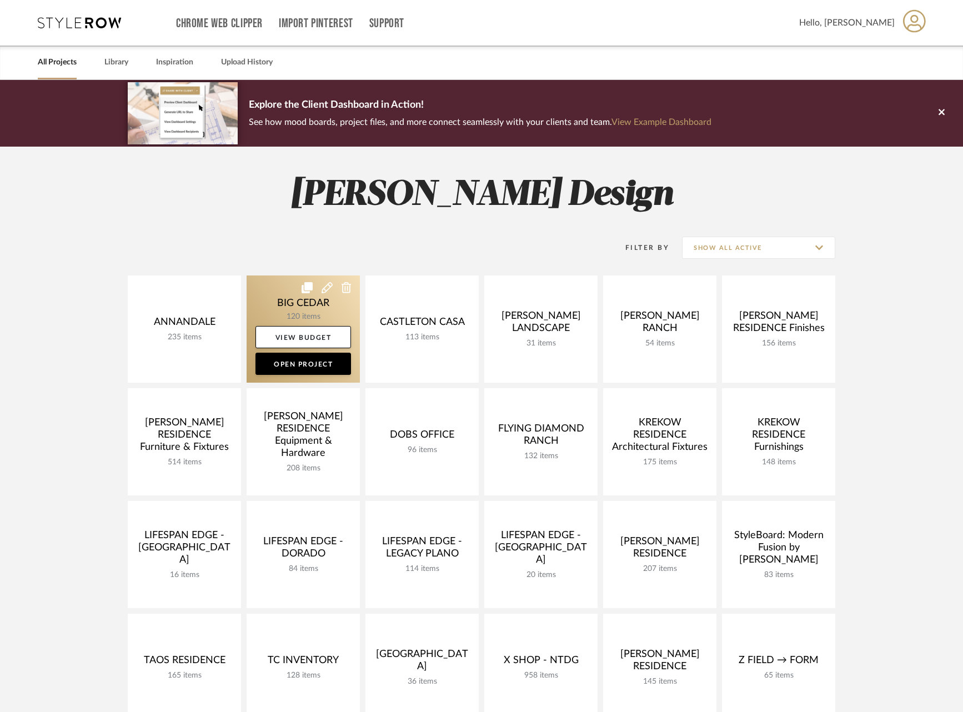
click at [261, 304] on link at bounding box center [302, 328] width 113 height 107
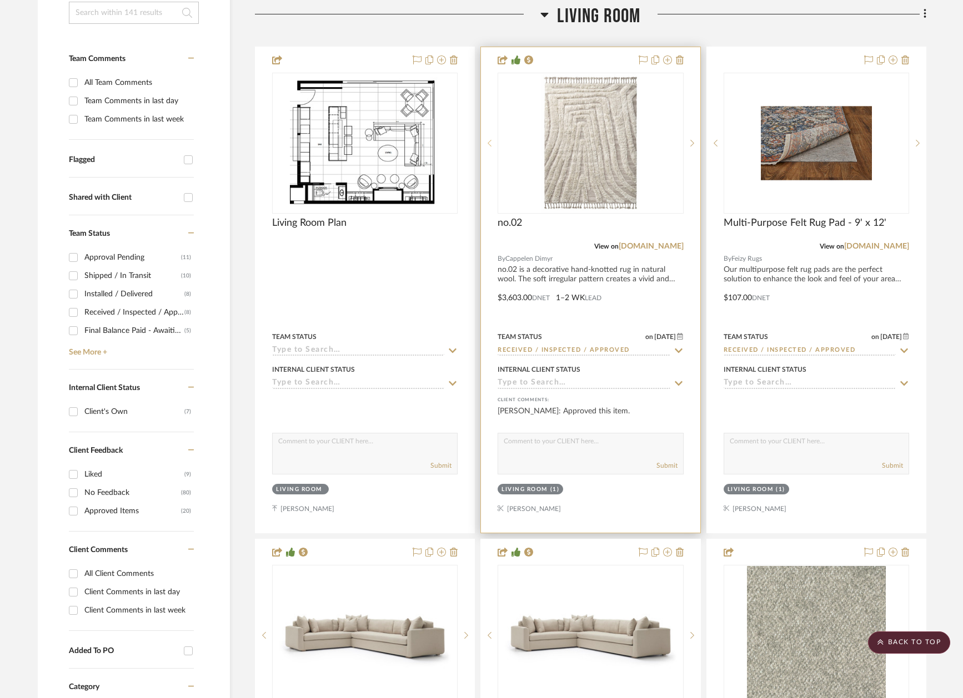
scroll to position [273, 0]
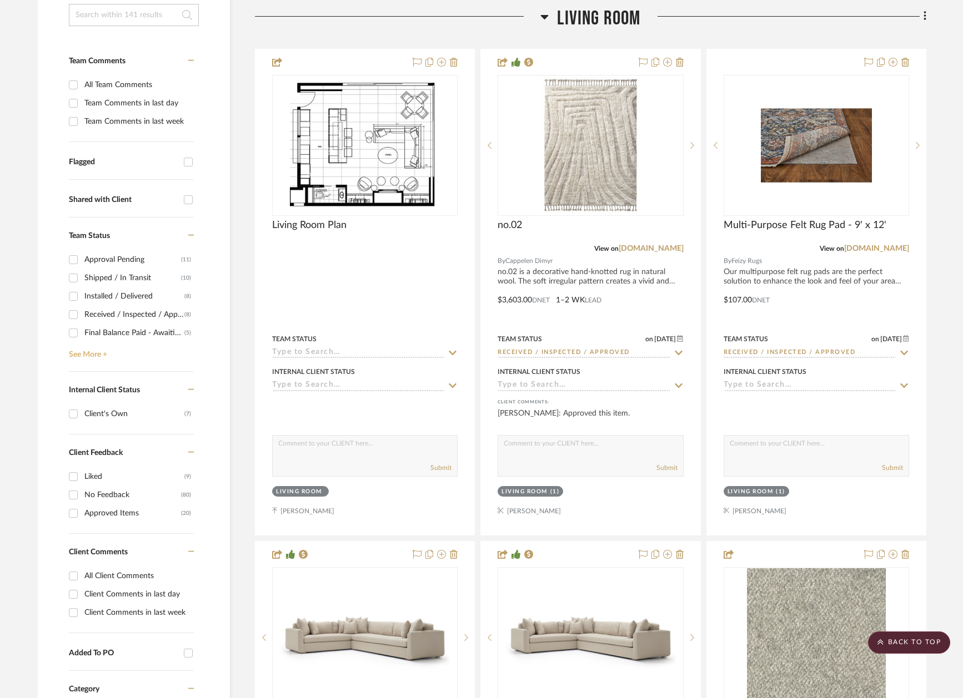
click at [97, 351] on link "See More +" at bounding box center [130, 351] width 128 height 18
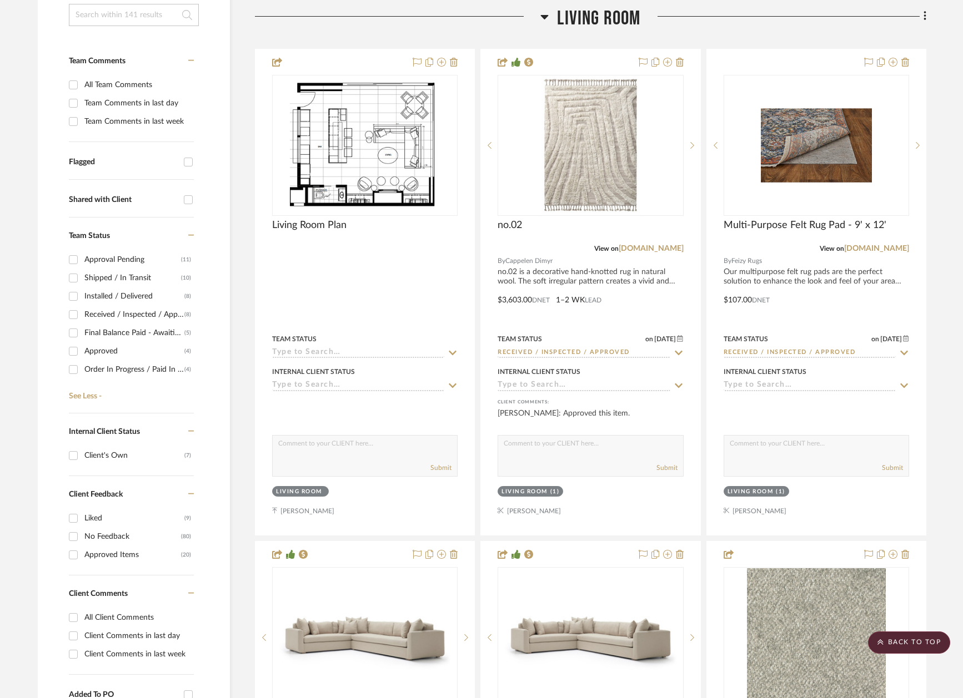
click at [94, 345] on div "Approved" at bounding box center [134, 352] width 100 height 18
click at [82, 345] on input "Approved (4)" at bounding box center [73, 352] width 18 height 18
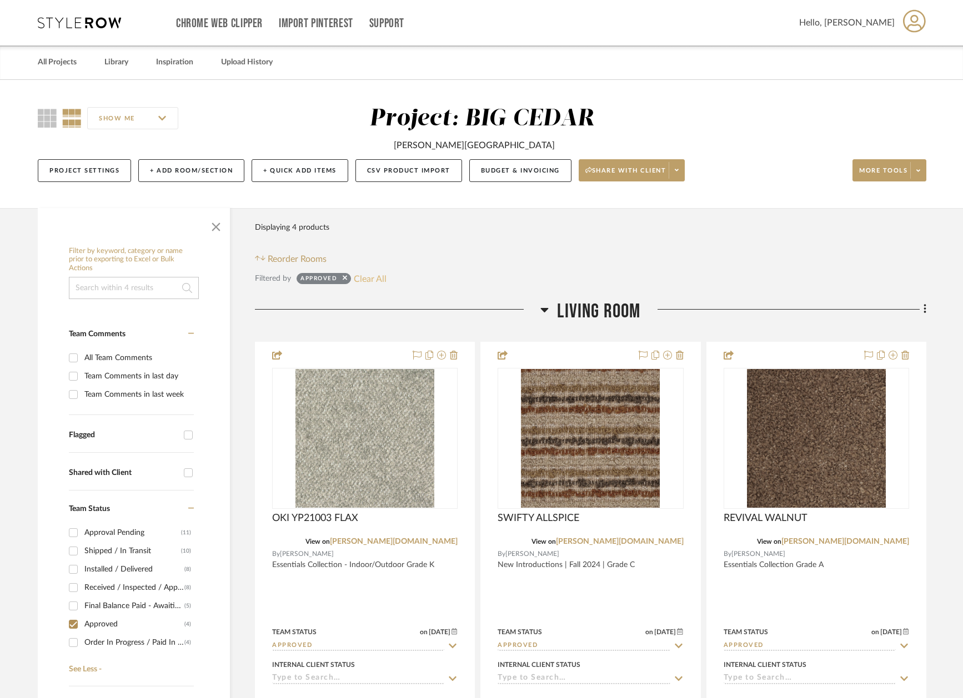
click at [369, 278] on button "Clear All" at bounding box center [370, 278] width 33 height 14
checkbox input "false"
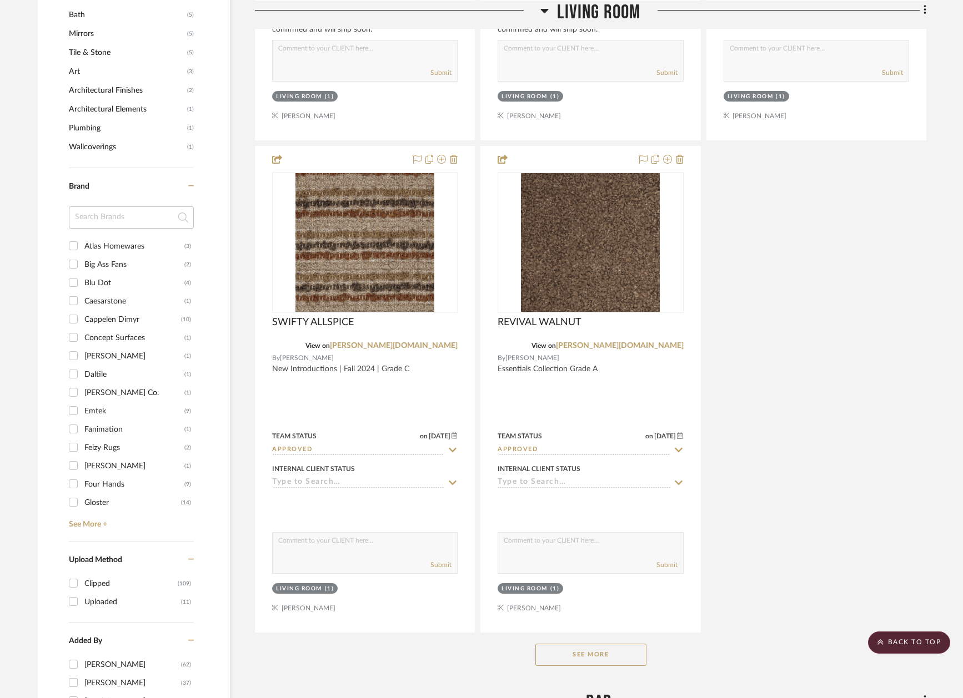
scroll to position [1165, 0]
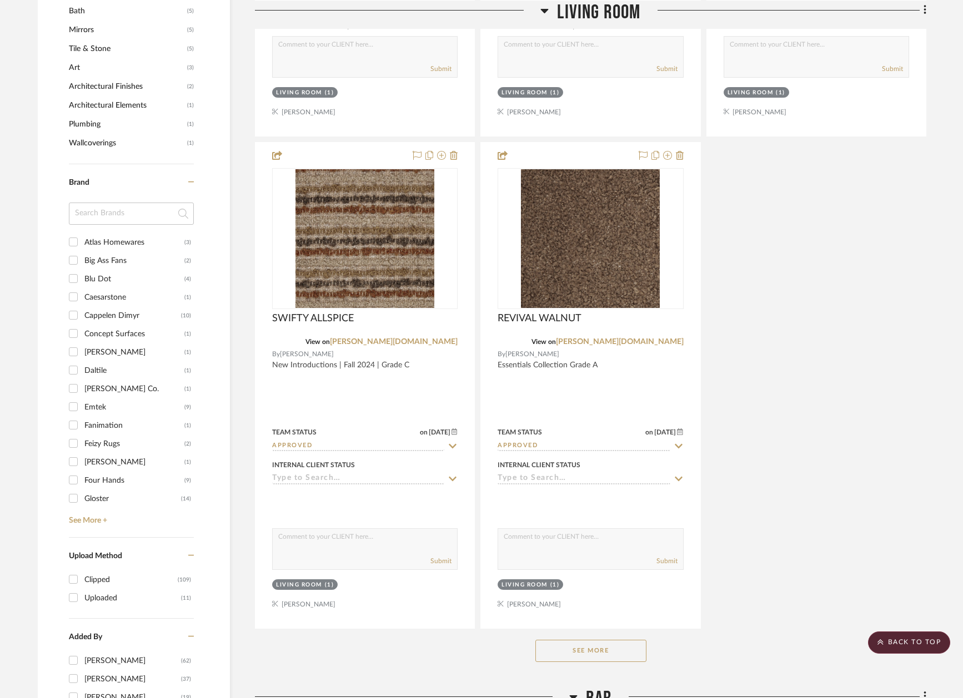
click at [580, 640] on button "See More" at bounding box center [590, 651] width 111 height 22
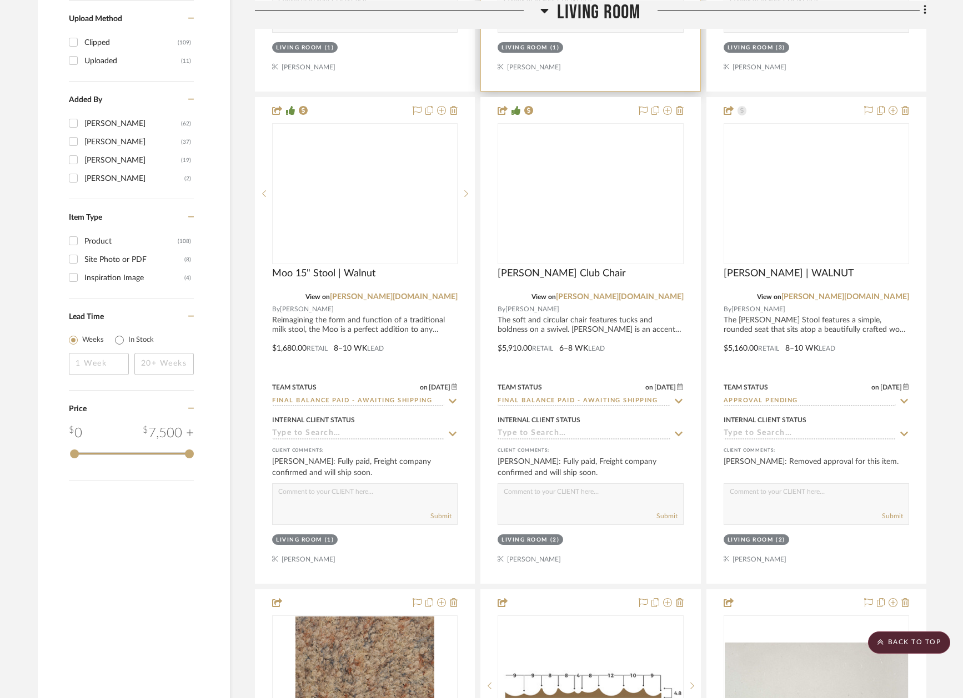
scroll to position [1705, 0]
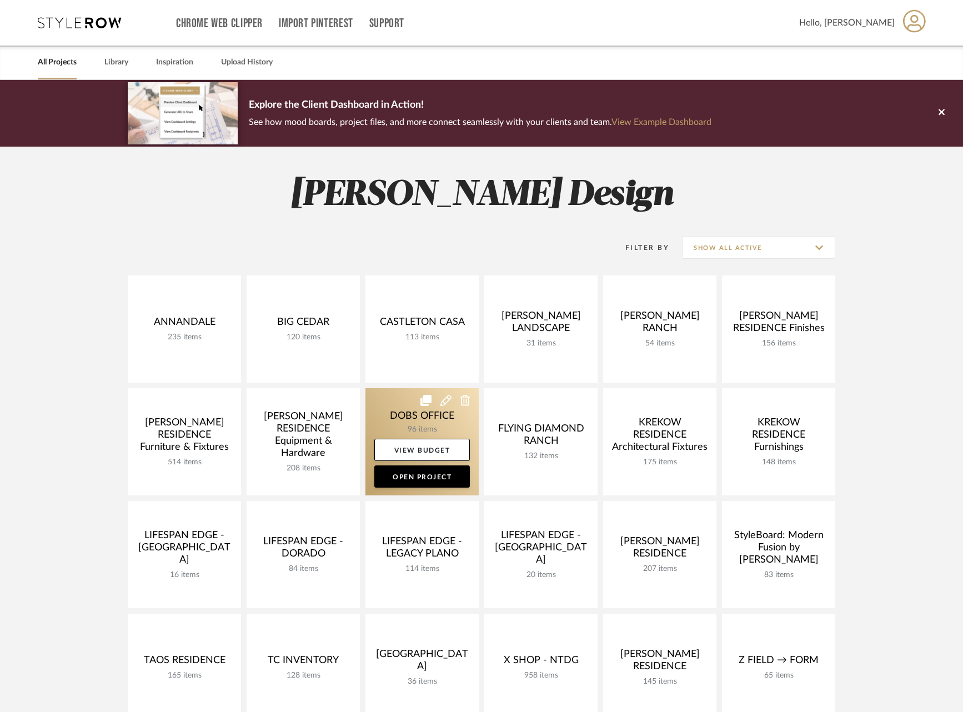
click at [398, 415] on link at bounding box center [421, 441] width 113 height 107
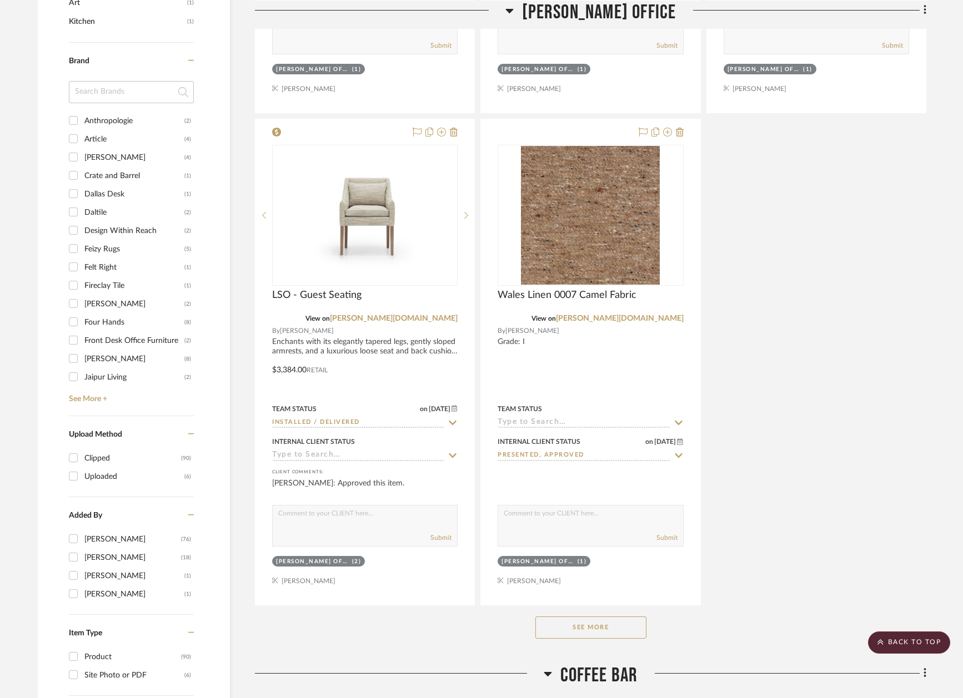
scroll to position [1170, 0]
click at [595, 620] on button "See More" at bounding box center [590, 627] width 111 height 22
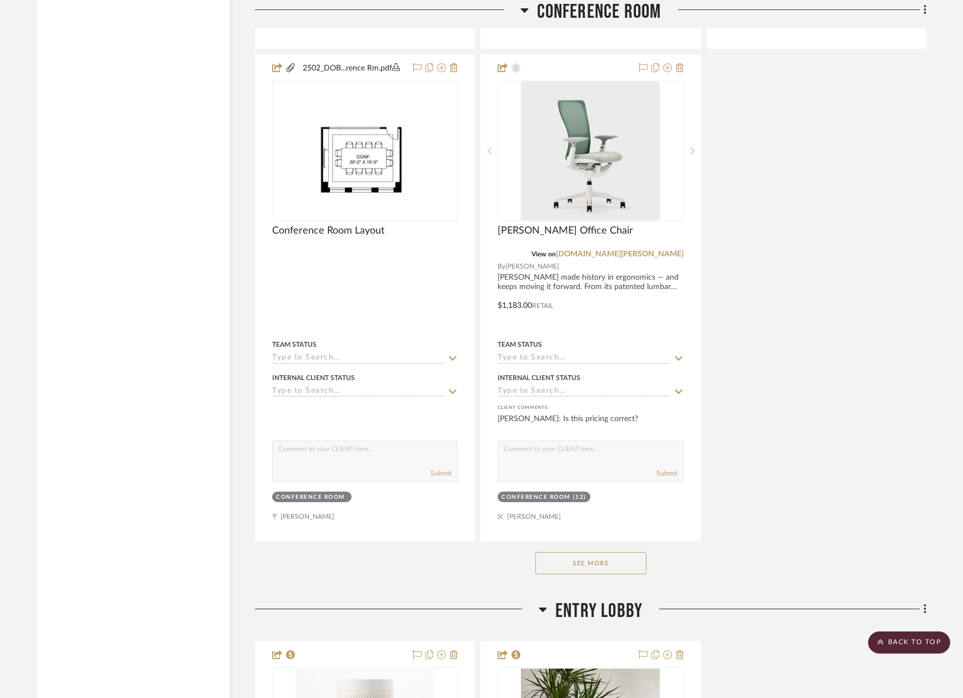
scroll to position [3843, 0]
click at [591, 573] on div "LISA SHIRLEY OFFICE Existing Rug View on pinterest.com By West Elm Team Status …" at bounding box center [590, 257] width 671 height 7678
click at [591, 551] on button "See More" at bounding box center [590, 562] width 111 height 22
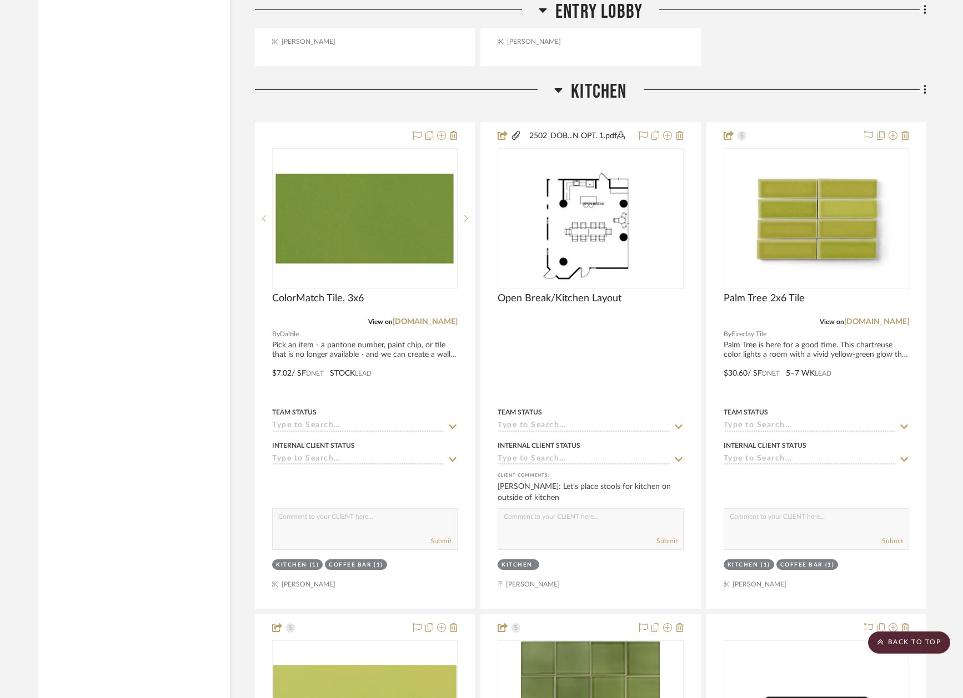
scroll to position [7860, 0]
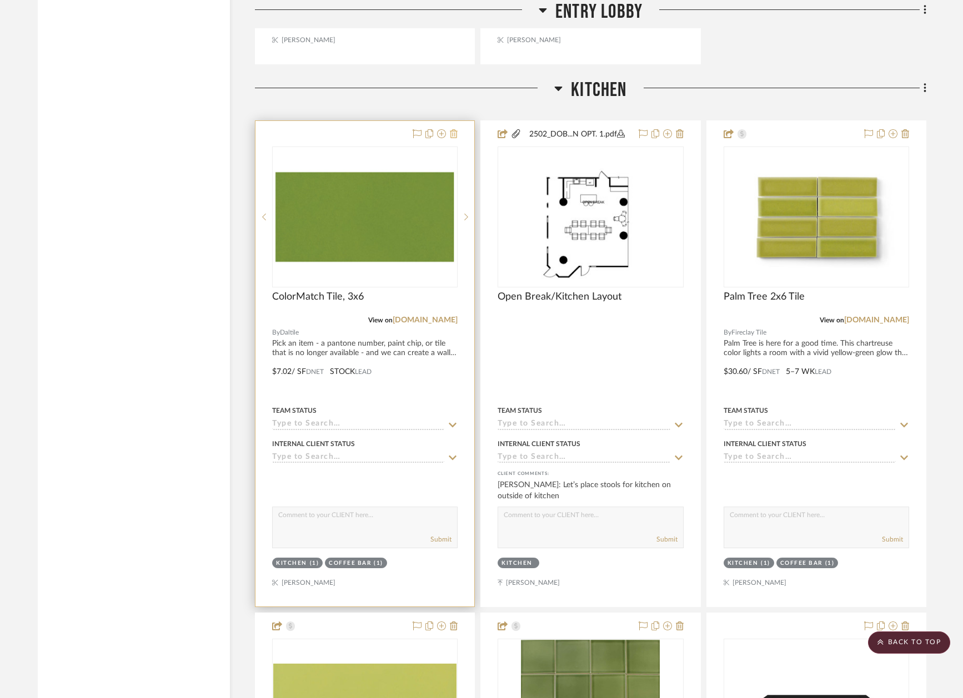
click at [455, 129] on icon at bounding box center [454, 133] width 8 height 9
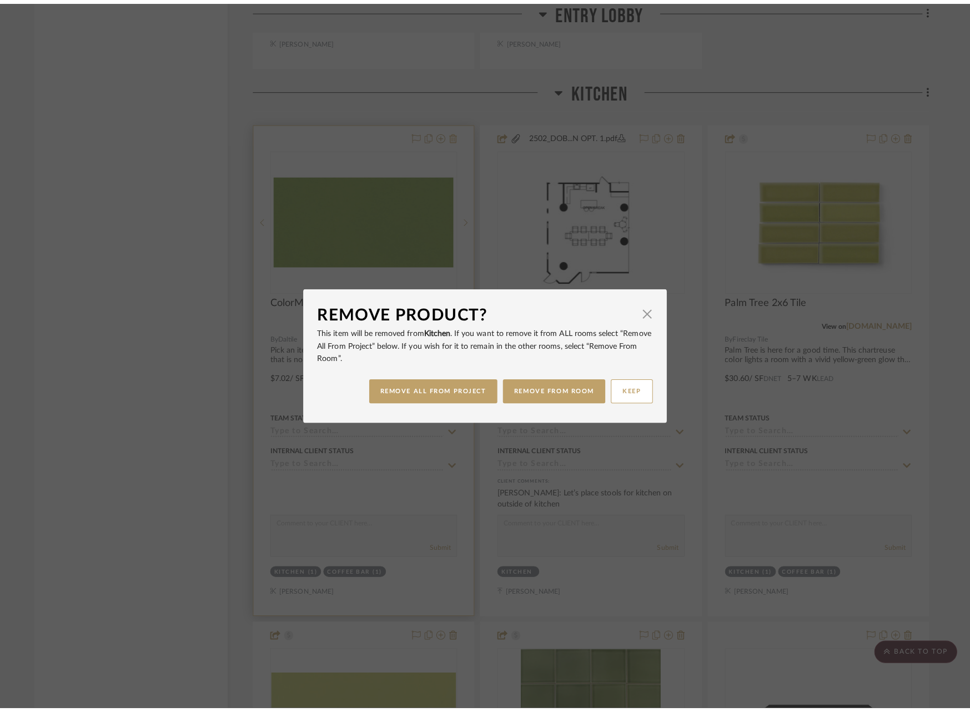
scroll to position [0, 0]
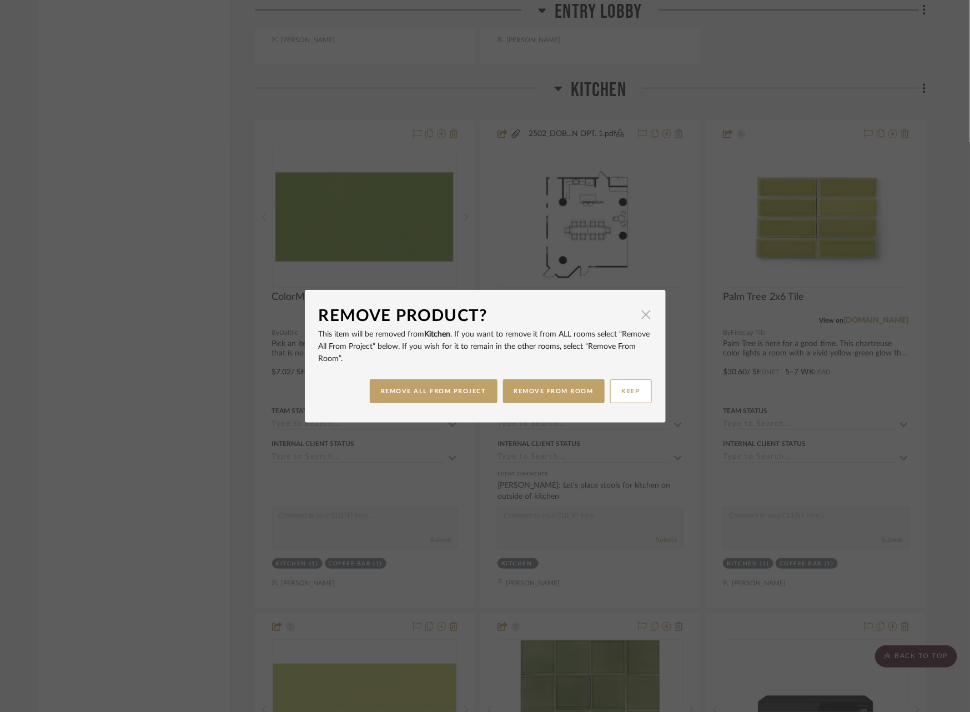
click at [640, 314] on span "button" at bounding box center [646, 315] width 22 height 22
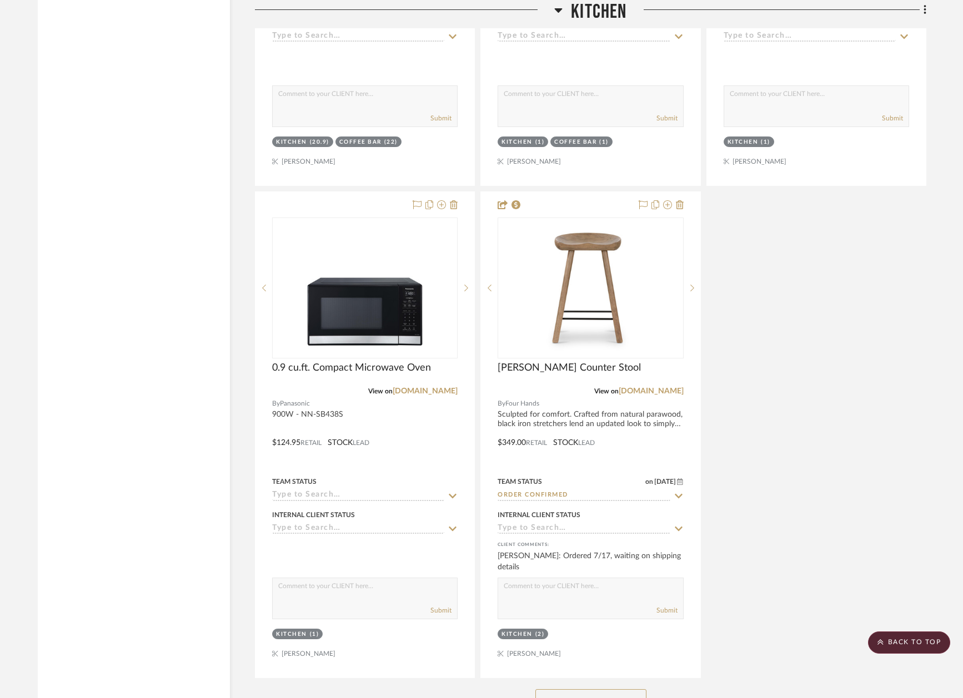
scroll to position [8790, 0]
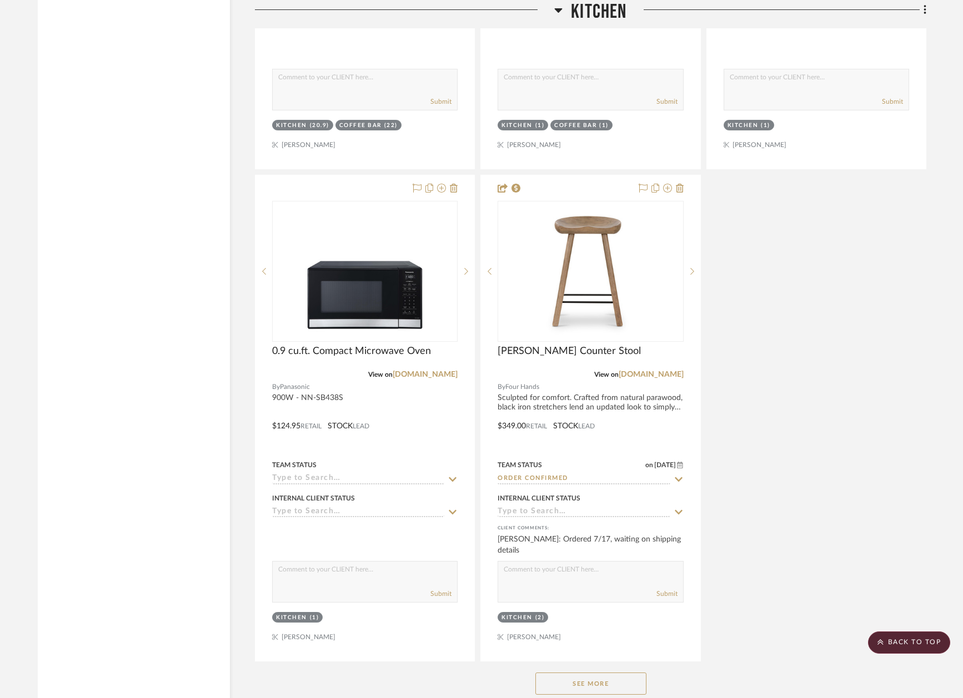
click at [555, 673] on button "See More" at bounding box center [590, 684] width 111 height 22
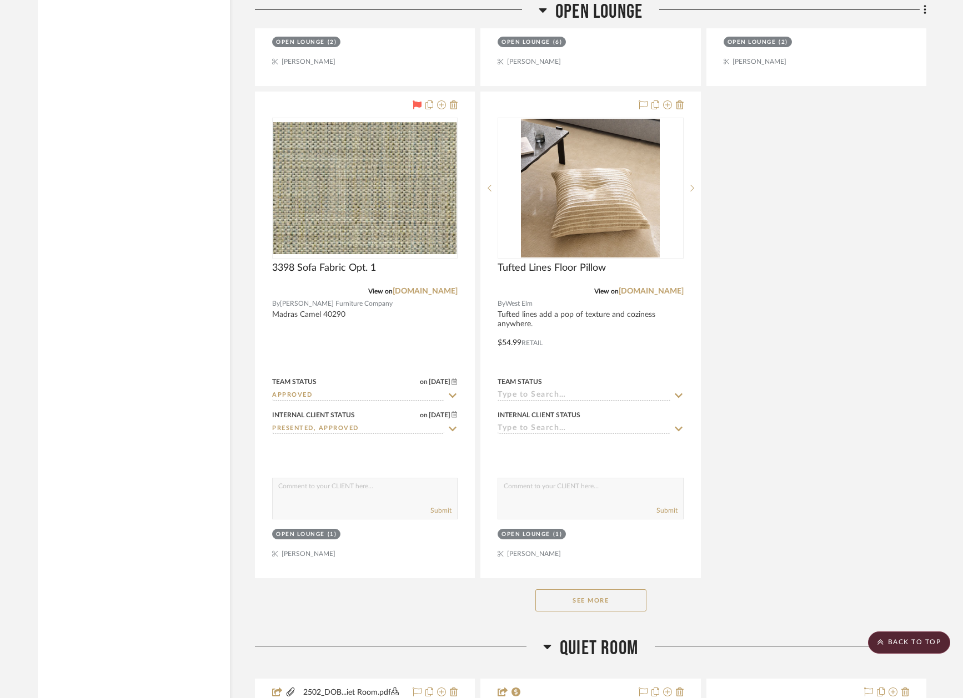
scroll to position [11082, 0]
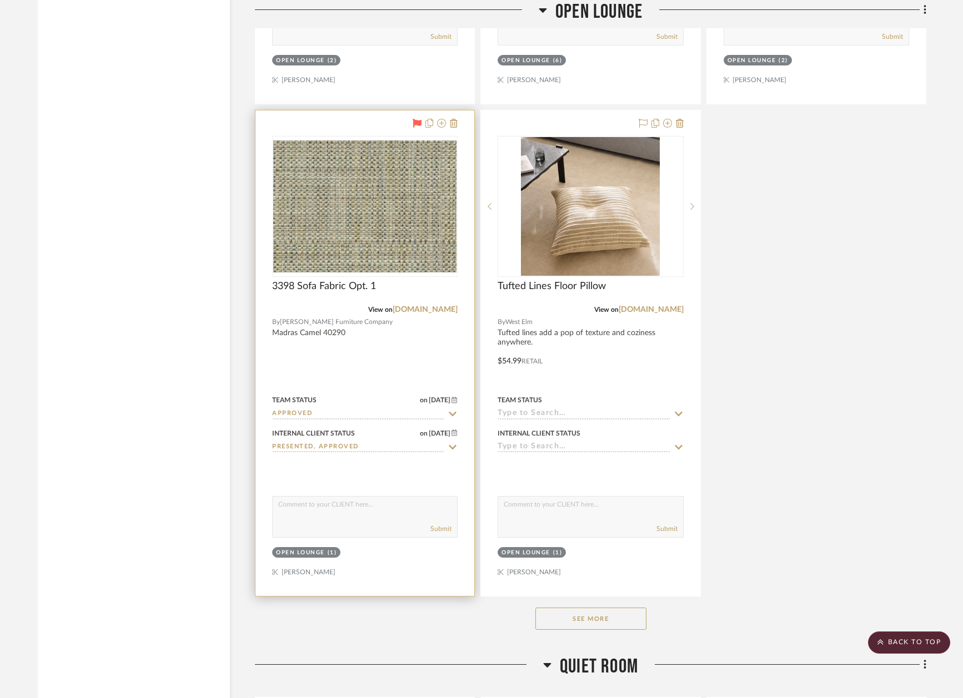
click at [454, 410] on icon at bounding box center [452, 414] width 10 height 9
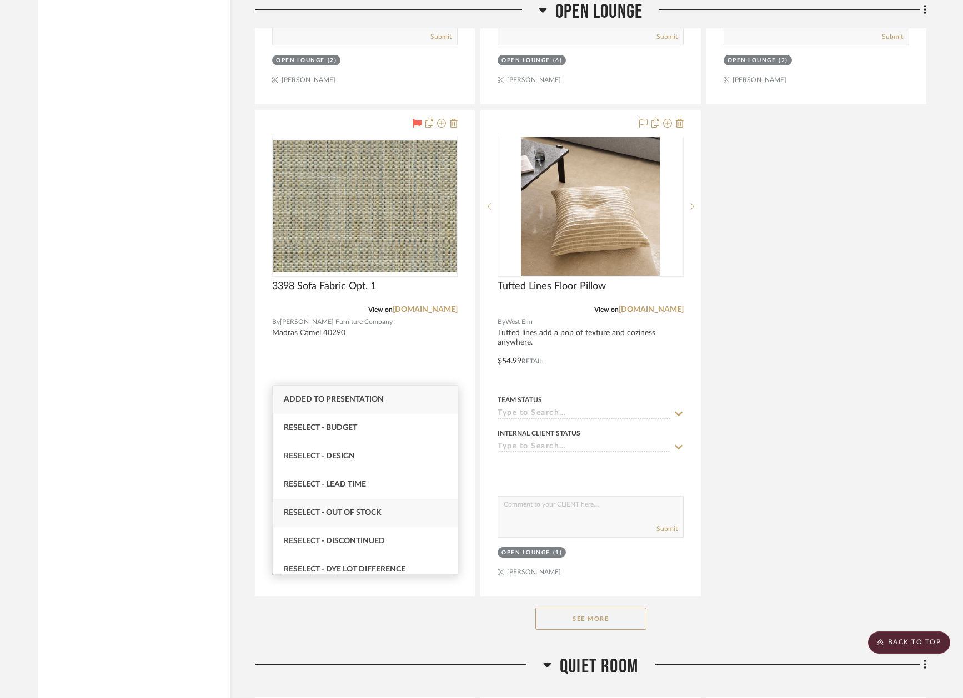
type input "rese"
click at [365, 516] on span "Reselect - Out of stock" at bounding box center [333, 513] width 98 height 8
type input "8/15/2025"
type input "Reselect - Out of stock"
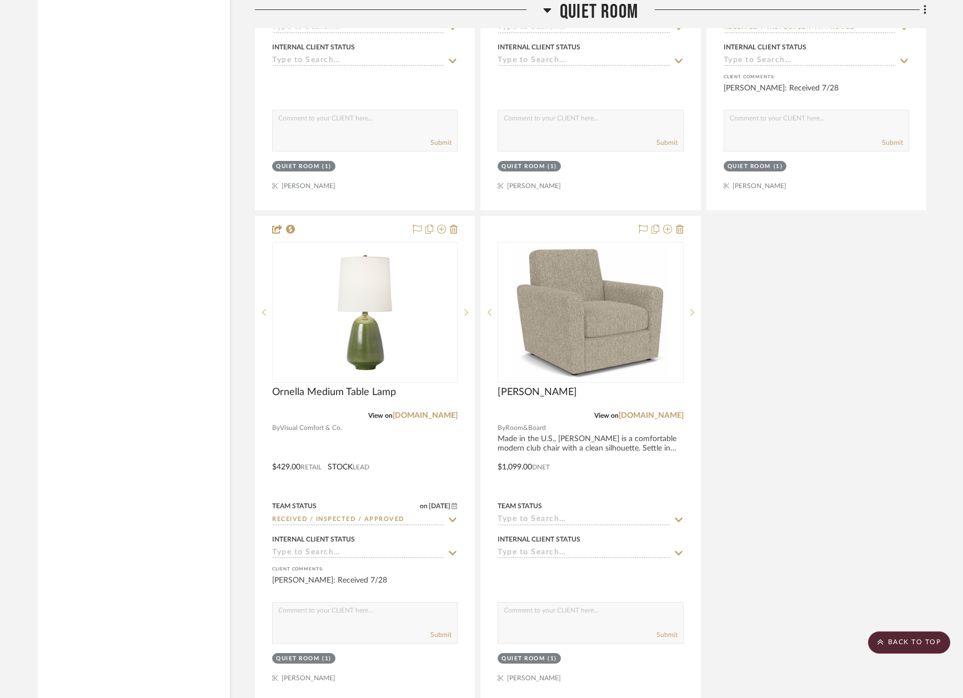
scroll to position [12675, 0]
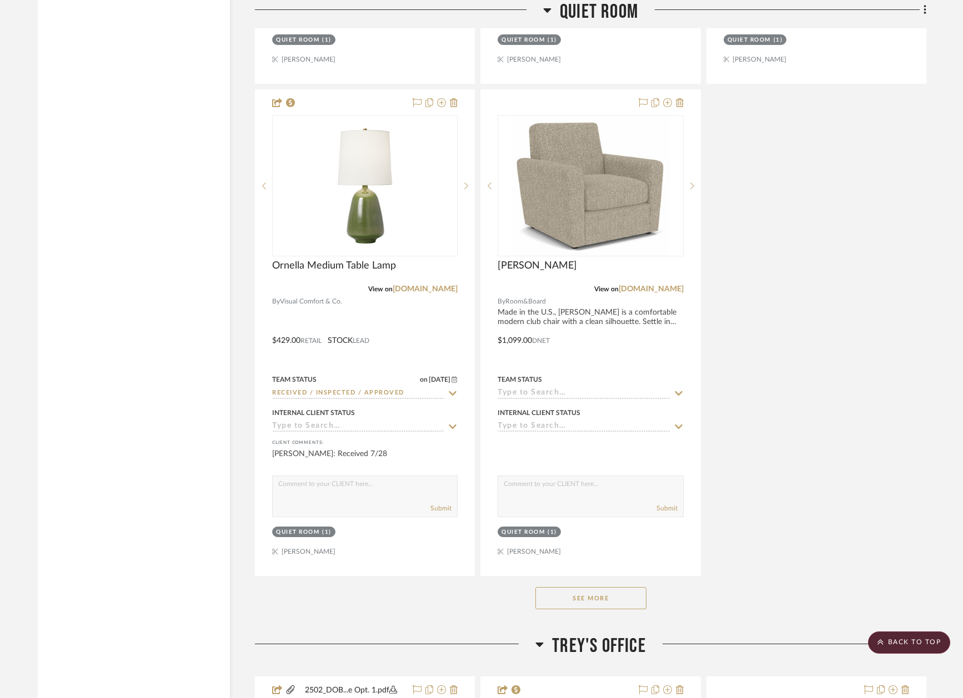
click at [606, 587] on button "See More" at bounding box center [590, 598] width 111 height 22
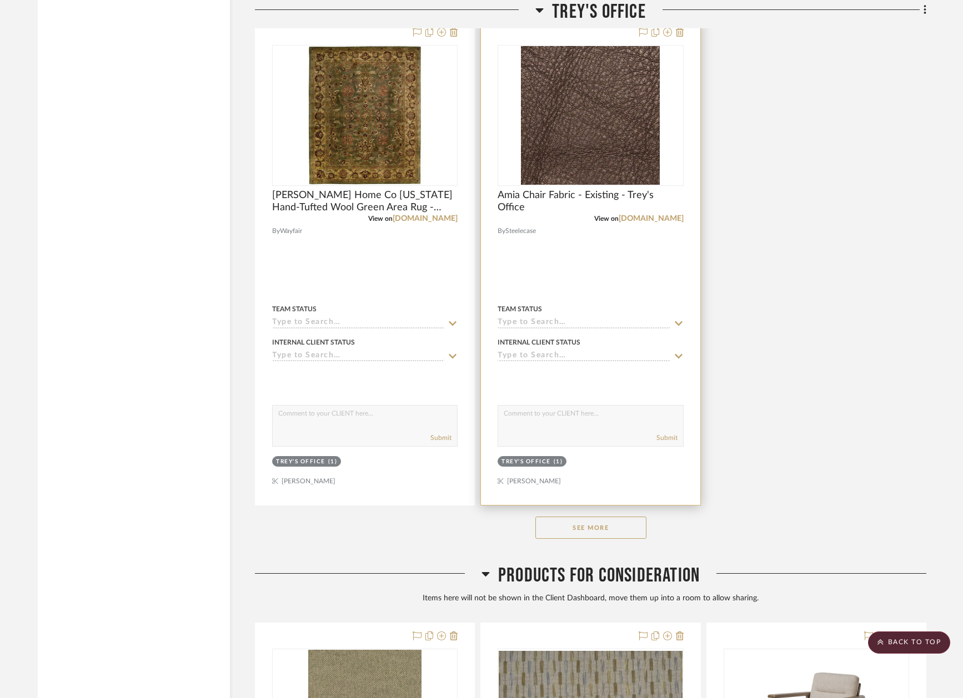
scroll to position [15323, 0]
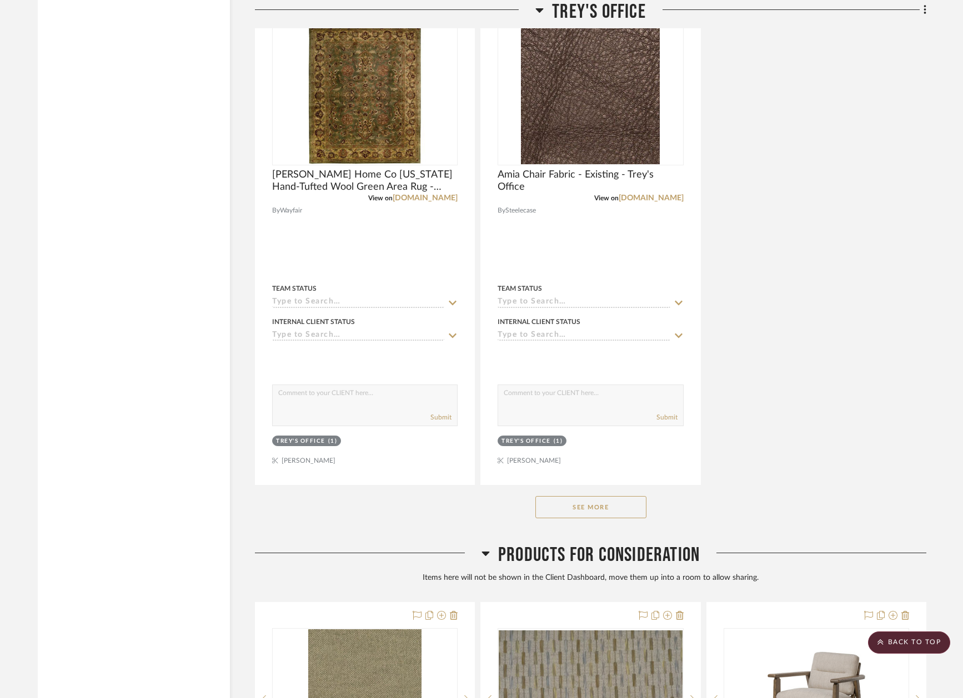
click at [593, 496] on button "See More" at bounding box center [590, 507] width 111 height 22
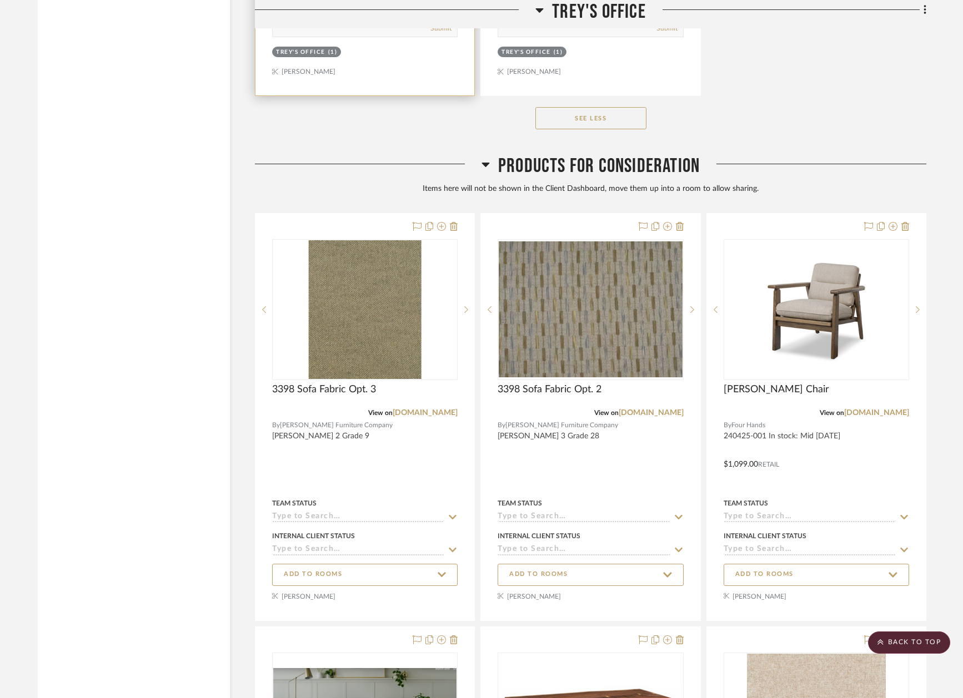
scroll to position [15713, 0]
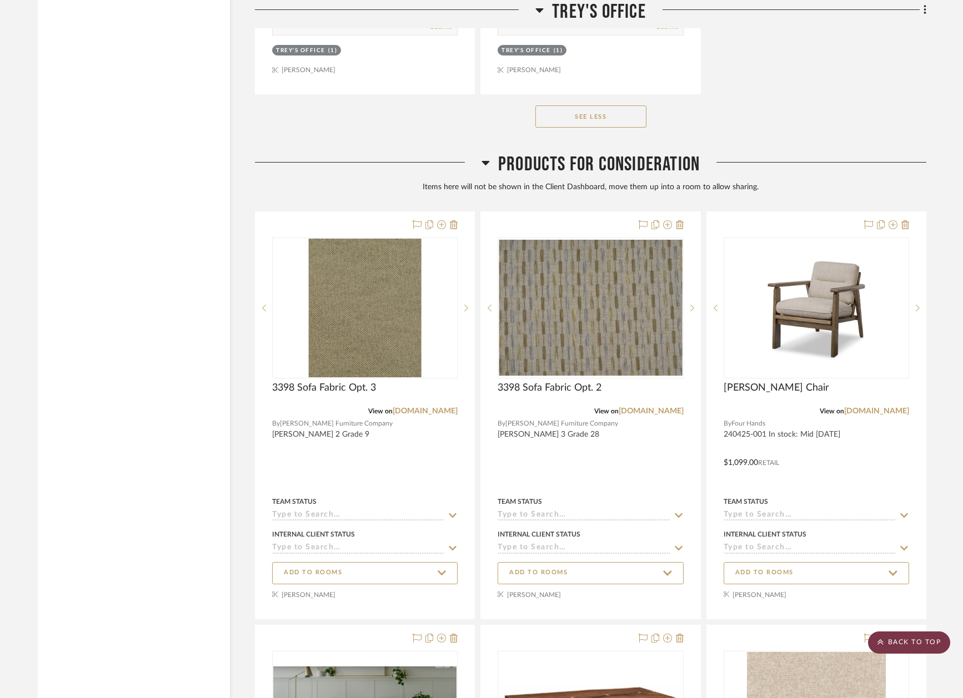
click at [931, 650] on scroll-to-top-button "BACK TO TOP" at bounding box center [909, 643] width 82 height 22
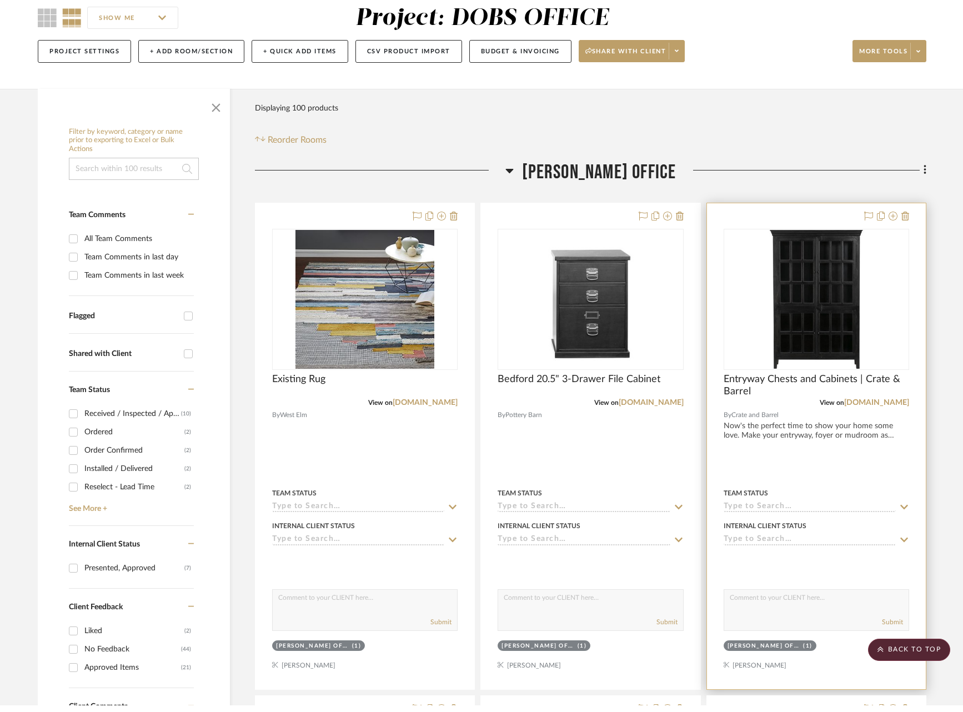
scroll to position [0, 0]
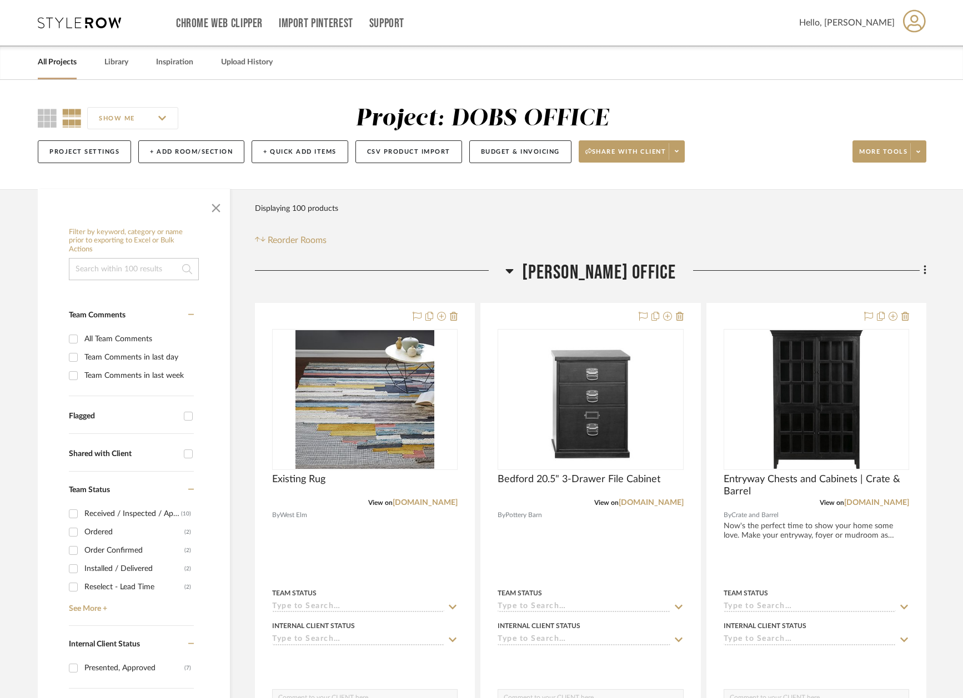
click at [59, 62] on link "All Projects" at bounding box center [57, 62] width 39 height 15
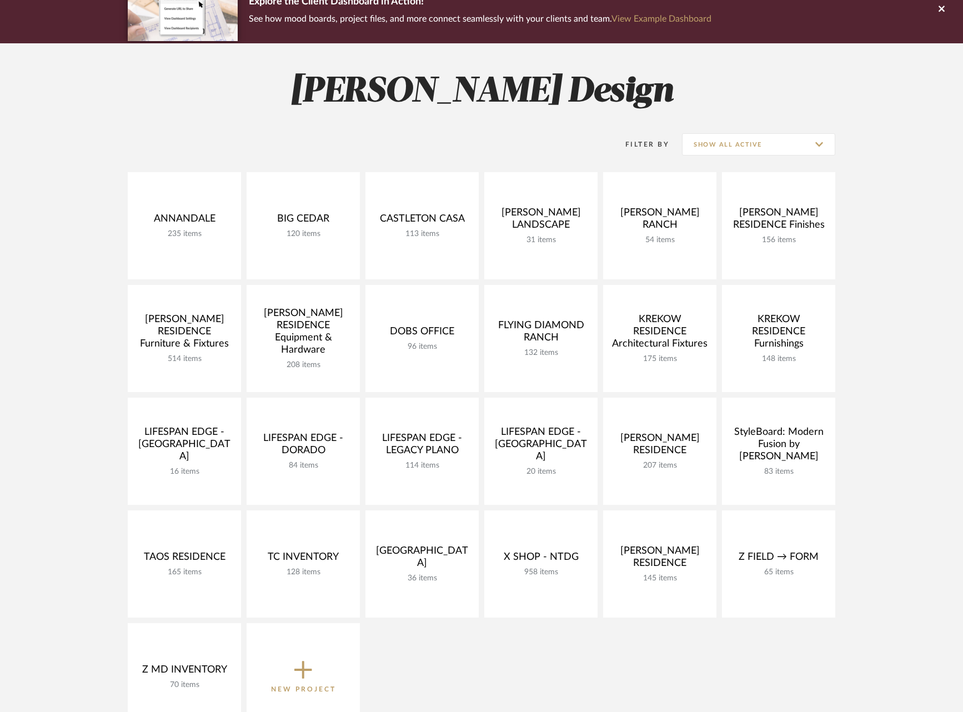
scroll to position [115, 0]
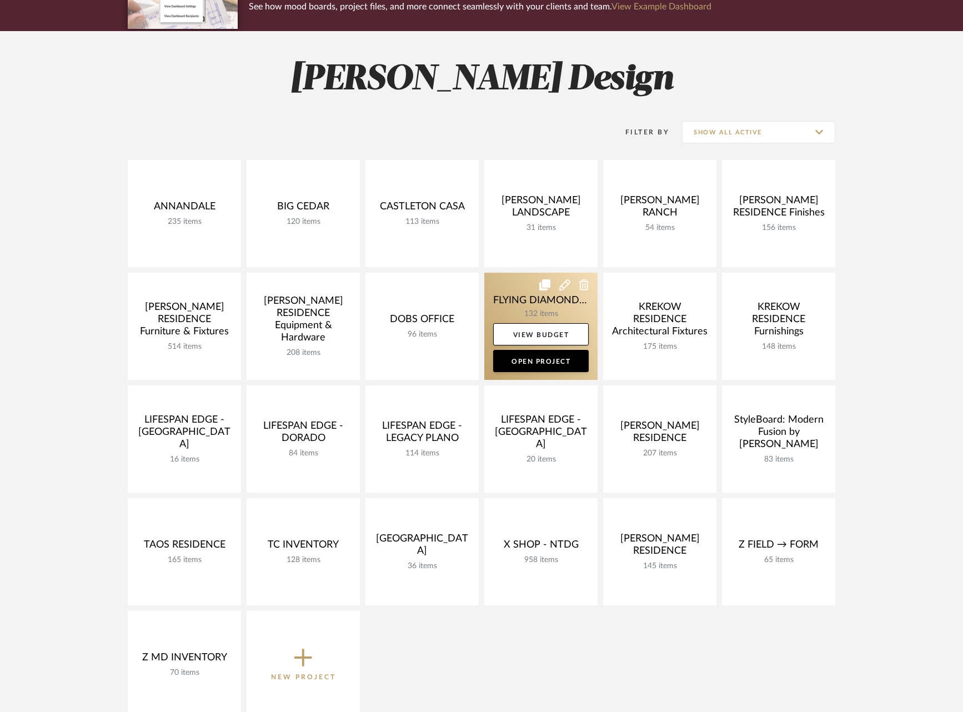
click at [515, 298] on link at bounding box center [540, 326] width 113 height 107
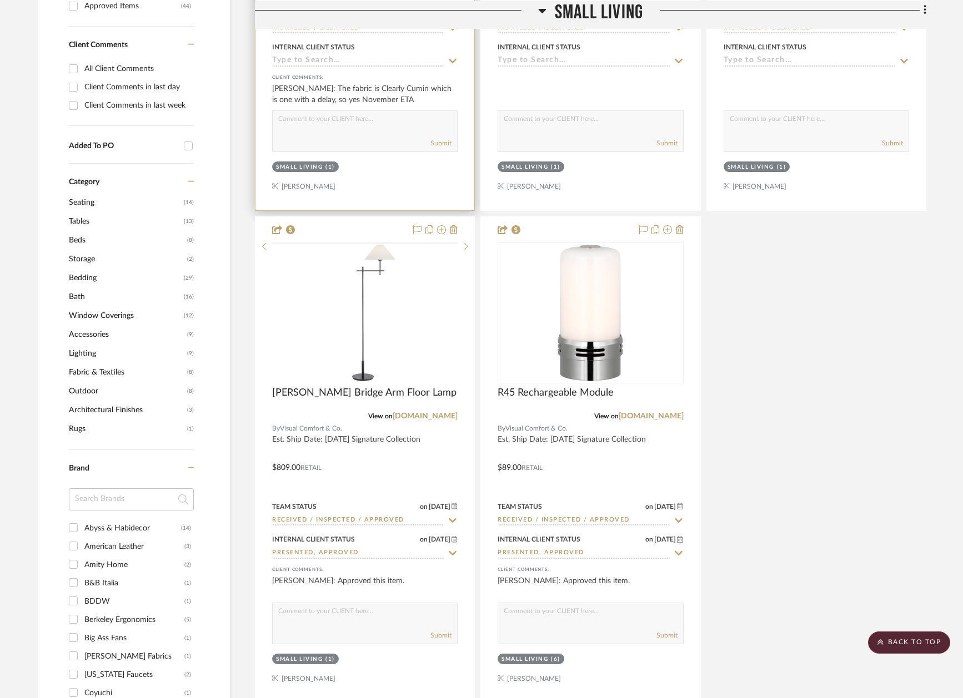
scroll to position [1190, 0]
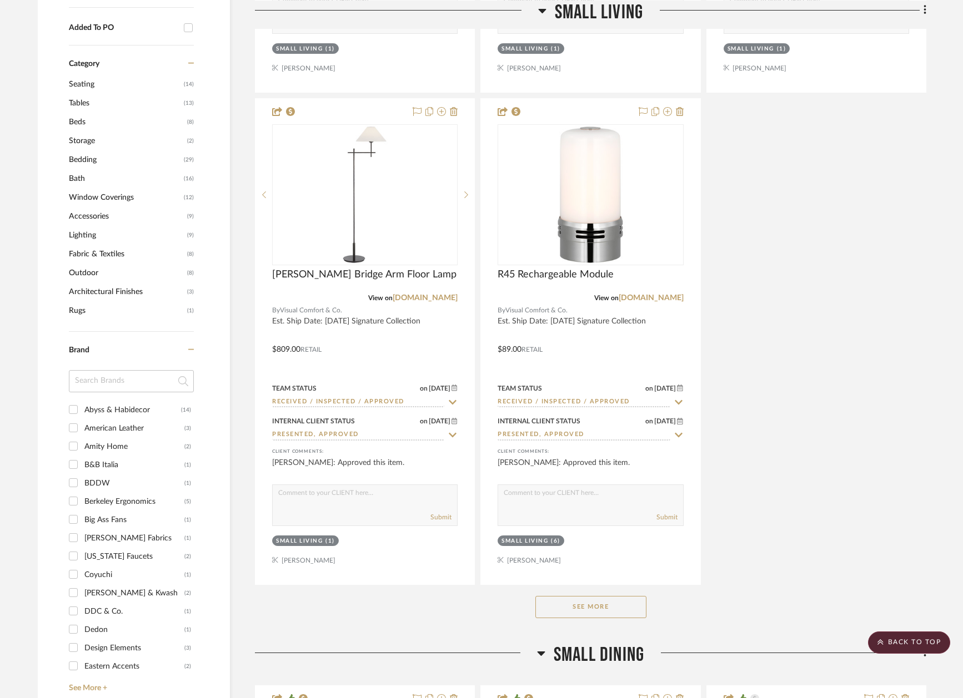
click at [567, 602] on button "See More" at bounding box center [590, 607] width 111 height 22
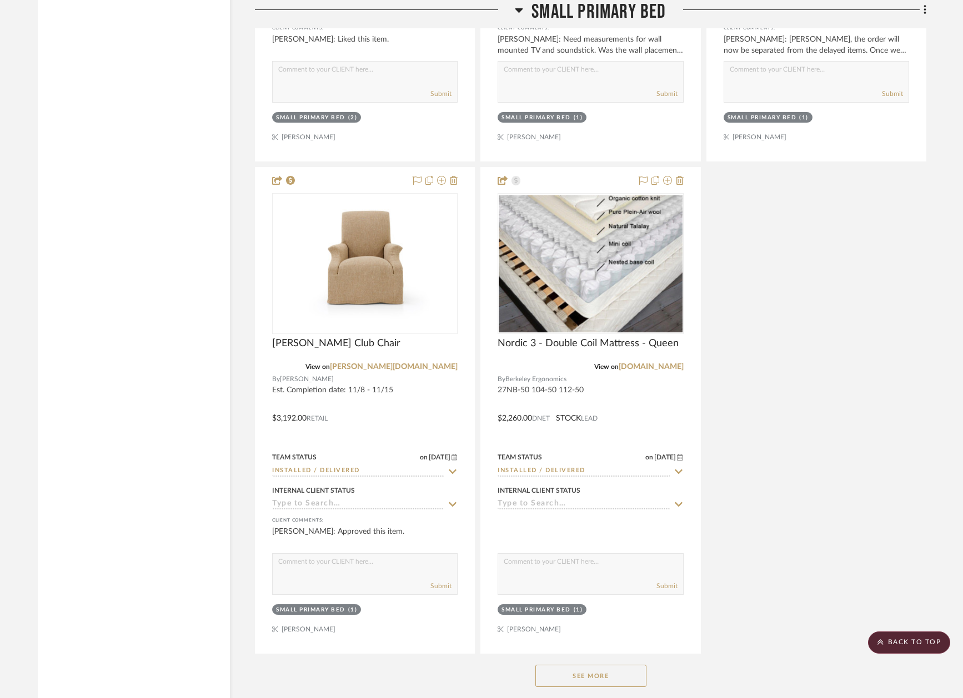
scroll to position [7274, 0]
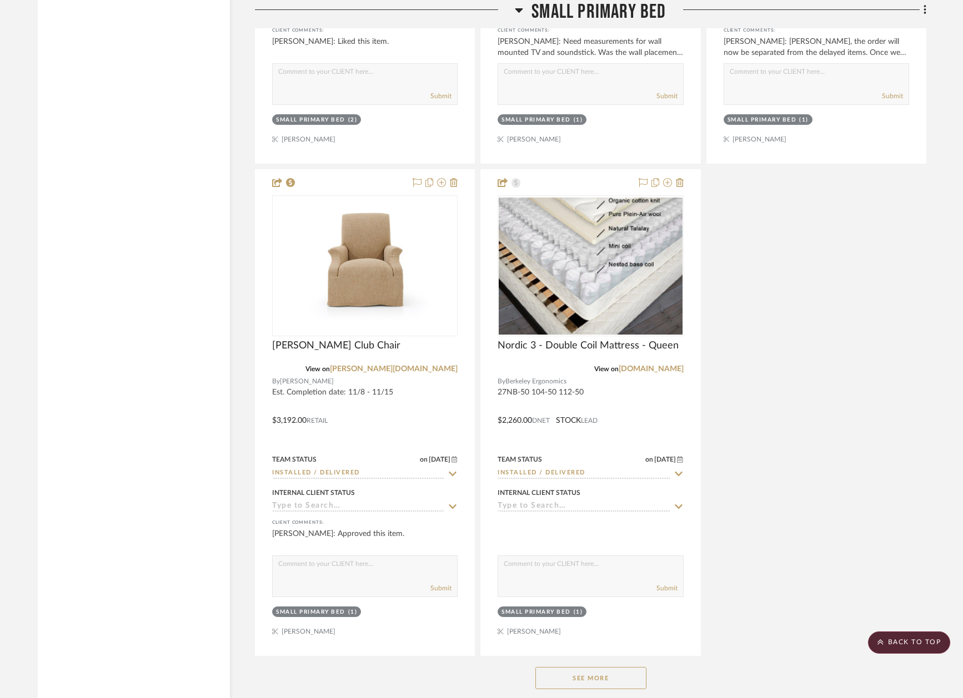
click at [579, 667] on button "See More" at bounding box center [590, 678] width 111 height 22
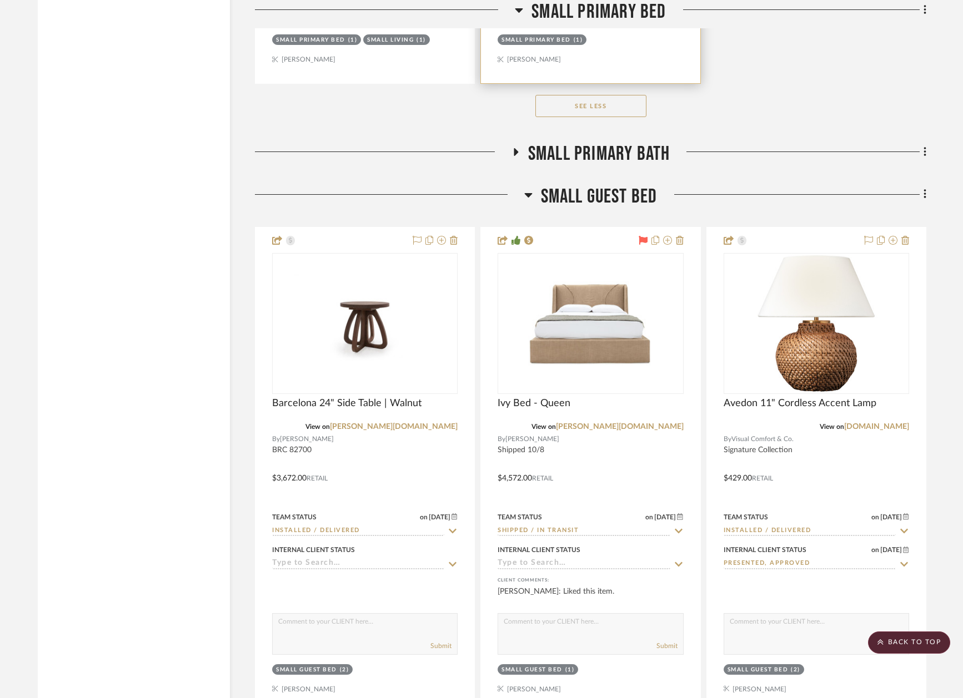
scroll to position [8857, 0]
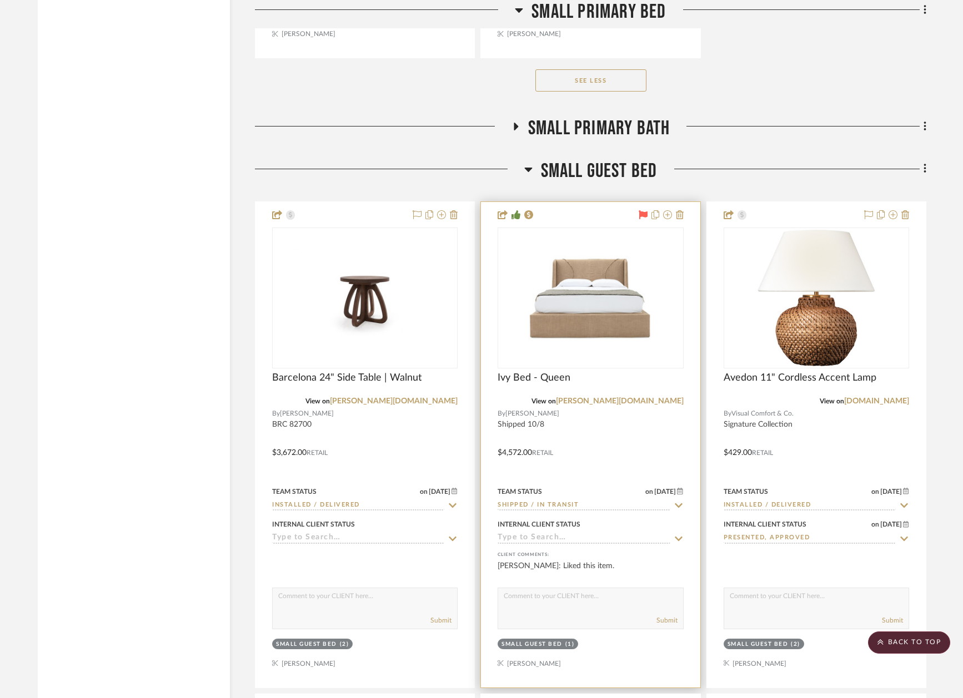
click at [677, 504] on icon at bounding box center [679, 506] width 8 height 4
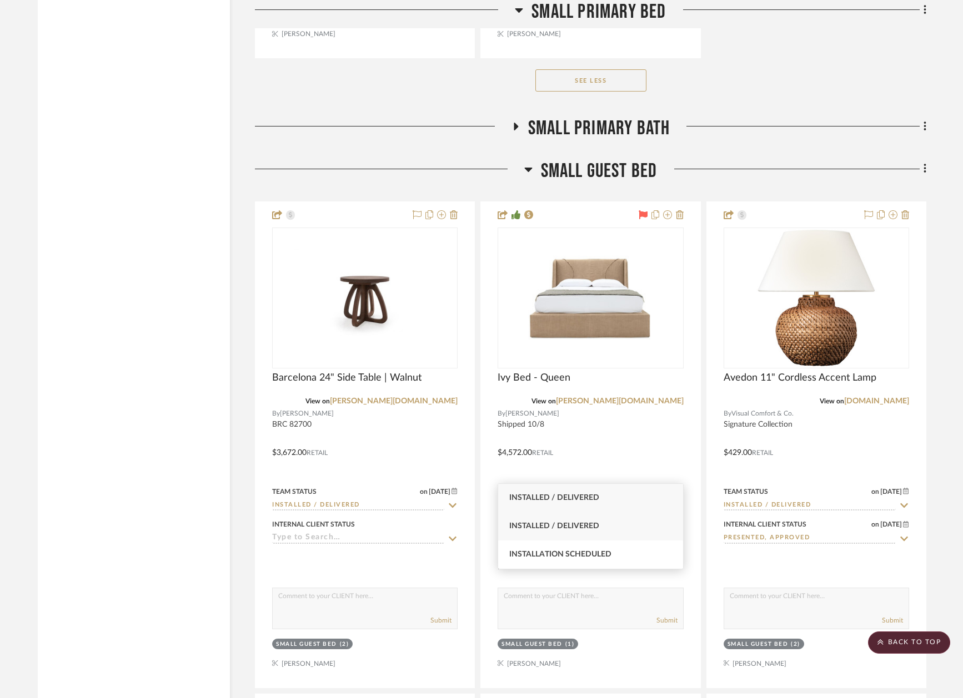
type input "insta"
click at [633, 525] on div "Installed / Delivered" at bounding box center [590, 526] width 185 height 28
type input "8/15/2025"
type input "Installed / Delivered"
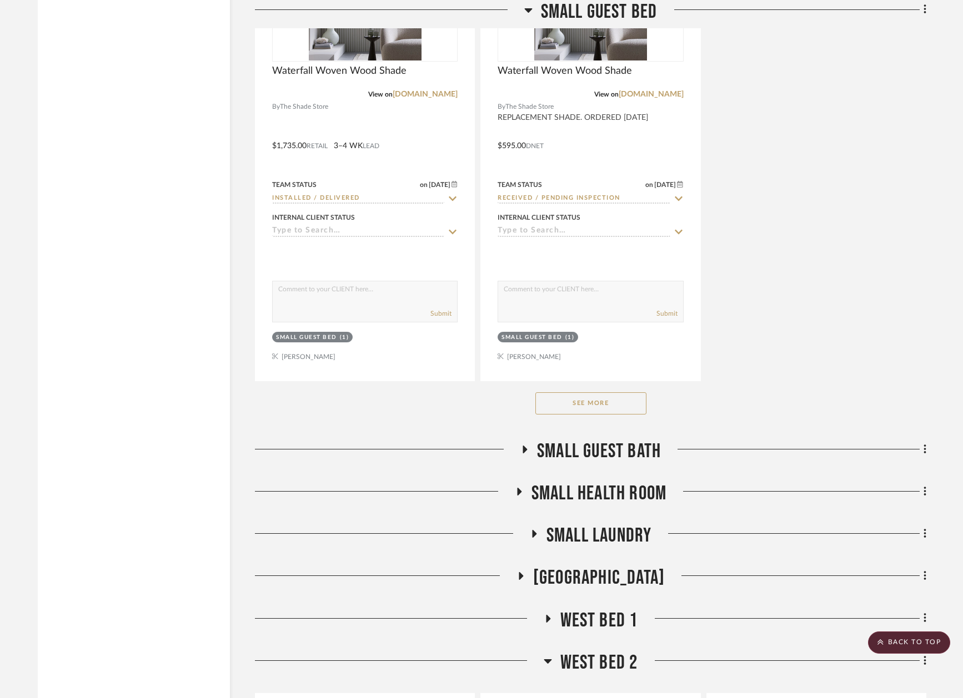
scroll to position [10149, 0]
click at [612, 392] on button "See More" at bounding box center [590, 403] width 111 height 22
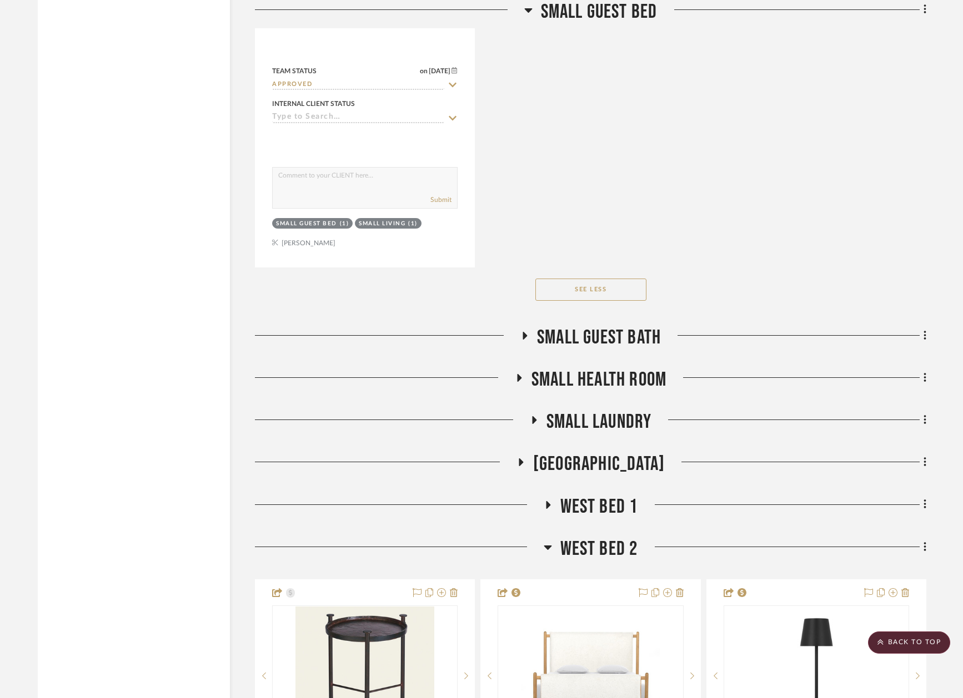
scroll to position [10782, 0]
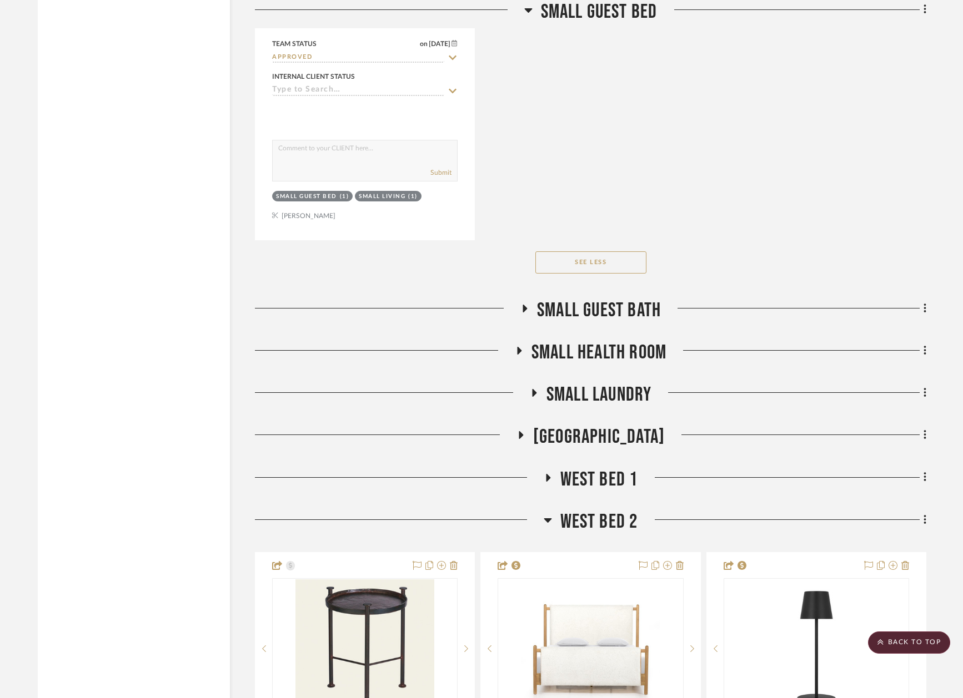
click at [586, 299] on span "SMALL Guest Bath" at bounding box center [599, 311] width 124 height 24
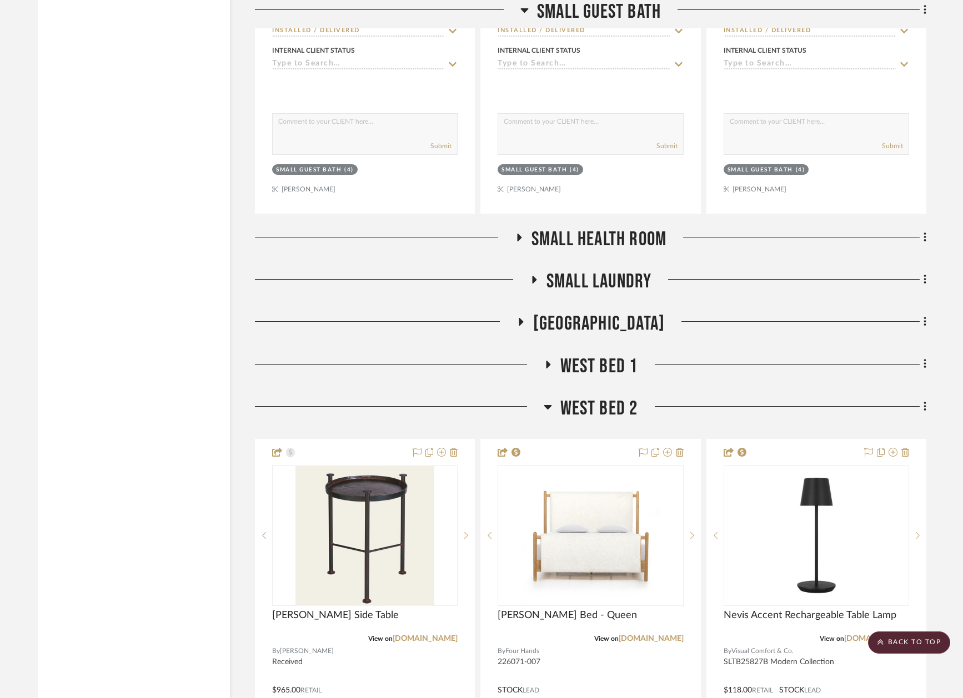
scroll to position [11421, 0]
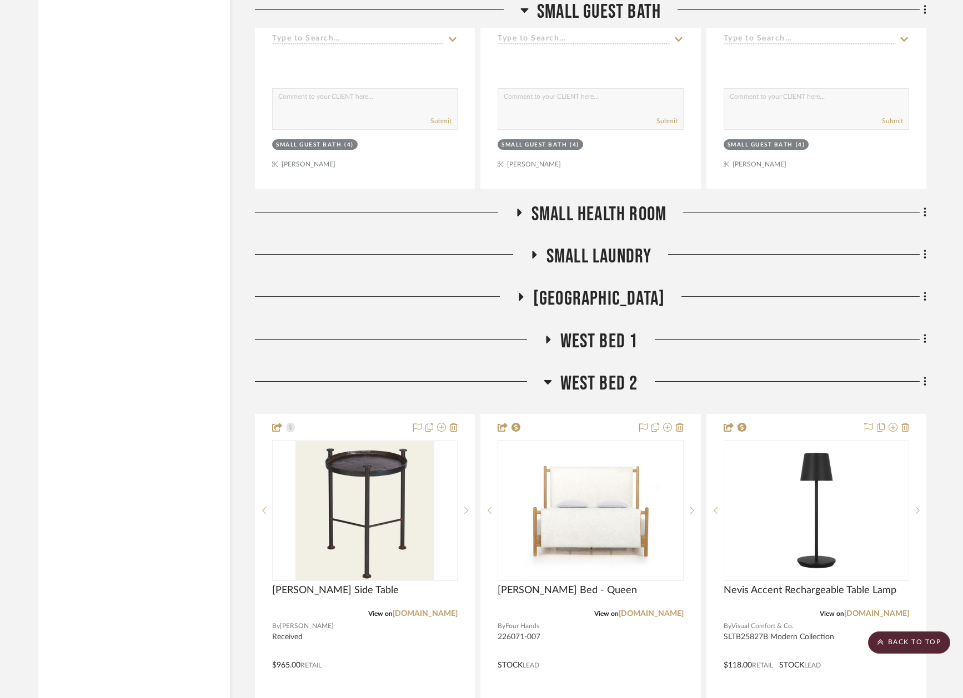
click at [581, 203] on span "SMALL Health Room" at bounding box center [598, 215] width 135 height 24
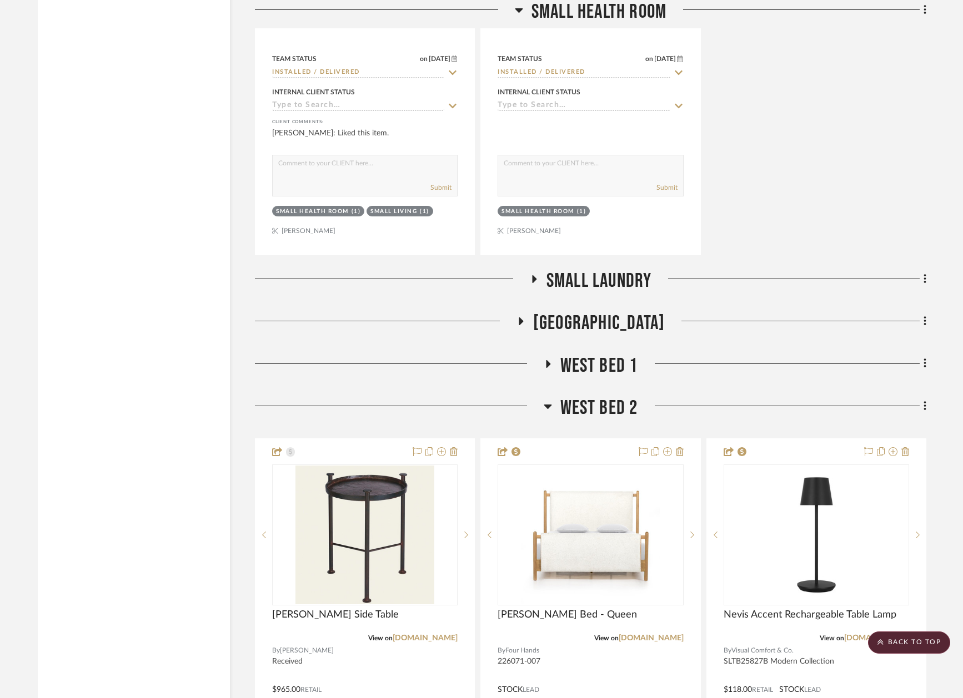
scroll to position [11901, 0]
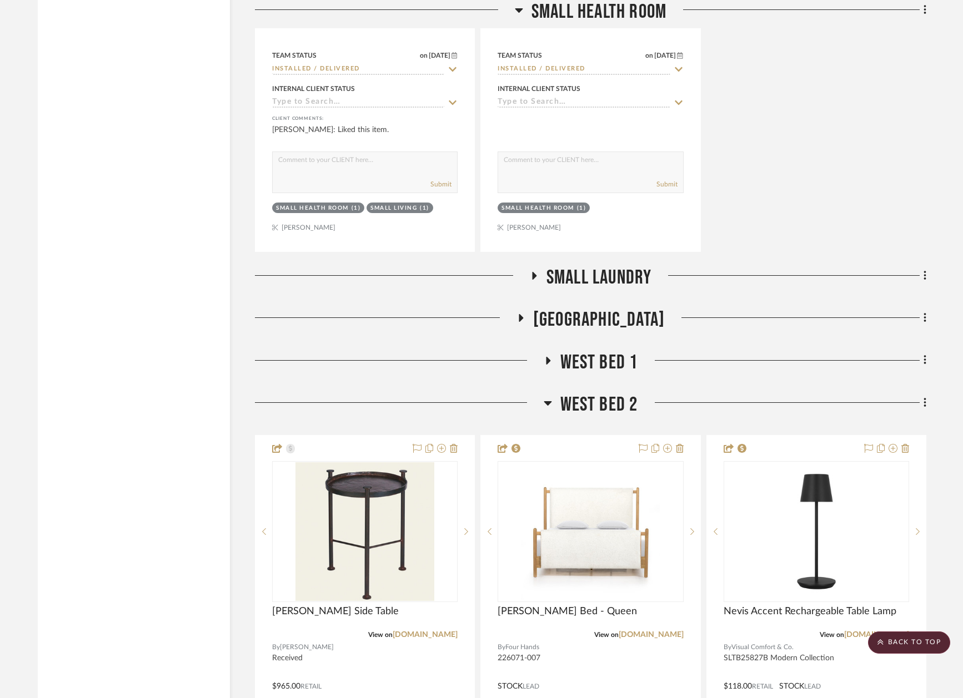
click at [574, 266] on span "SMALL Laundry" at bounding box center [598, 278] width 105 height 24
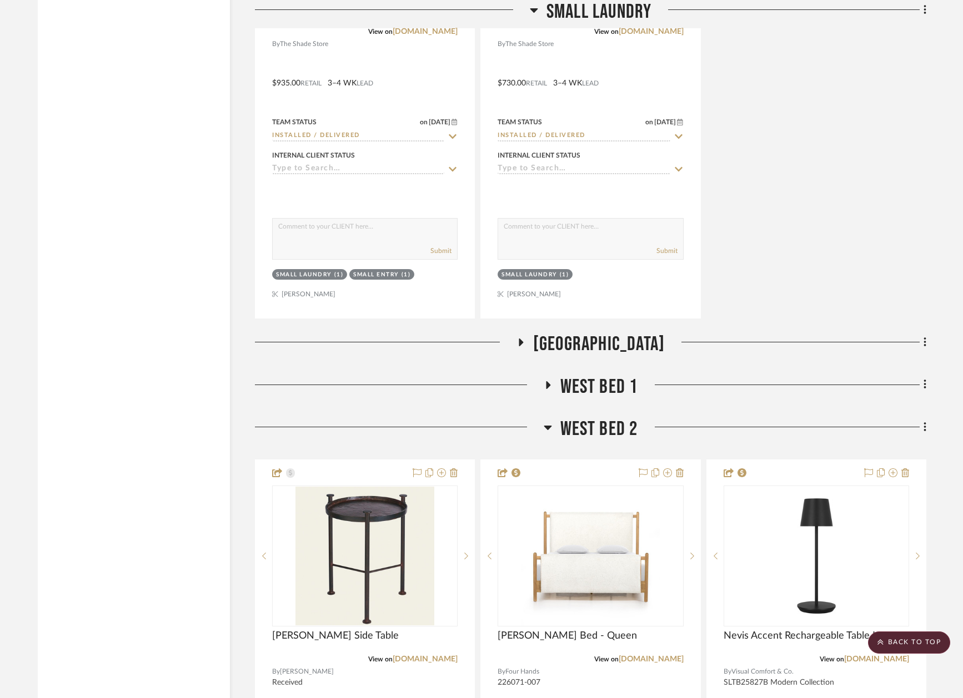
scroll to position [12401, 0]
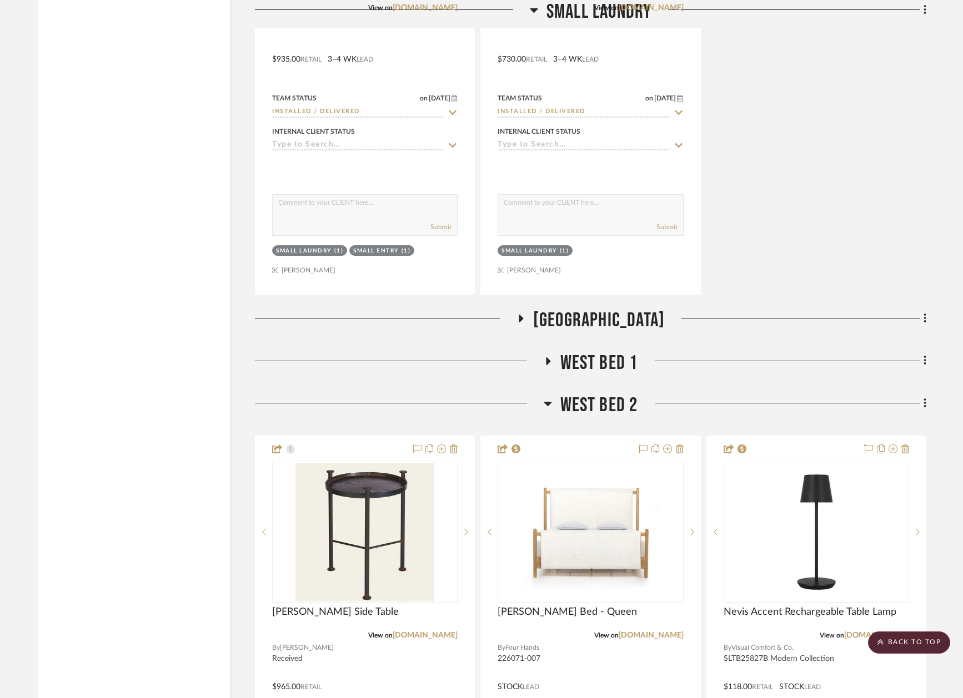
click at [574, 309] on span "WEST HOUSE" at bounding box center [599, 321] width 132 height 24
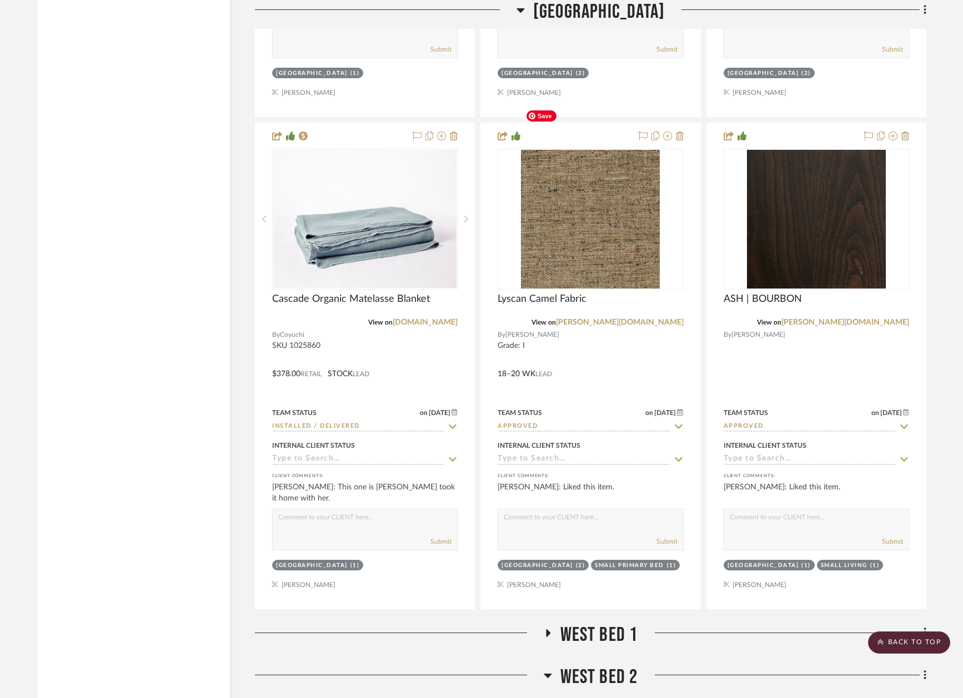
scroll to position [13151, 0]
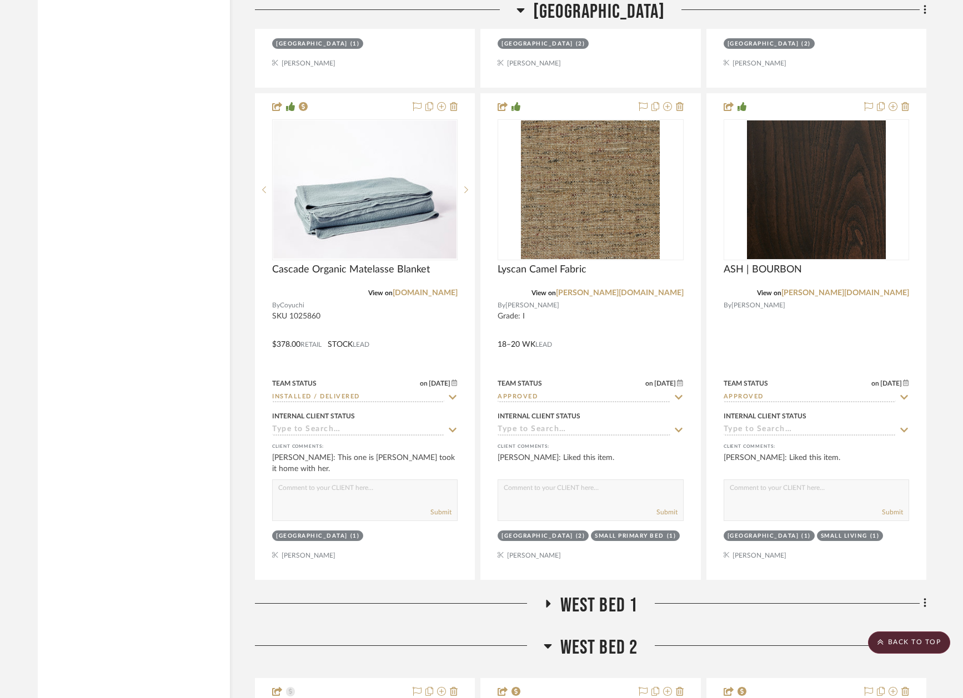
click at [583, 594] on span "WEST Bed 1" at bounding box center [599, 606] width 78 height 24
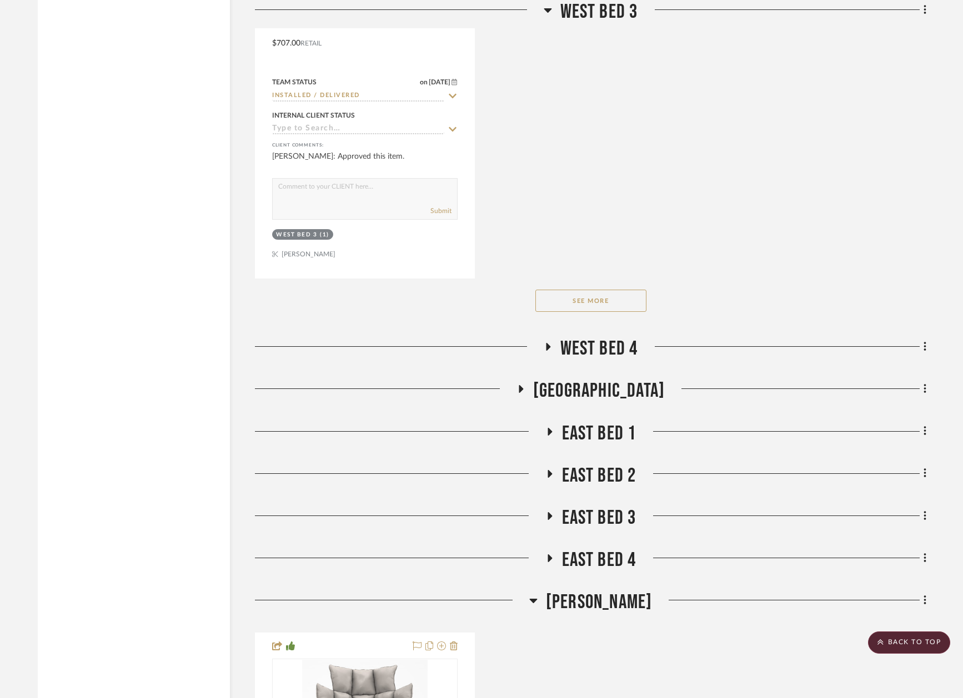
scroll to position [18128, 0]
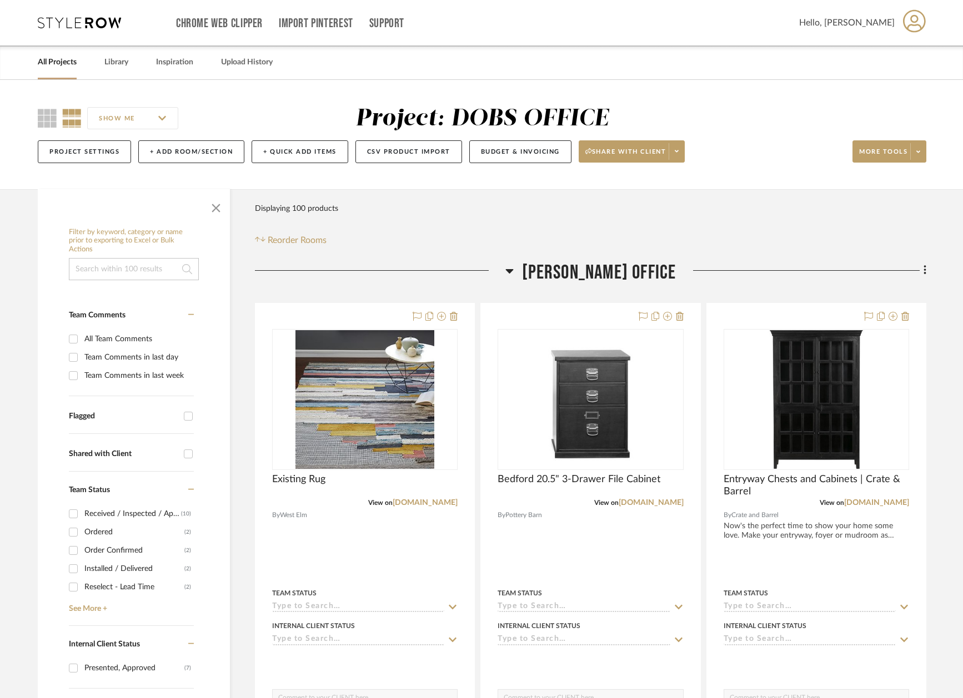
scroll to position [248, 0]
click at [61, 60] on link "All Projects" at bounding box center [57, 62] width 39 height 15
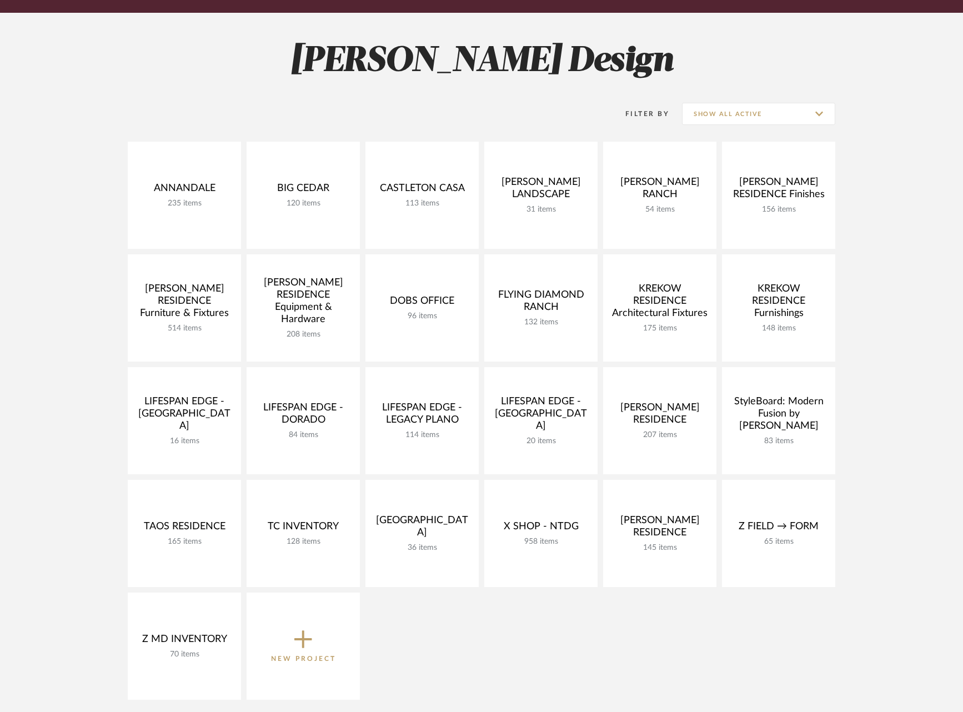
scroll to position [147, 0]
